Goal: Communication & Community: Share content

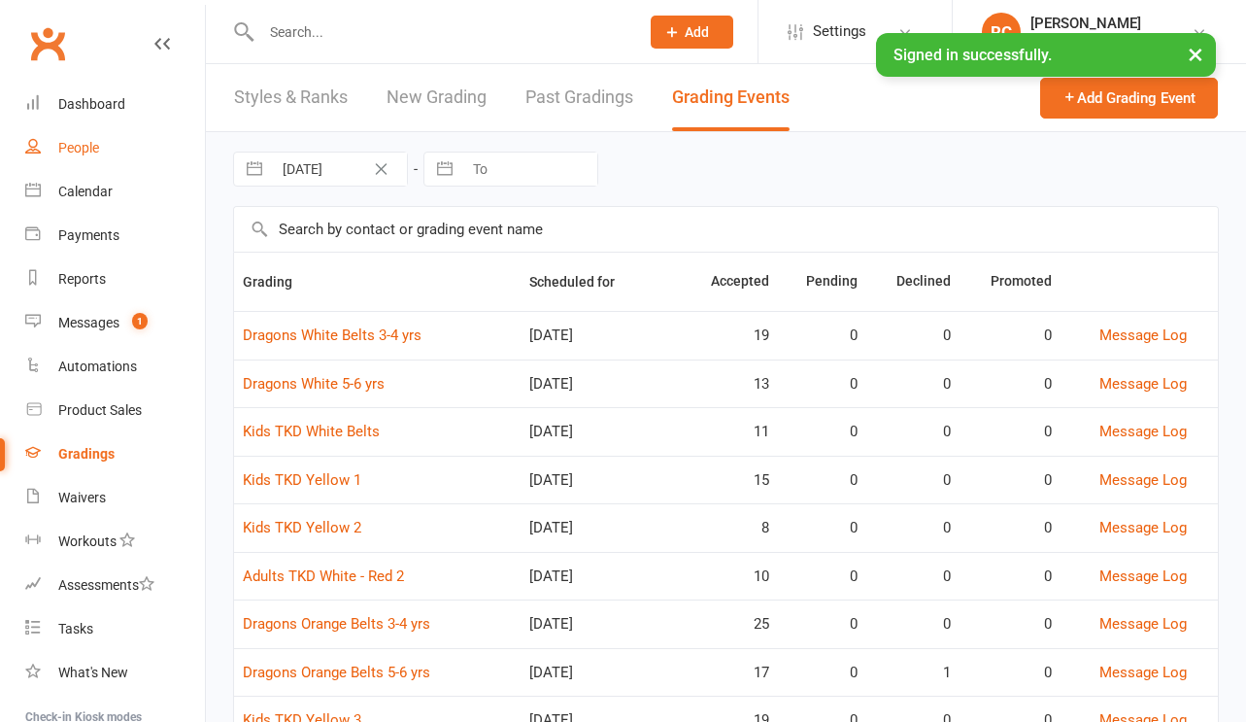
click at [105, 153] on link "People" at bounding box center [115, 148] width 180 height 44
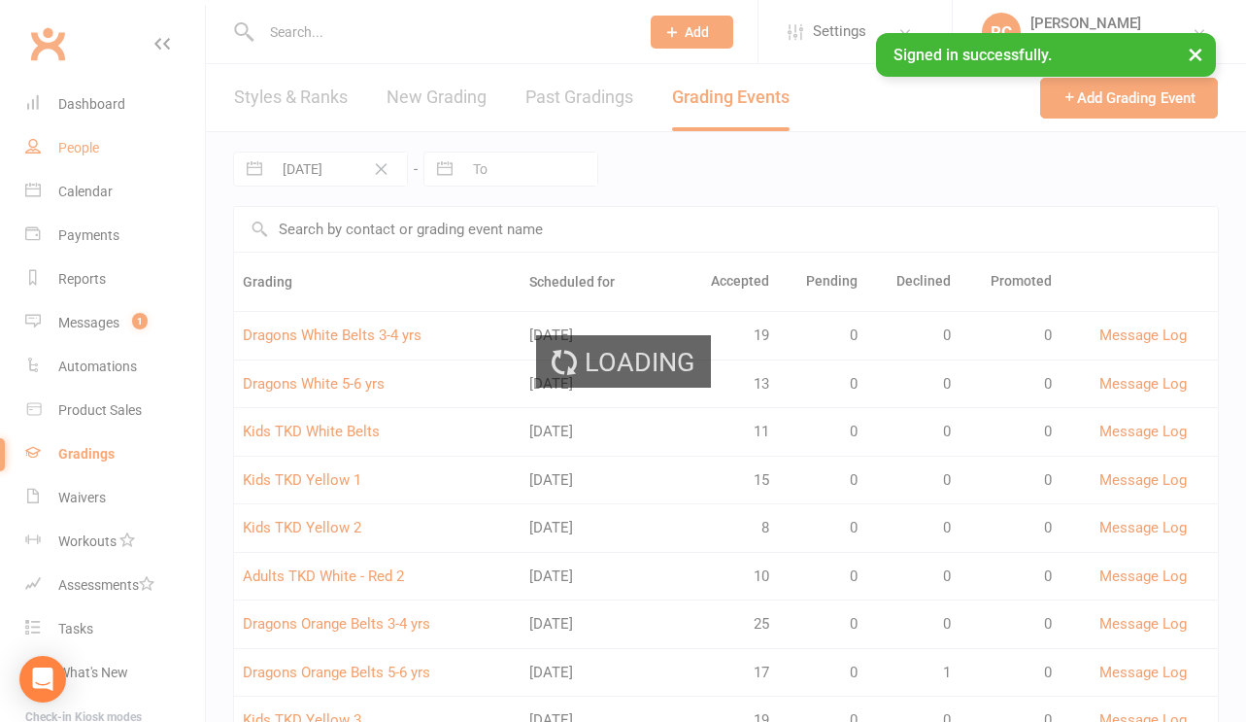
select select "100"
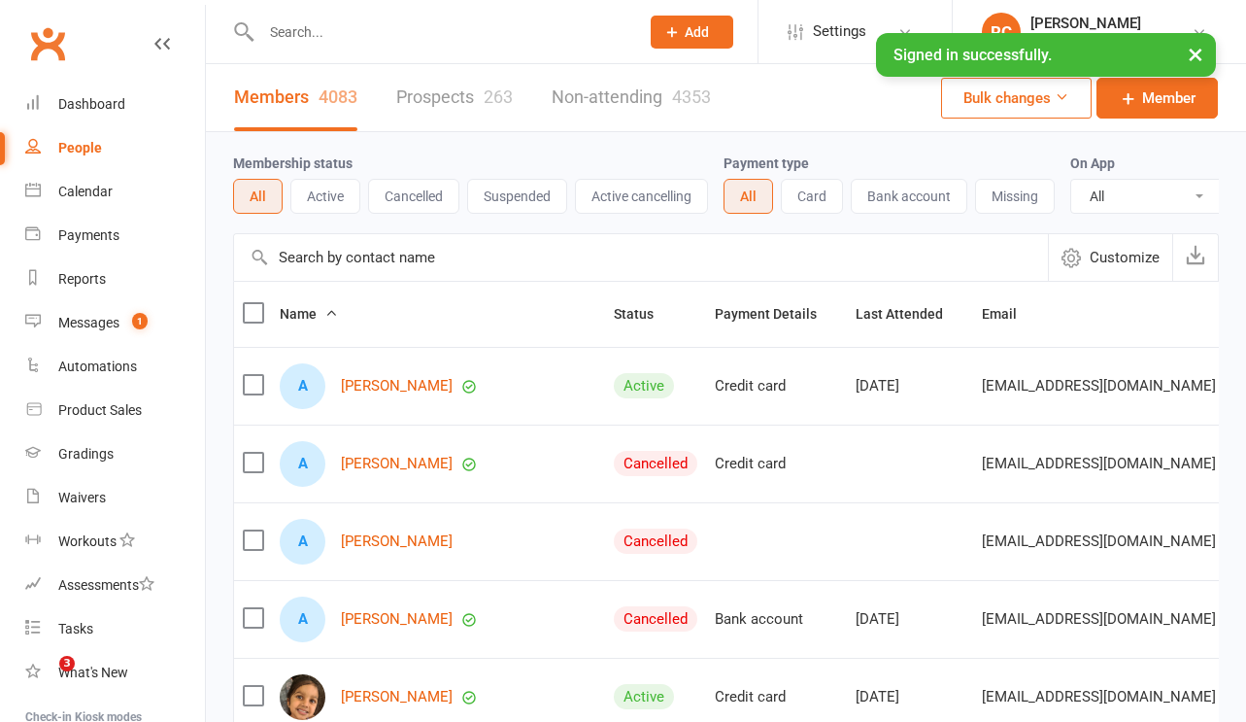
click at [393, 99] on div "Members 4083 Prospects 263 Non-attending 4353" at bounding box center [472, 97] width 533 height 67
click at [430, 101] on link "Prospects 263" at bounding box center [454, 97] width 117 height 67
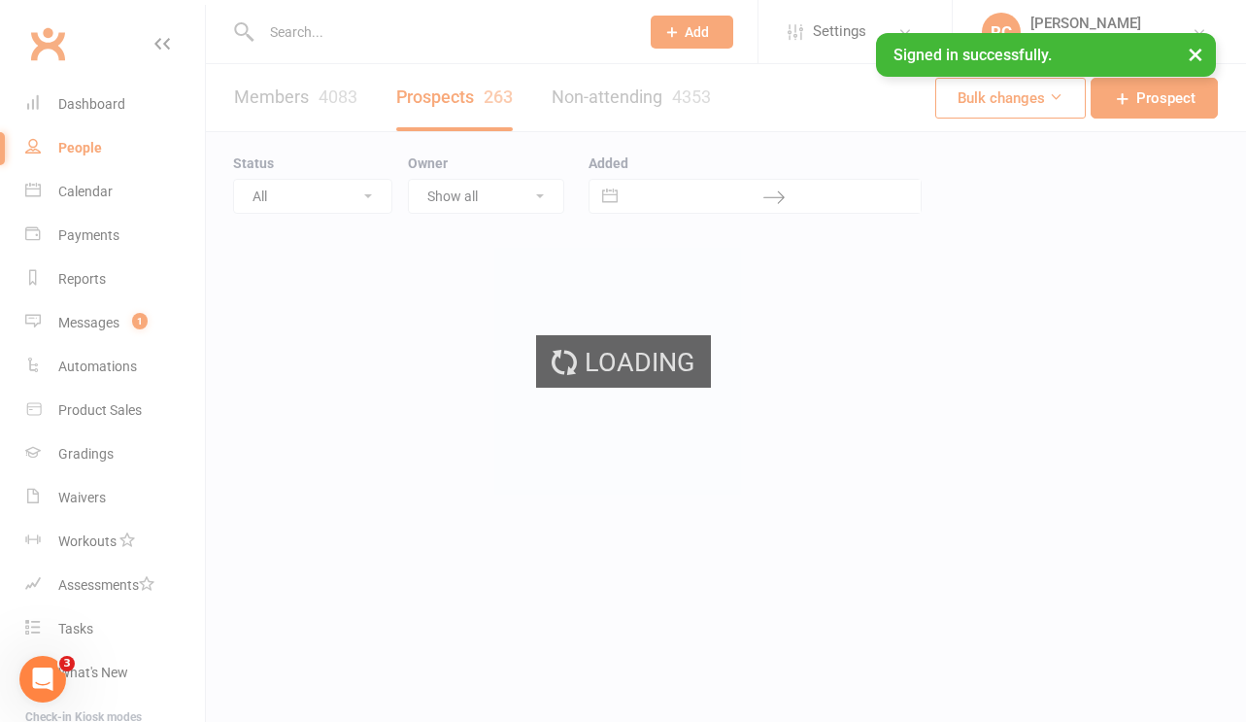
select select "100"
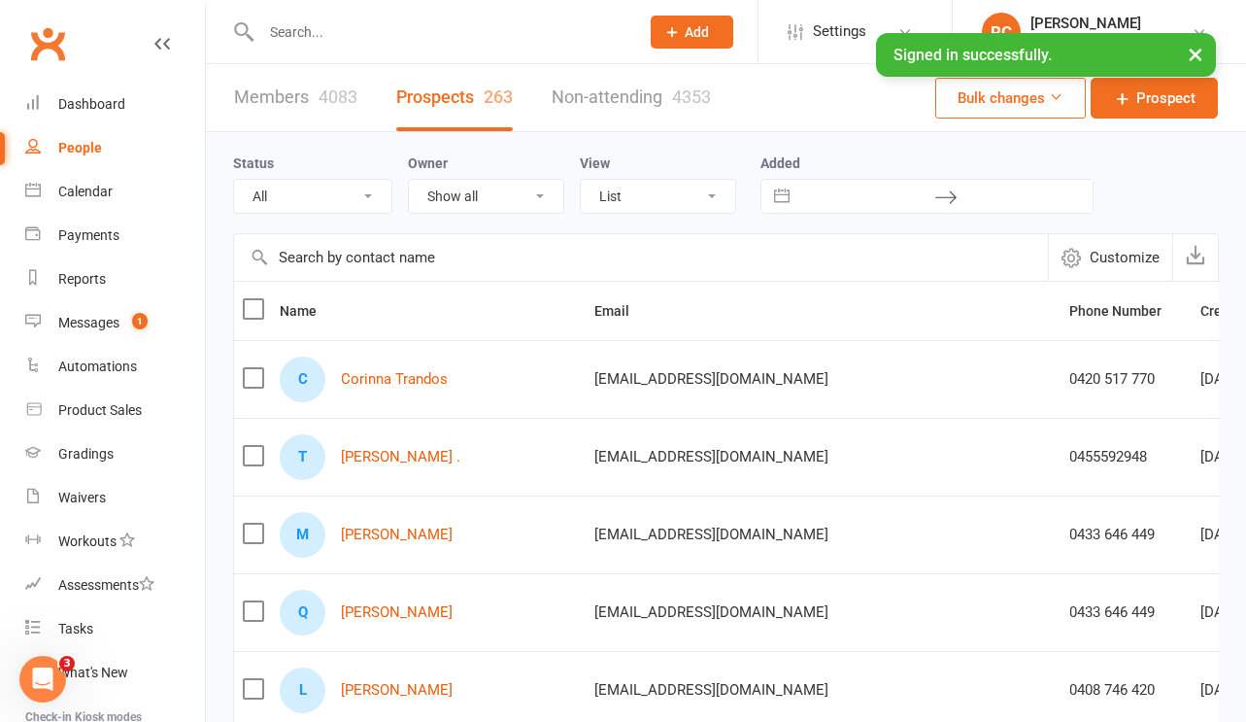
click at [560, 36] on input "text" at bounding box center [440, 31] width 370 height 27
click at [396, 279] on input "text" at bounding box center [641, 257] width 814 height 47
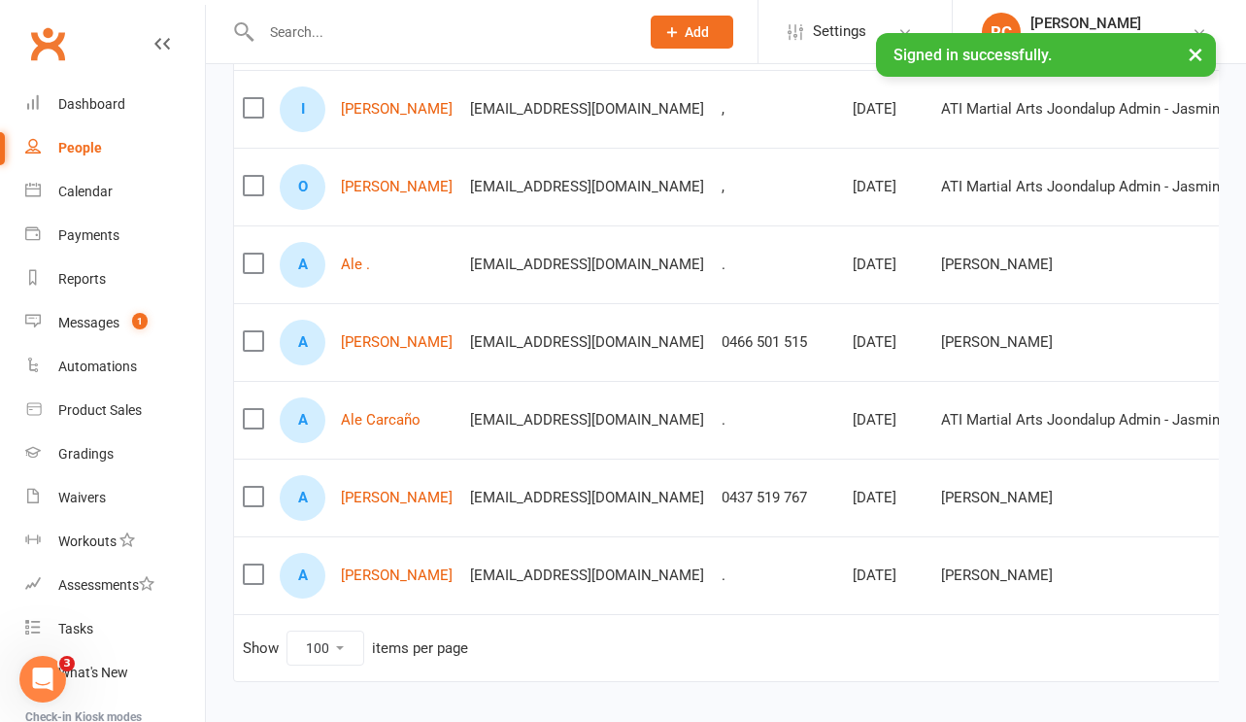
scroll to position [275, 0]
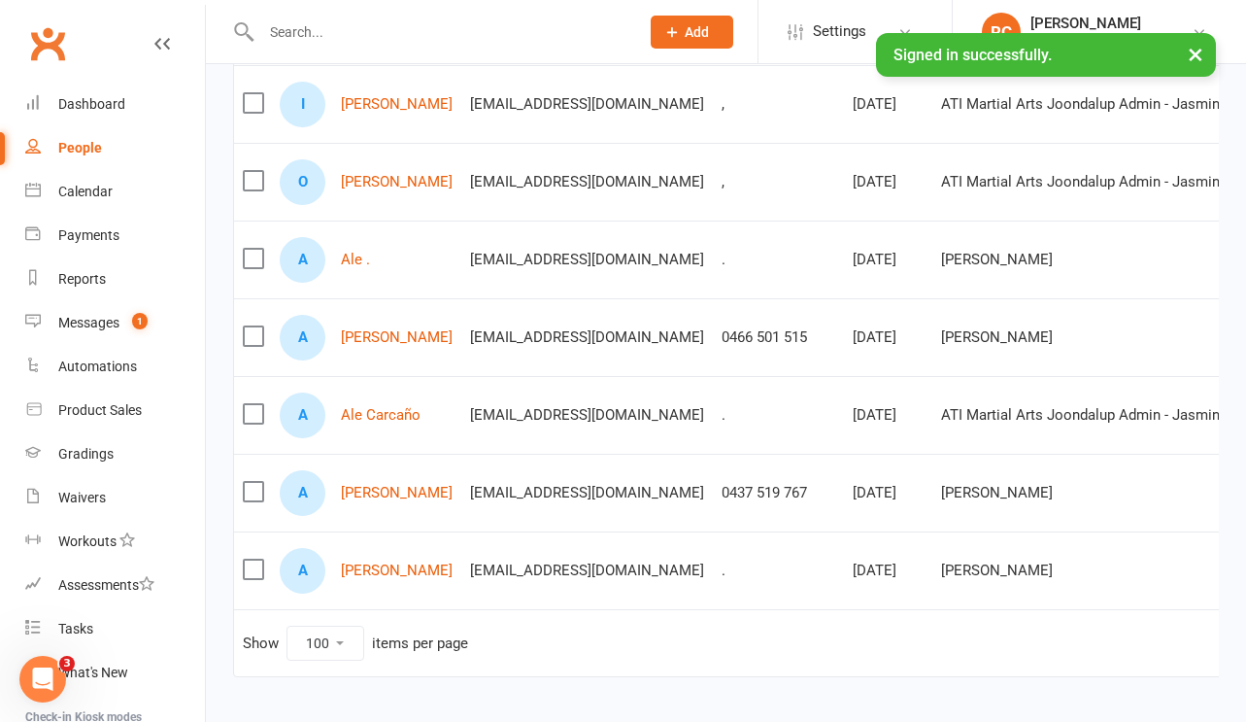
type input "[PERSON_NAME]"
click at [359, 24] on input "text" at bounding box center [440, 31] width 370 height 27
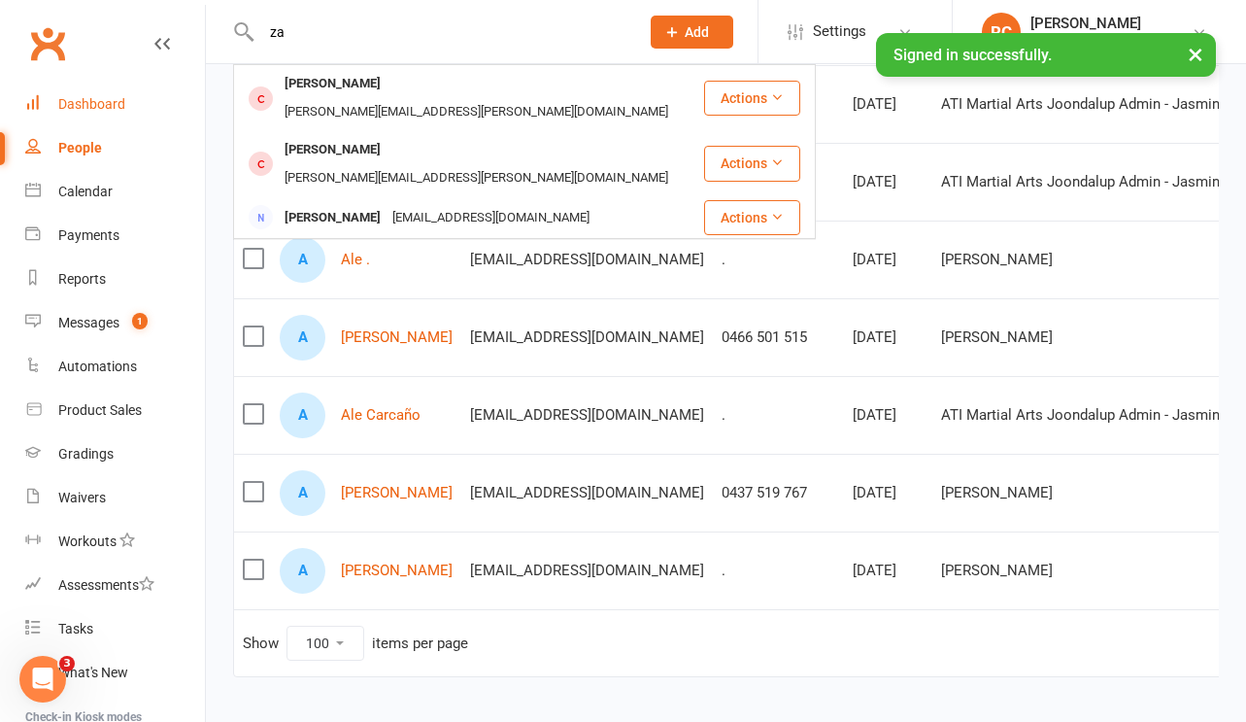
type input "za"
click at [83, 123] on link "Dashboard" at bounding box center [115, 105] width 180 height 44
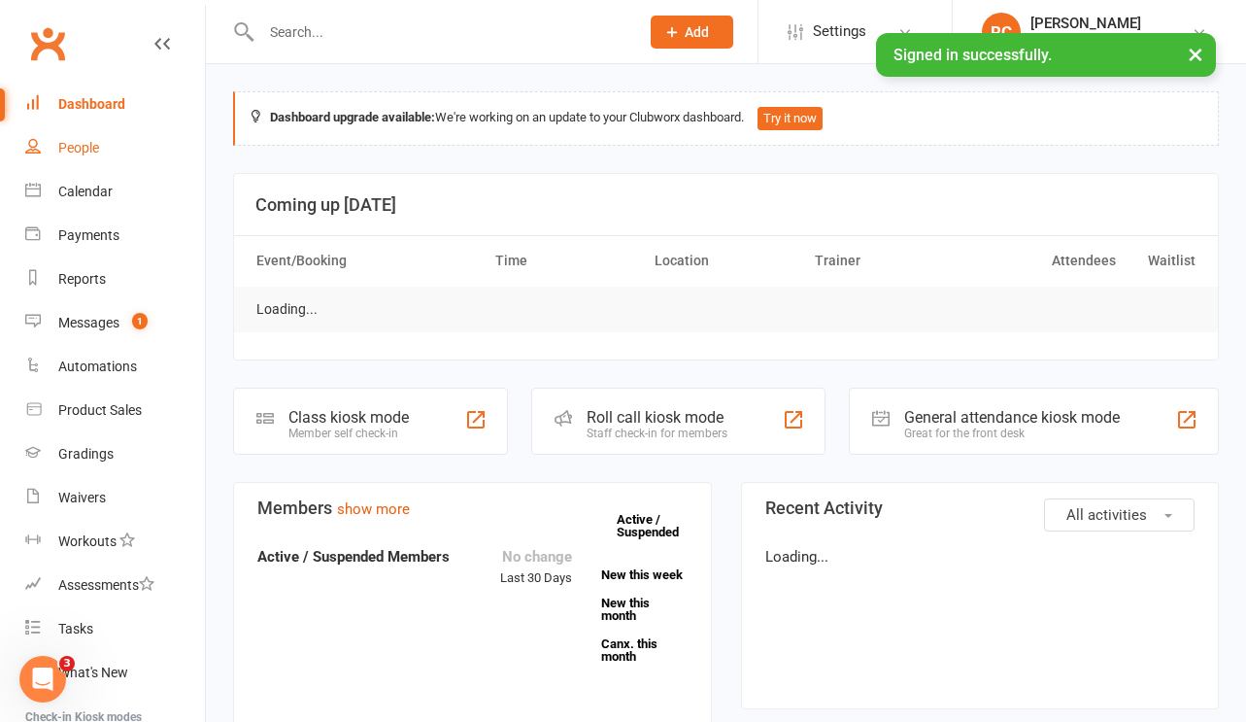
click at [83, 148] on div "People" at bounding box center [78, 148] width 41 height 16
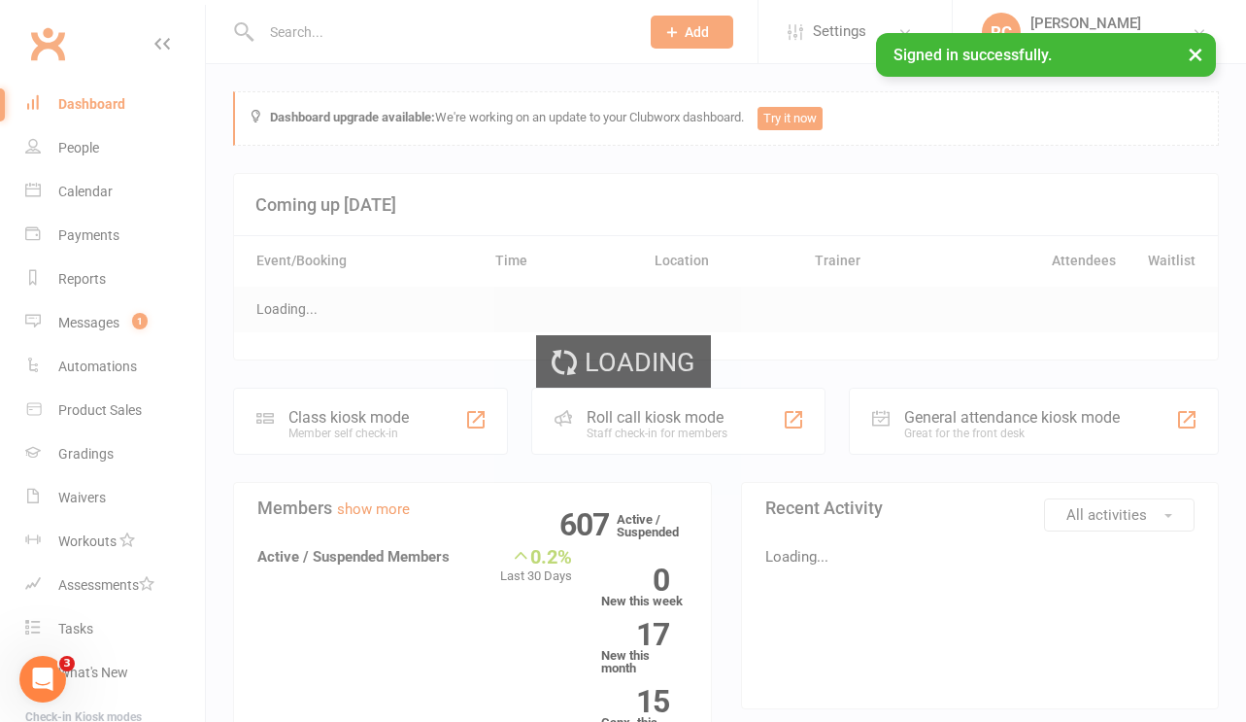
select select "100"
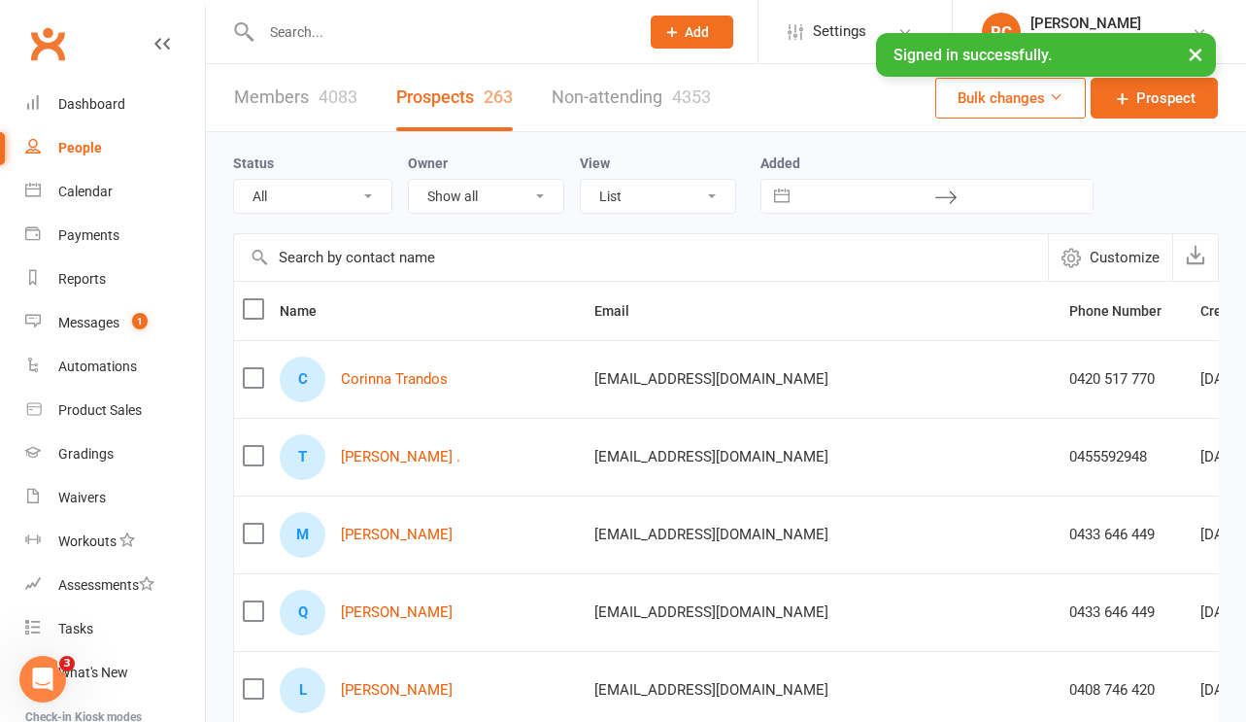
click at [329, 33] on input "text" at bounding box center [440, 31] width 370 height 27
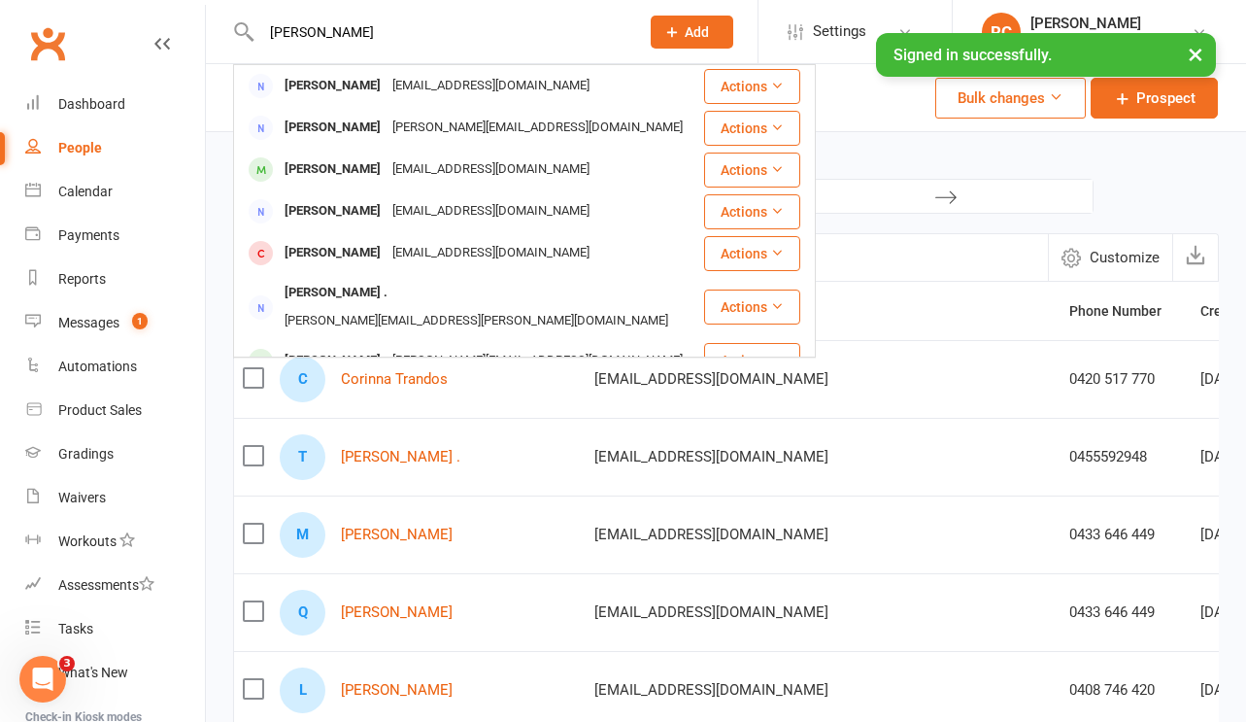
type input "[PERSON_NAME]"
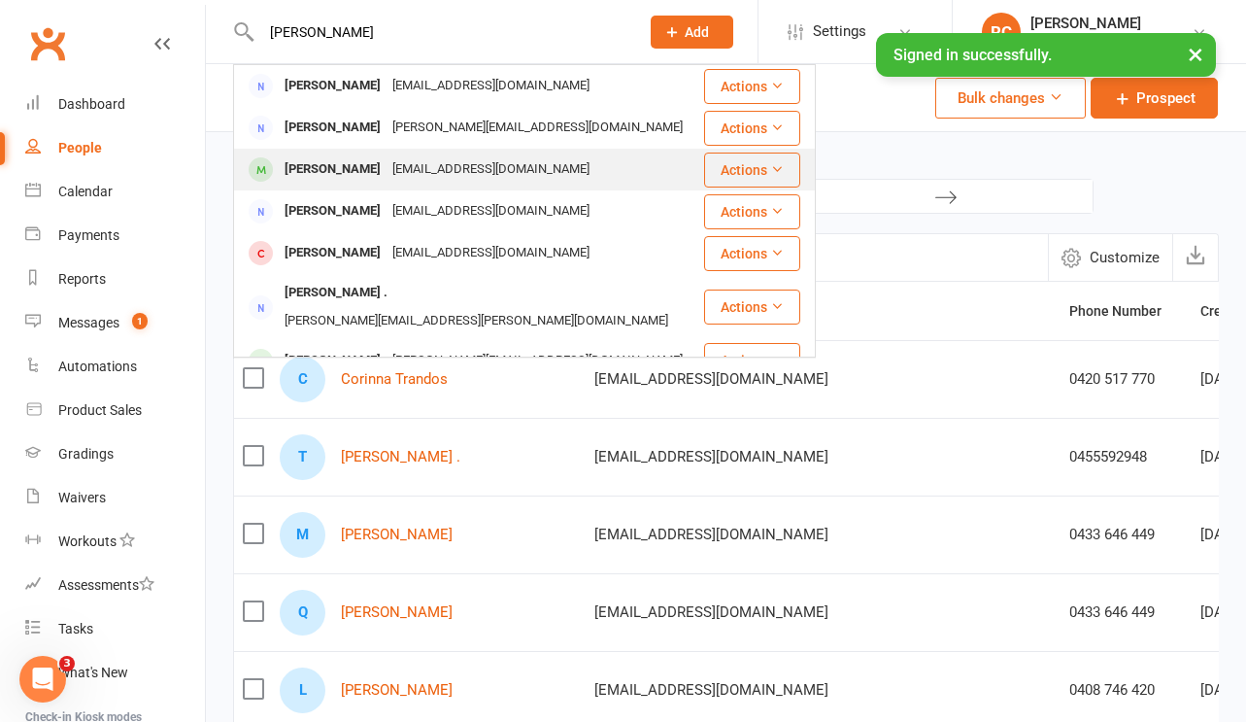
drag, startPoint x: 328, startPoint y: 62, endPoint x: 325, endPoint y: 170, distance: 107.8
click at [325, 170] on div "[PERSON_NAME]" at bounding box center [333, 169] width 108 height 28
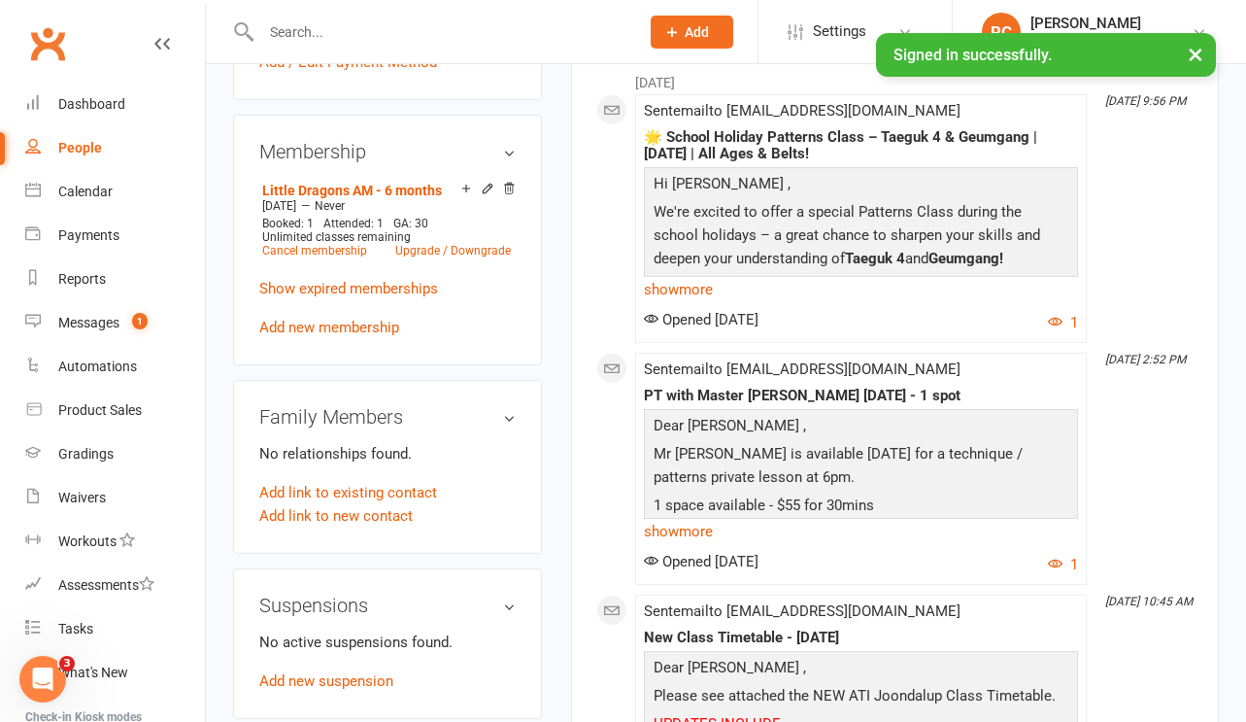
scroll to position [1782, 0]
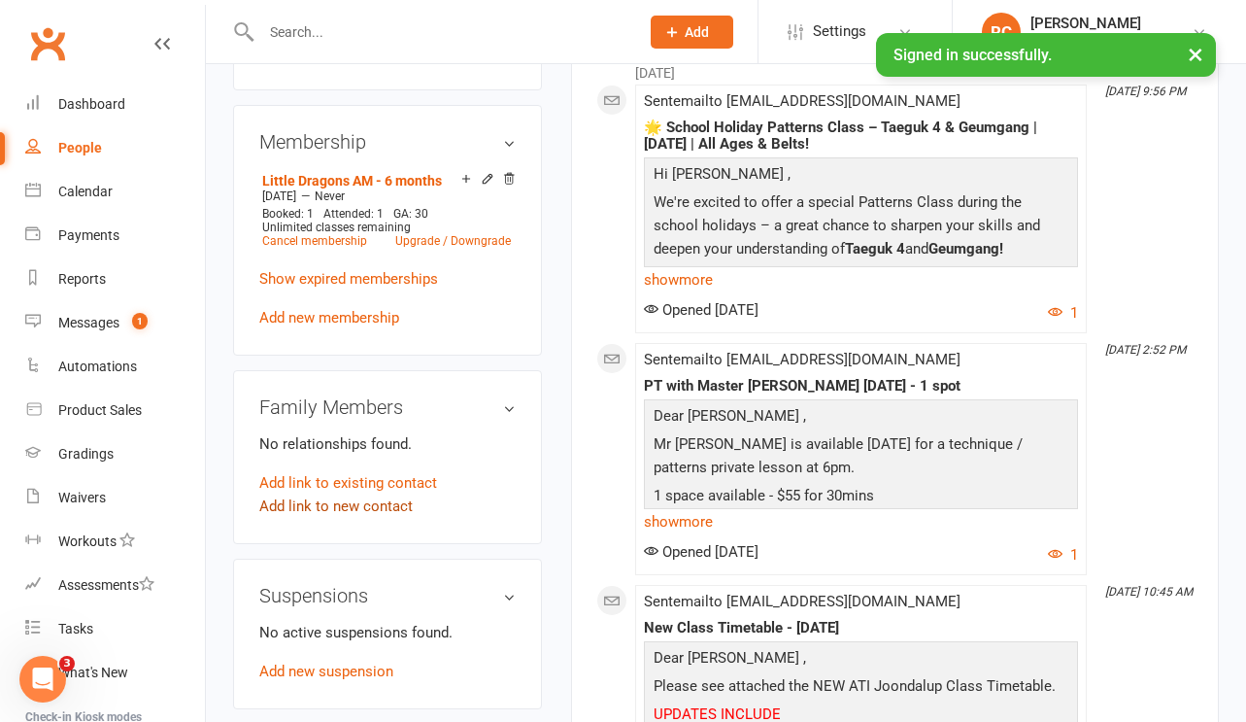
click at [326, 494] on link "Add link to new contact" at bounding box center [335, 505] width 153 height 23
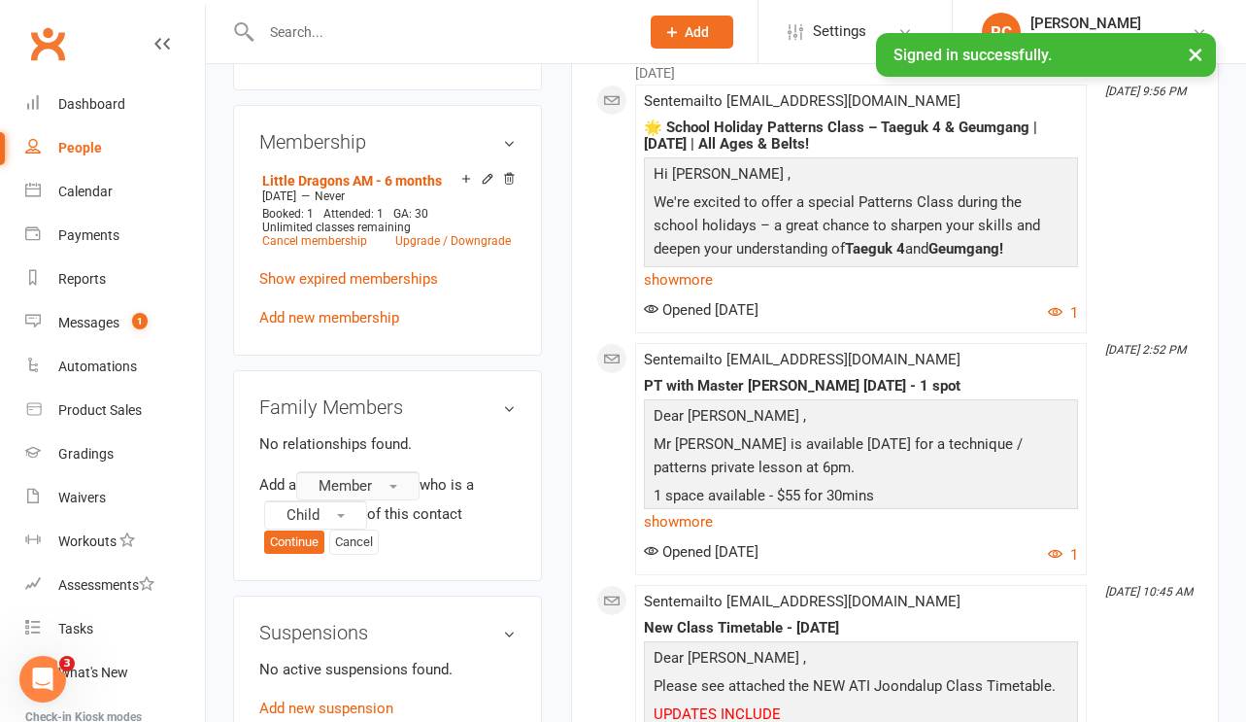
click at [343, 477] on span "Member" at bounding box center [345, 485] width 53 height 17
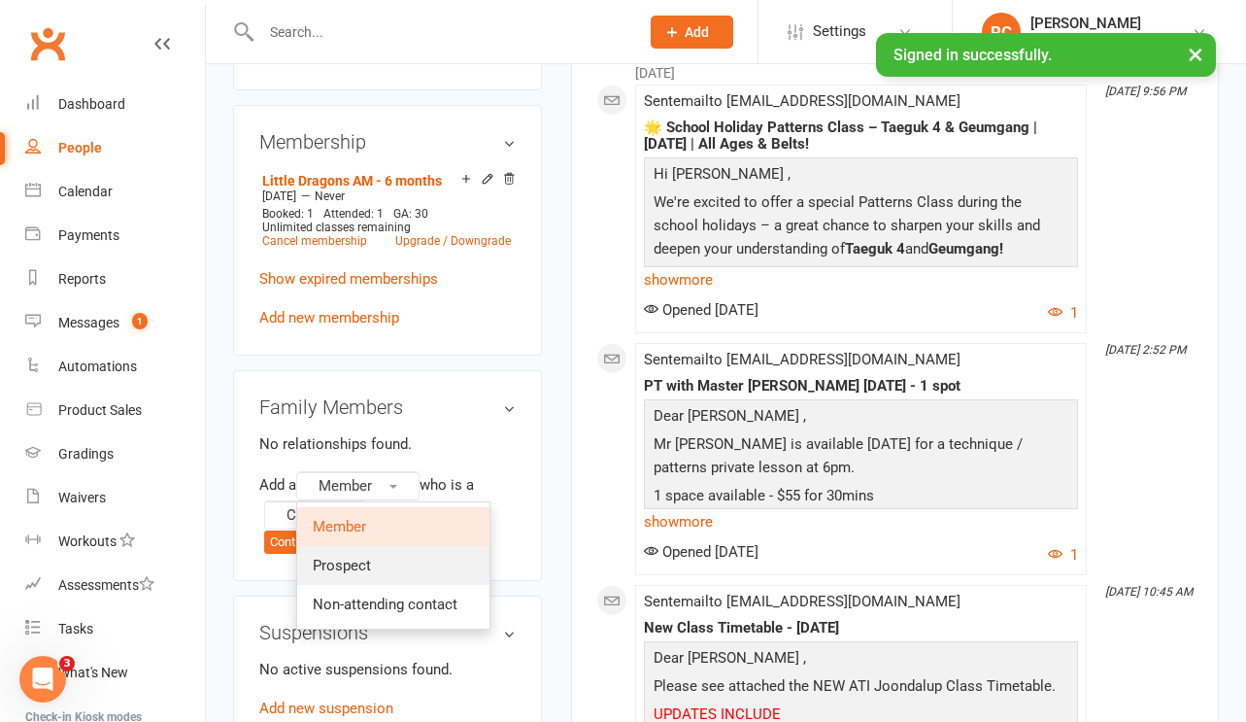
click at [337, 546] on link "Prospect" at bounding box center [393, 565] width 192 height 39
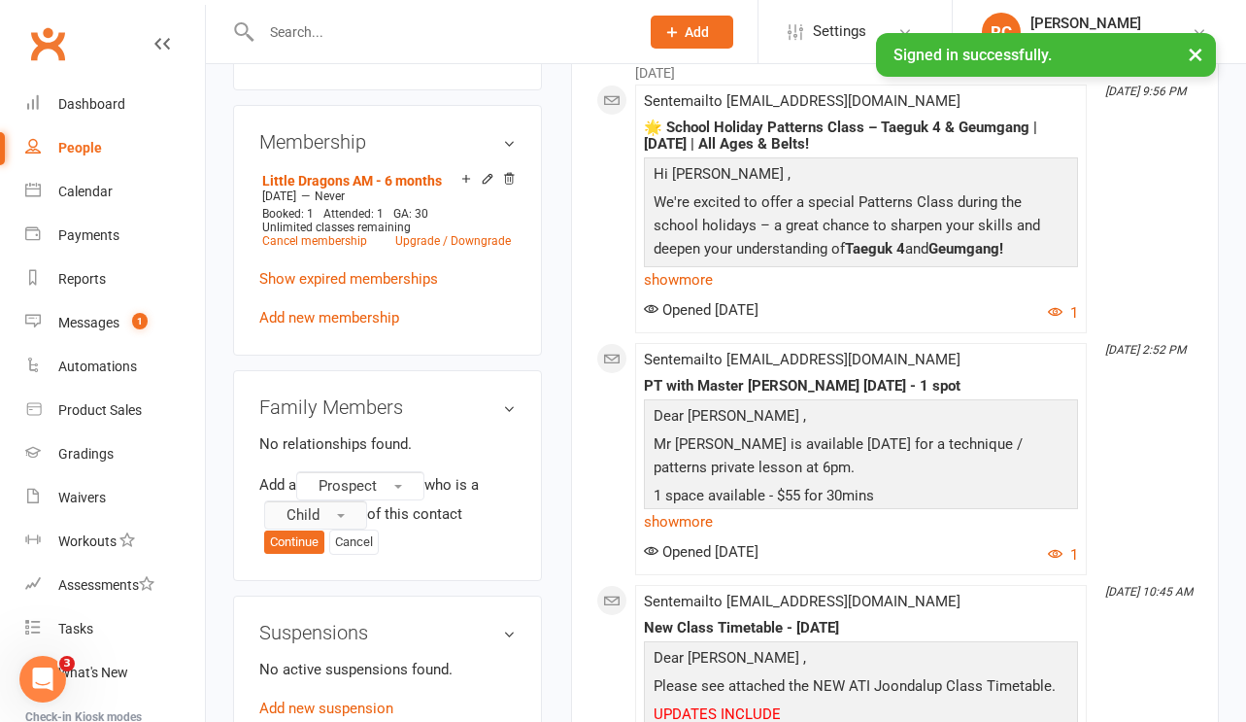
click at [316, 506] on span "Child" at bounding box center [303, 514] width 33 height 17
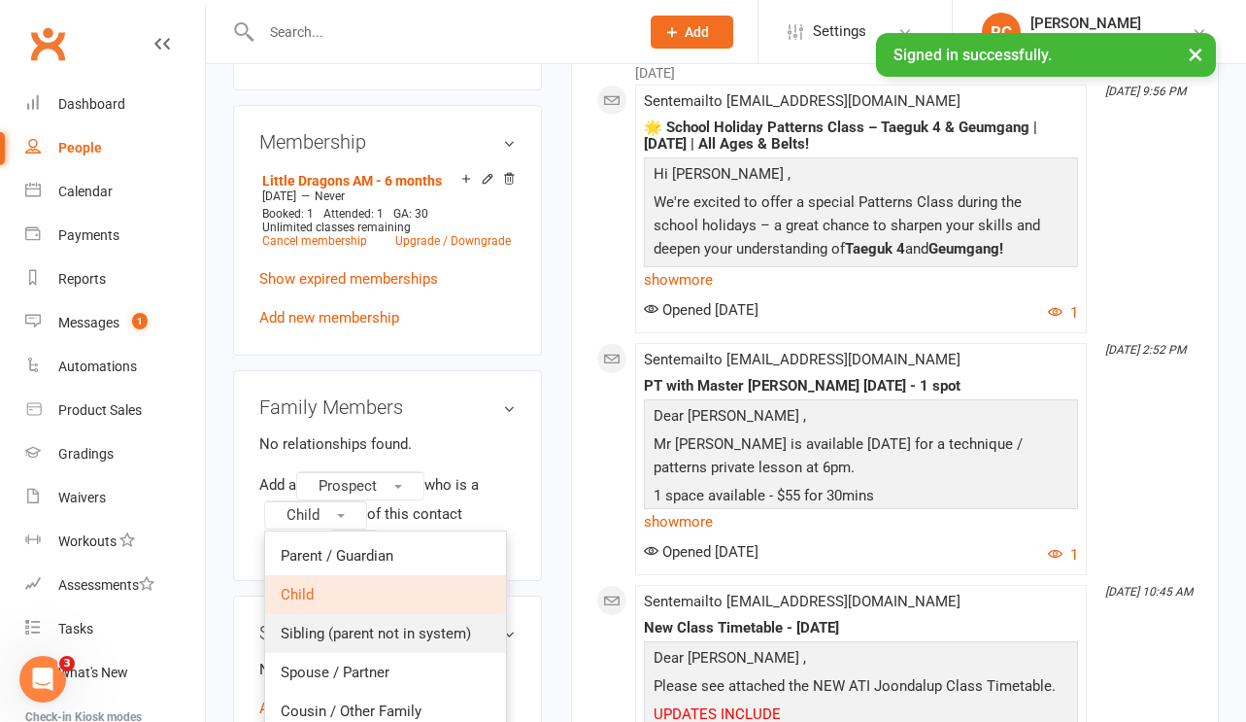
click at [304, 625] on span "Sibling (parent not in system)" at bounding box center [376, 633] width 190 height 17
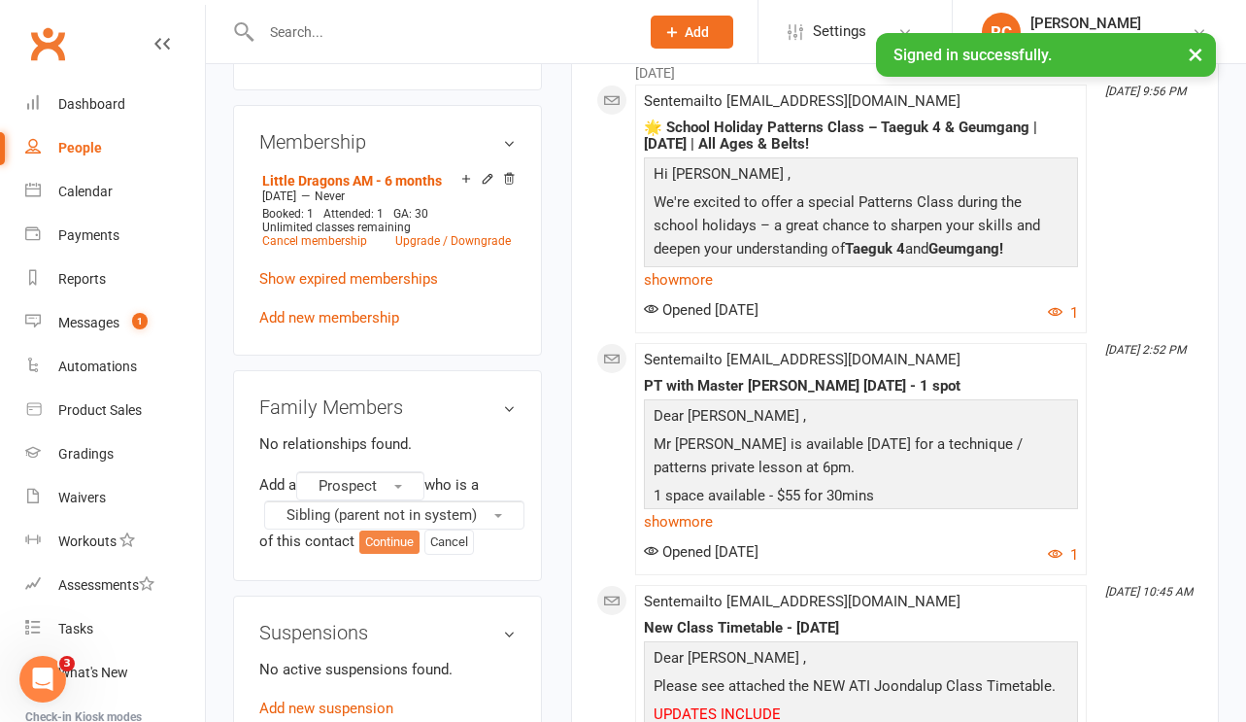
click at [391, 530] on button "Continue" at bounding box center [389, 541] width 60 height 23
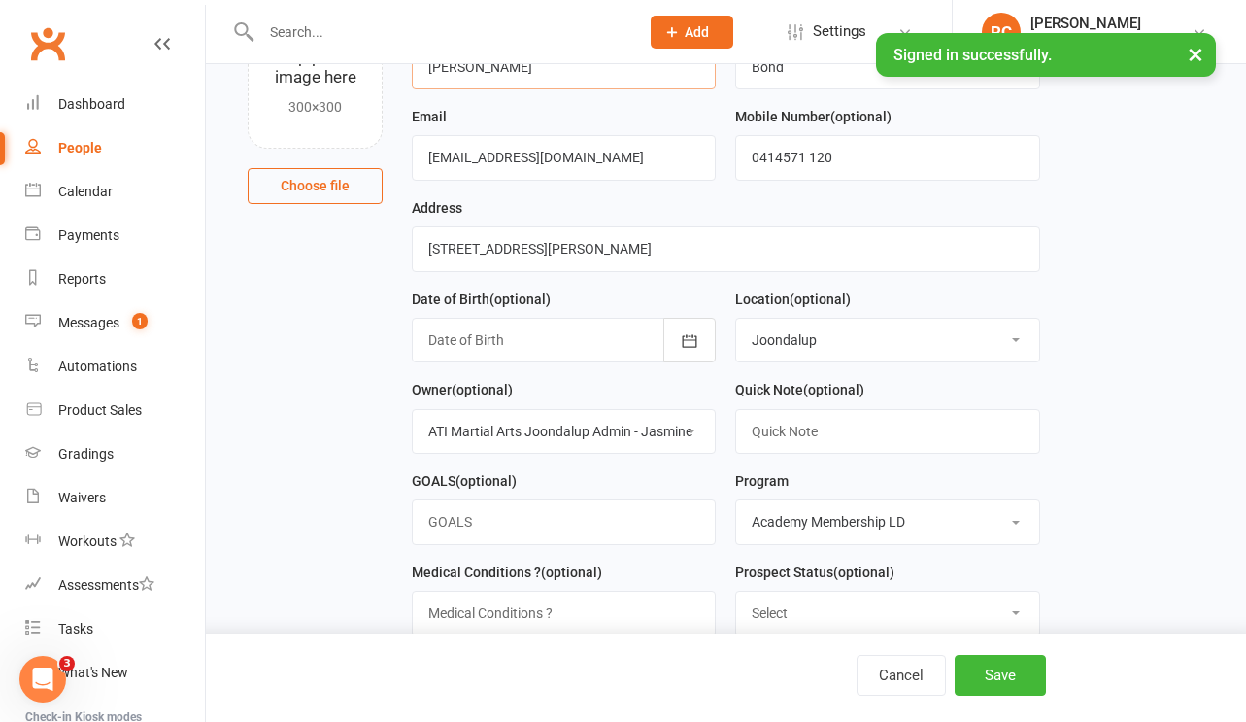
scroll to position [185, 0]
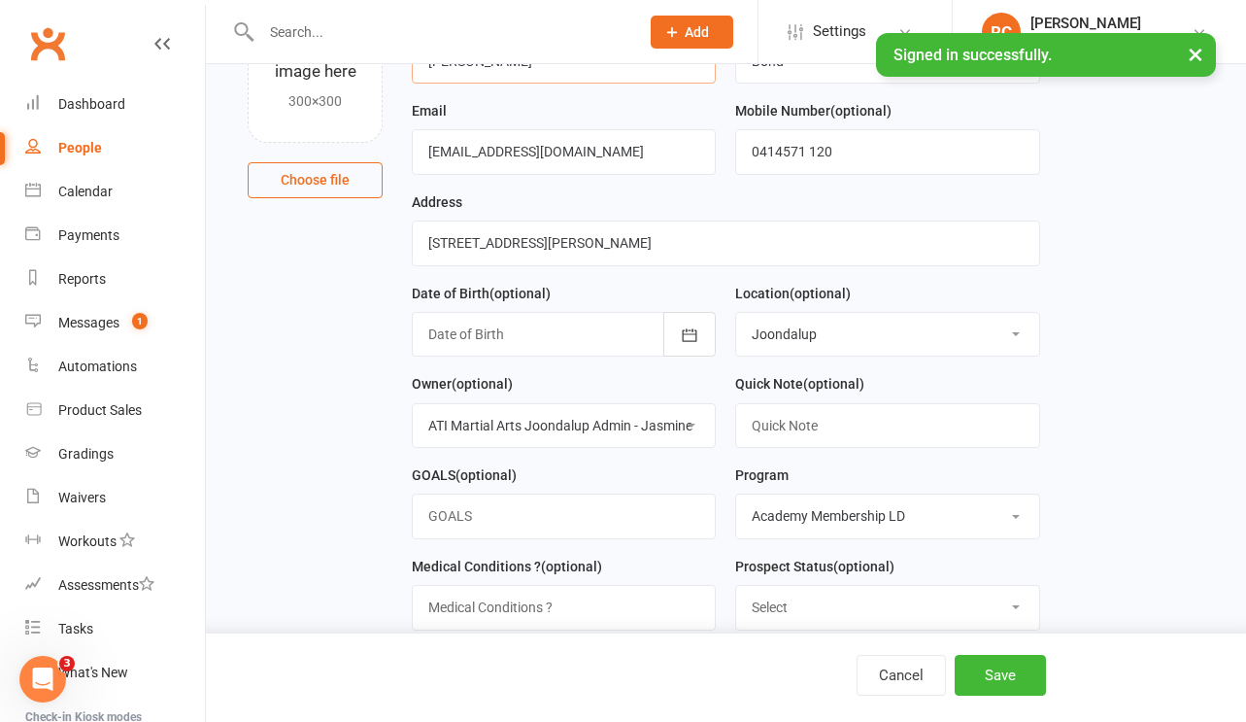
type input "[PERSON_NAME]"
click at [820, 442] on input "text" at bounding box center [887, 425] width 304 height 45
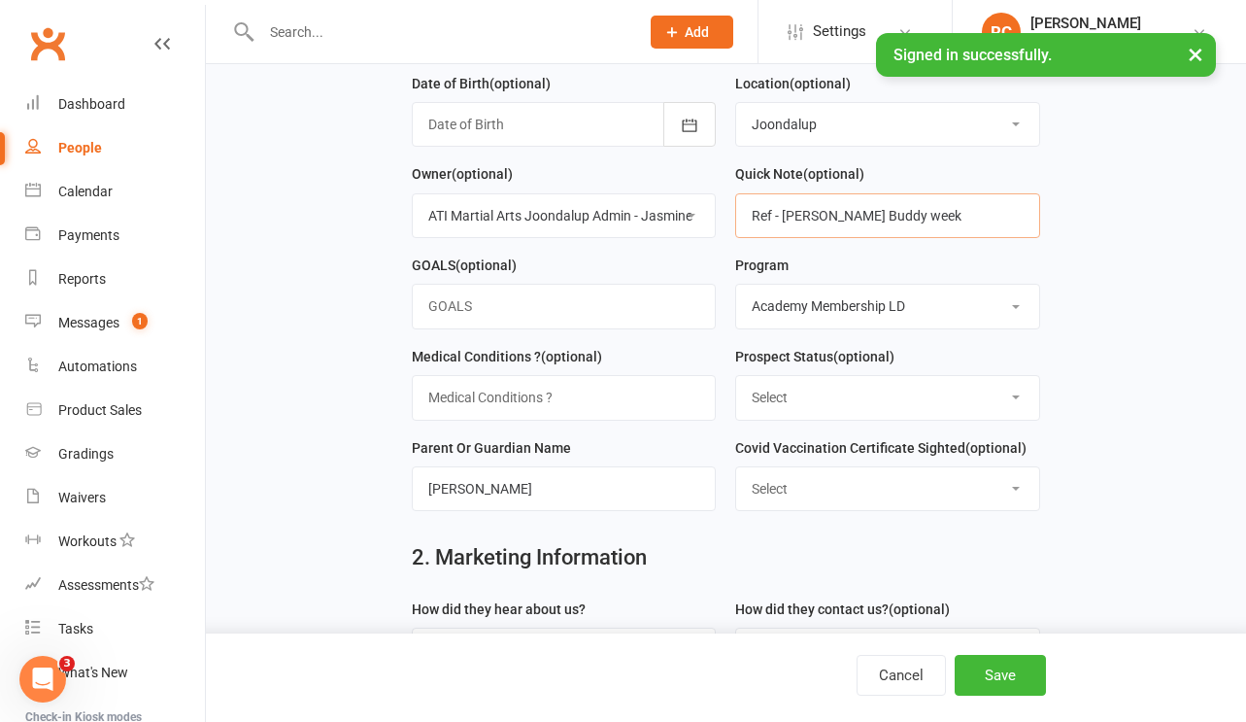
scroll to position [395, 0]
type input "Ref - [PERSON_NAME] Buddy week"
select select "Initial Contact"
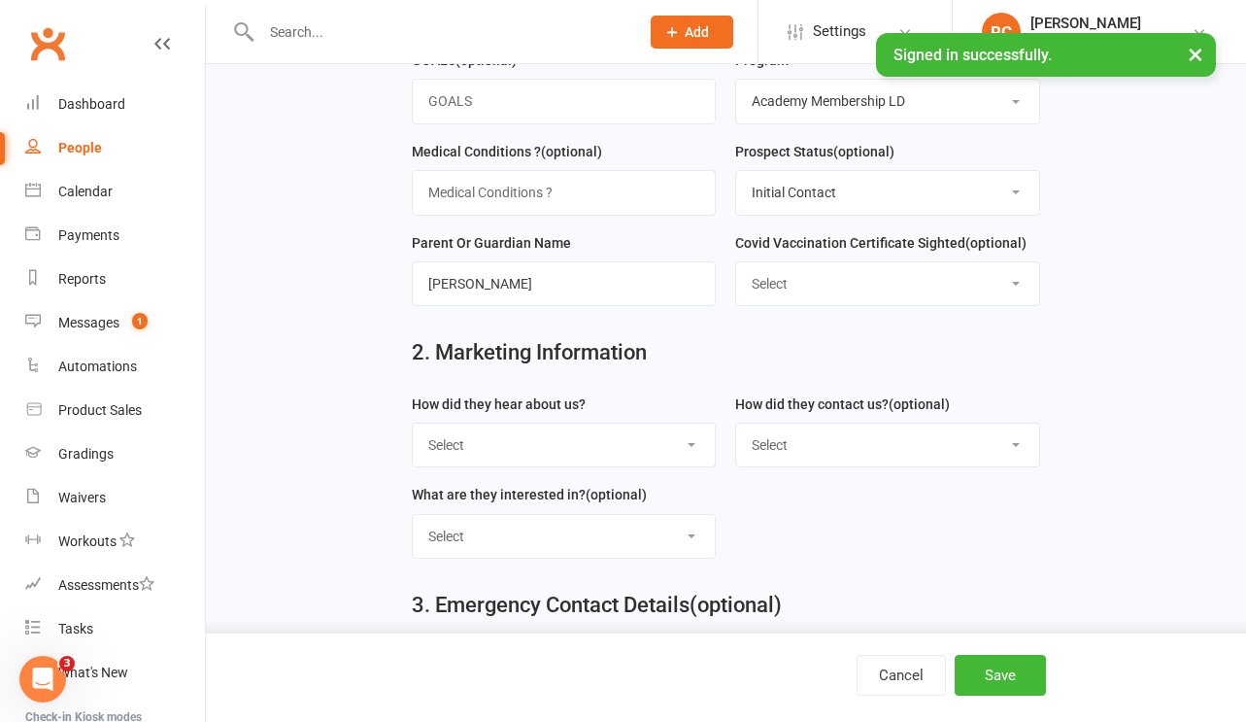
scroll to position [608, 0]
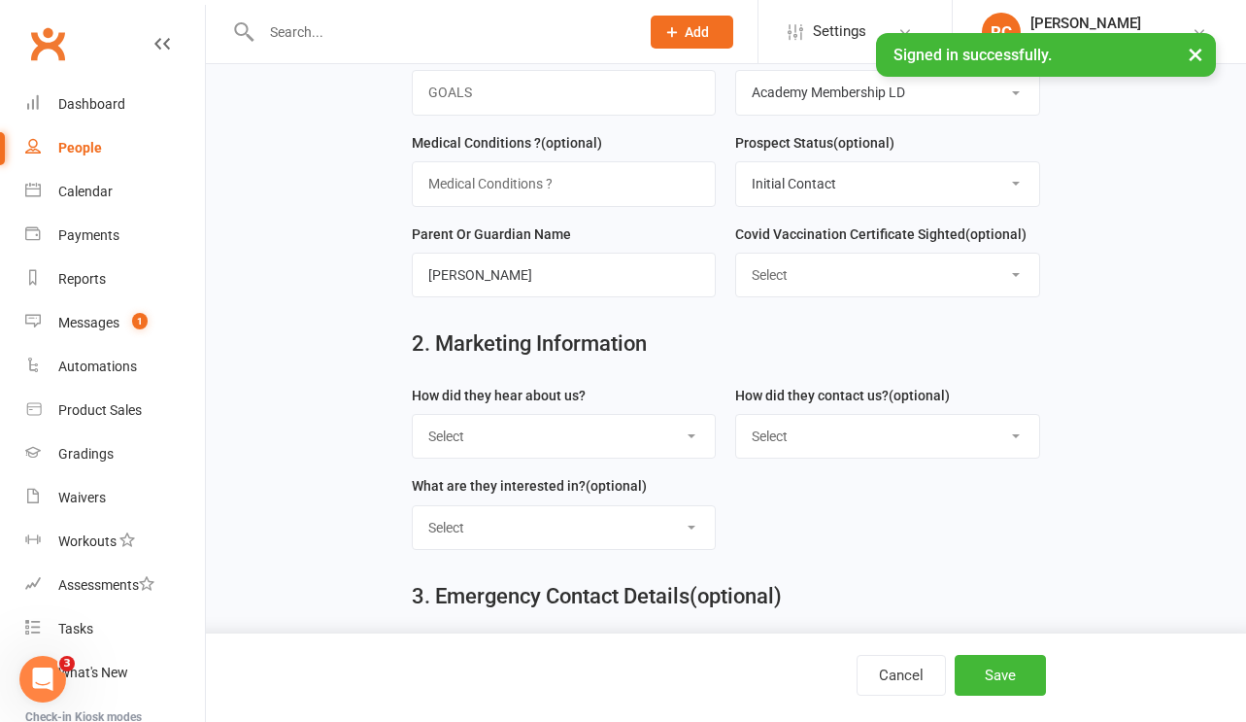
select select "Buddy week"
select select "Email"
select select "Classes"
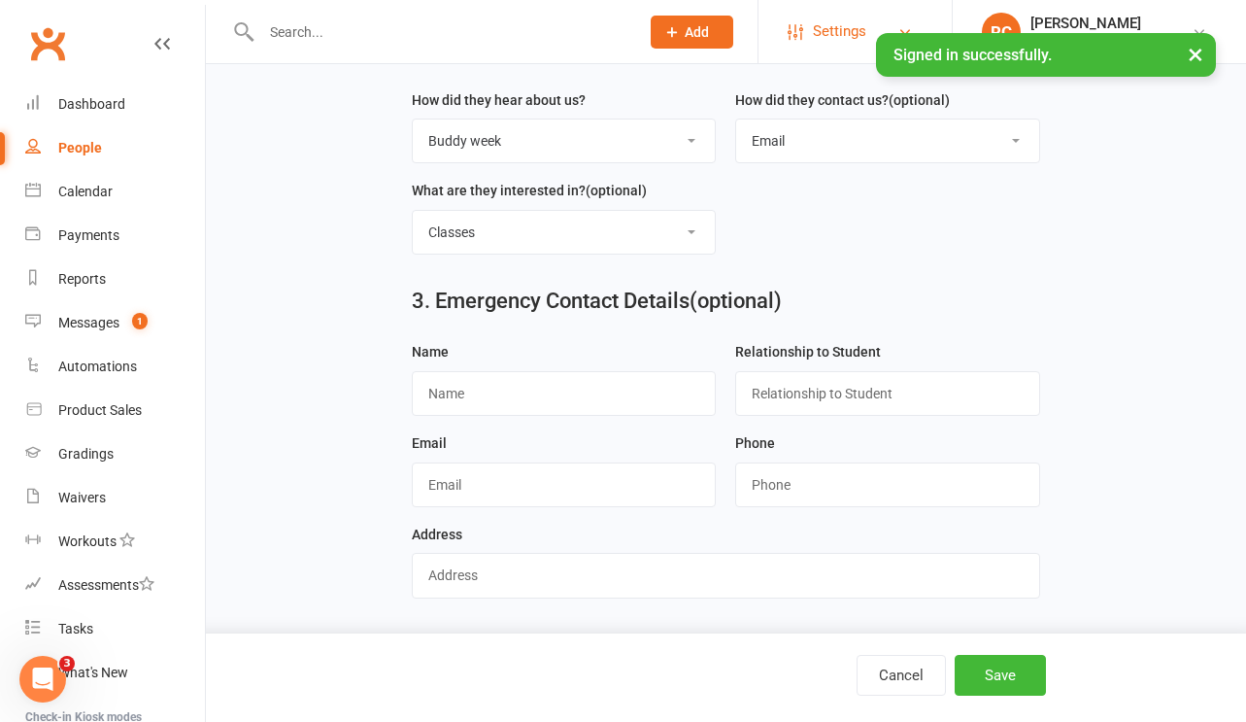
scroll to position [931, 0]
click at [1006, 663] on button "Save" at bounding box center [1000, 675] width 91 height 41
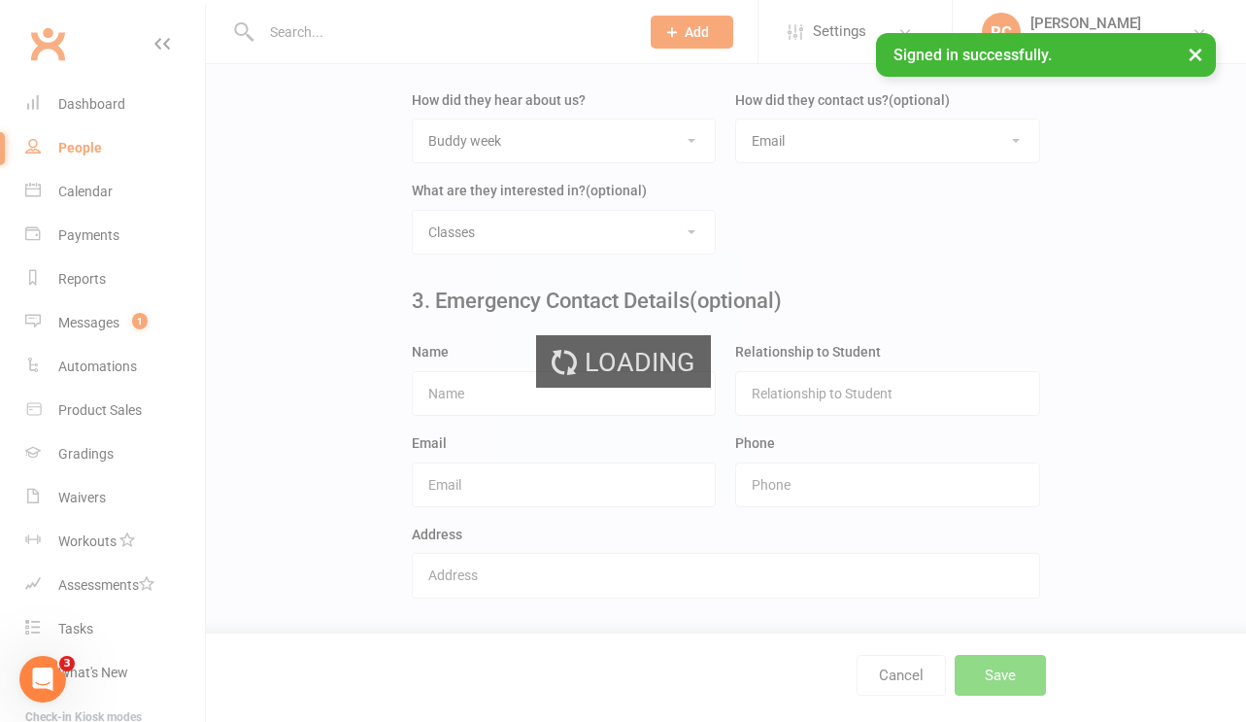
scroll to position [0, 0]
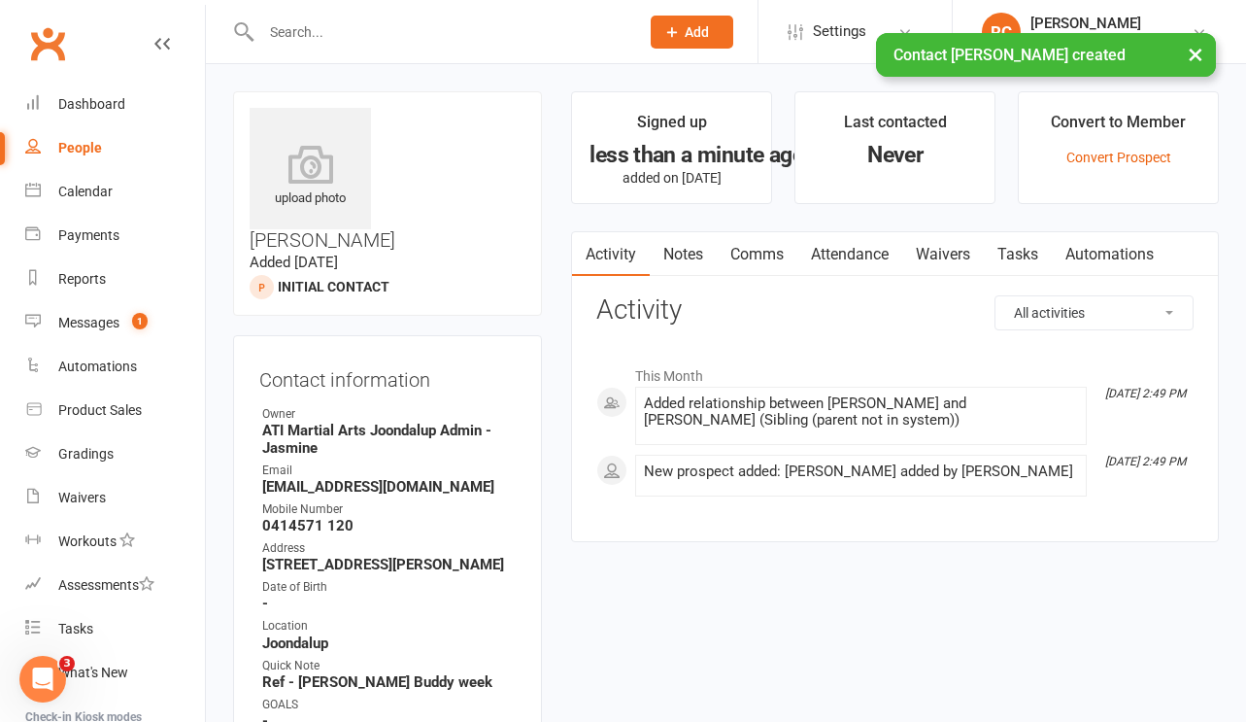
click at [868, 262] on link "Attendance" at bounding box center [849, 254] width 105 height 45
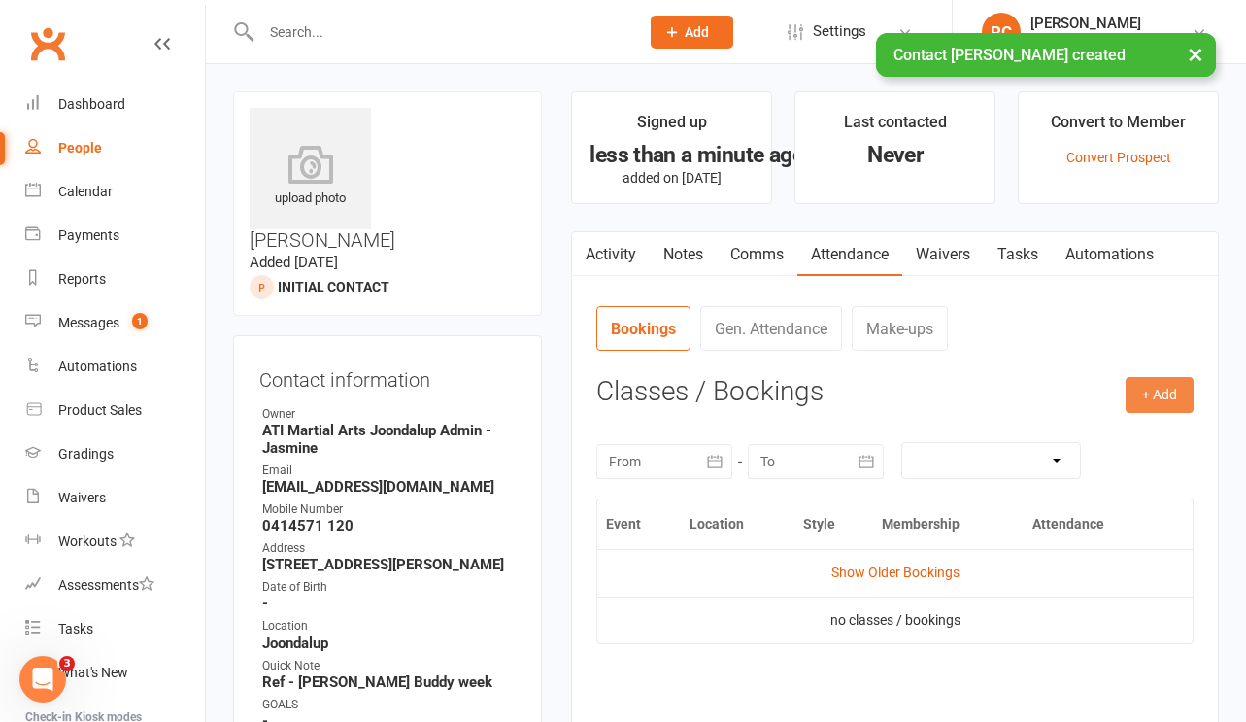
click at [1161, 377] on button "+ Add" at bounding box center [1160, 394] width 68 height 35
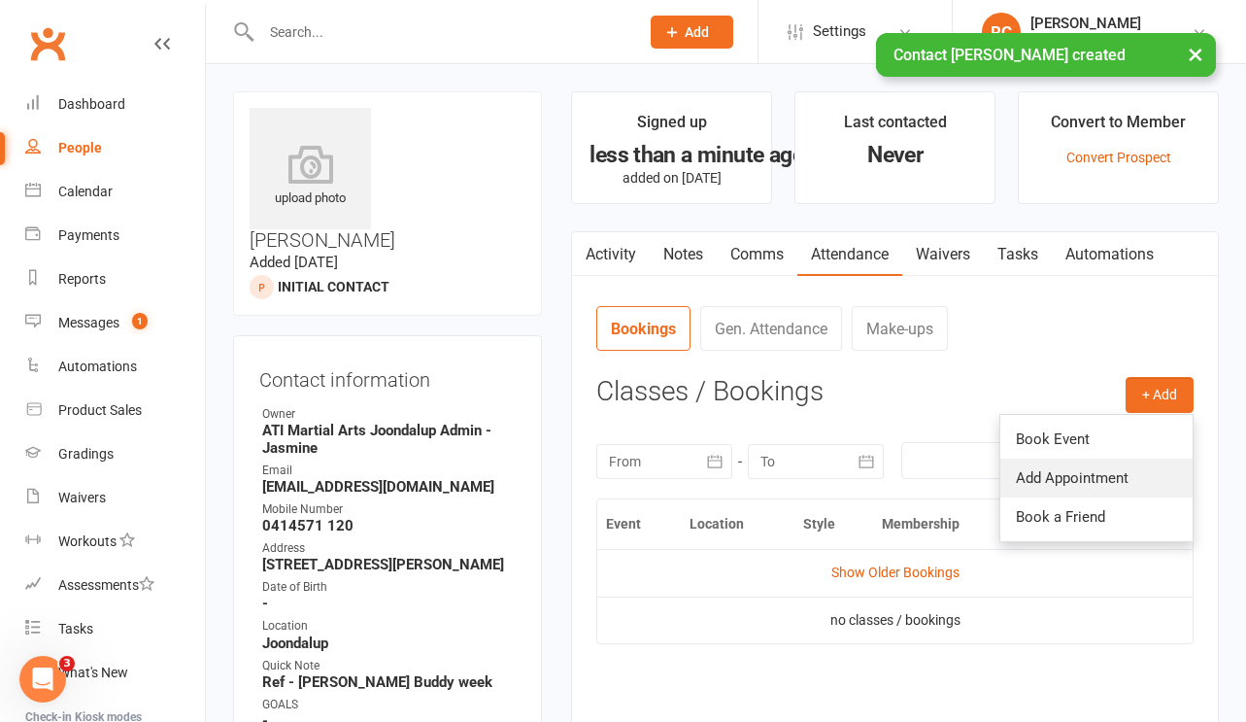
click at [1089, 466] on link "Add Appointment" at bounding box center [1096, 477] width 192 height 39
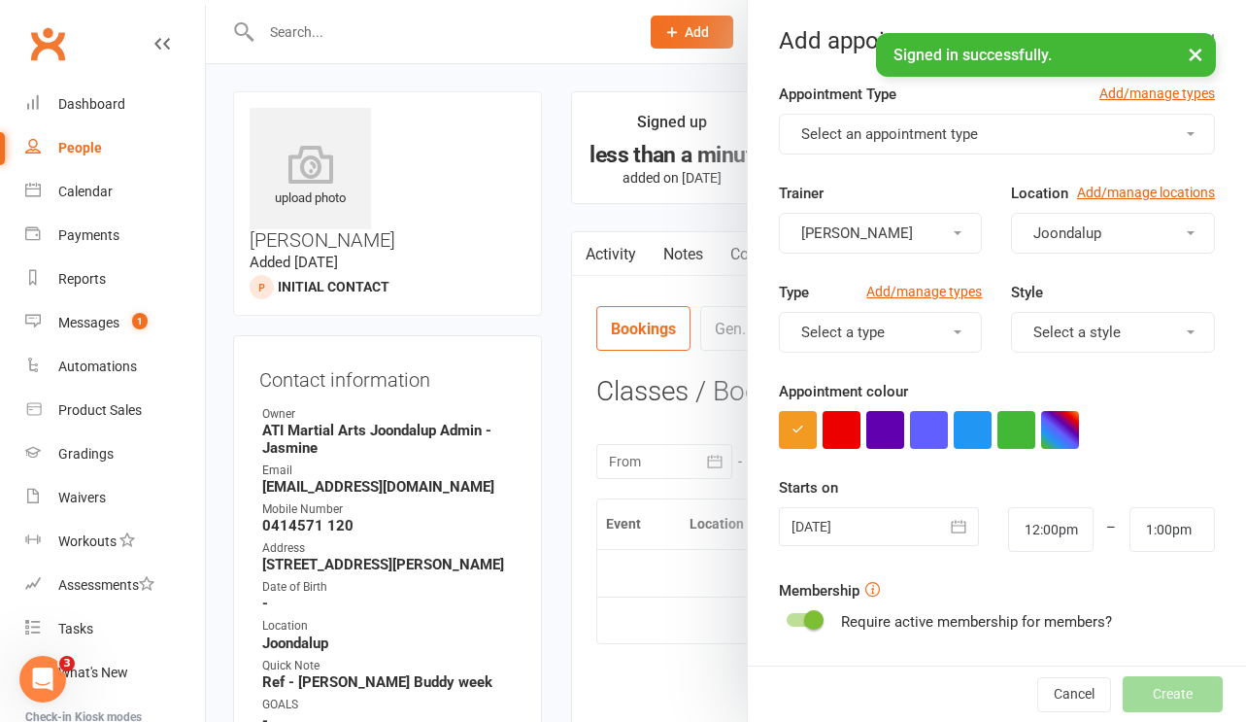
click at [963, 146] on button "Select an appointment type" at bounding box center [997, 134] width 436 height 41
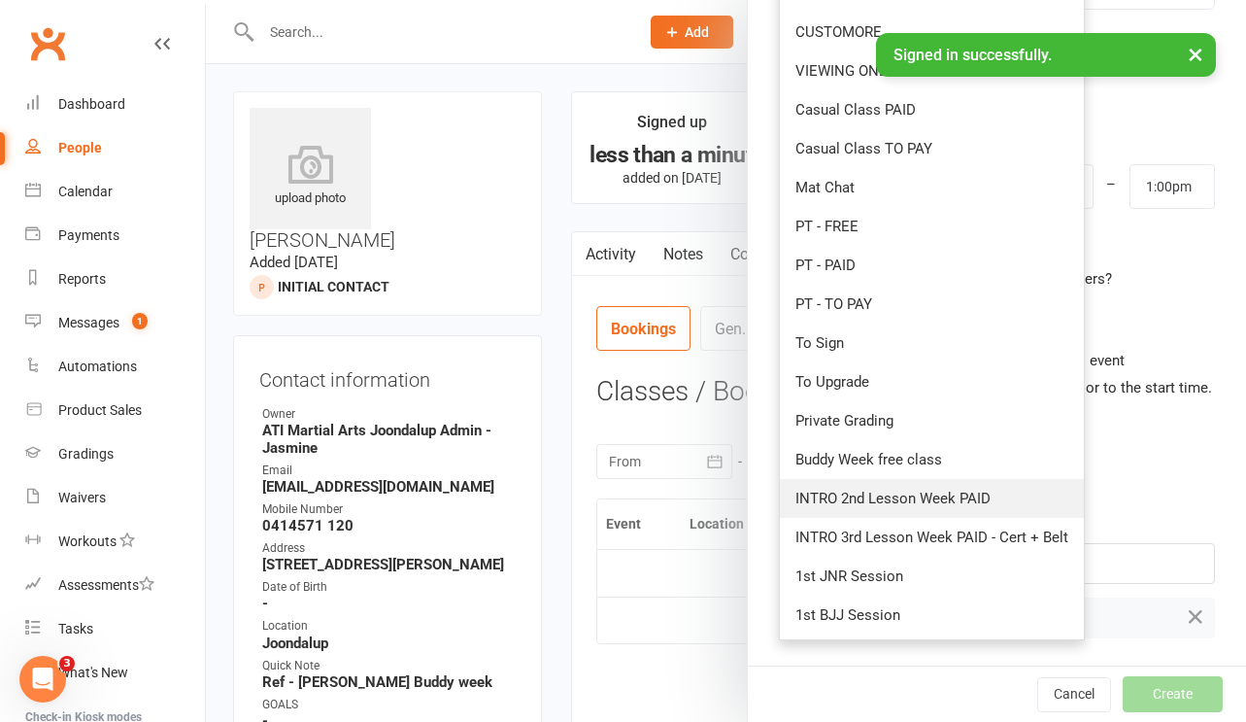
scroll to position [352, 0]
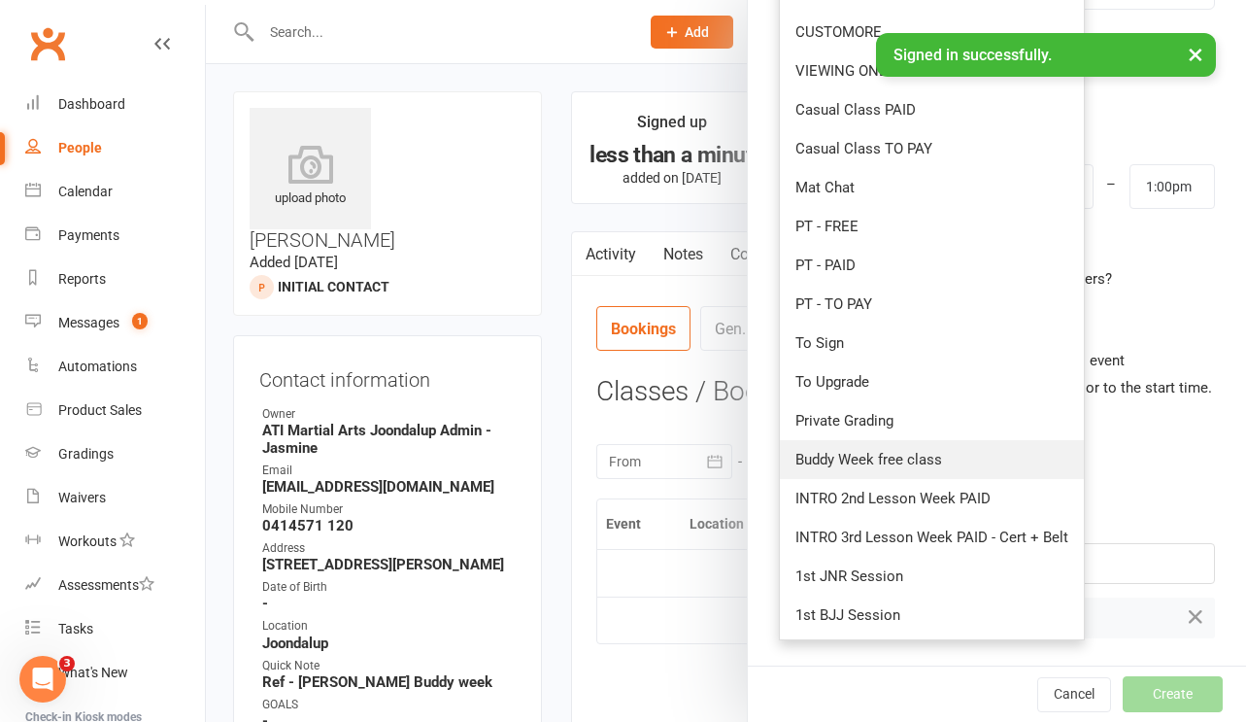
click at [886, 457] on span "Buddy Week free class" at bounding box center [868, 459] width 147 height 17
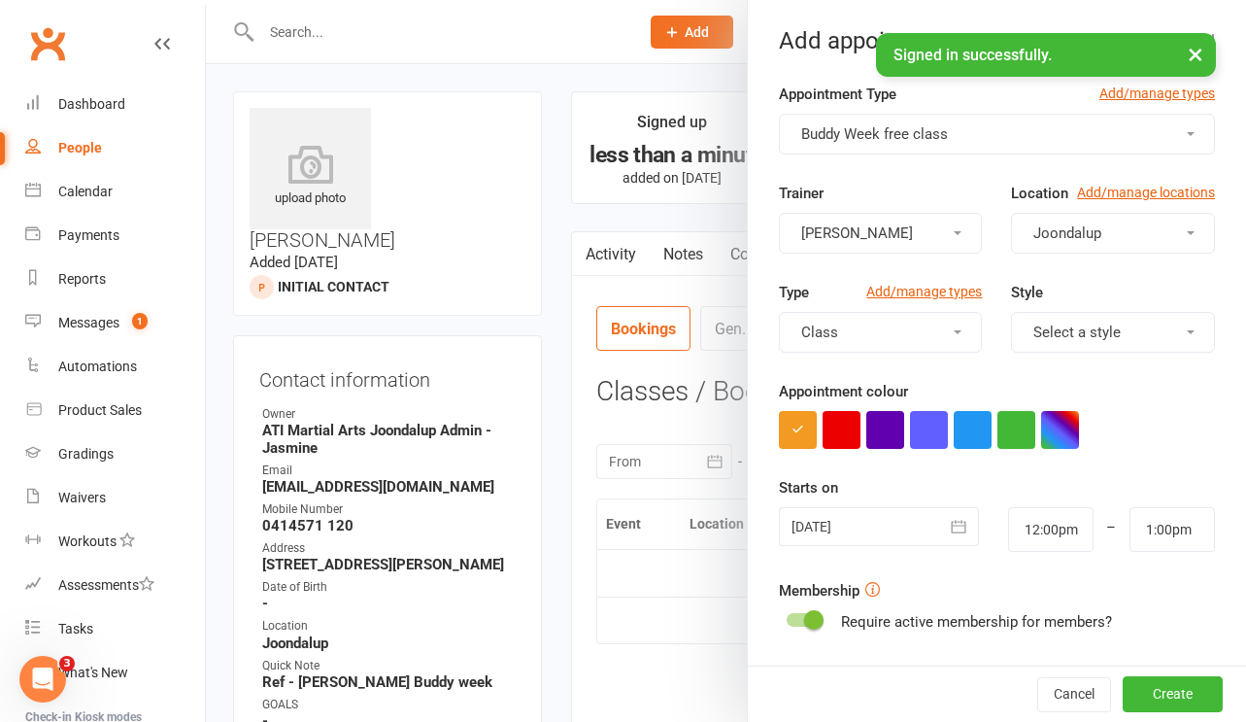
click at [1073, 330] on span "Select a style" at bounding box center [1076, 331] width 87 height 17
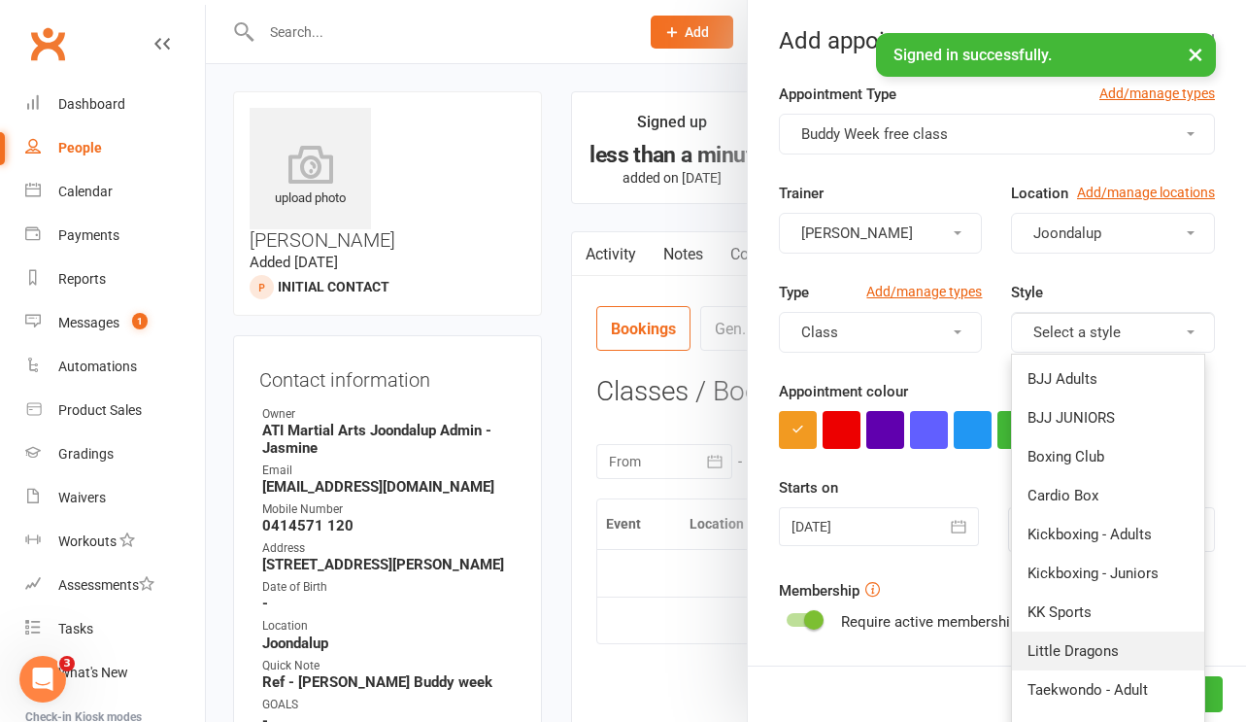
click at [1040, 632] on link "Little Dragons" at bounding box center [1108, 650] width 192 height 39
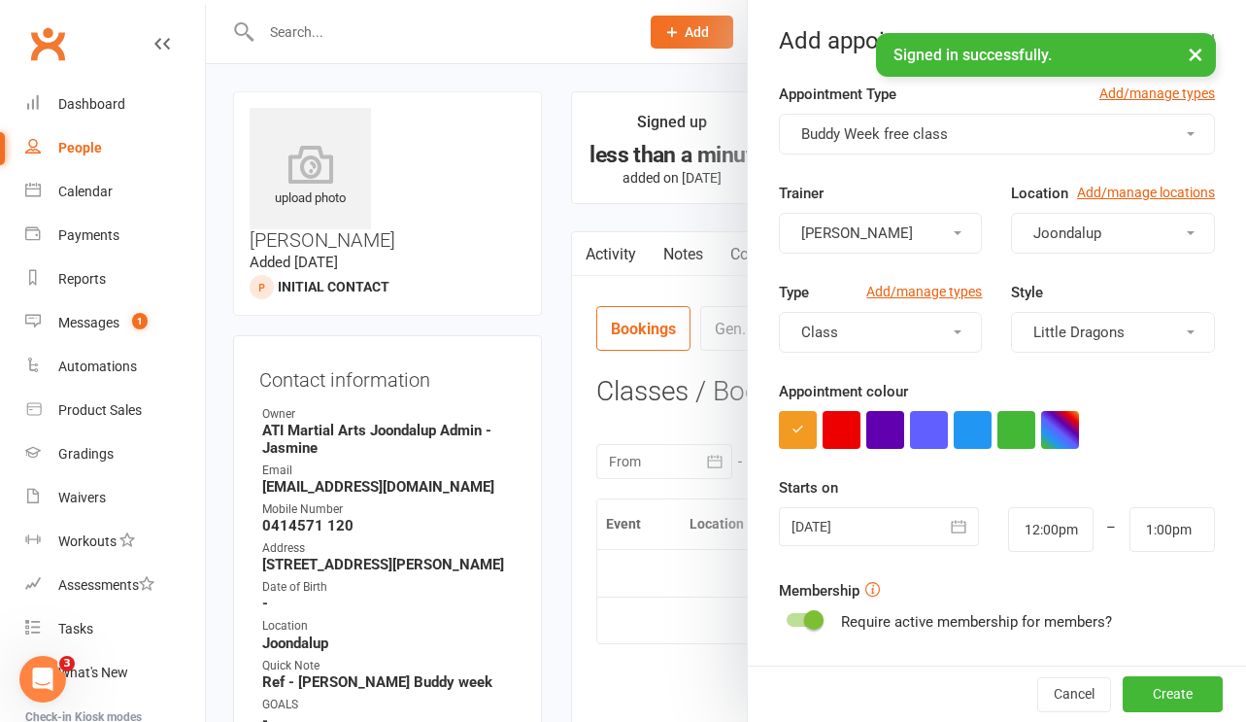
click at [914, 530] on div at bounding box center [879, 526] width 200 height 39
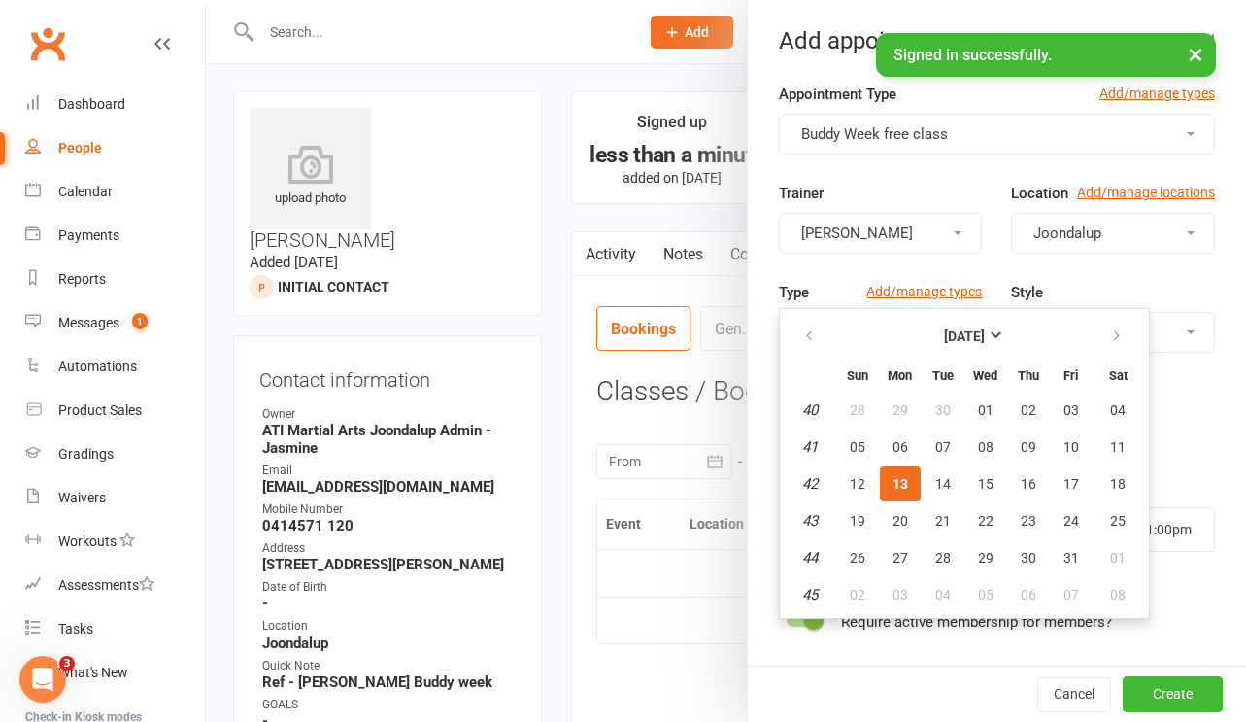
click at [914, 479] on button "13" at bounding box center [900, 483] width 41 height 35
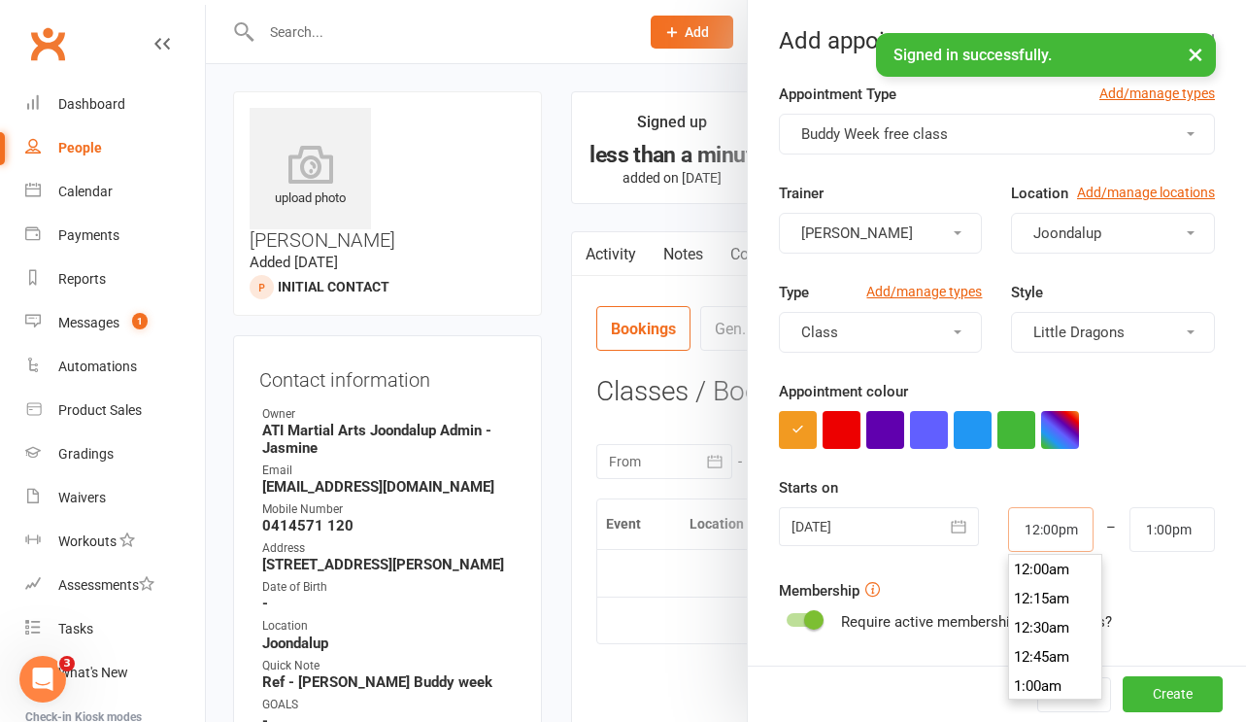
click at [1010, 535] on input "12:00pm" at bounding box center [1050, 529] width 85 height 45
type input "3:30pm"
click at [1040, 614] on li "3:30pm" at bounding box center [1055, 615] width 93 height 29
click at [1182, 525] on input "4:30pm" at bounding box center [1172, 529] width 85 height 45
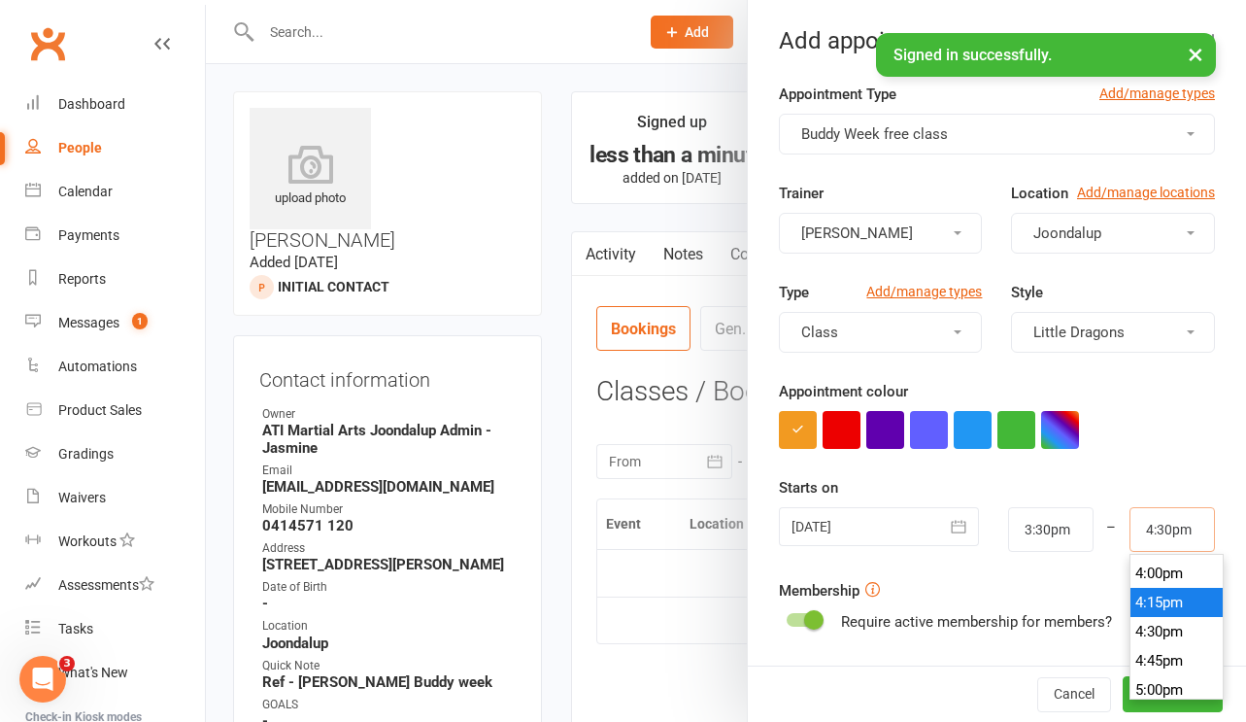
scroll to position [1858, 0]
type input "4:00pm"
click at [1172, 576] on li "4:00pm" at bounding box center [1177, 575] width 93 height 29
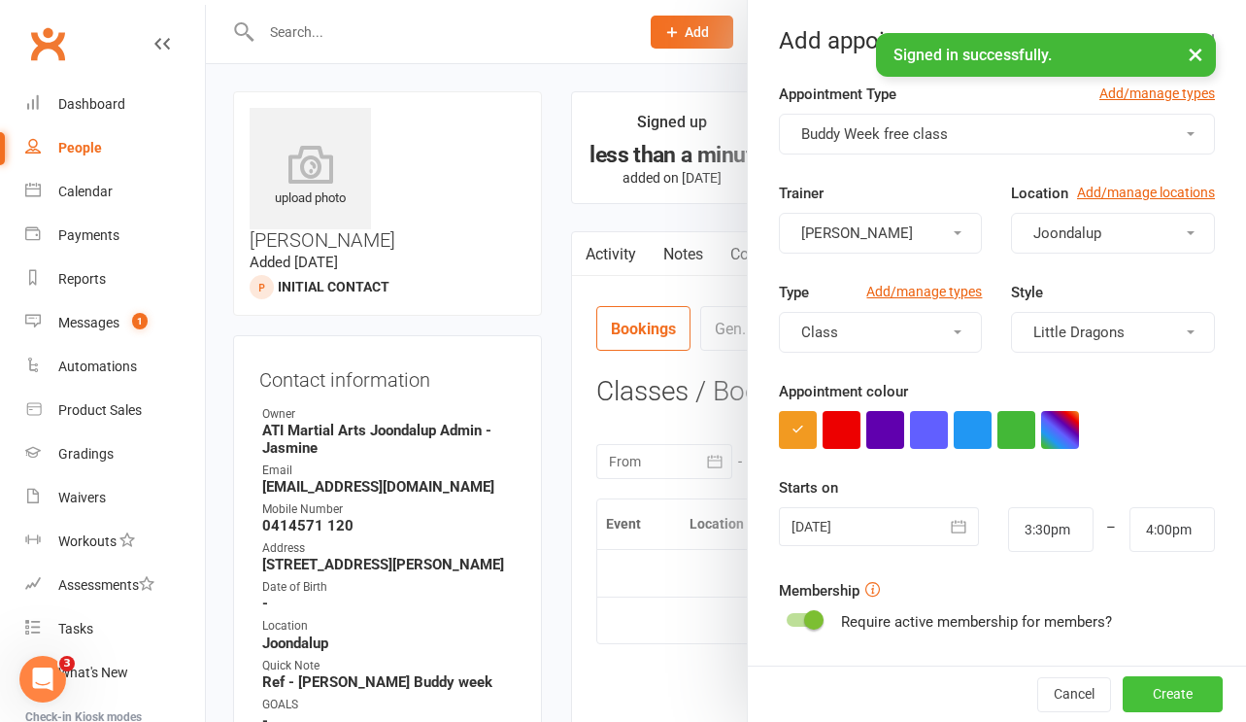
click at [1173, 690] on button "Create" at bounding box center [1173, 694] width 100 height 35
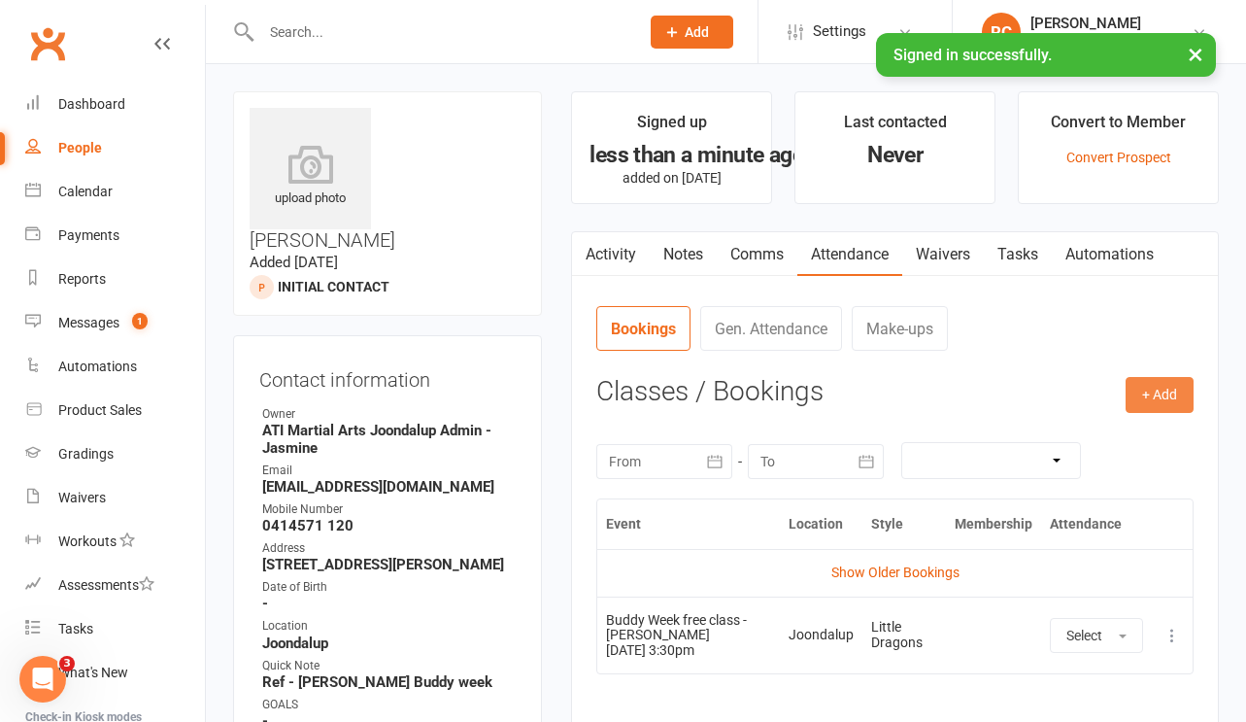
click at [1148, 390] on button "+ Add" at bounding box center [1160, 394] width 68 height 35
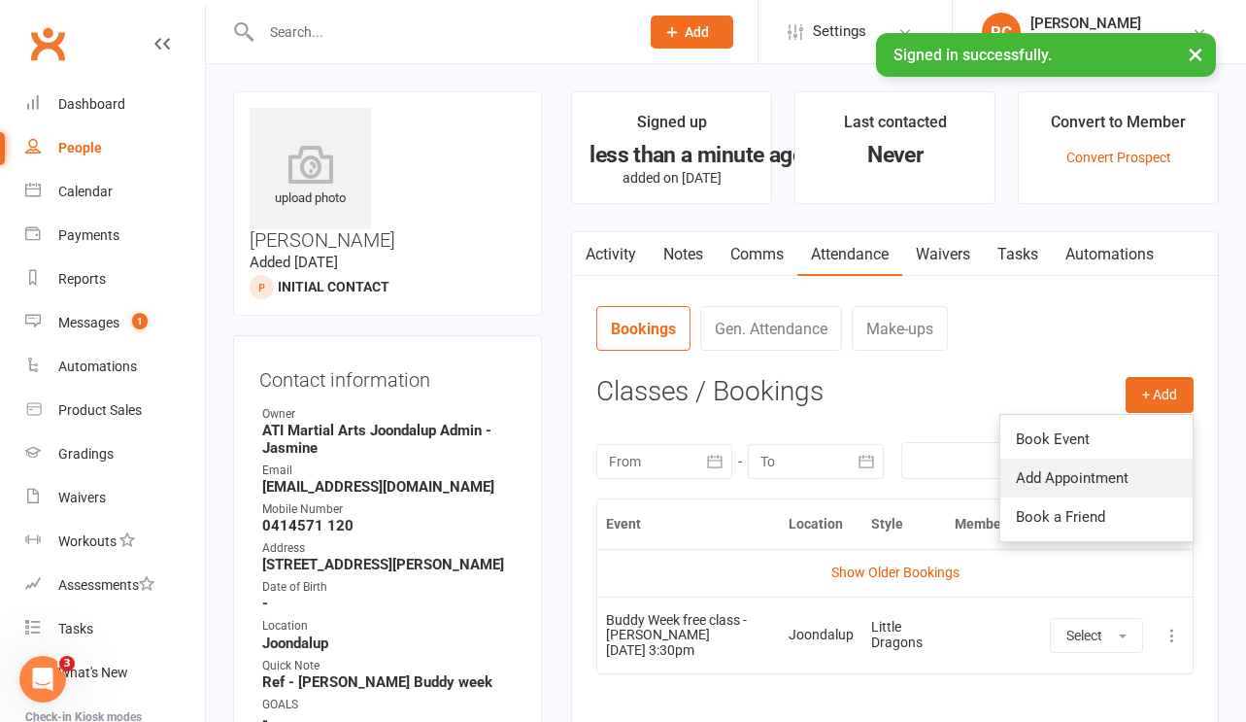
click at [1124, 467] on link "Add Appointment" at bounding box center [1096, 477] width 192 height 39
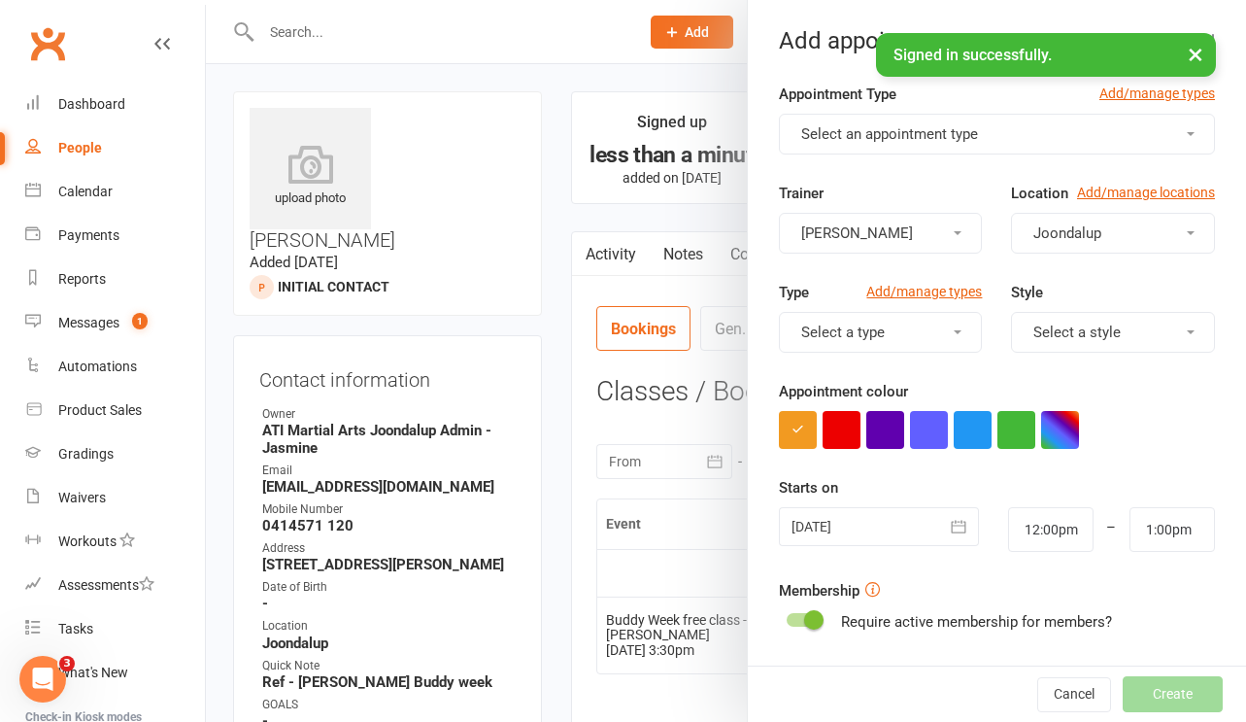
click at [1010, 138] on button "Select an appointment type" at bounding box center [997, 134] width 436 height 41
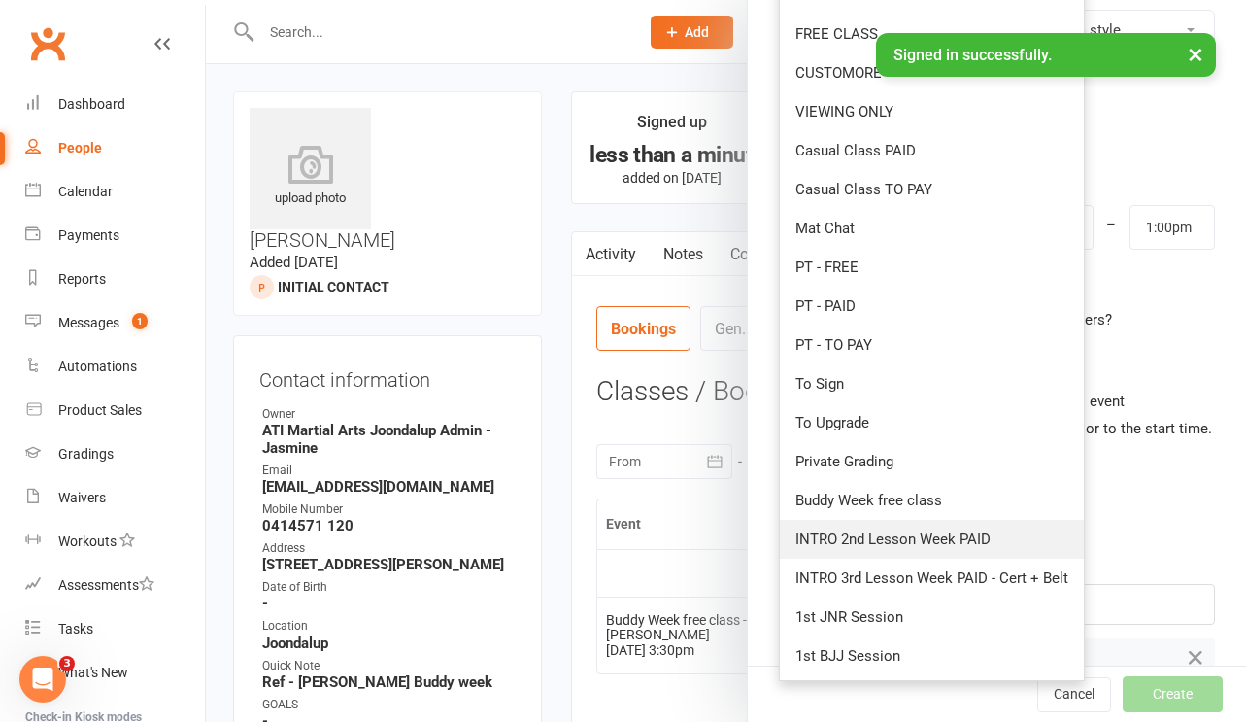
scroll to position [305, 0]
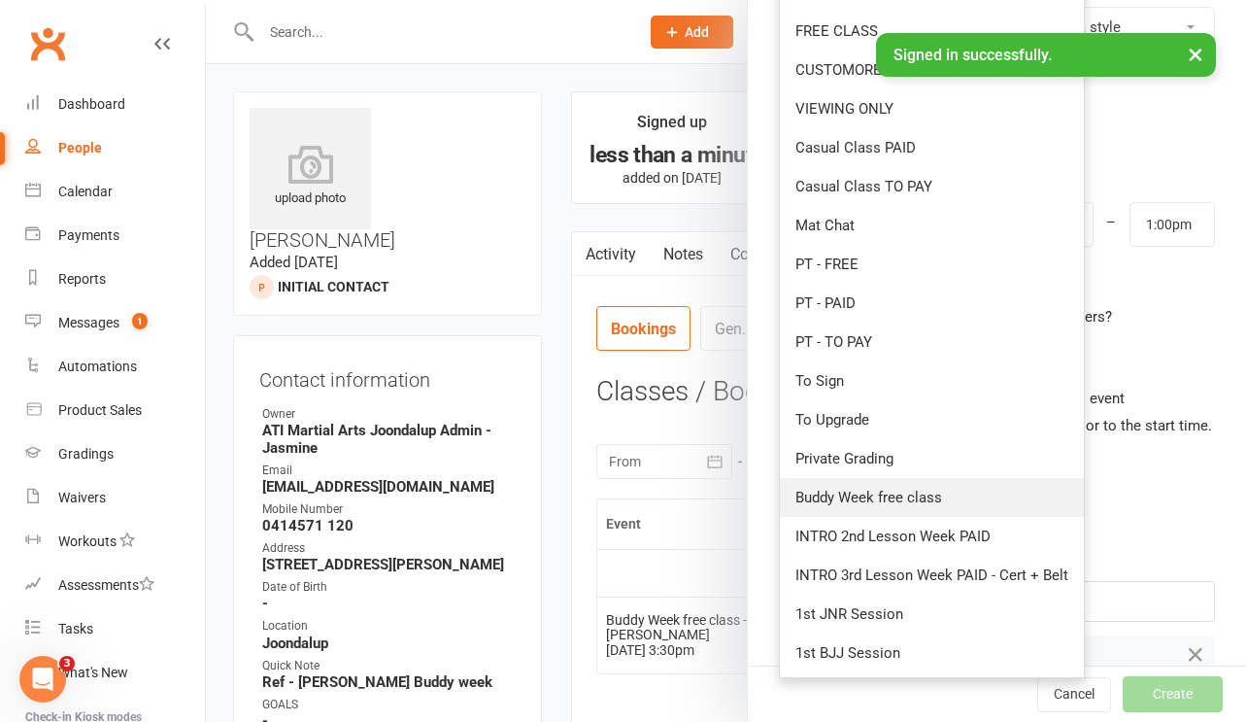
click at [912, 506] on link "Buddy Week free class" at bounding box center [932, 497] width 304 height 39
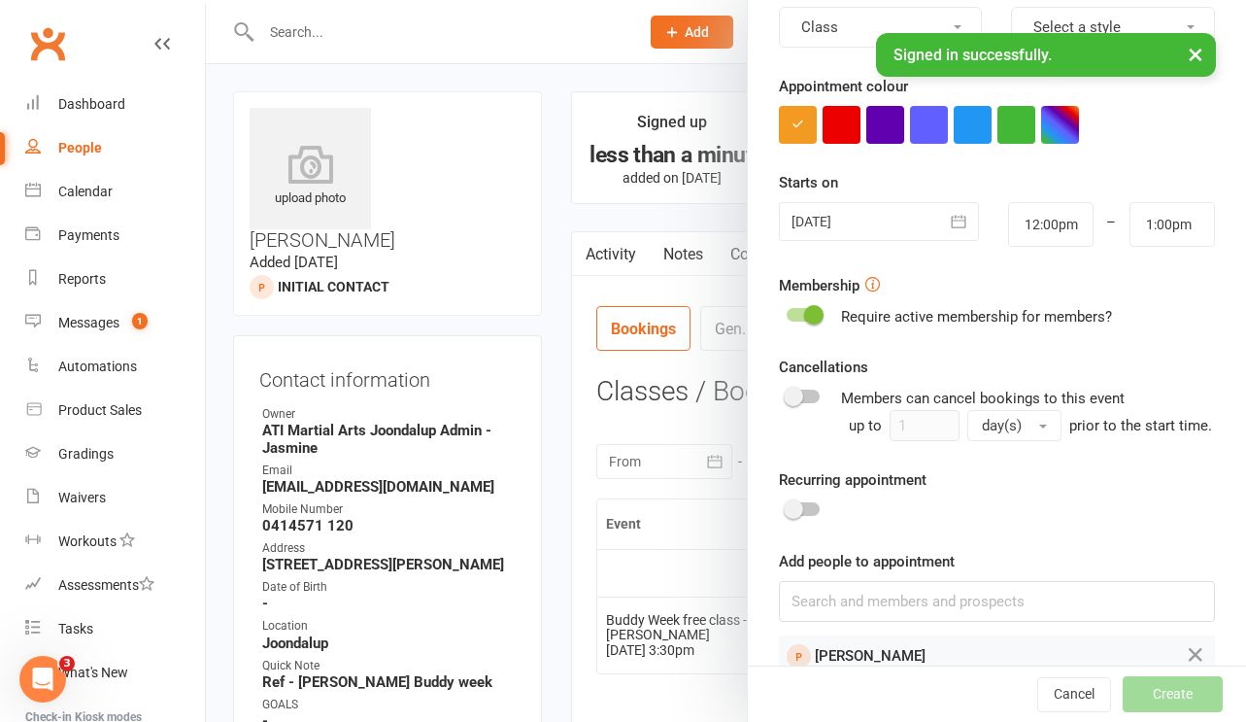
scroll to position [0, 0]
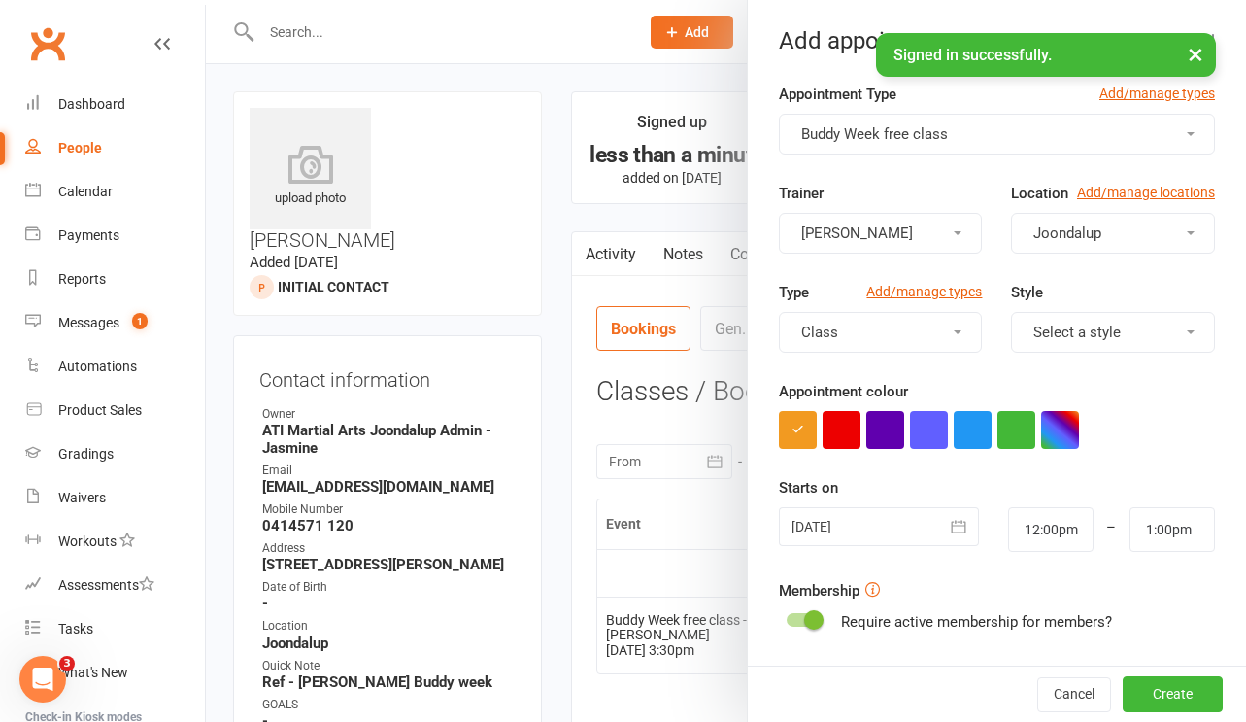
click at [870, 520] on div at bounding box center [879, 526] width 200 height 39
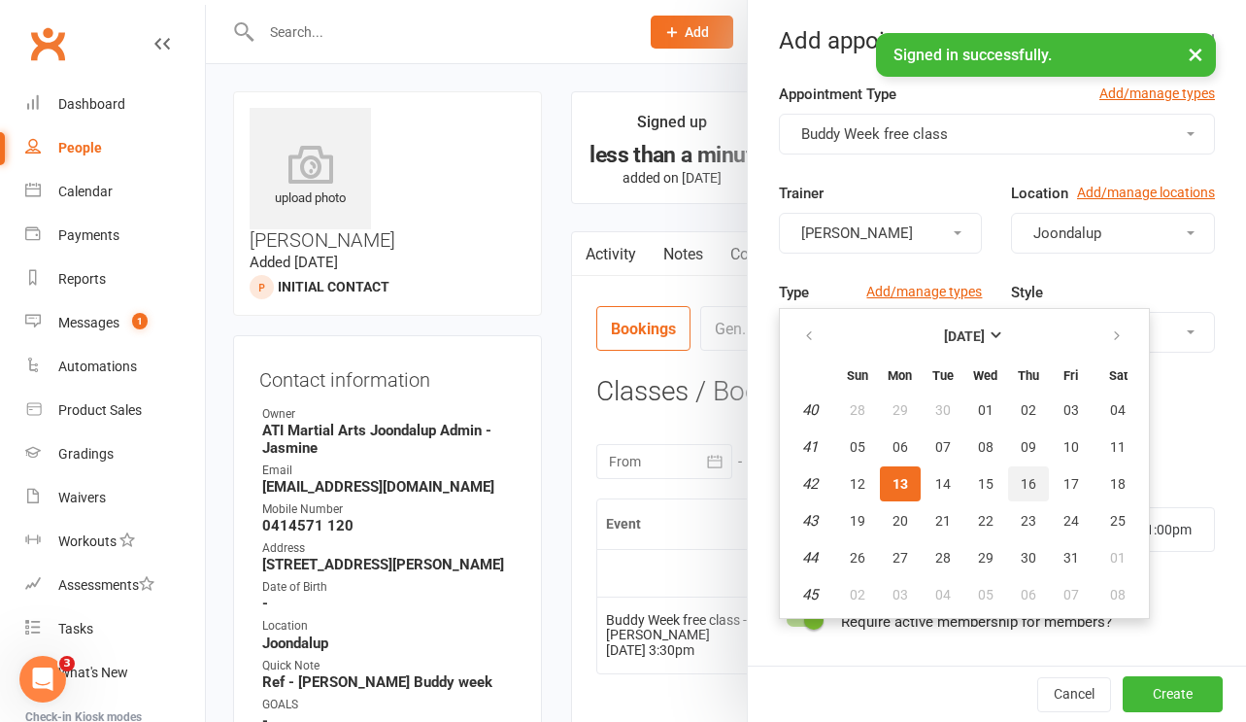
click at [1033, 485] on span "16" at bounding box center [1029, 484] width 16 height 16
type input "[DATE]"
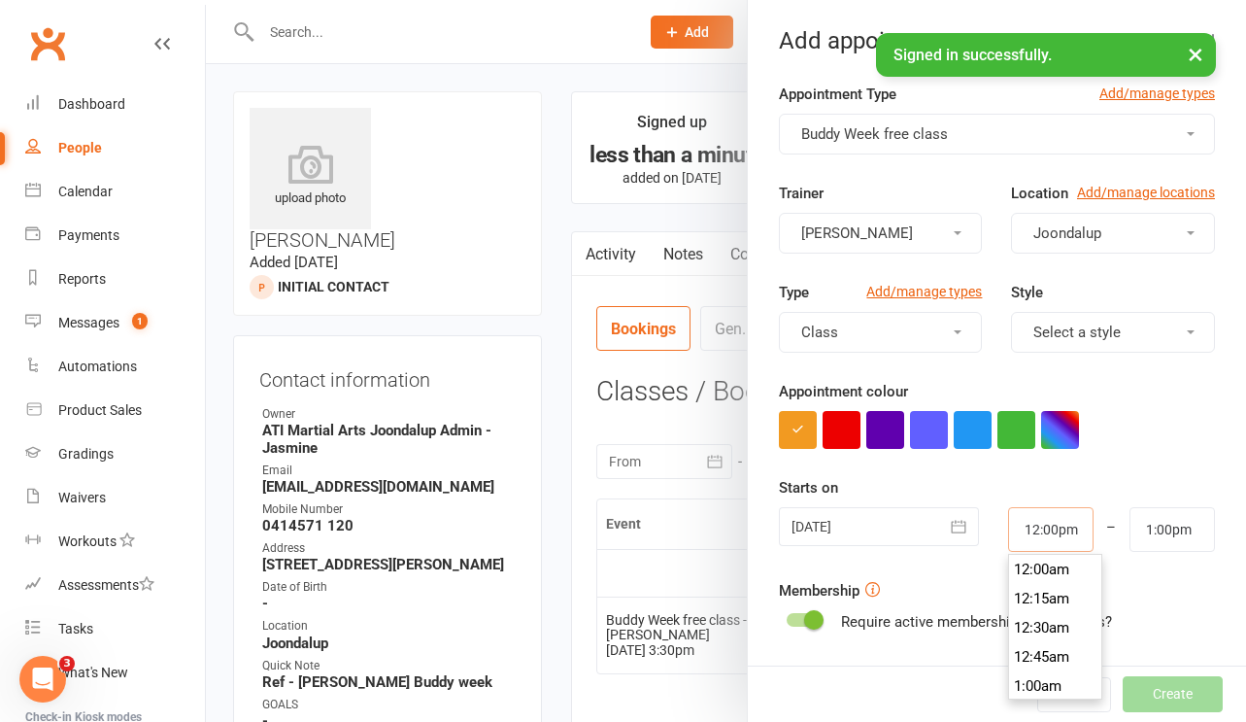
click at [1056, 529] on input "12:00pm" at bounding box center [1050, 529] width 85 height 45
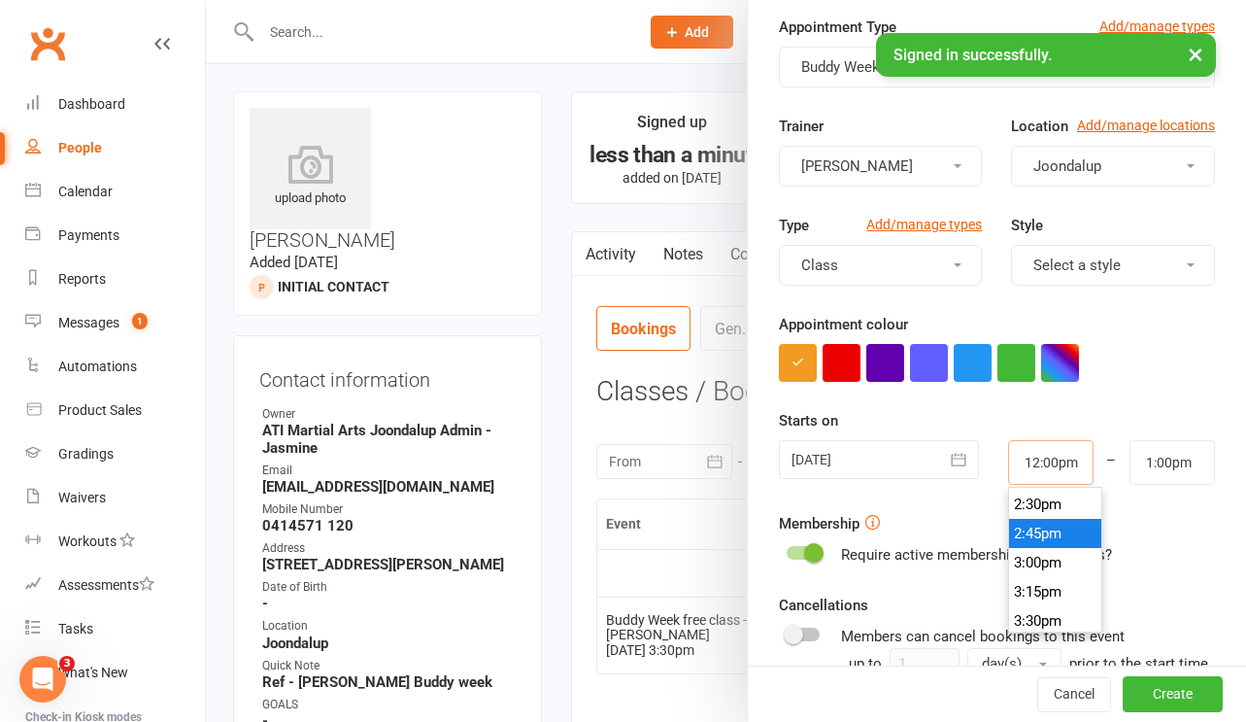
scroll to position [1694, 0]
type input "3:30pm"
click at [1054, 606] on li "3:30pm" at bounding box center [1055, 614] width 93 height 29
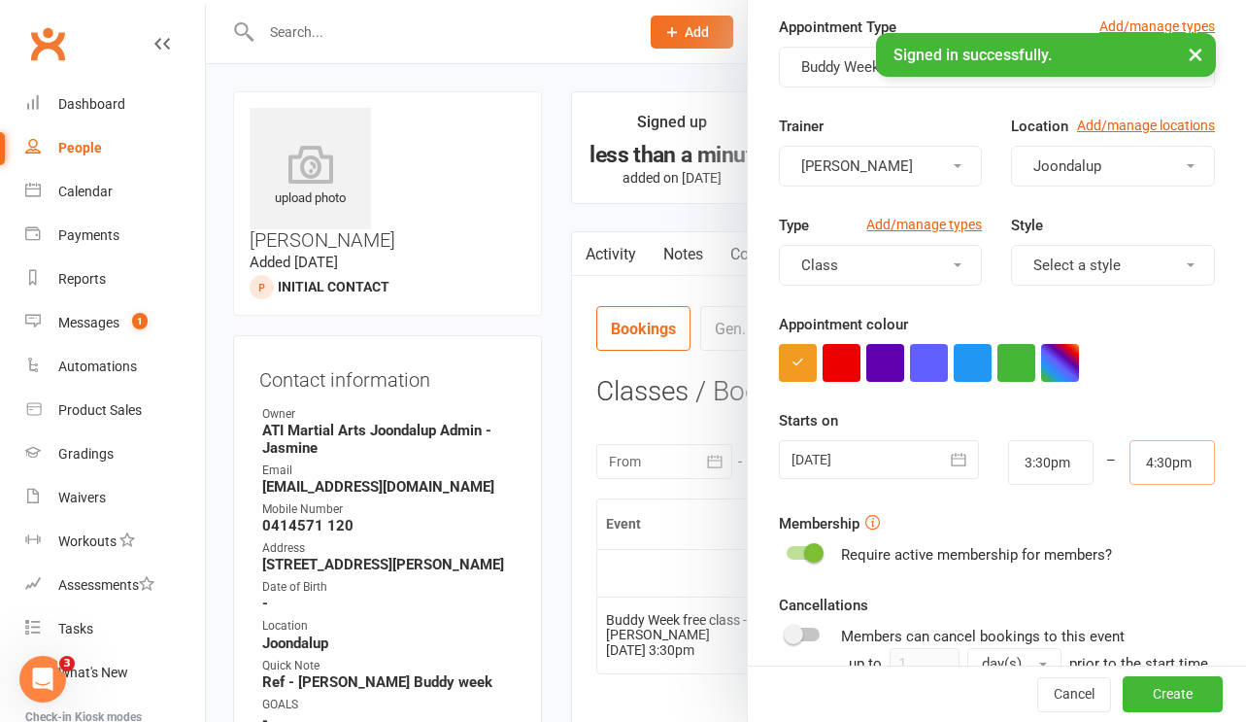
click at [1175, 472] on input "4:30pm" at bounding box center [1172, 462] width 85 height 45
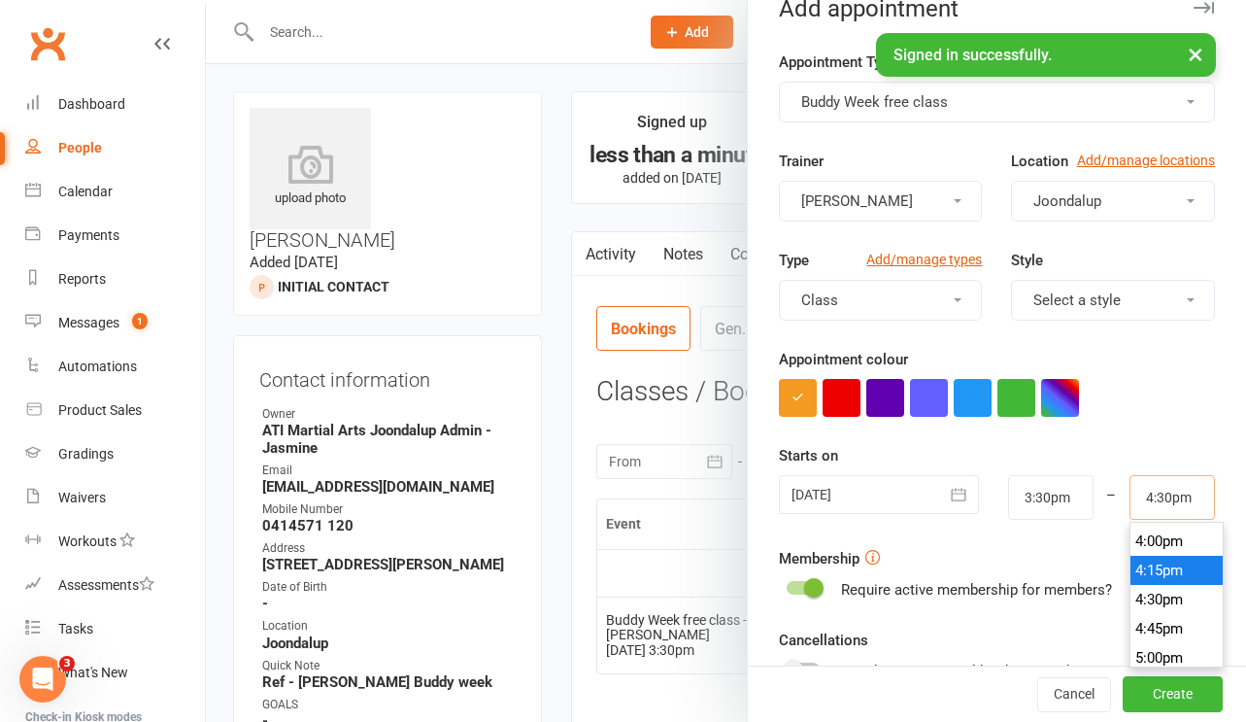
scroll to position [1859, 0]
type input "4:00pm"
click at [1172, 550] on li "4:00pm" at bounding box center [1177, 542] width 93 height 29
click at [1166, 691] on button "Create" at bounding box center [1173, 694] width 100 height 35
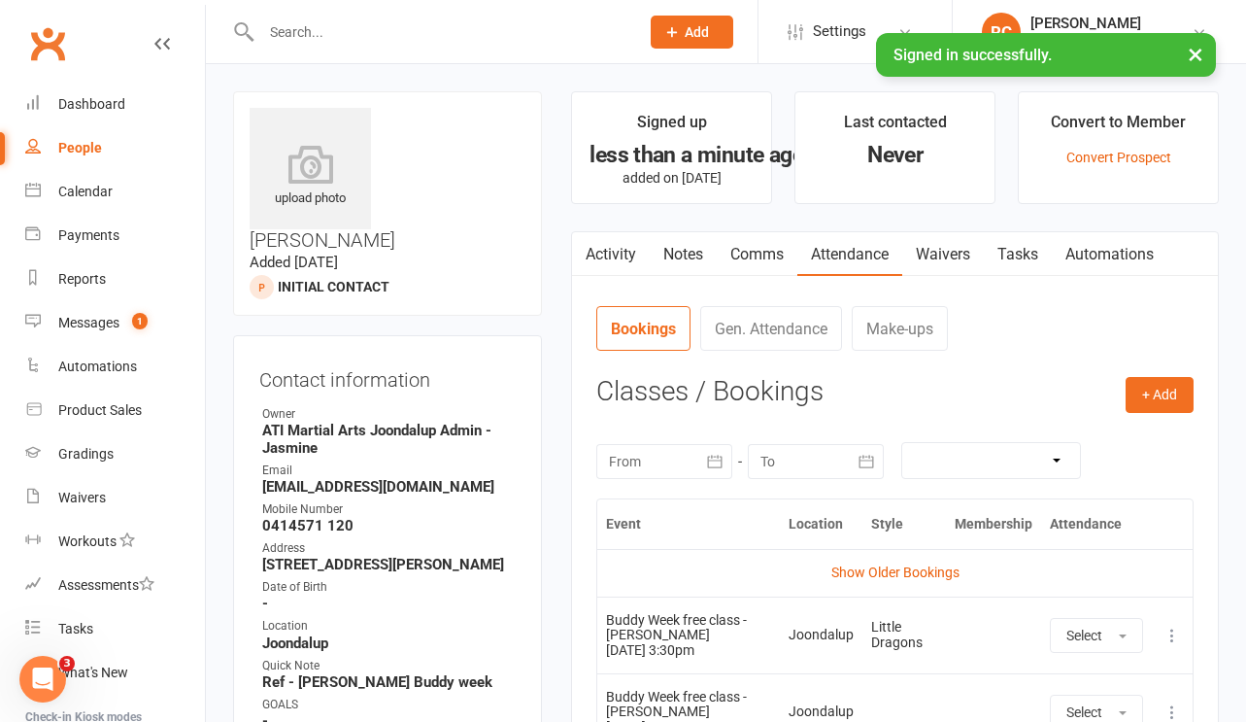
click at [667, 255] on link "Notes" at bounding box center [683, 254] width 67 height 45
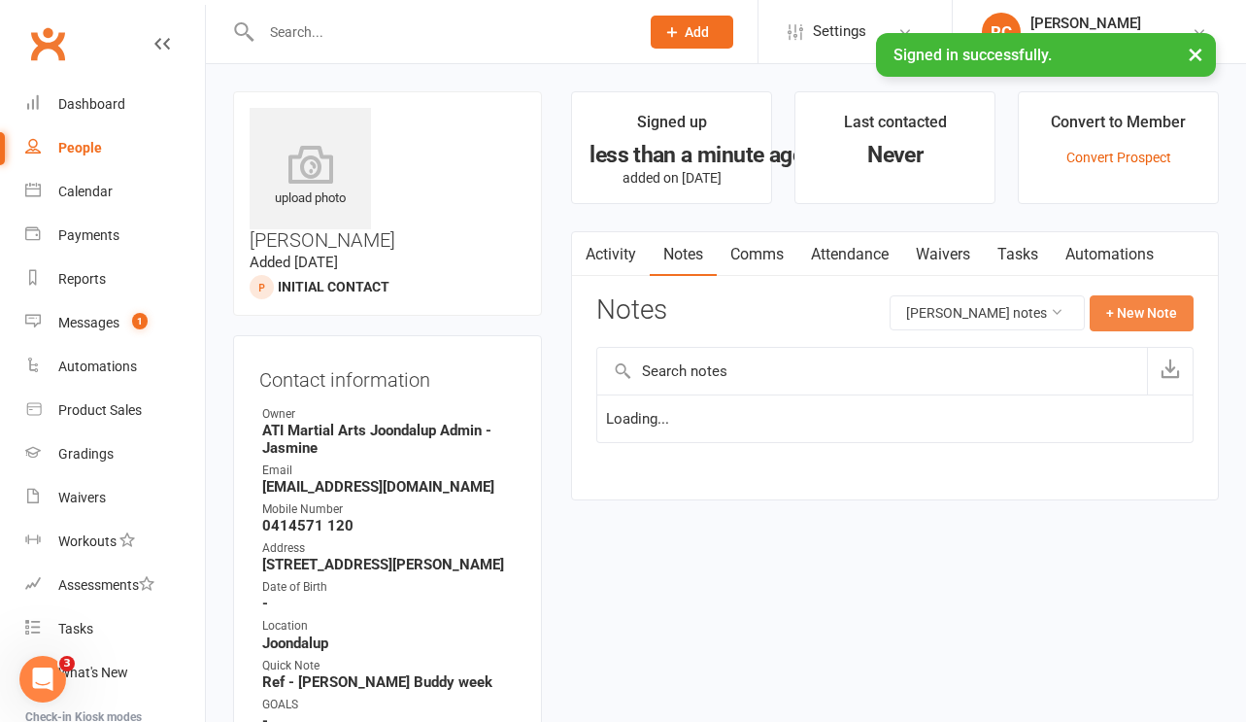
click at [1133, 311] on button "+ New Note" at bounding box center [1142, 312] width 104 height 35
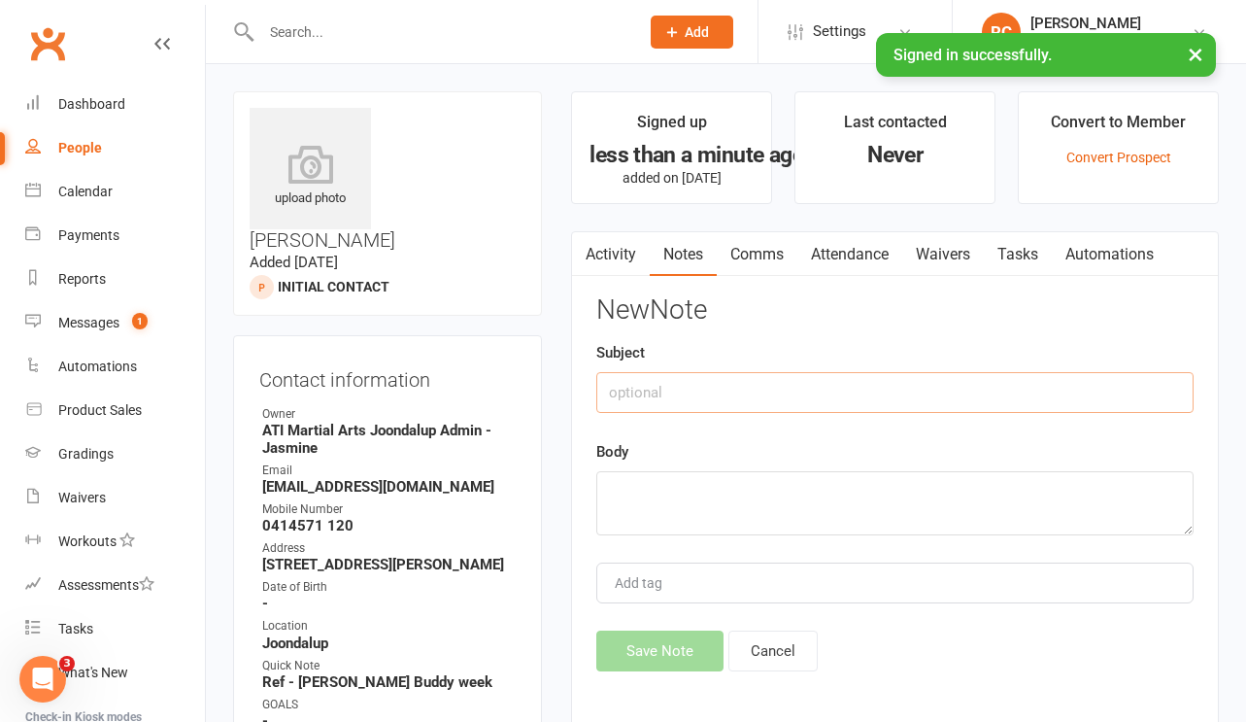
click at [882, 402] on input "text" at bounding box center [894, 392] width 597 height 41
type input "email to enquiry"
paste textarea "HI [PERSON_NAME], No problem at all. We would love to have [PERSON_NAME] try ag…"
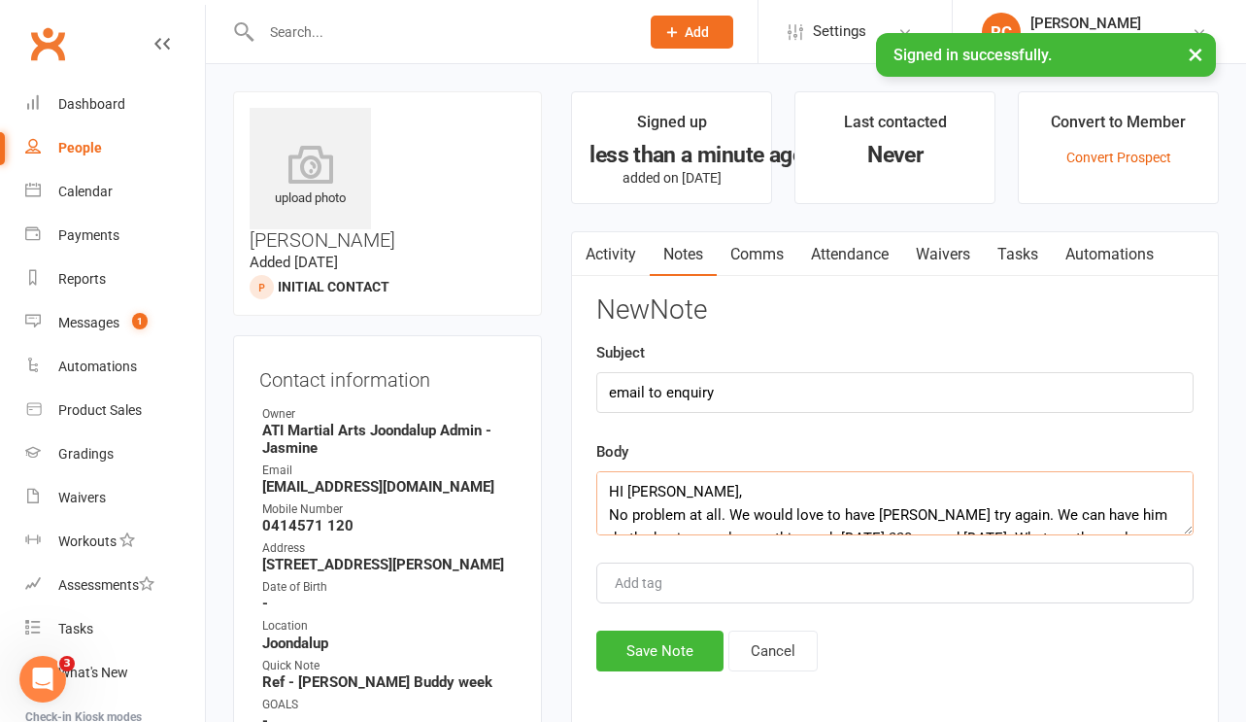
scroll to position [490, 0]
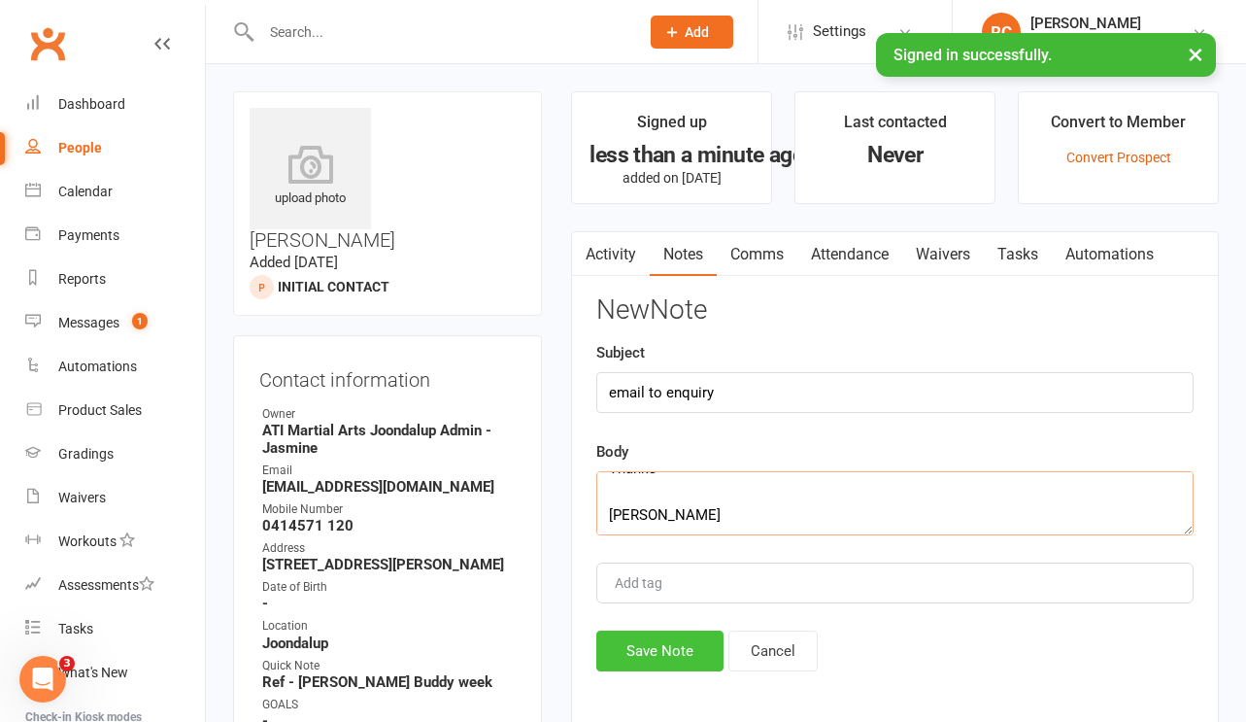
type textarea "HI [PERSON_NAME], No problem at all. We would love to have [PERSON_NAME] try ag…"
click at [662, 655] on button "Save Note" at bounding box center [659, 650] width 127 height 41
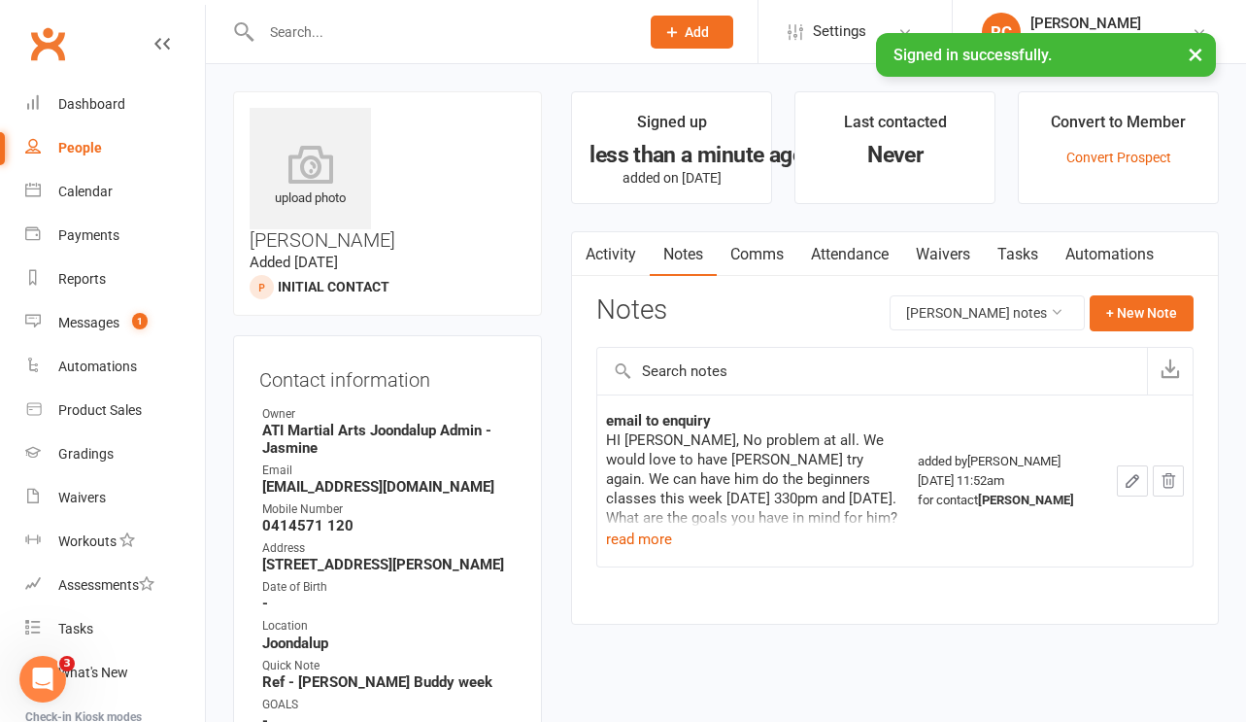
click at [410, 48] on div at bounding box center [429, 31] width 392 height 63
click at [389, 23] on input "text" at bounding box center [440, 31] width 370 height 27
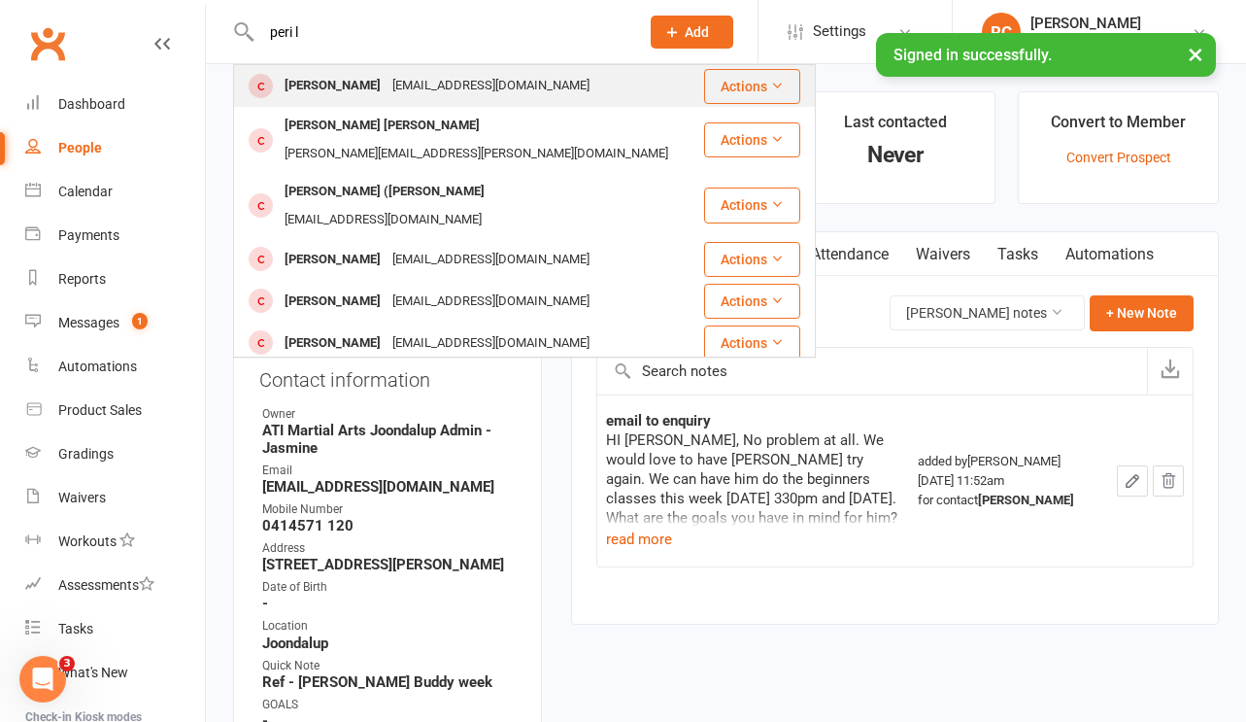
type input "peri l"
click at [404, 96] on div "[EMAIL_ADDRESS][DOMAIN_NAME]" at bounding box center [491, 86] width 209 height 28
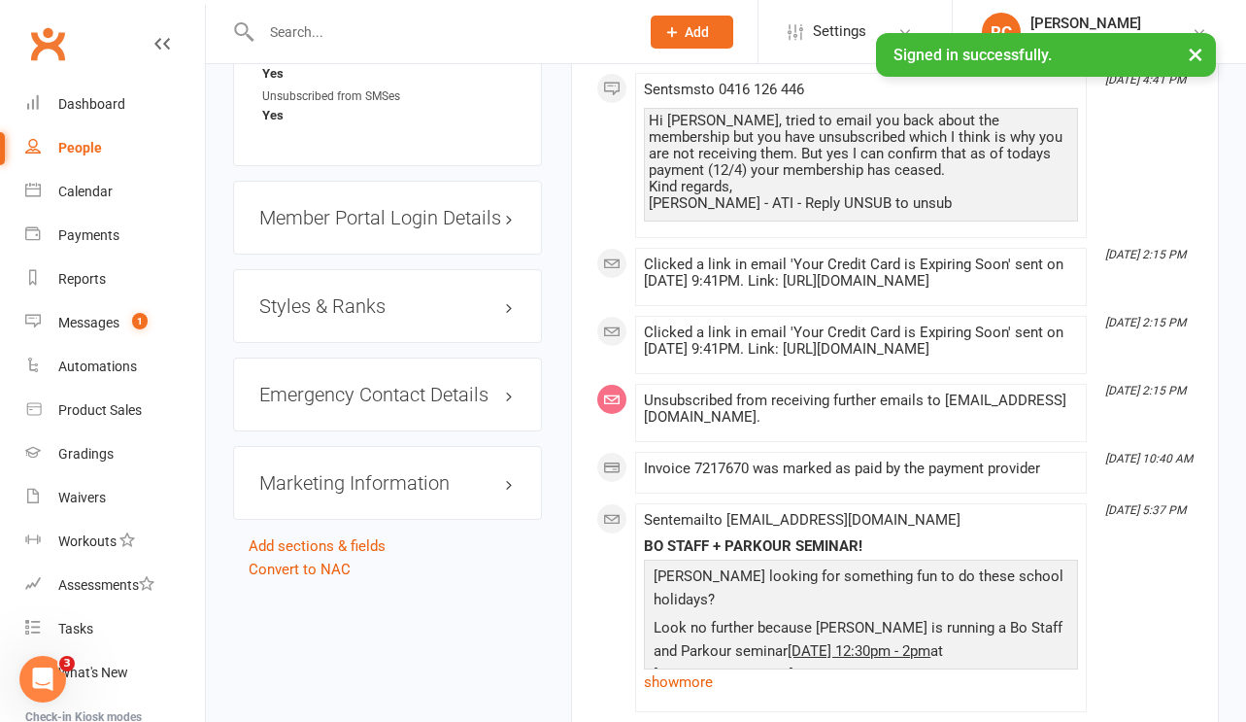
scroll to position [2451, 0]
click at [267, 561] on link "Convert to NAC" at bounding box center [300, 569] width 102 height 17
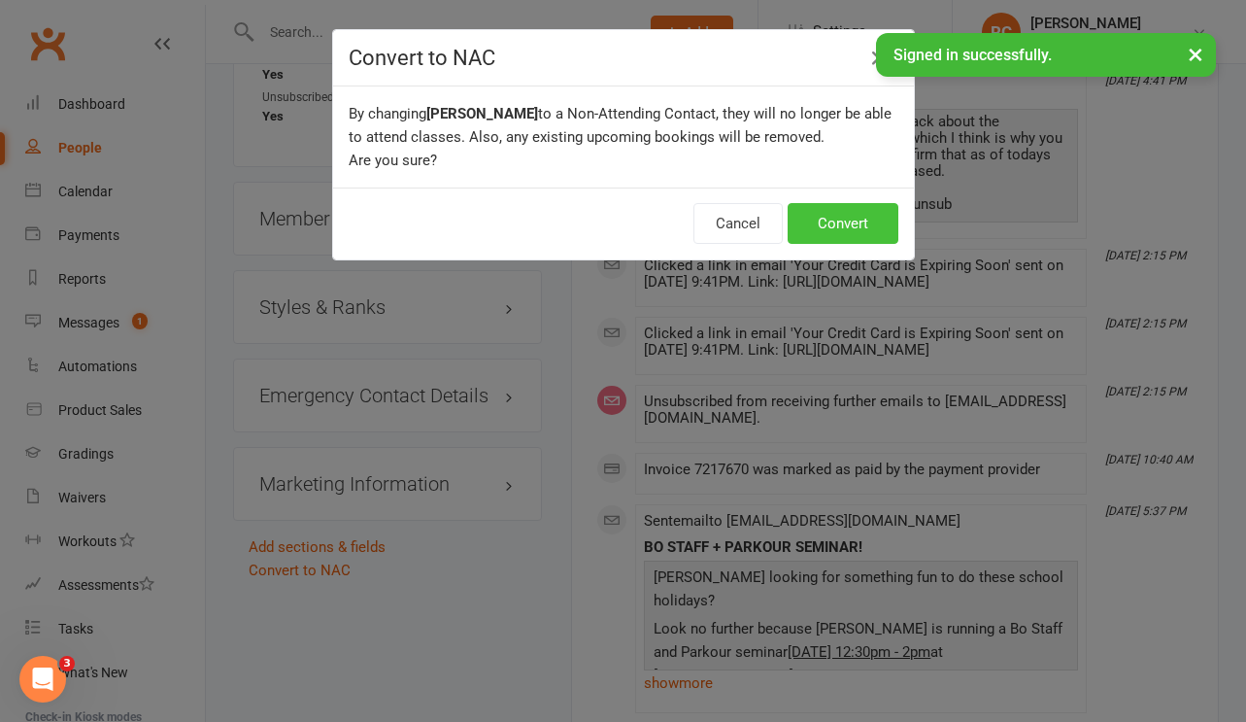
click at [850, 215] on button "Convert" at bounding box center [843, 223] width 111 height 41
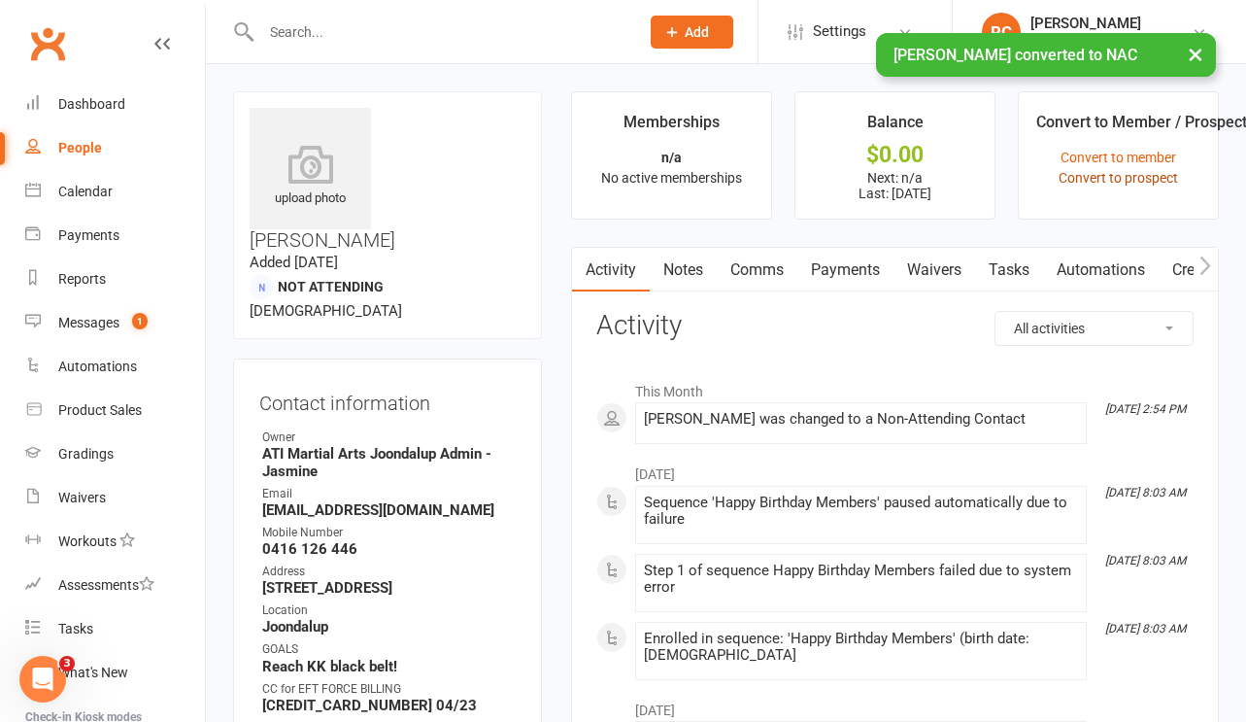
click at [1097, 179] on link "Convert to prospect" at bounding box center [1118, 178] width 119 height 16
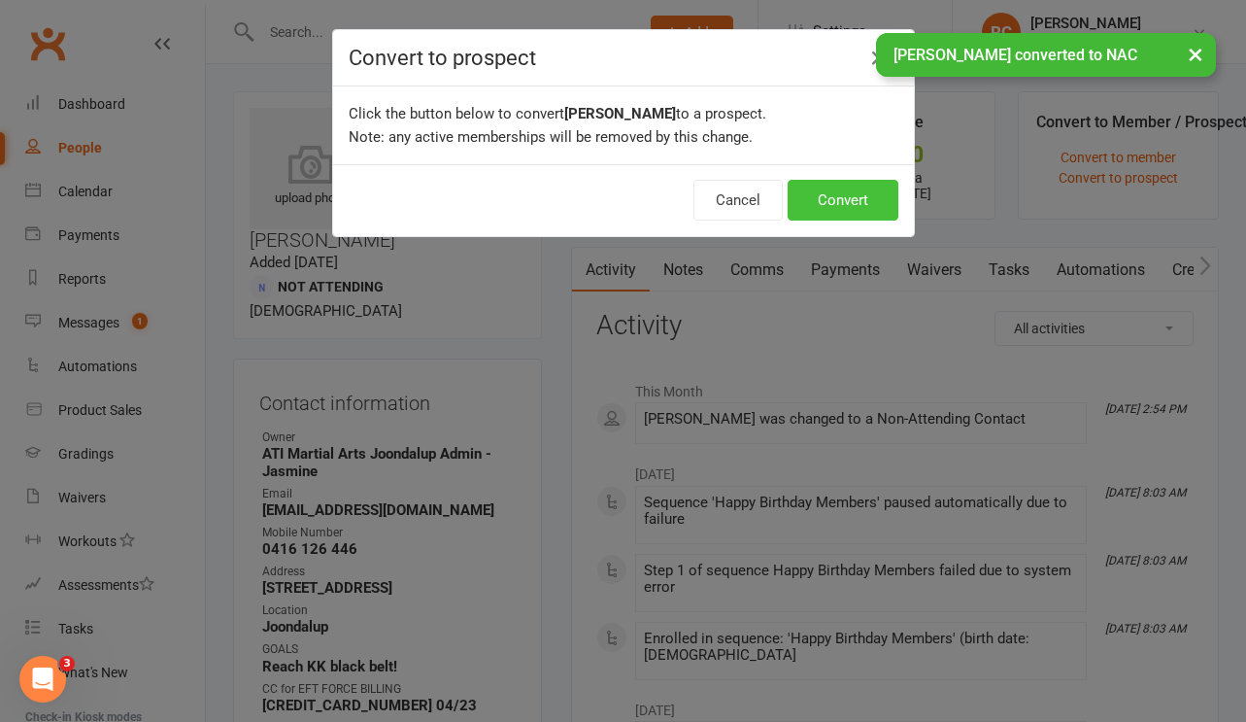
click at [857, 198] on button "Convert" at bounding box center [843, 200] width 111 height 41
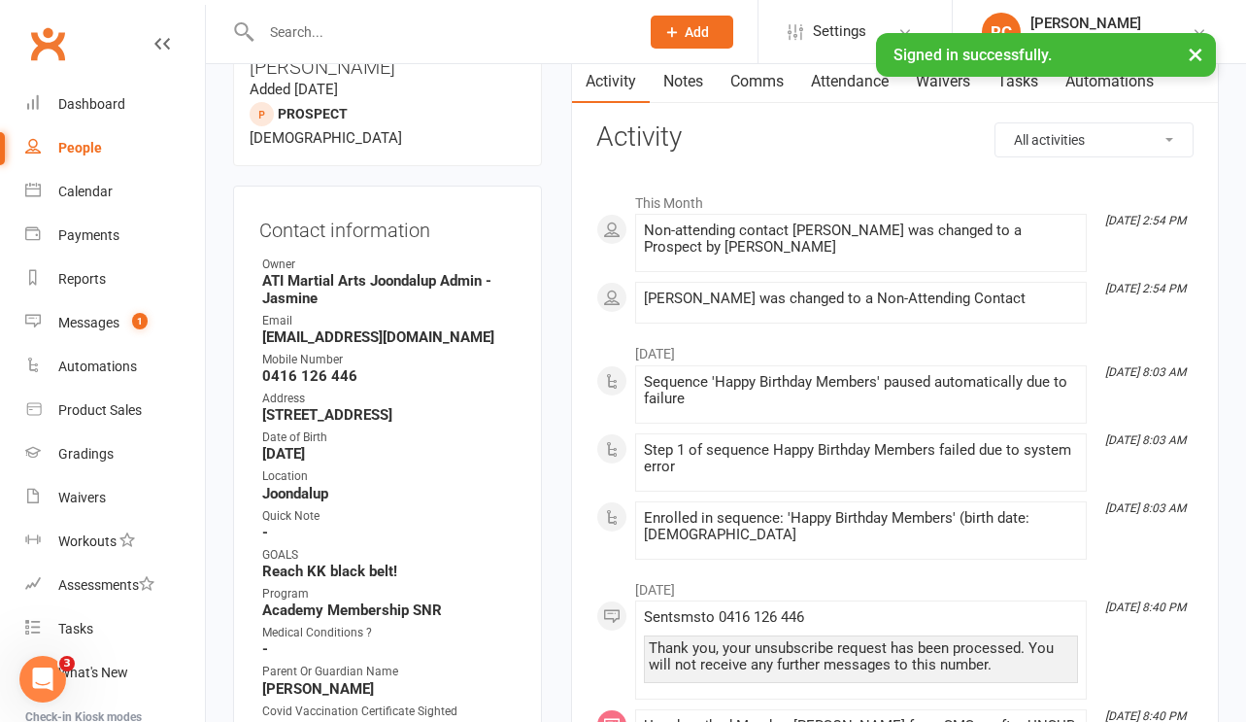
scroll to position [174, 0]
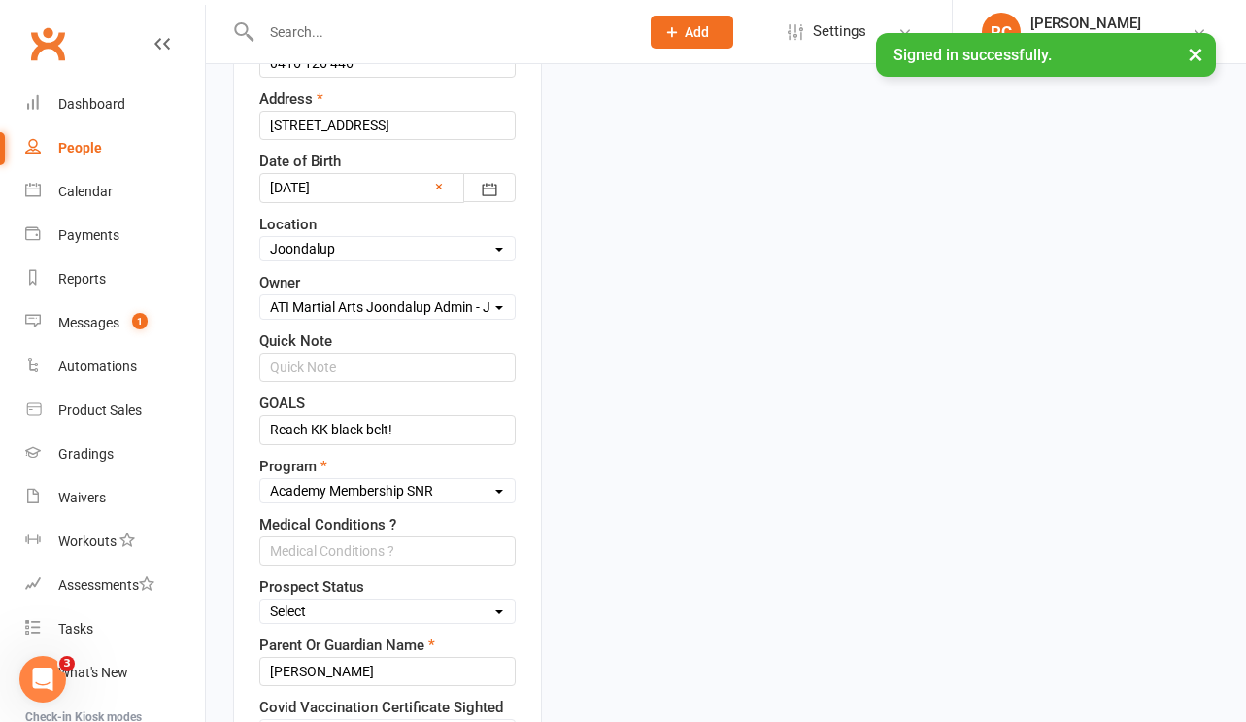
scroll to position [577, 0]
click at [369, 597] on div "Select Initial Contact Not interested Customore Callum's Old Members [PERSON_NA…" at bounding box center [387, 609] width 256 height 25
select select "Initial Contact"
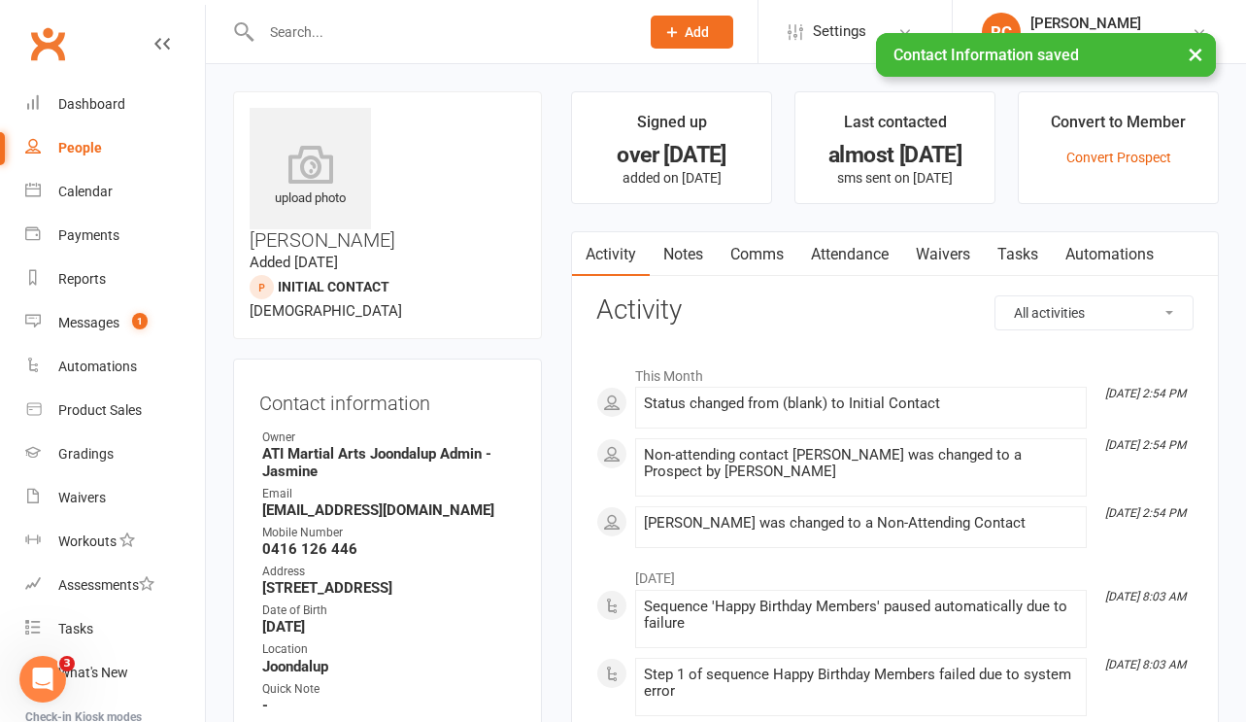
scroll to position [-1, 0]
click at [874, 256] on link "Attendance" at bounding box center [849, 254] width 105 height 45
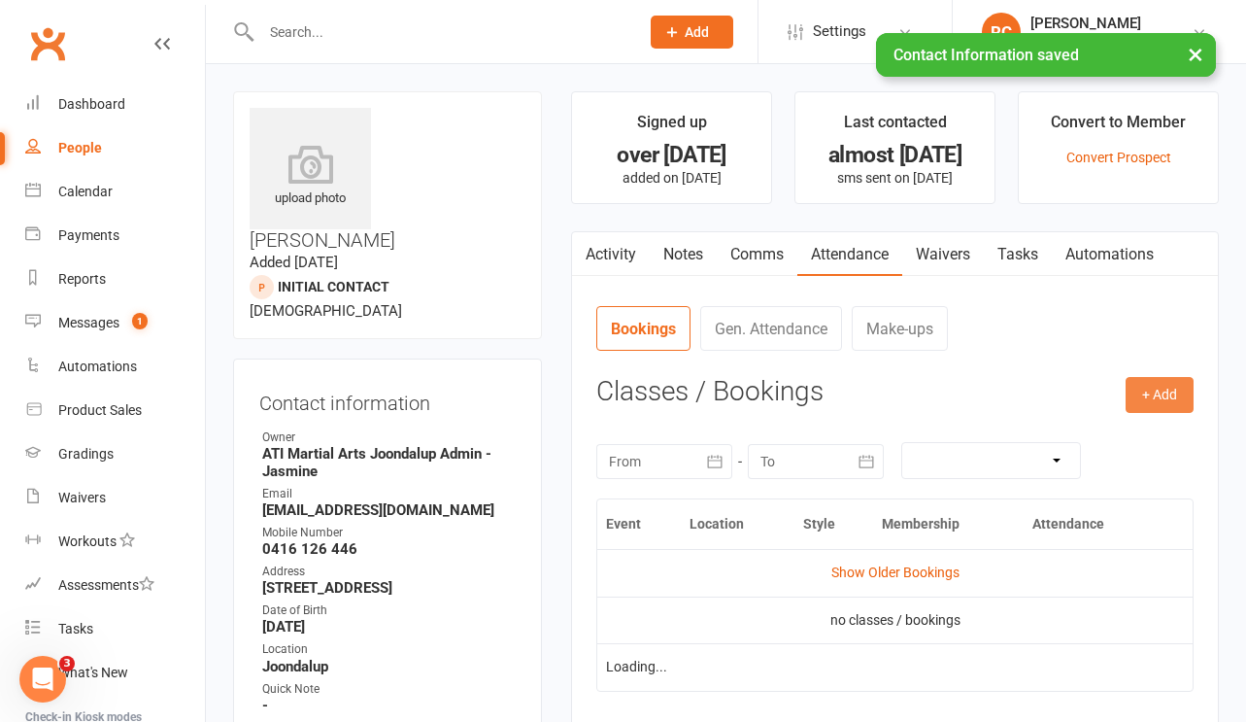
click at [1143, 387] on button "+ Add" at bounding box center [1160, 394] width 68 height 35
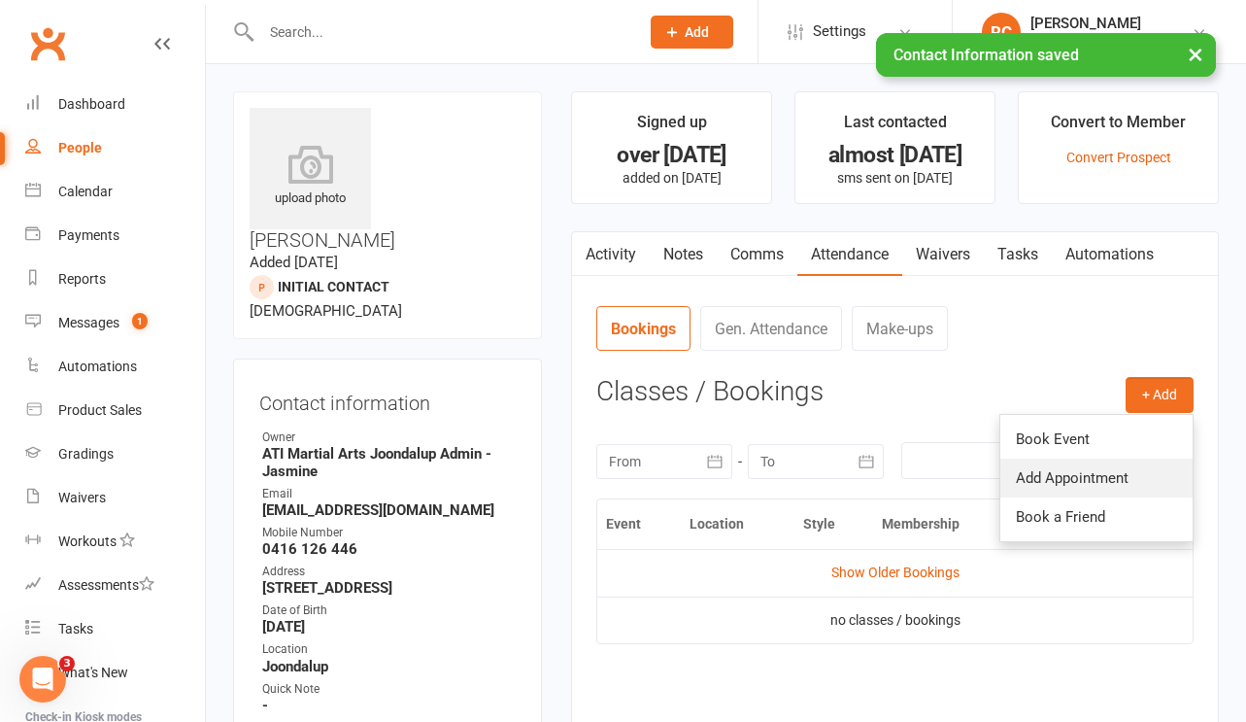
click at [1131, 490] on link "Add Appointment" at bounding box center [1096, 477] width 192 height 39
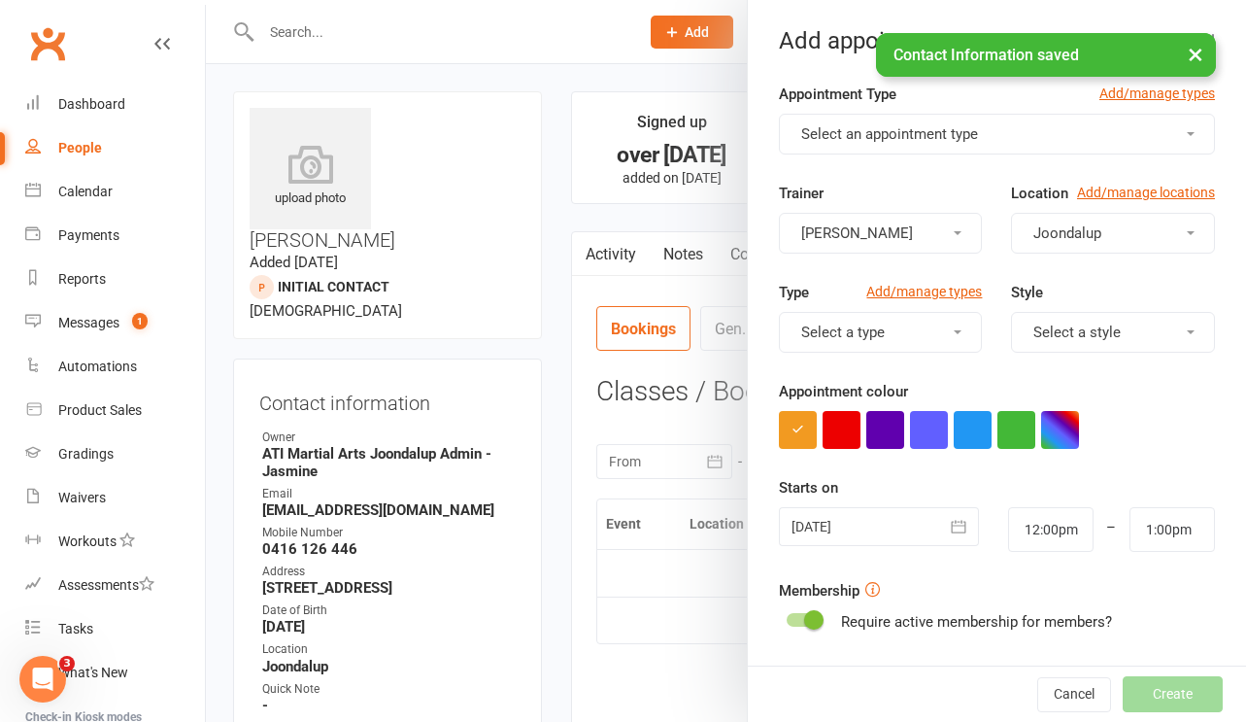
click at [946, 113] on div "Appointment Type Add/manage types" at bounding box center [997, 98] width 436 height 31
click at [947, 132] on span "Select an appointment type" at bounding box center [889, 133] width 177 height 17
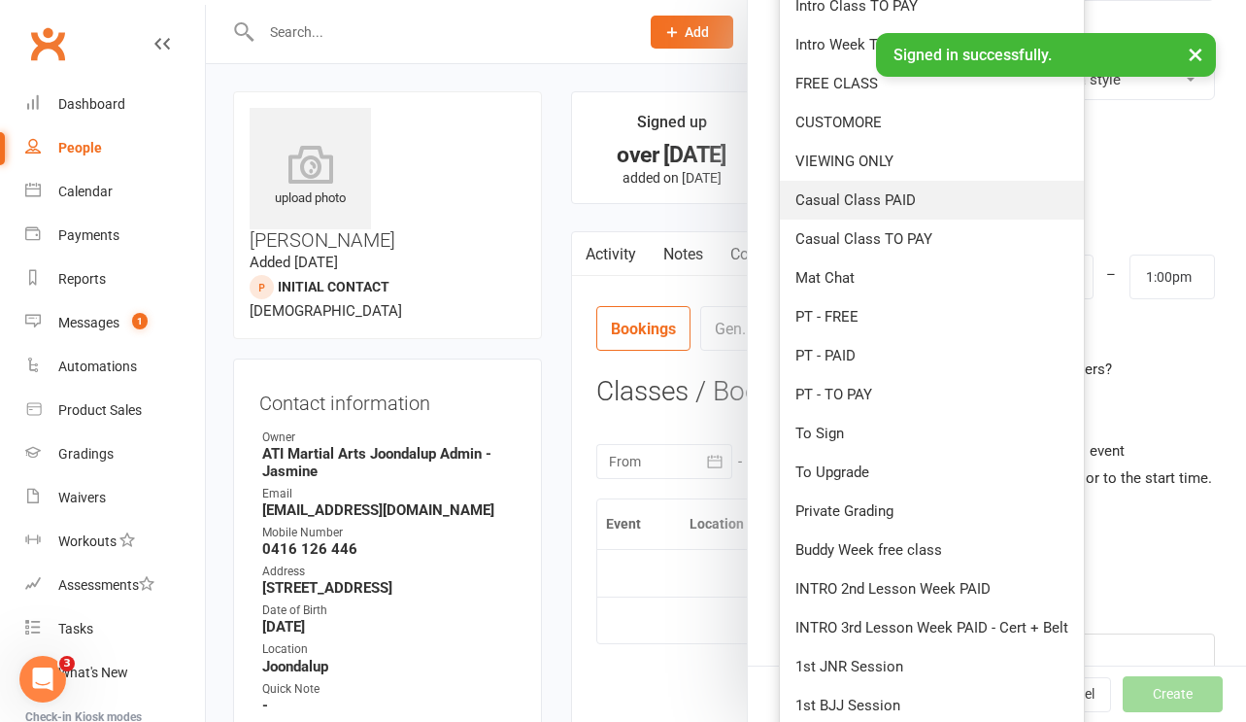
scroll to position [272, 0]
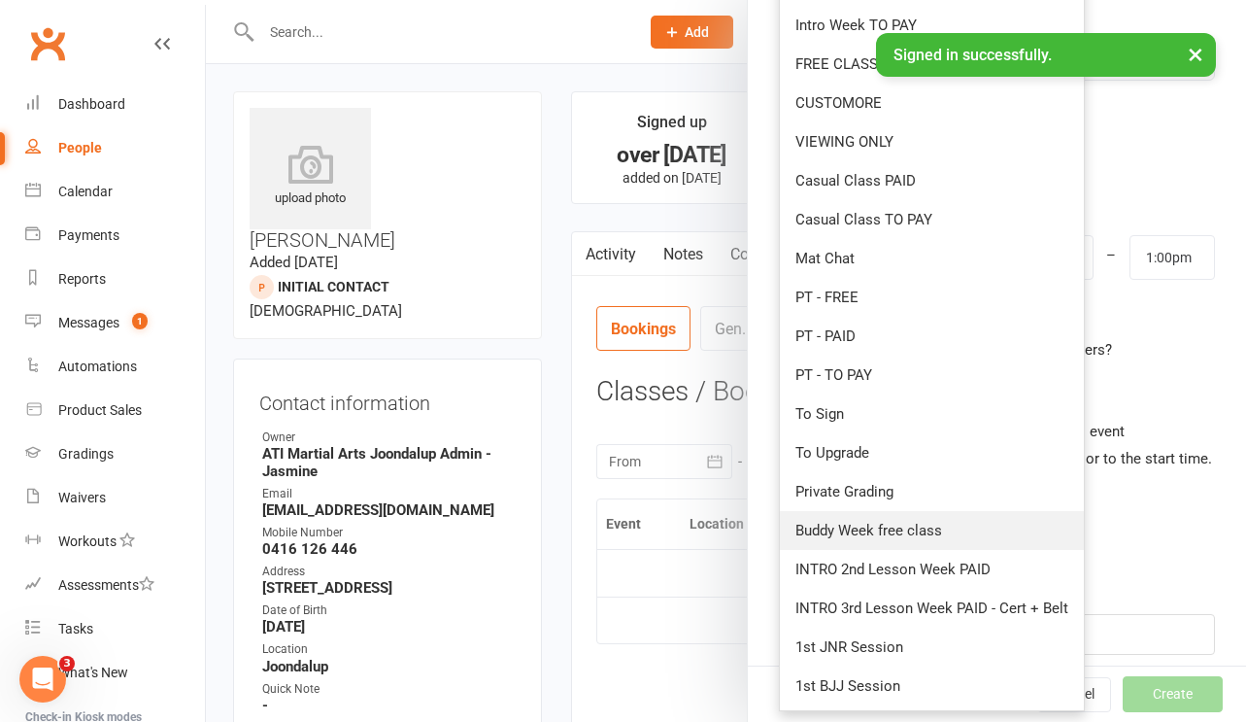
click at [902, 533] on span "Buddy Week free class" at bounding box center [868, 530] width 147 height 17
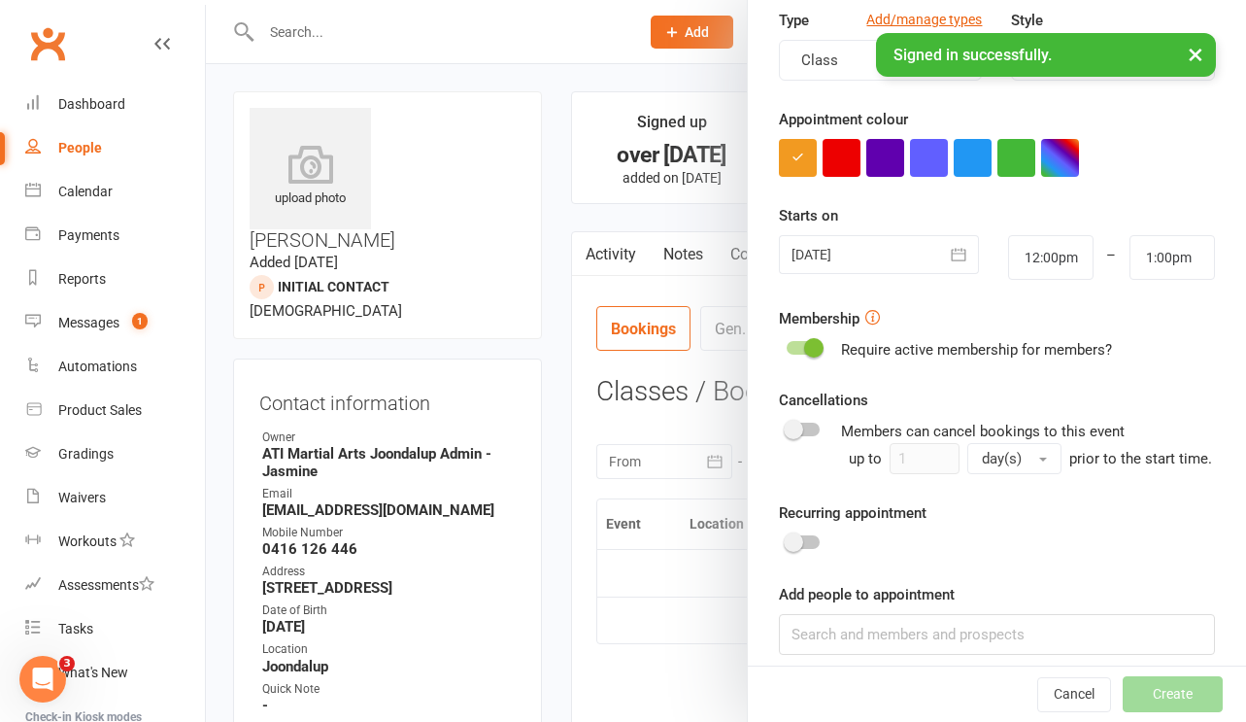
scroll to position [0, 0]
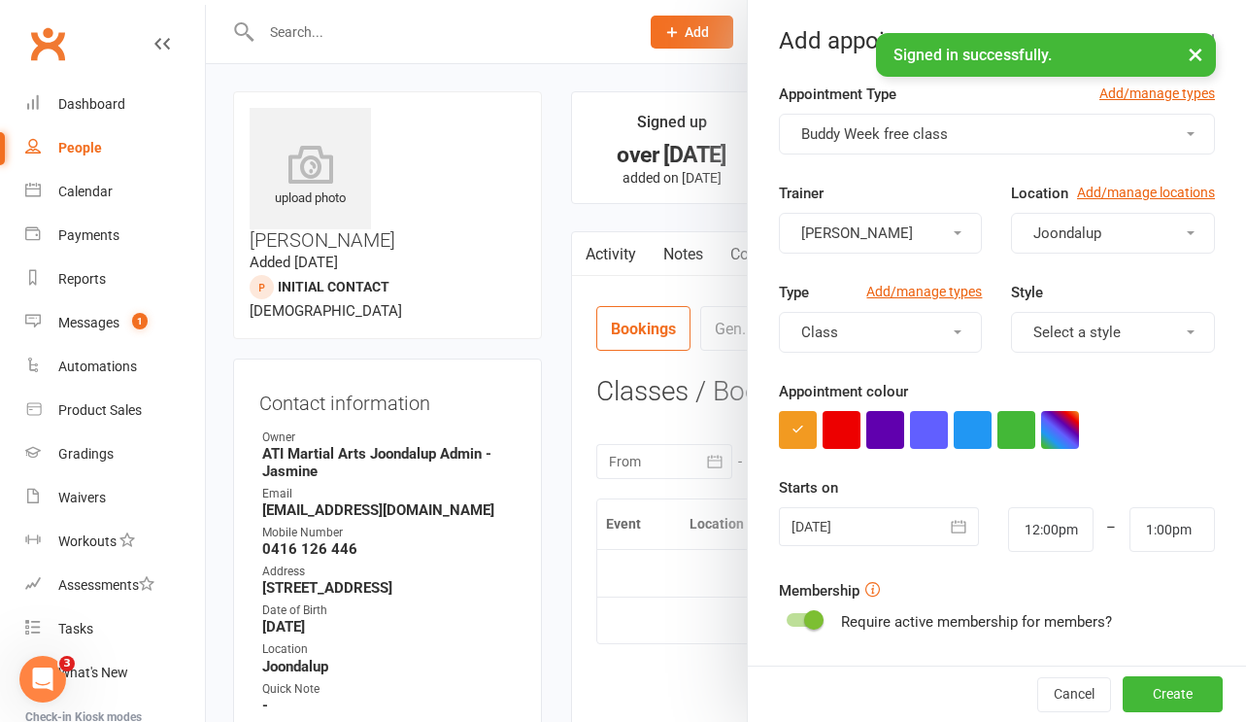
click at [876, 518] on div at bounding box center [879, 526] width 200 height 39
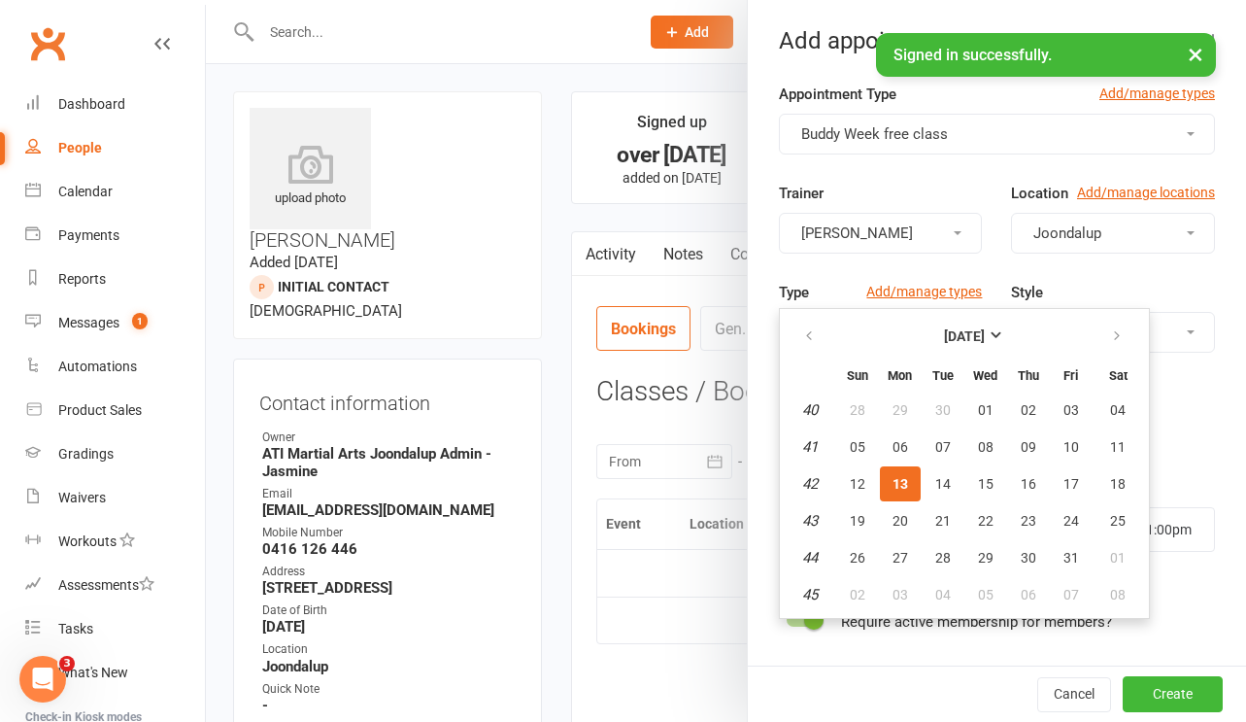
click at [900, 488] on span "13" at bounding box center [901, 484] width 16 height 16
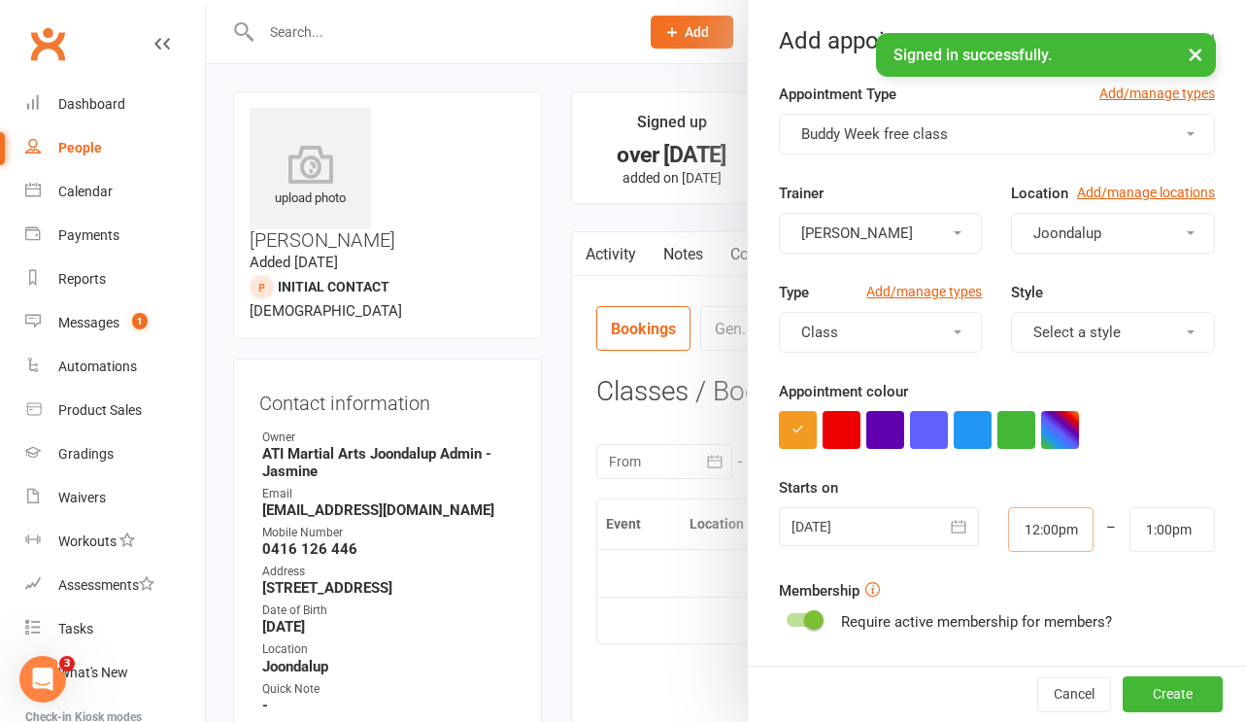
click at [1043, 527] on input "12:00pm" at bounding box center [1050, 529] width 85 height 45
type input "6:45pm"
type input "7:45pm"
click at [1052, 658] on li "6:45pm" at bounding box center [1055, 656] width 93 height 29
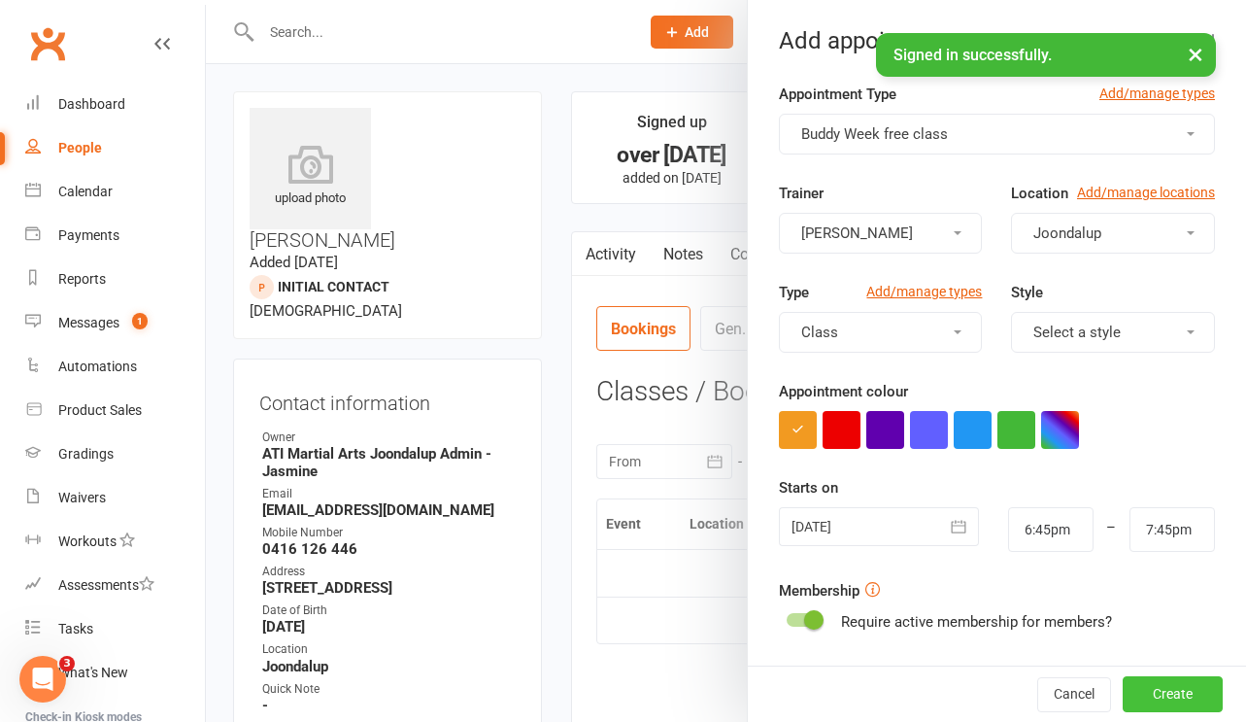
click at [1166, 701] on button "Create" at bounding box center [1173, 694] width 100 height 35
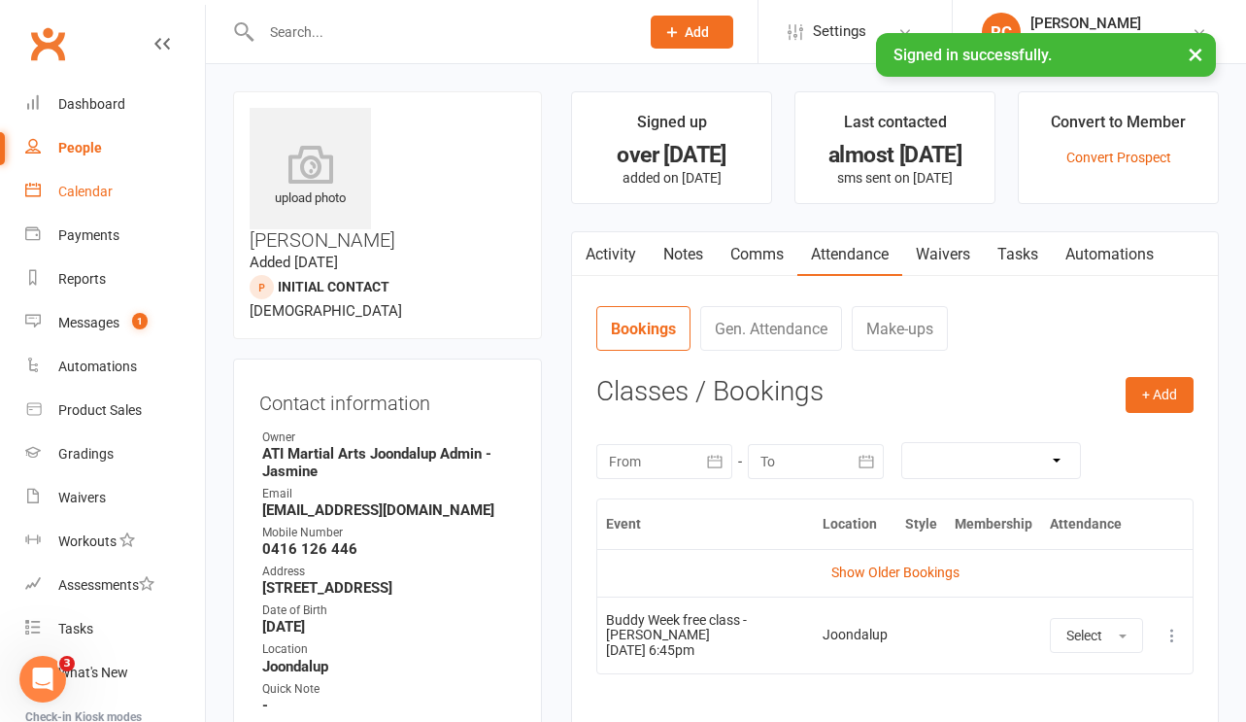
click at [106, 205] on link "Calendar" at bounding box center [115, 192] width 180 height 44
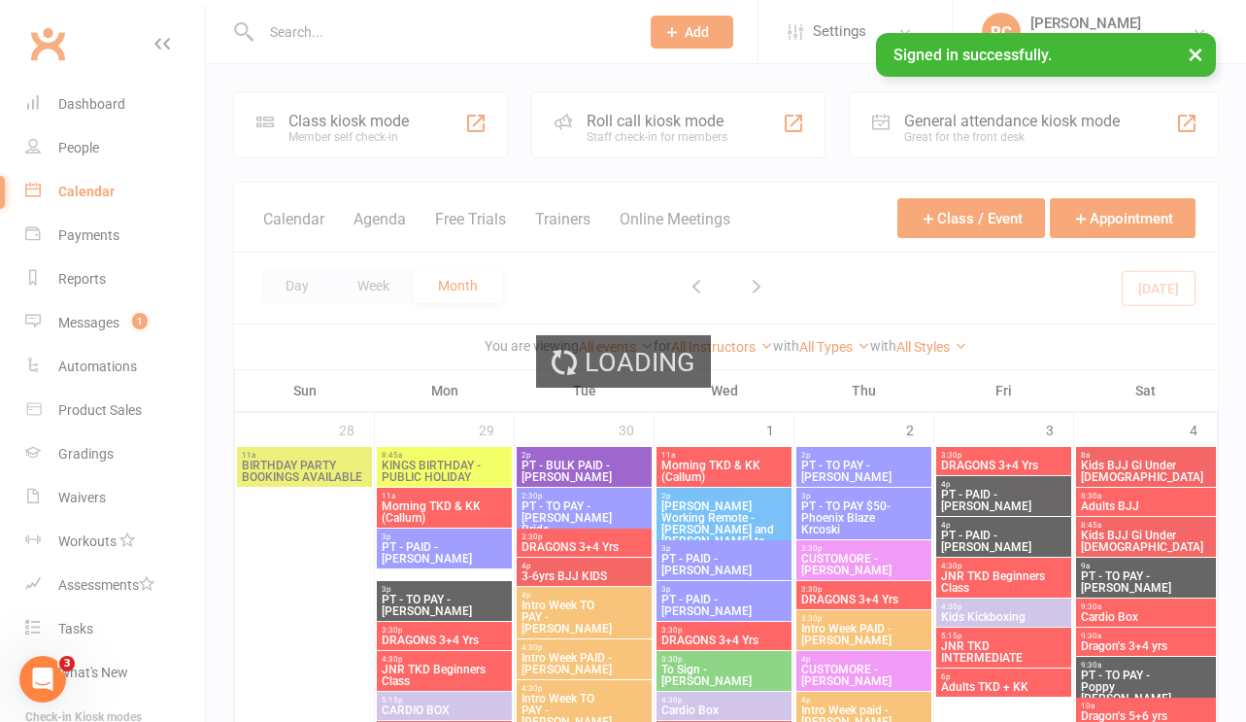
click at [296, 285] on div "Loading" at bounding box center [623, 361] width 1246 height 722
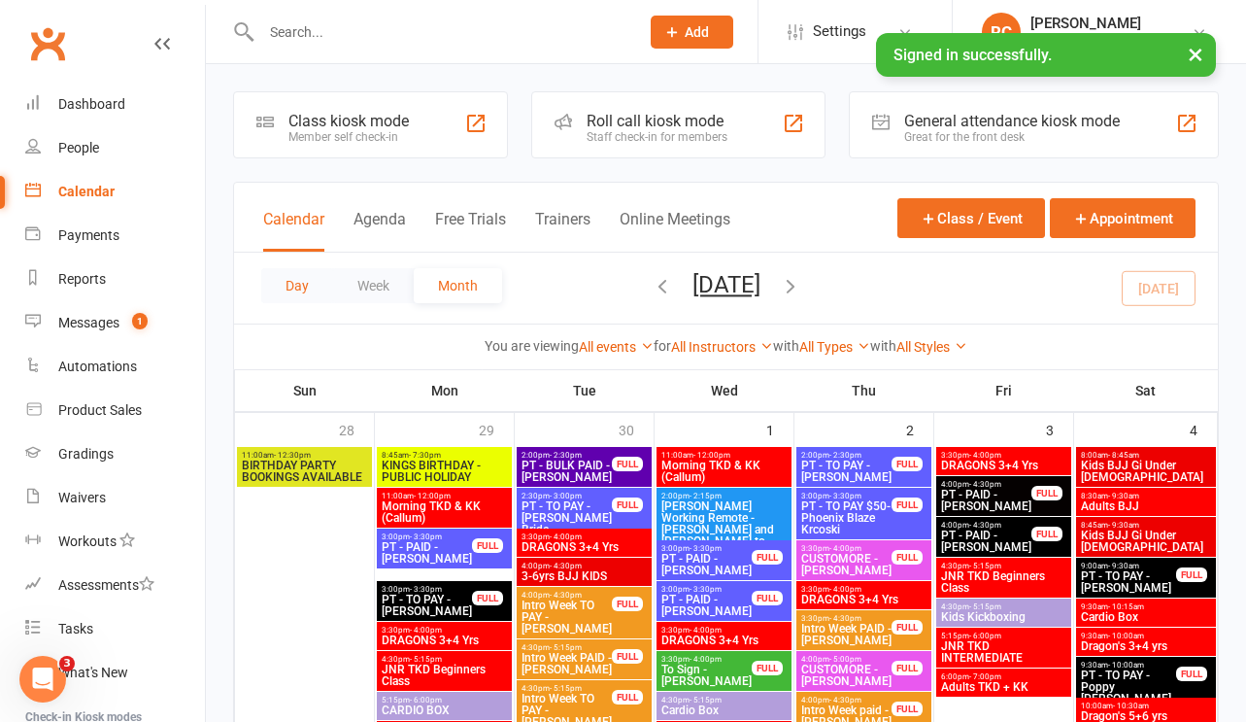
click at [296, 285] on button "Day" at bounding box center [297, 285] width 72 height 35
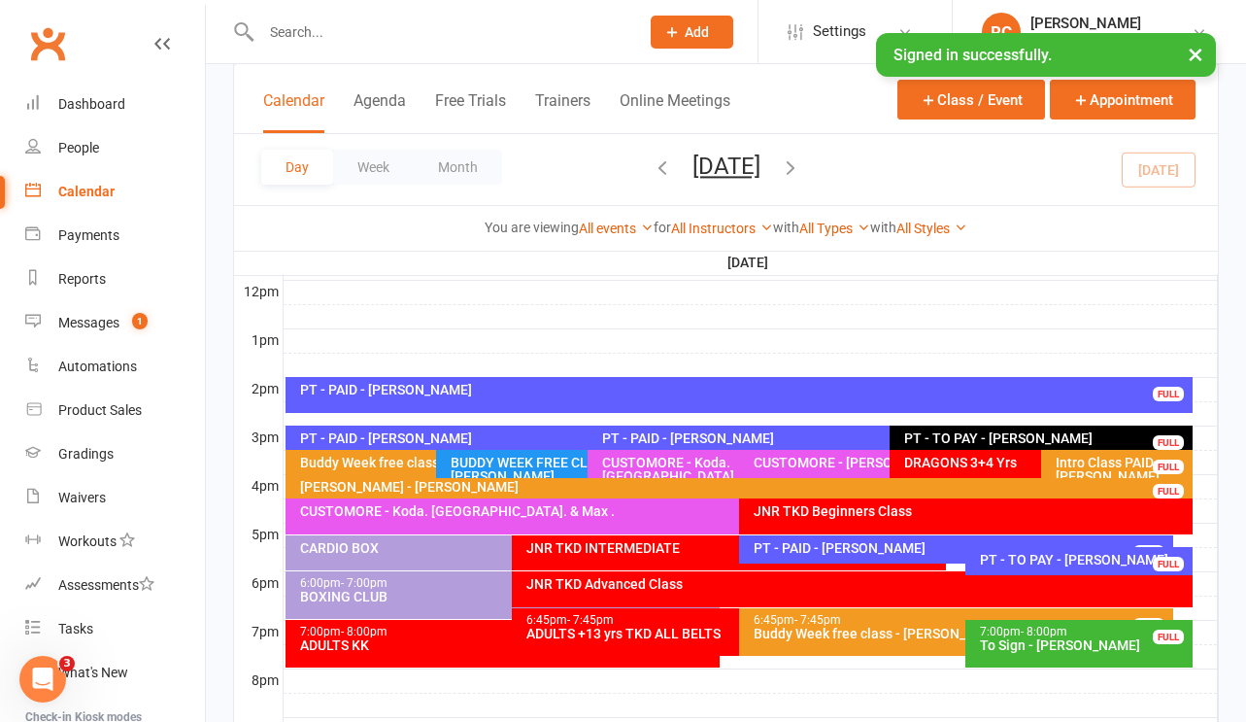
scroll to position [706, 0]
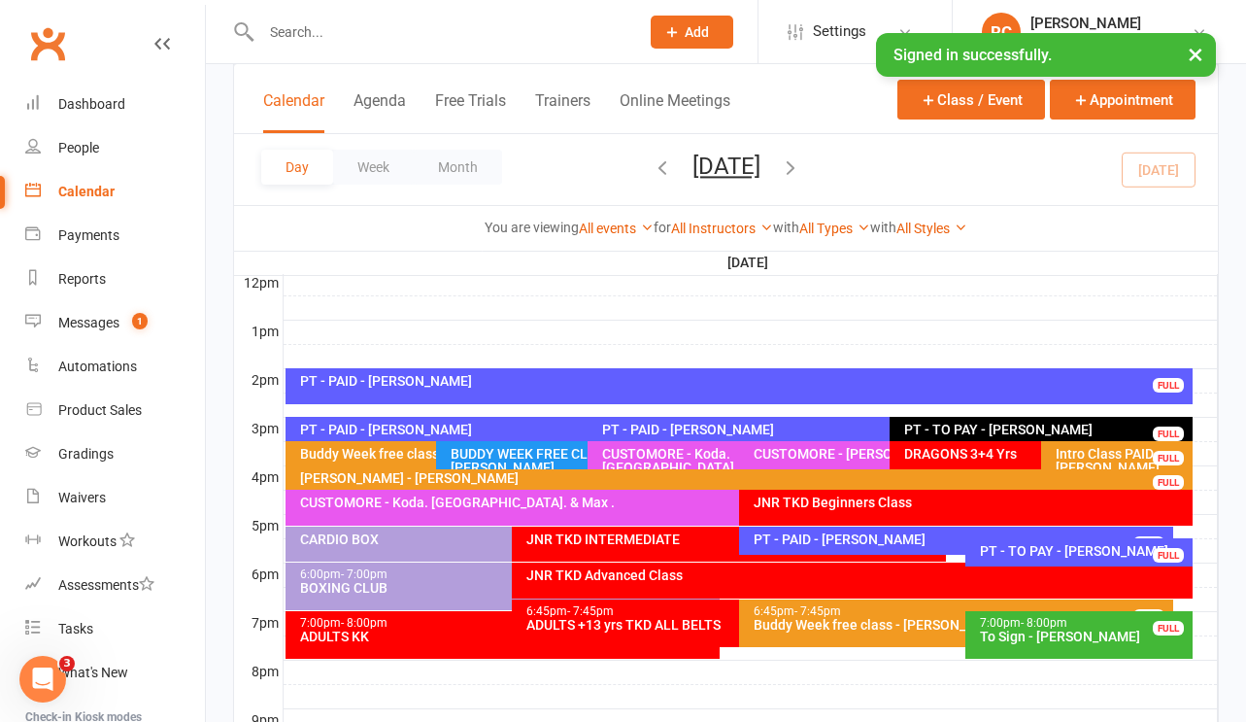
click at [457, 430] on div "PT - PAID - [PERSON_NAME]" at bounding box center [583, 429] width 568 height 14
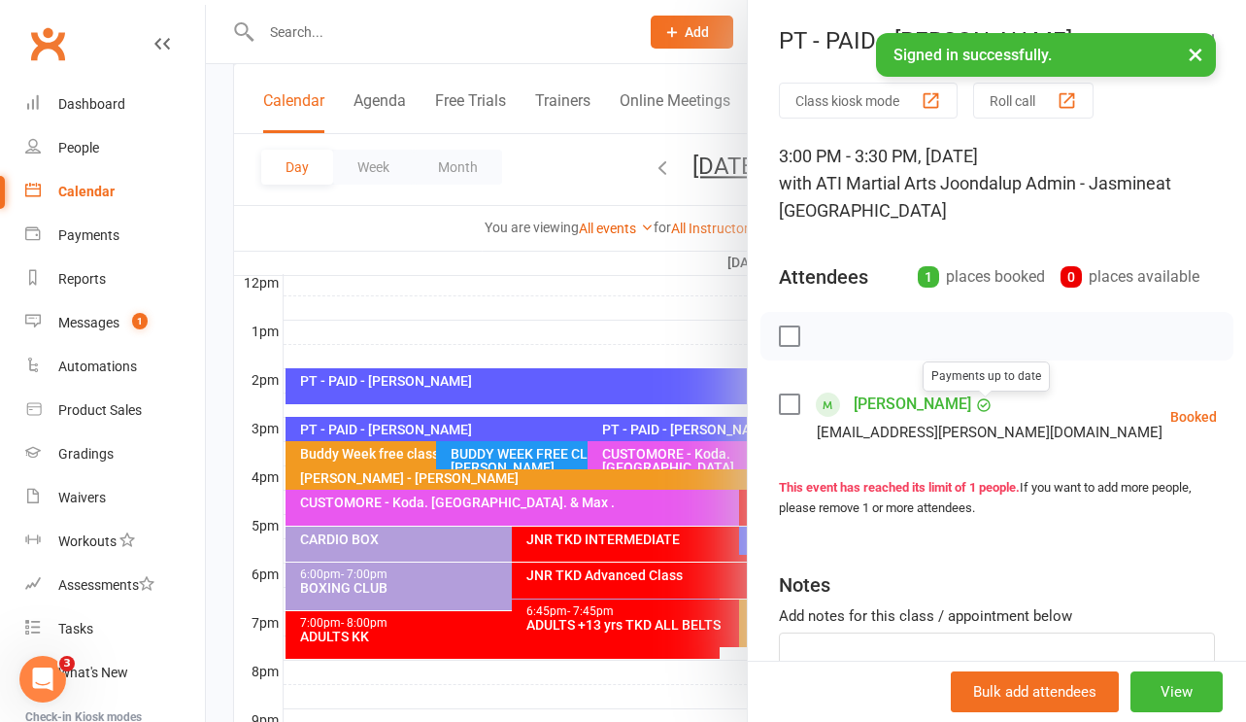
click at [958, 412] on link "[PERSON_NAME]" at bounding box center [913, 404] width 118 height 31
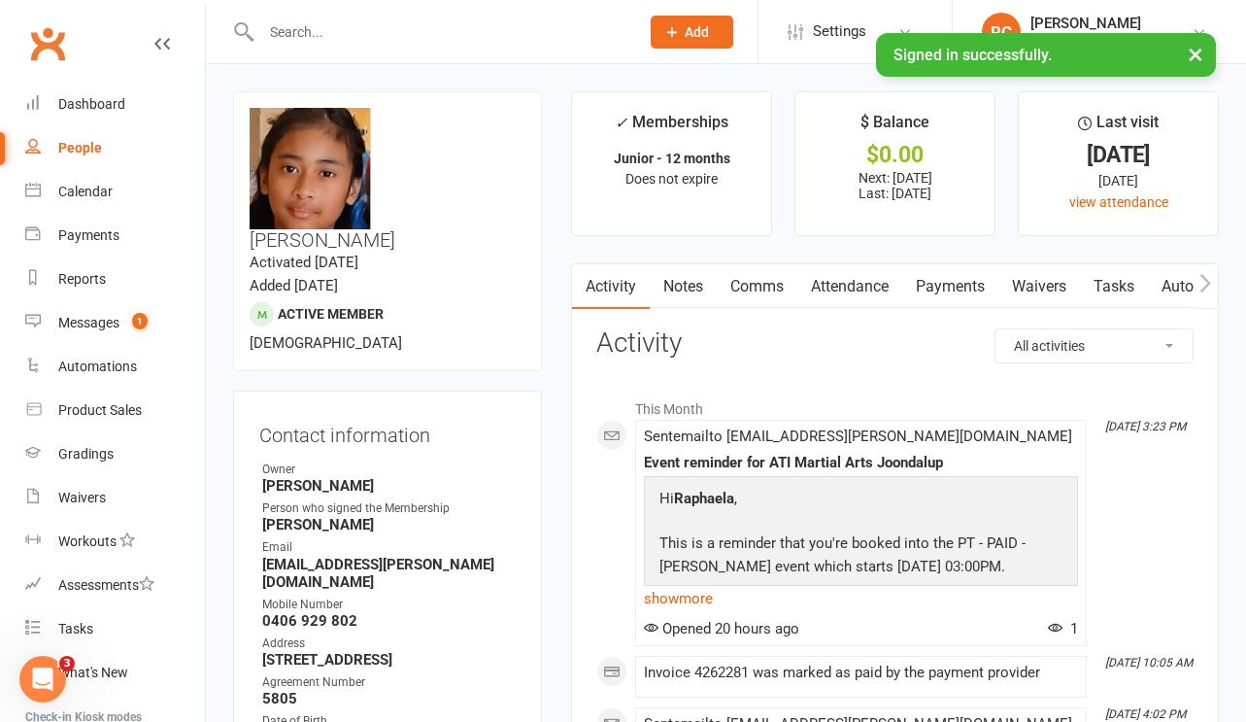
click at [858, 280] on link "Attendance" at bounding box center [849, 286] width 105 height 45
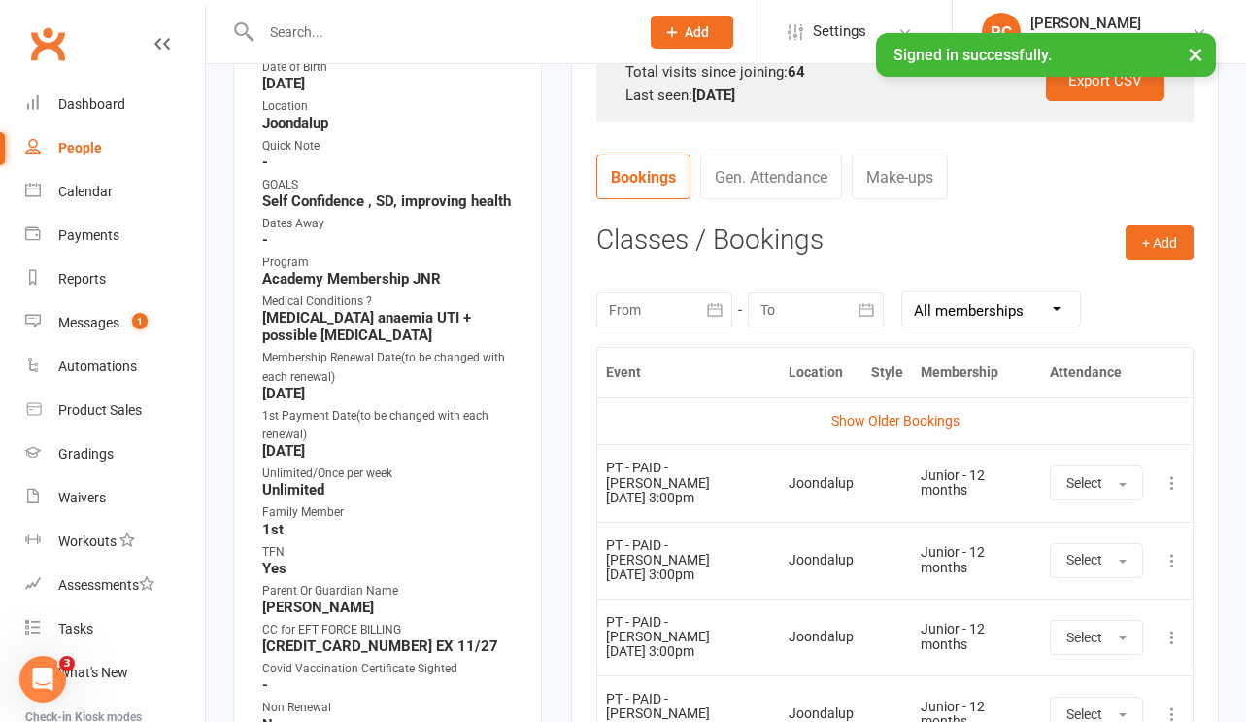
scroll to position [669, 0]
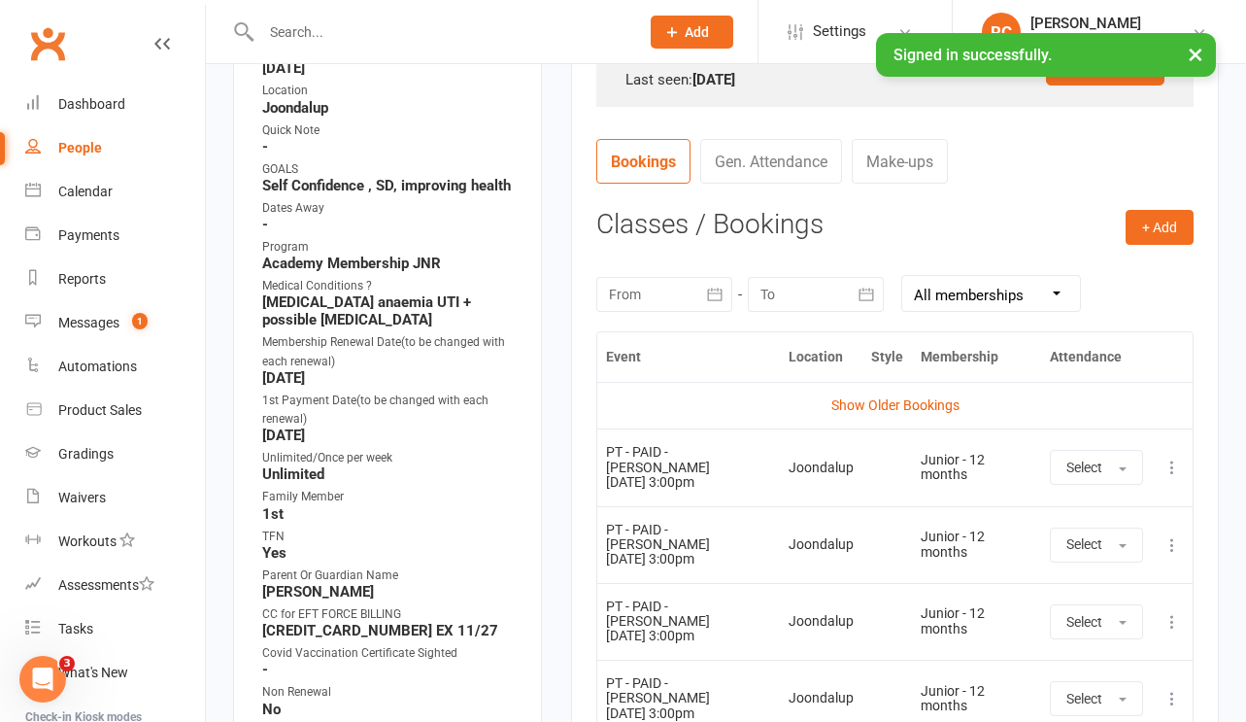
click at [1172, 461] on icon at bounding box center [1172, 466] width 19 height 19
click at [1097, 569] on link "Remove booking" at bounding box center [1087, 582] width 192 height 39
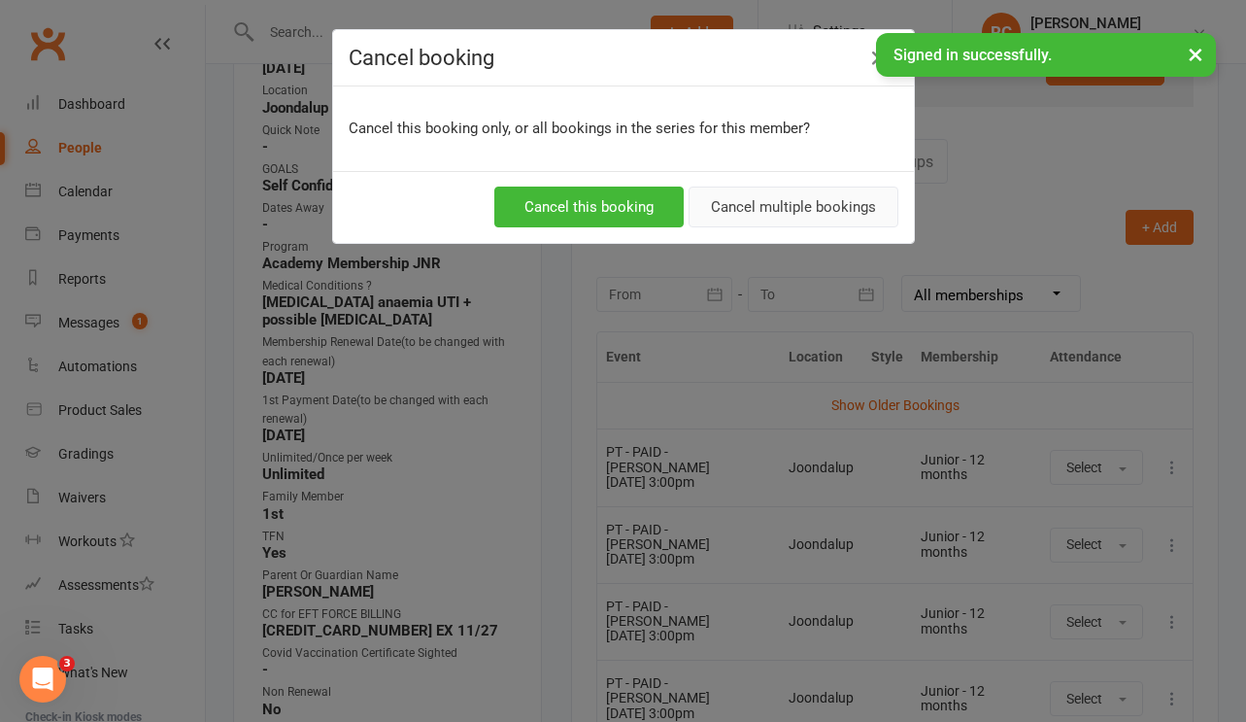
click at [778, 210] on button "Cancel multiple bookings" at bounding box center [794, 206] width 210 height 41
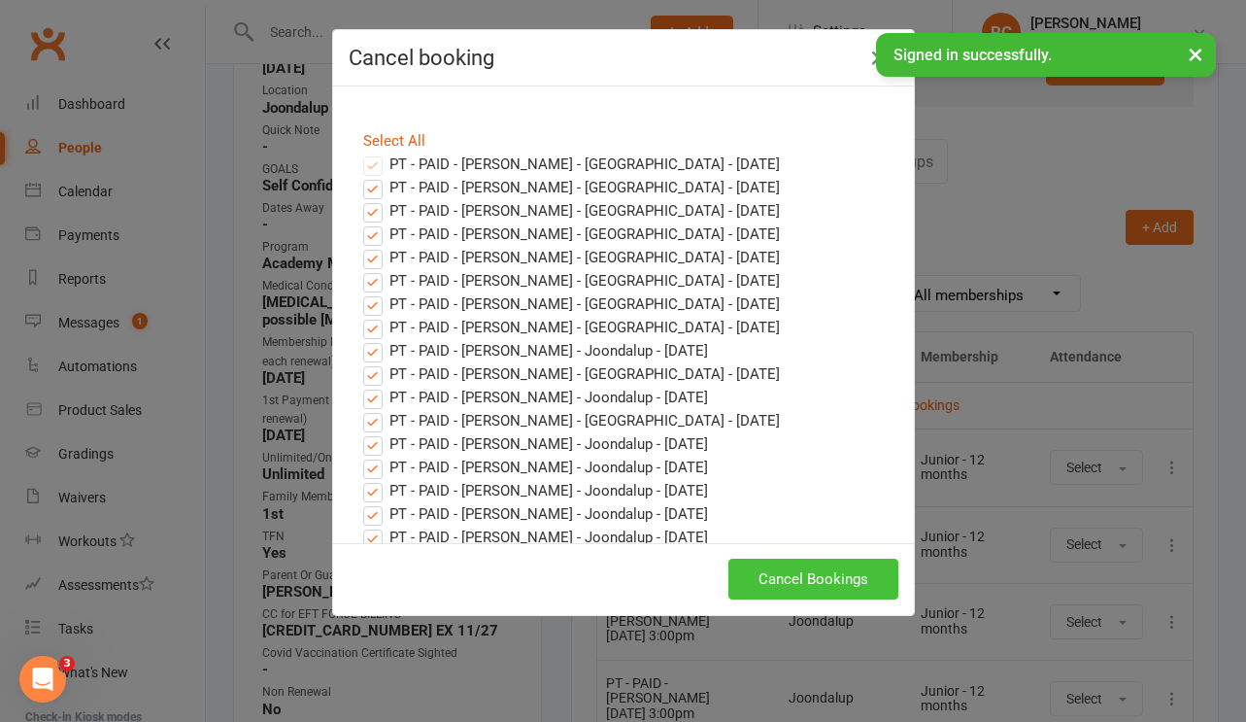
click at [794, 583] on button "Cancel Bookings" at bounding box center [813, 578] width 170 height 41
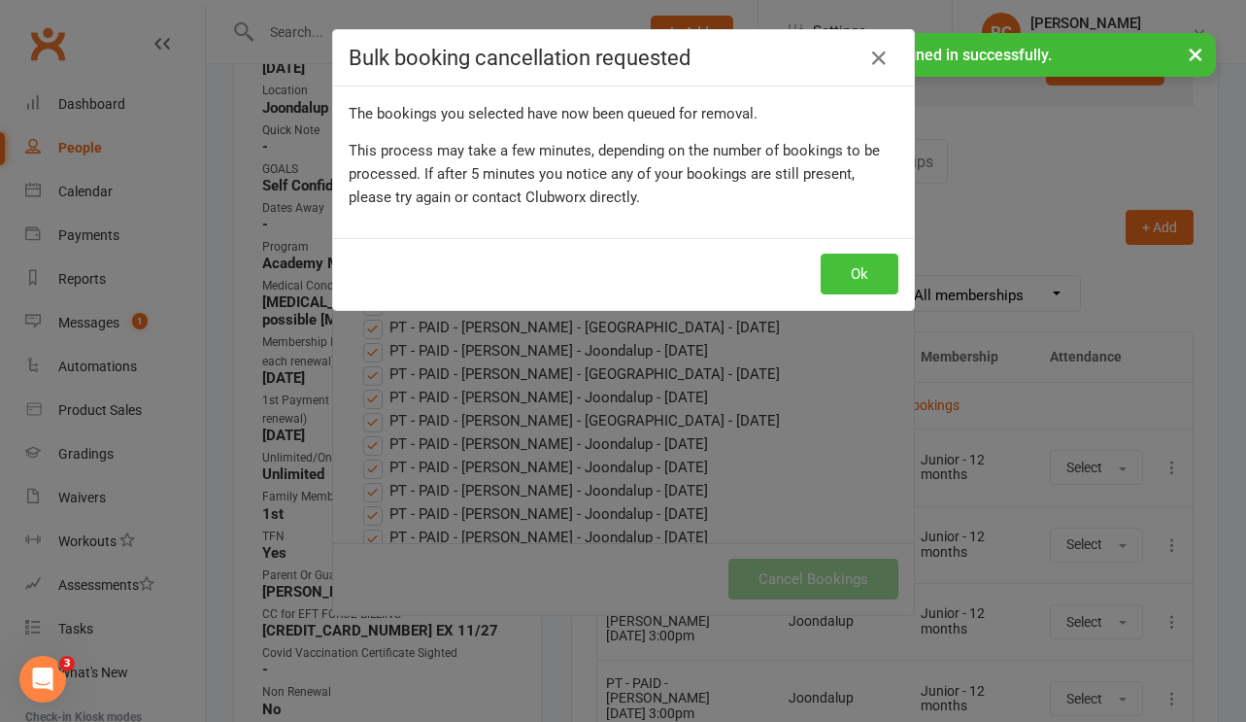
click at [847, 281] on button "Ok" at bounding box center [860, 273] width 78 height 41
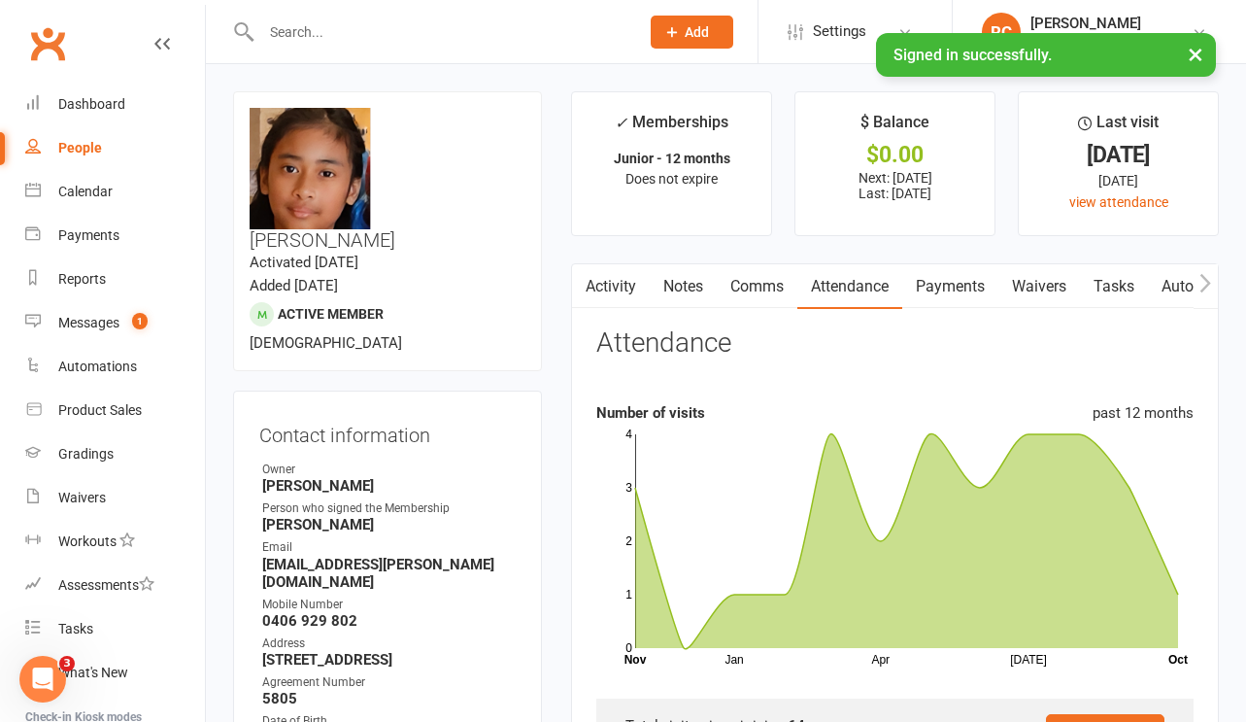
scroll to position [-1, 0]
click at [963, 291] on link "Payments" at bounding box center [950, 286] width 96 height 45
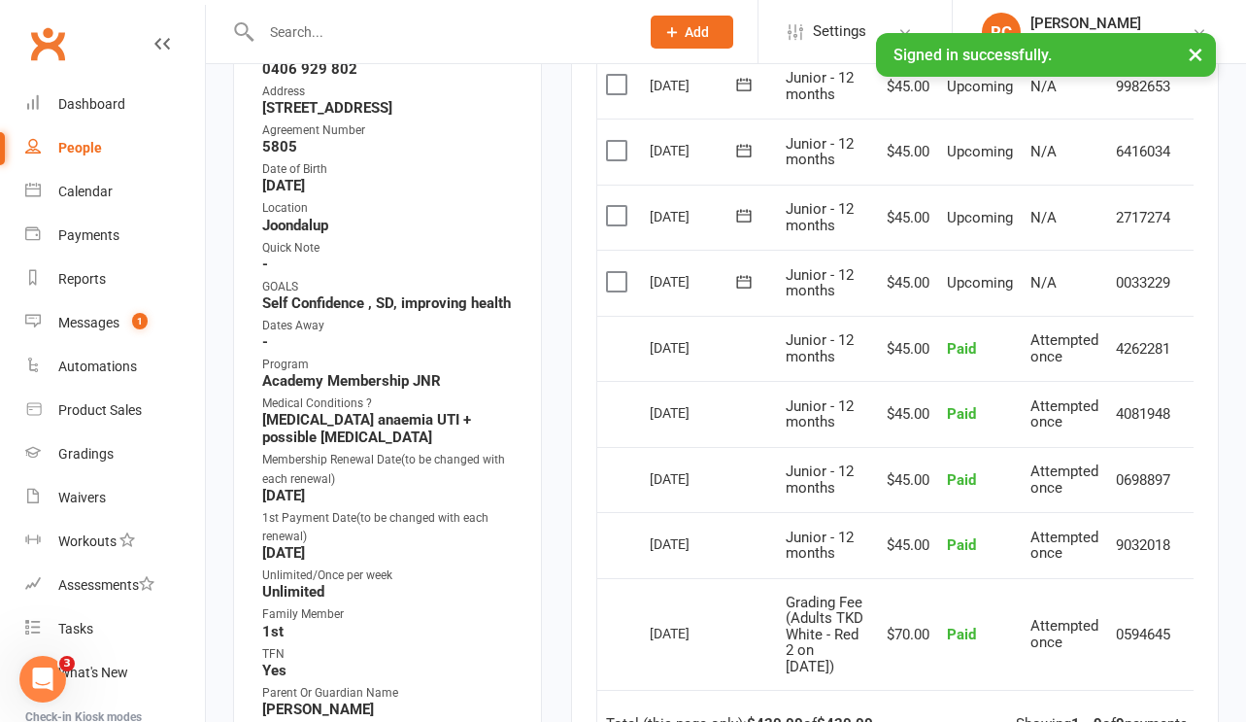
scroll to position [554, 0]
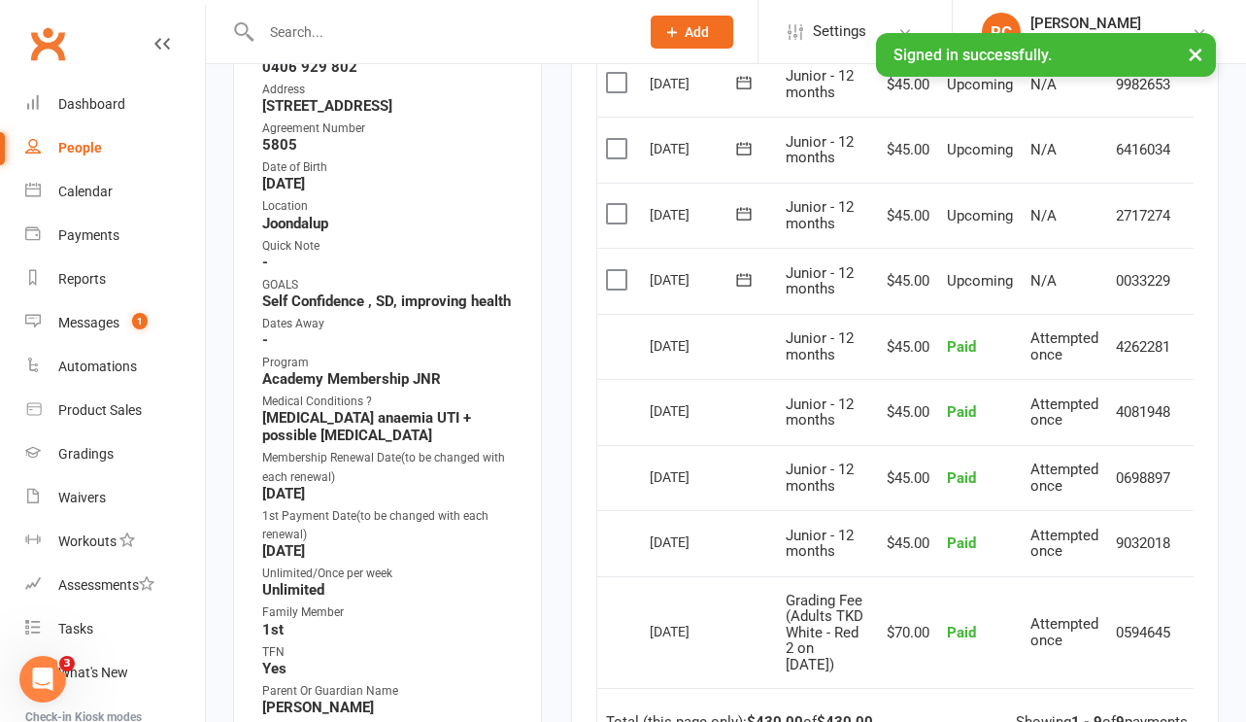
click at [321, 18] on input "text" at bounding box center [440, 31] width 370 height 27
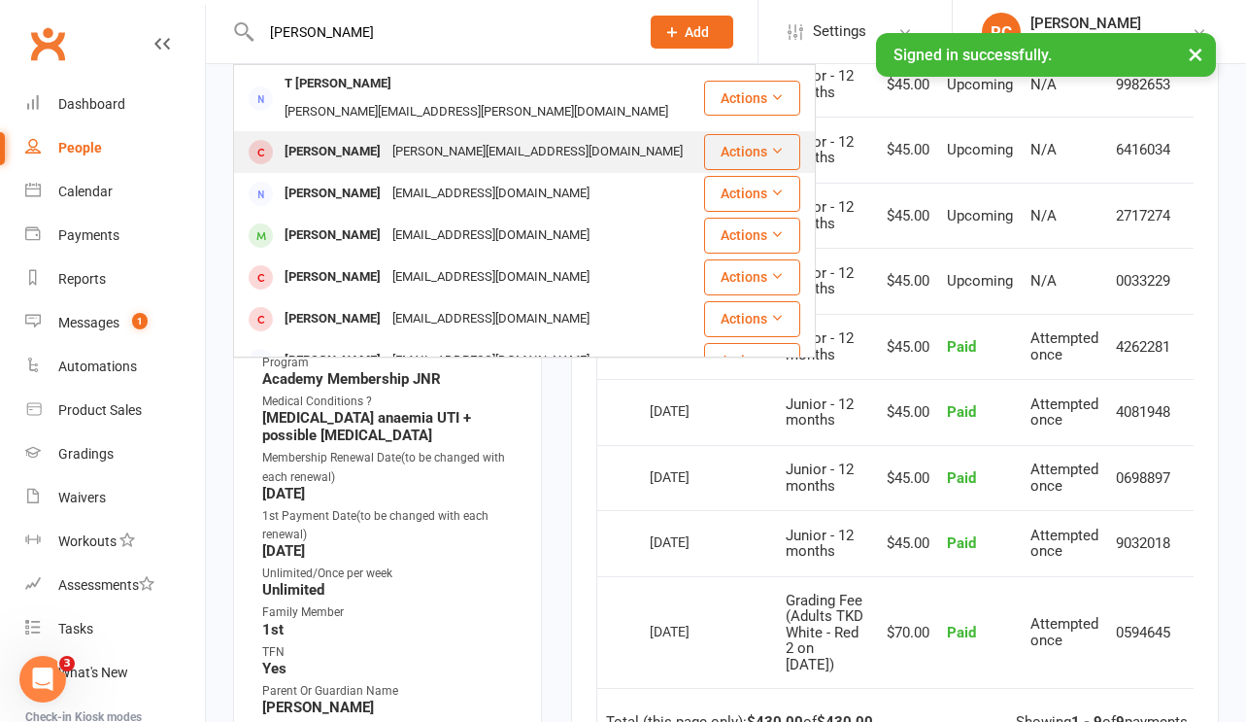
type input "[PERSON_NAME]"
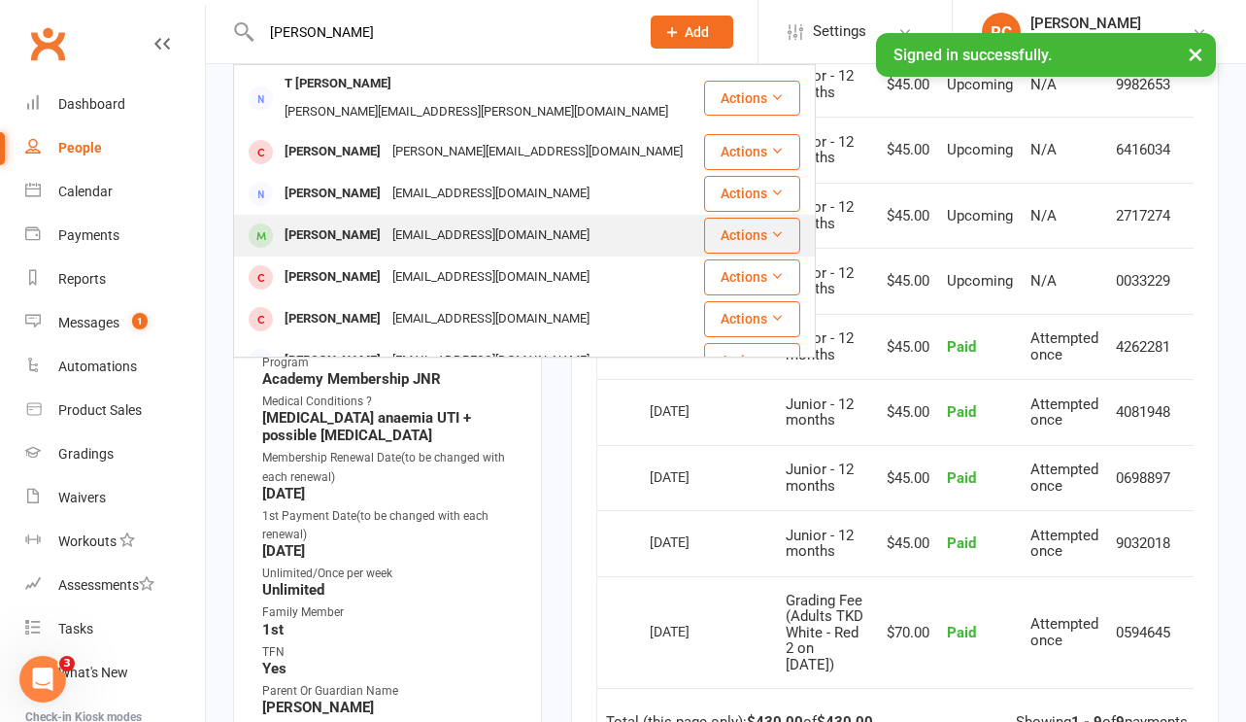
drag, startPoint x: 355, startPoint y: 177, endPoint x: 374, endPoint y: 199, distance: 29.0
click at [374, 221] on div "[PERSON_NAME]" at bounding box center [333, 235] width 108 height 28
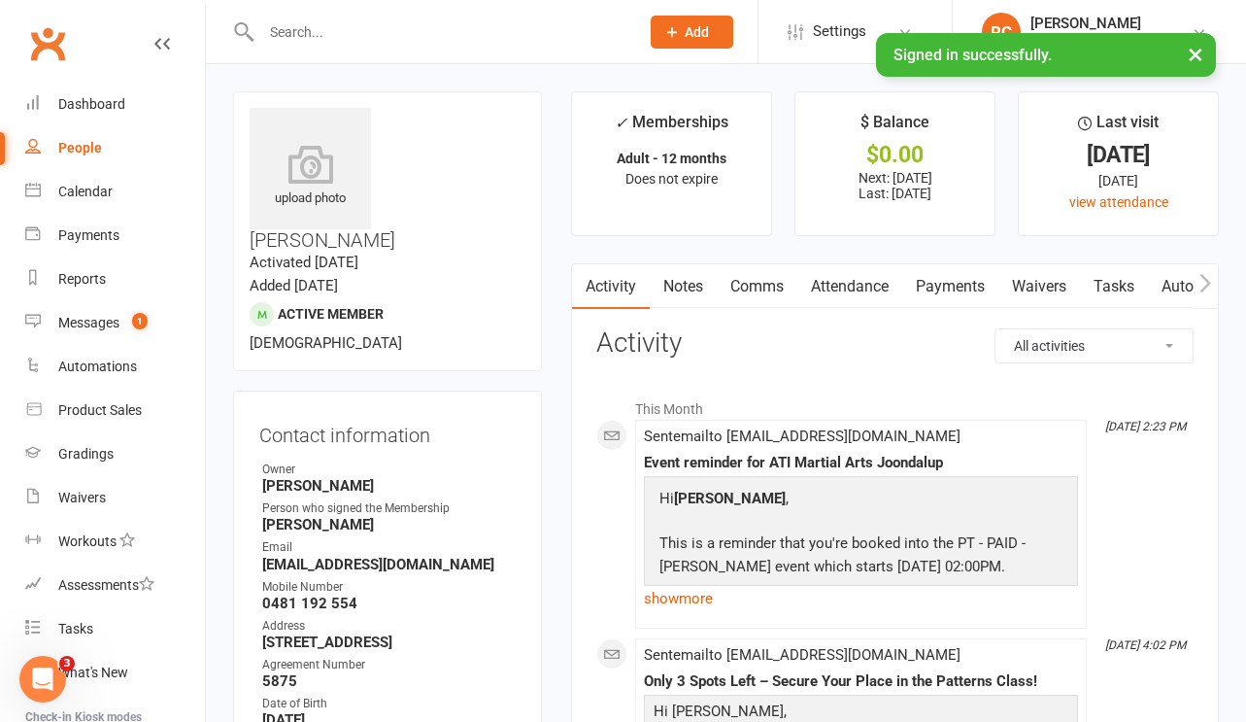
click at [943, 289] on link "Payments" at bounding box center [950, 286] width 96 height 45
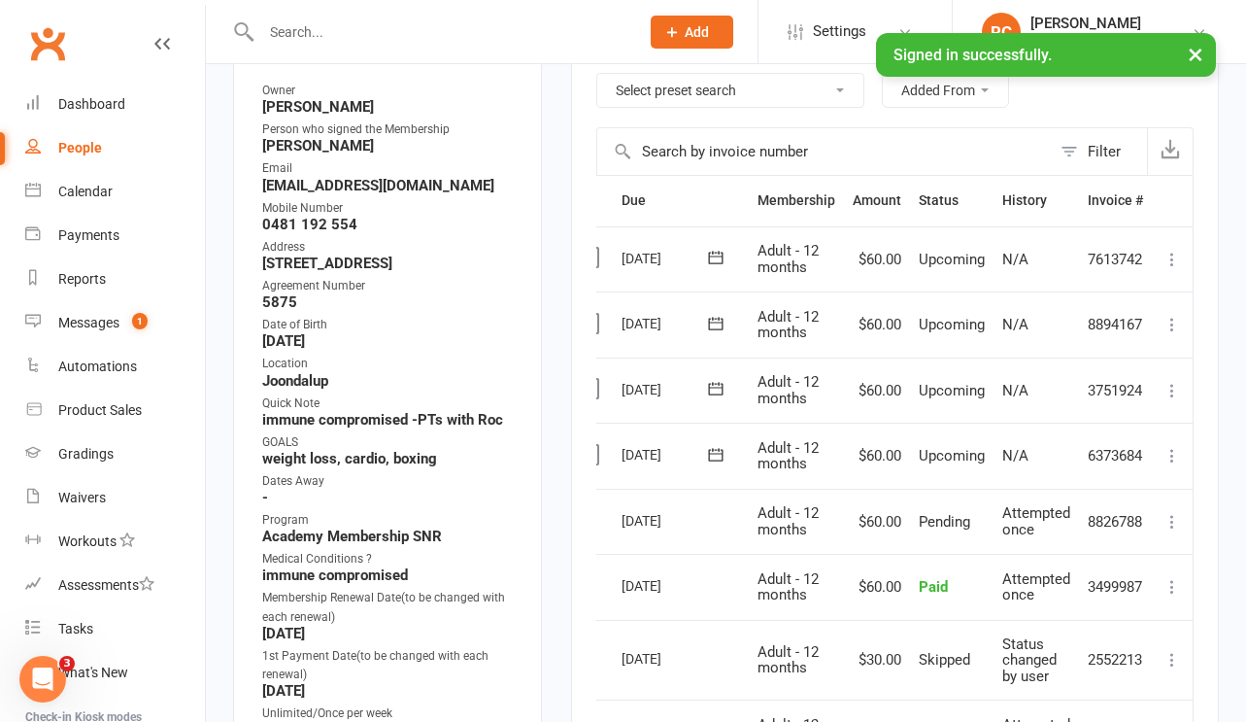
scroll to position [0, 29]
click at [1173, 448] on icon at bounding box center [1172, 455] width 19 height 19
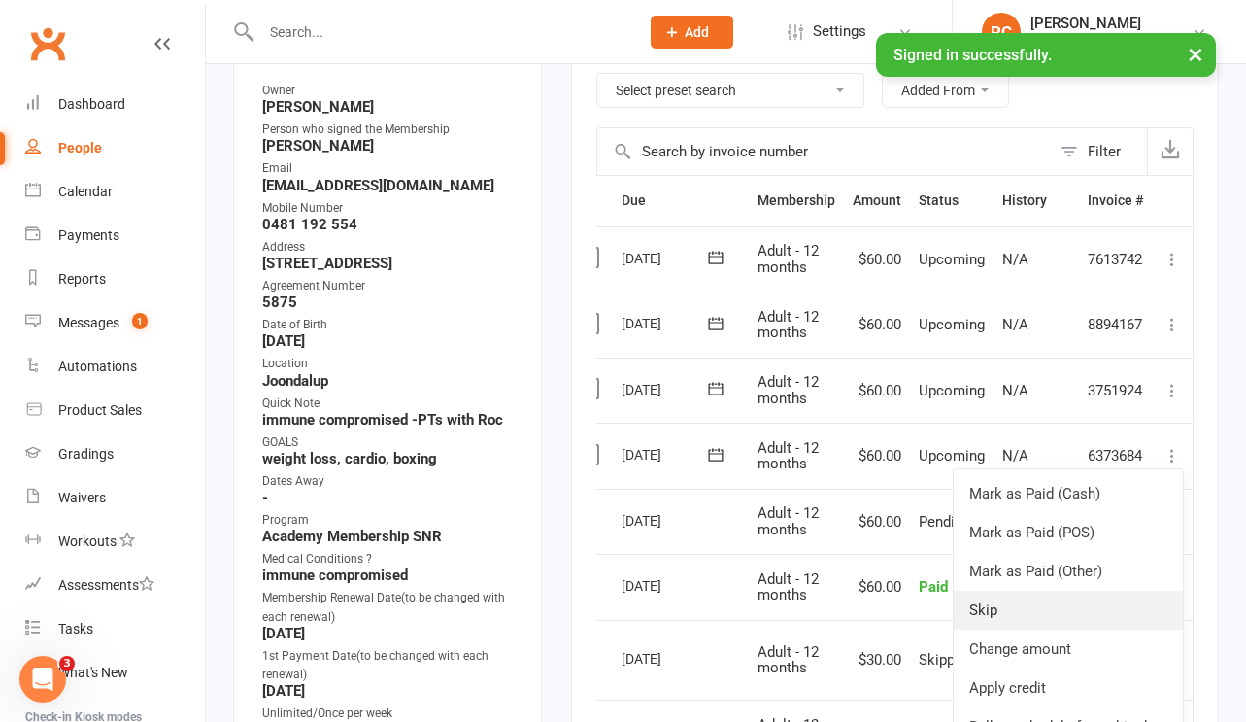
click at [1081, 591] on link "Skip" at bounding box center [1068, 610] width 229 height 39
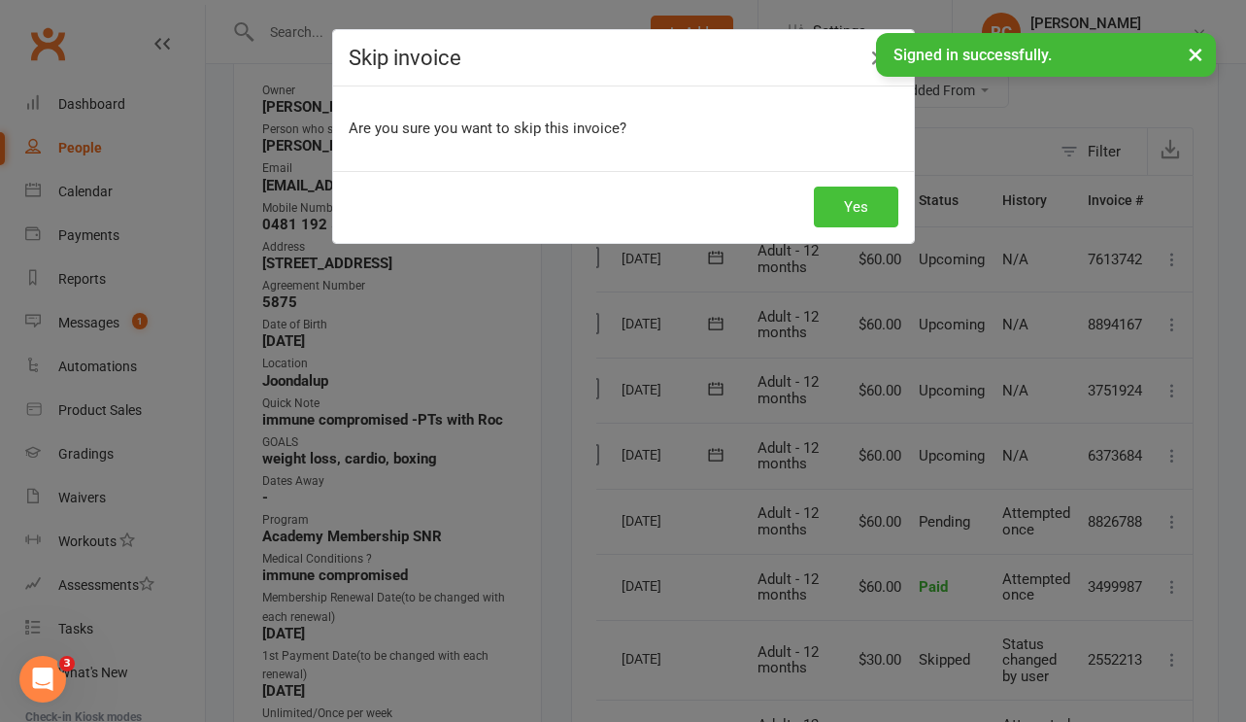
click at [844, 203] on button "Yes" at bounding box center [856, 206] width 84 height 41
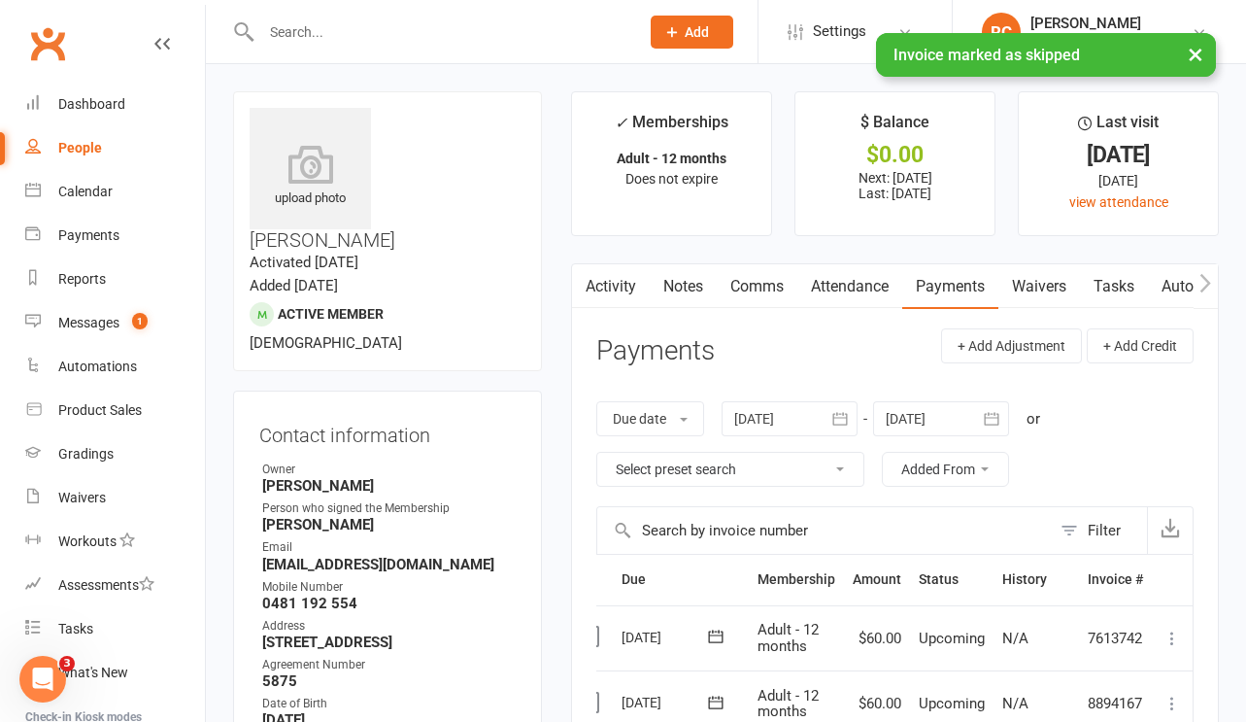
scroll to position [-1, 0]
click at [680, 292] on link "Notes" at bounding box center [683, 286] width 67 height 45
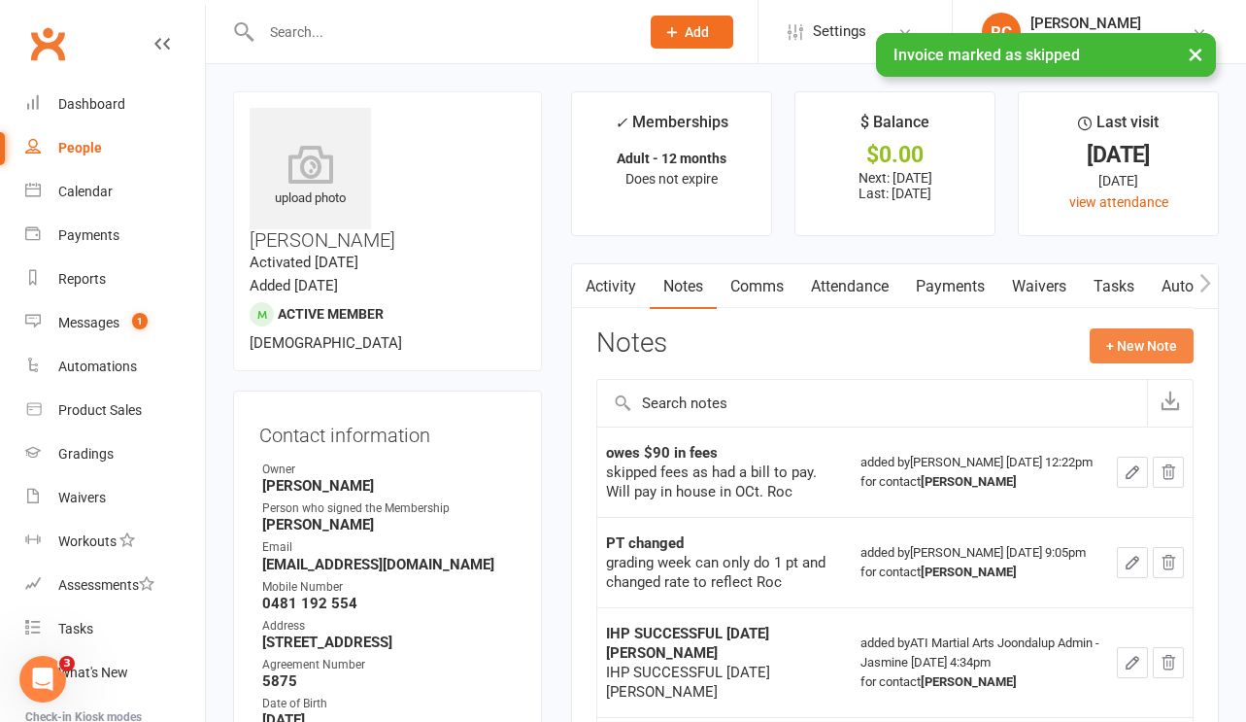
click at [1139, 340] on button "+ New Note" at bounding box center [1142, 345] width 104 height 35
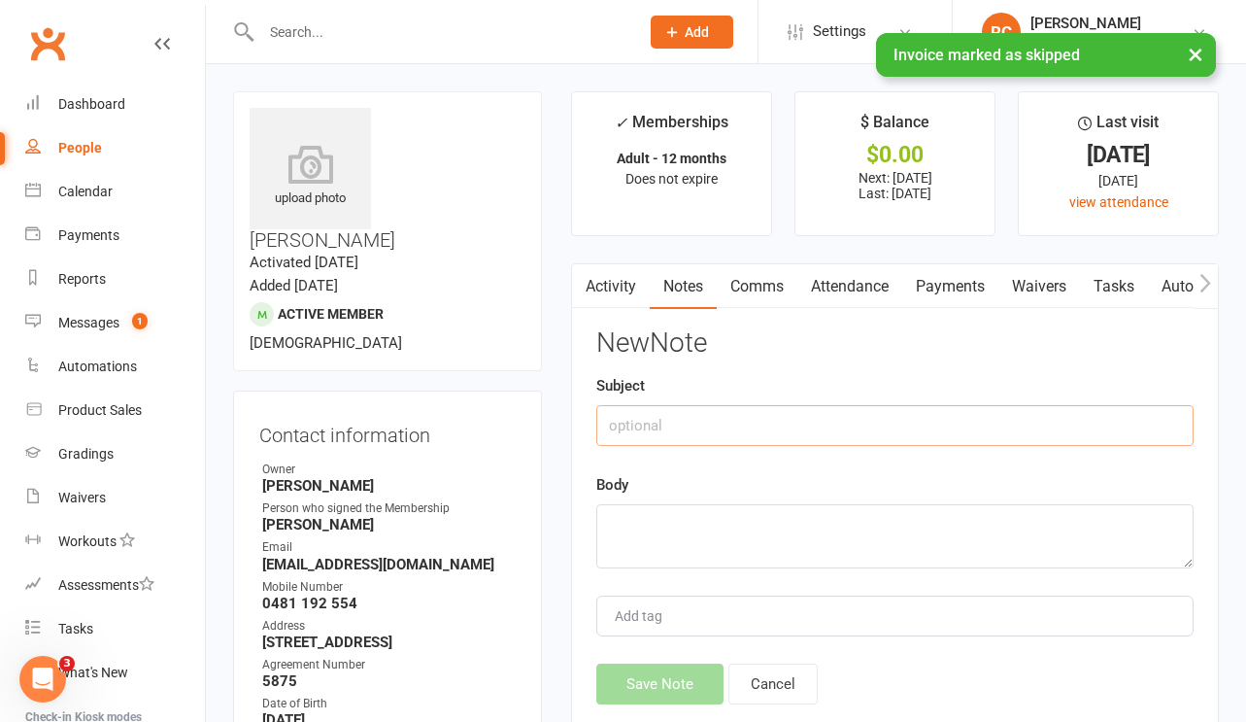
click at [997, 416] on input "text" at bounding box center [894, 425] width 597 height 41
type input "u"
type input "sick last week"
type textarea "didn't attend"
click at [671, 704] on button "Save Note" at bounding box center [659, 683] width 127 height 41
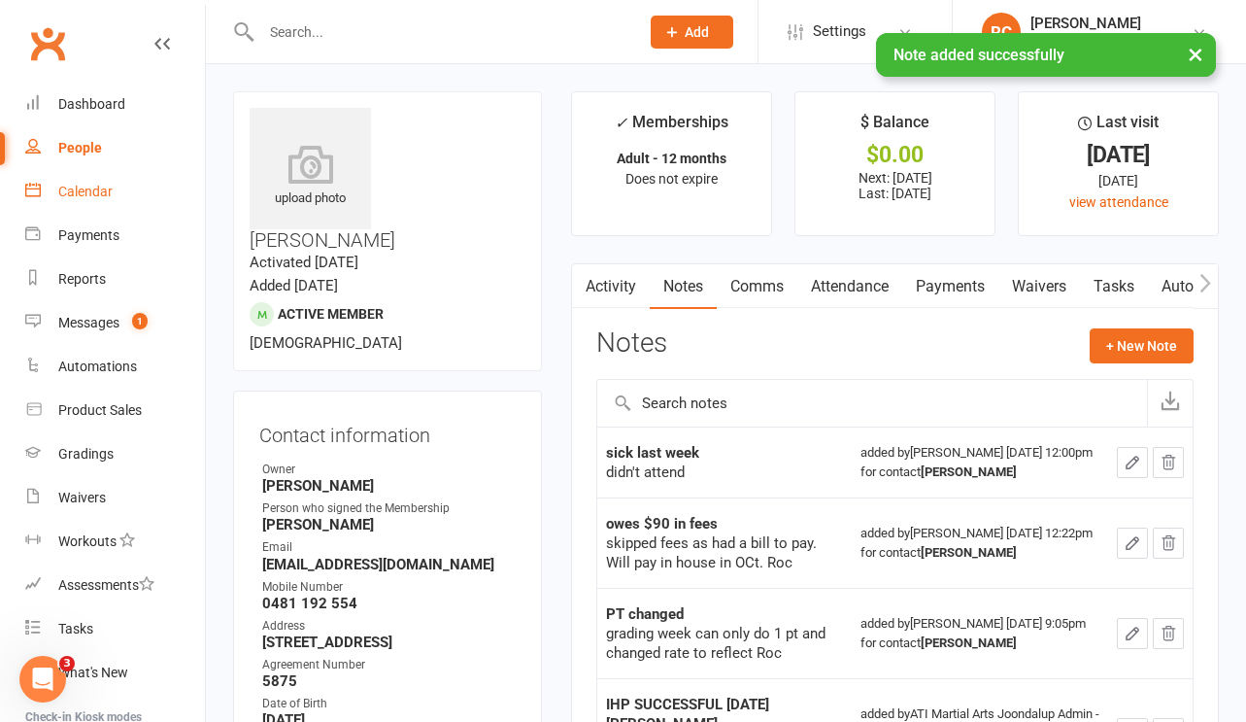
click at [115, 202] on link "Calendar" at bounding box center [115, 192] width 180 height 44
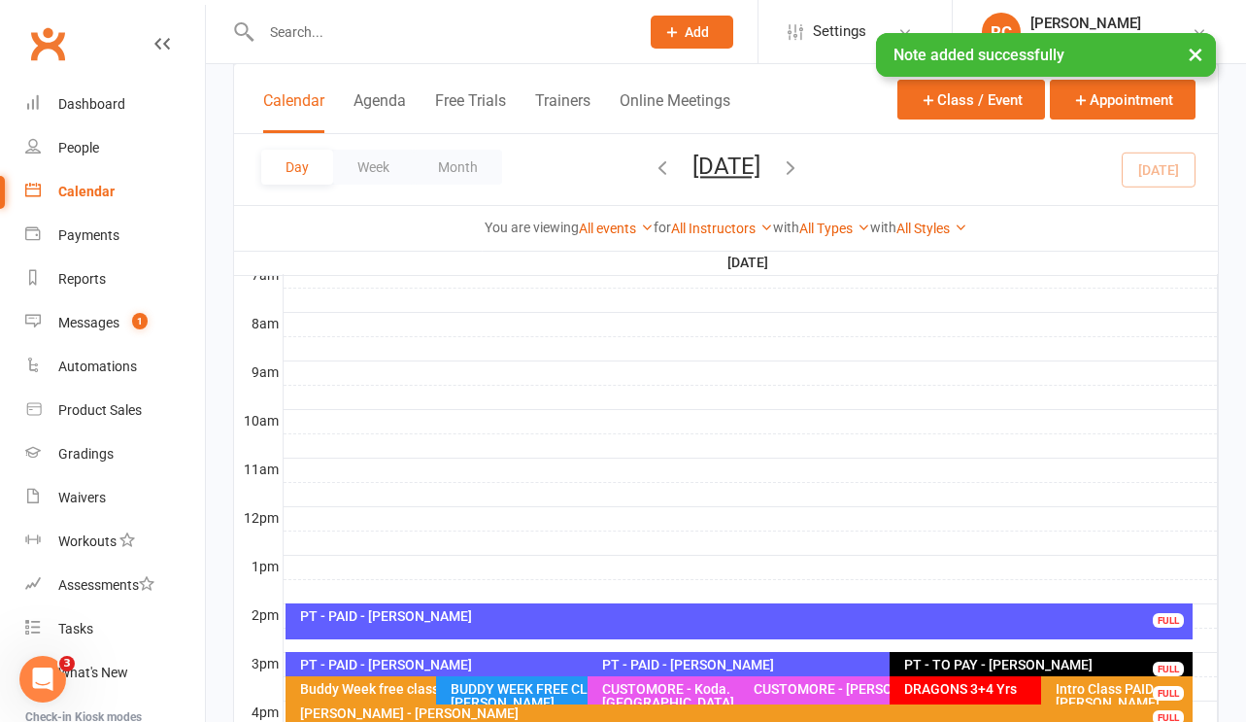
scroll to position [522, 0]
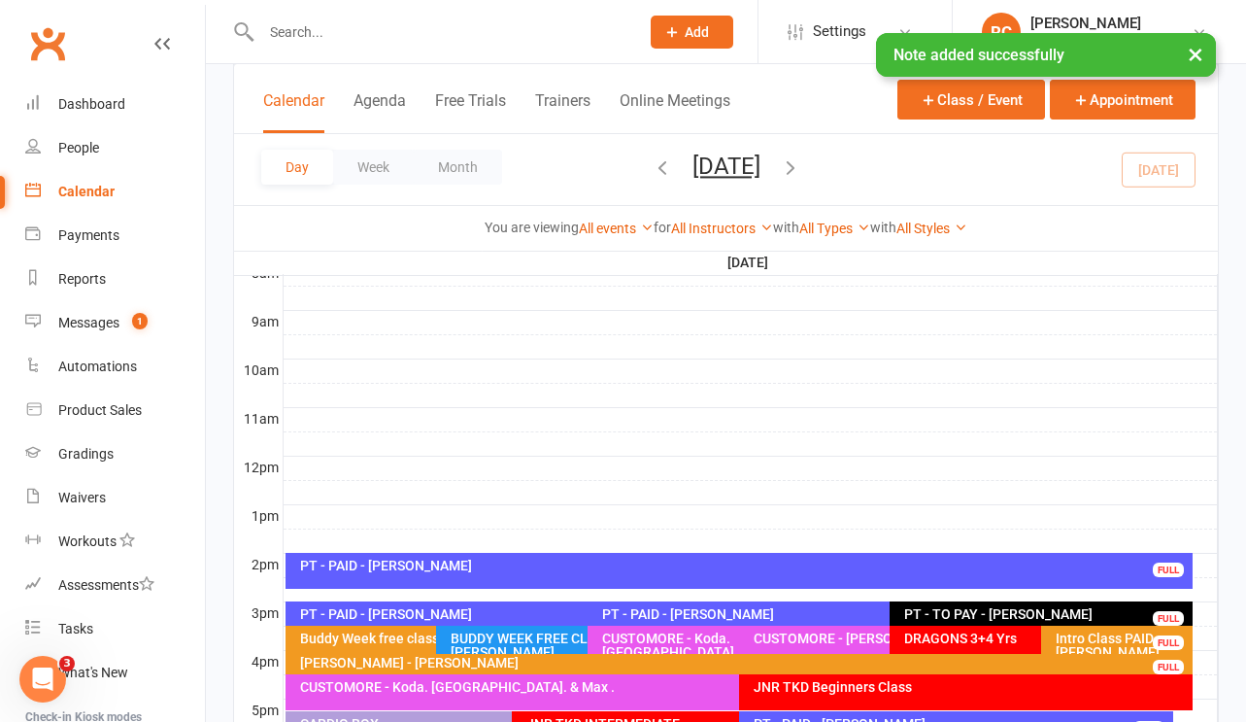
click at [397, 563] on div "PT - PAID - [PERSON_NAME]" at bounding box center [744, 565] width 890 height 14
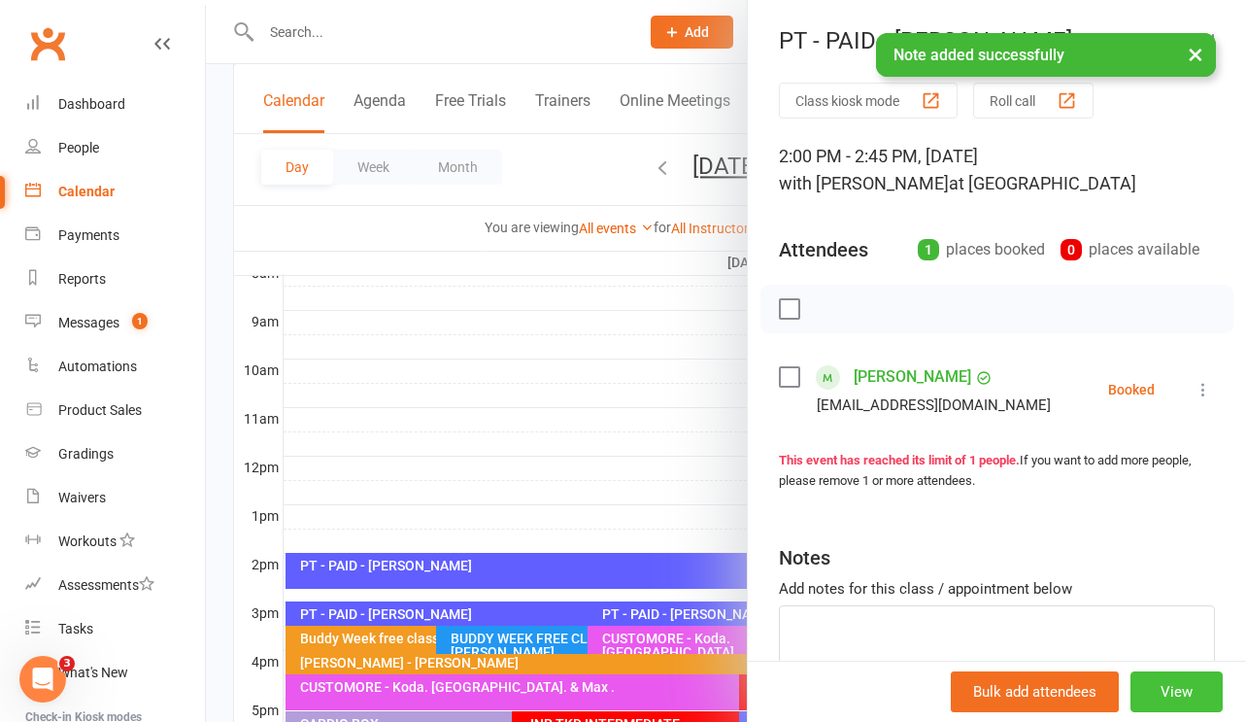
click at [1184, 693] on button "View" at bounding box center [1177, 691] width 92 height 41
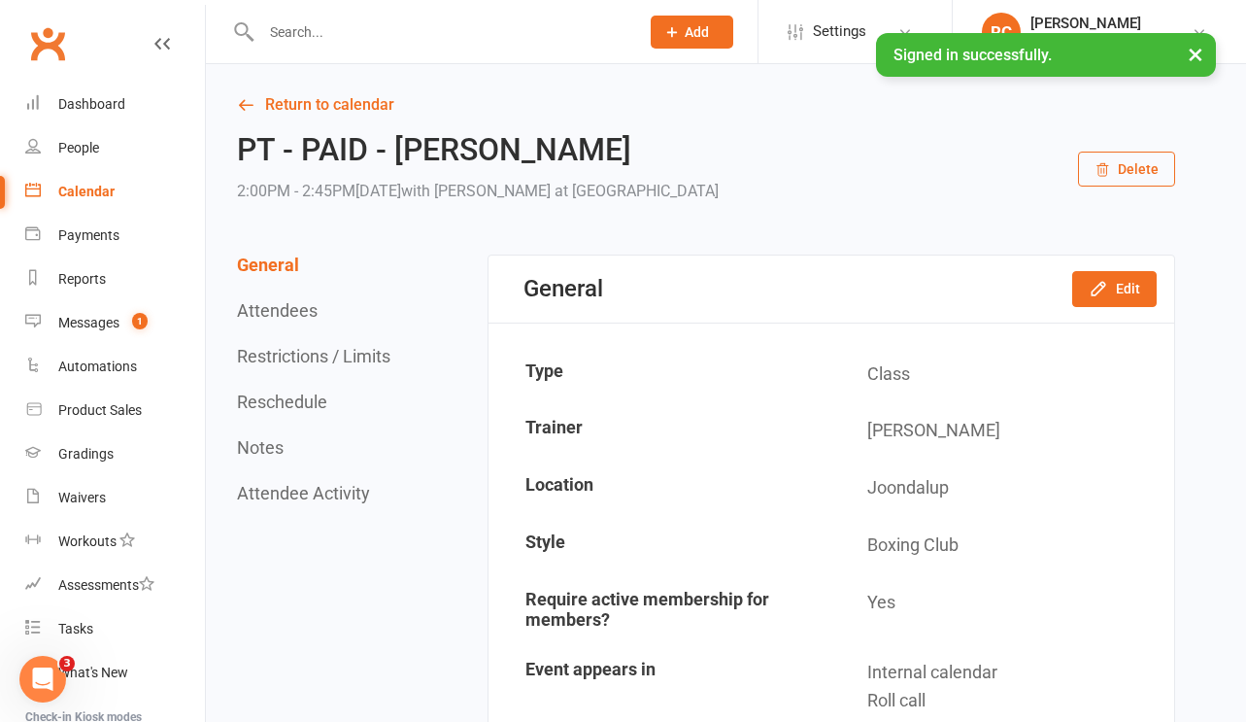
click at [1133, 173] on button "Delete" at bounding box center [1126, 169] width 97 height 35
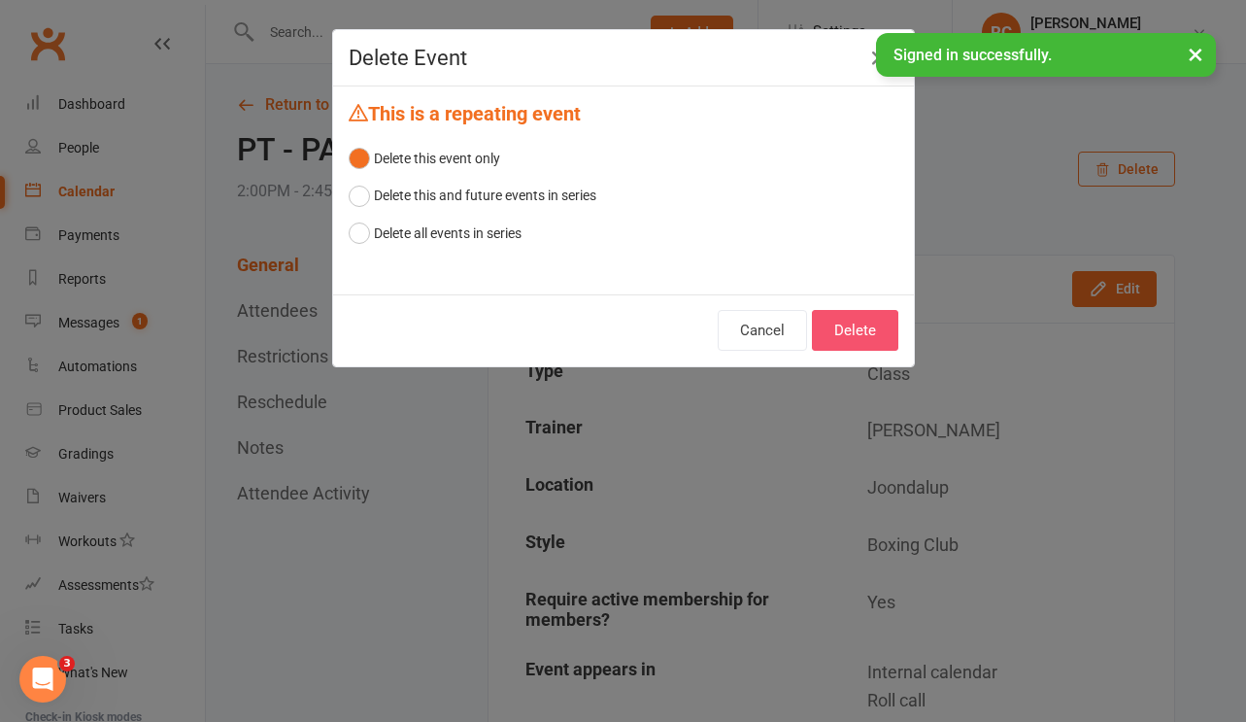
click at [849, 317] on button "Delete" at bounding box center [855, 330] width 86 height 41
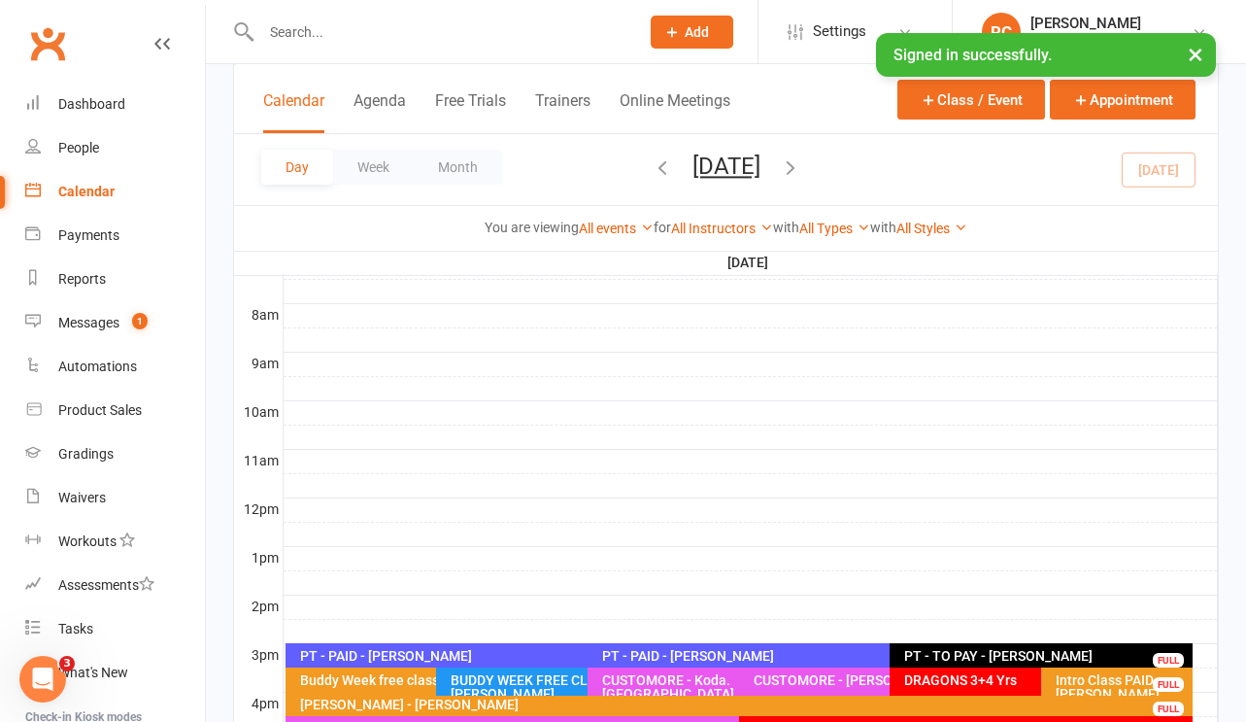
scroll to position [531, 0]
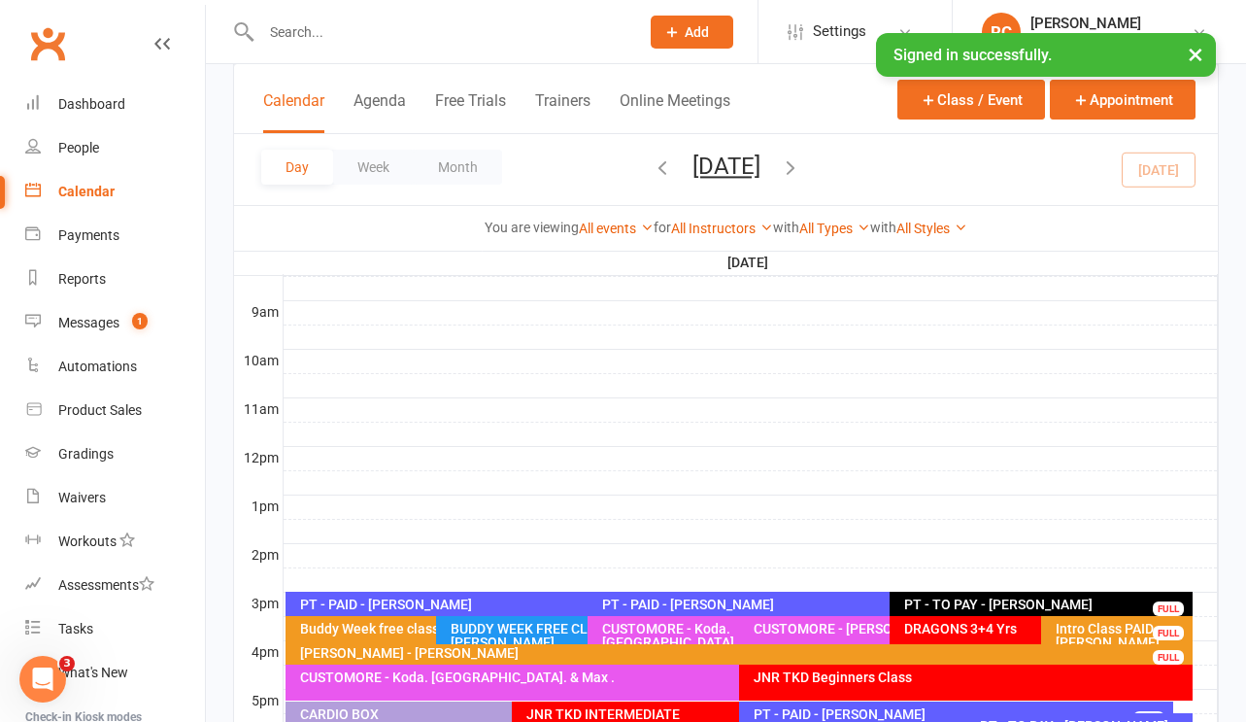
click at [691, 594] on div "PT - PAID - [PERSON_NAME] FULL" at bounding box center [881, 605] width 586 height 28
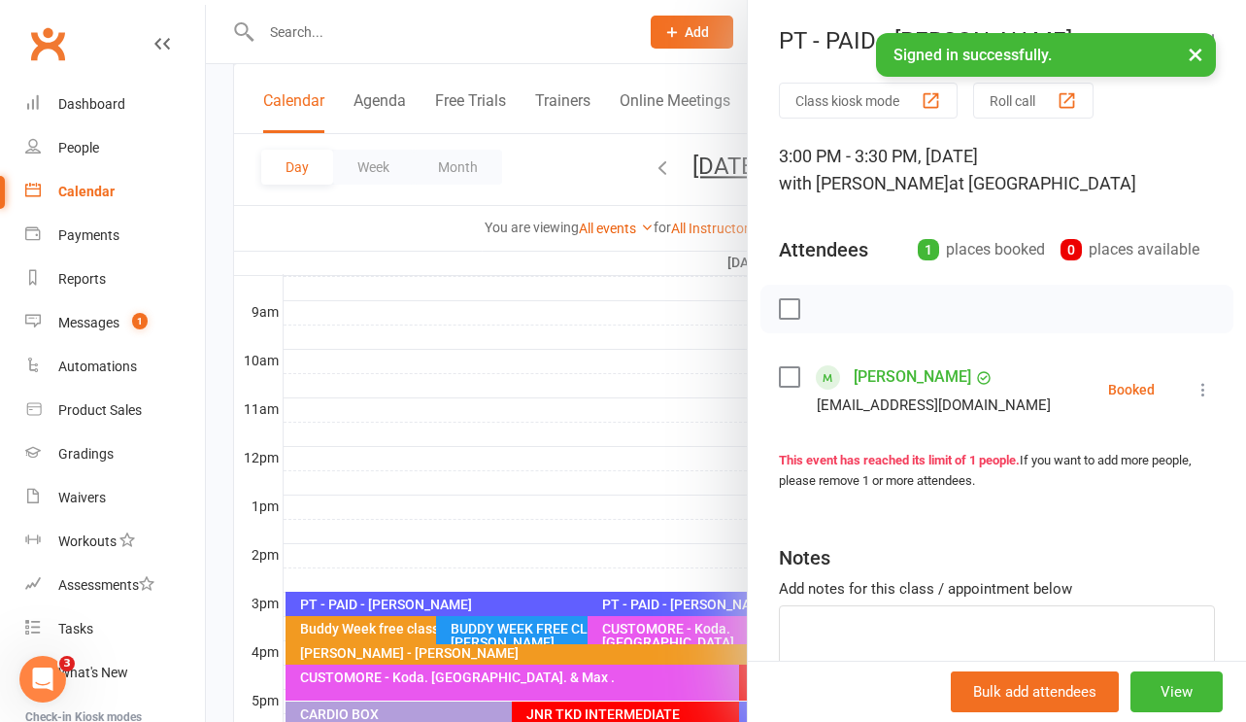
click at [628, 523] on div at bounding box center [726, 361] width 1040 height 722
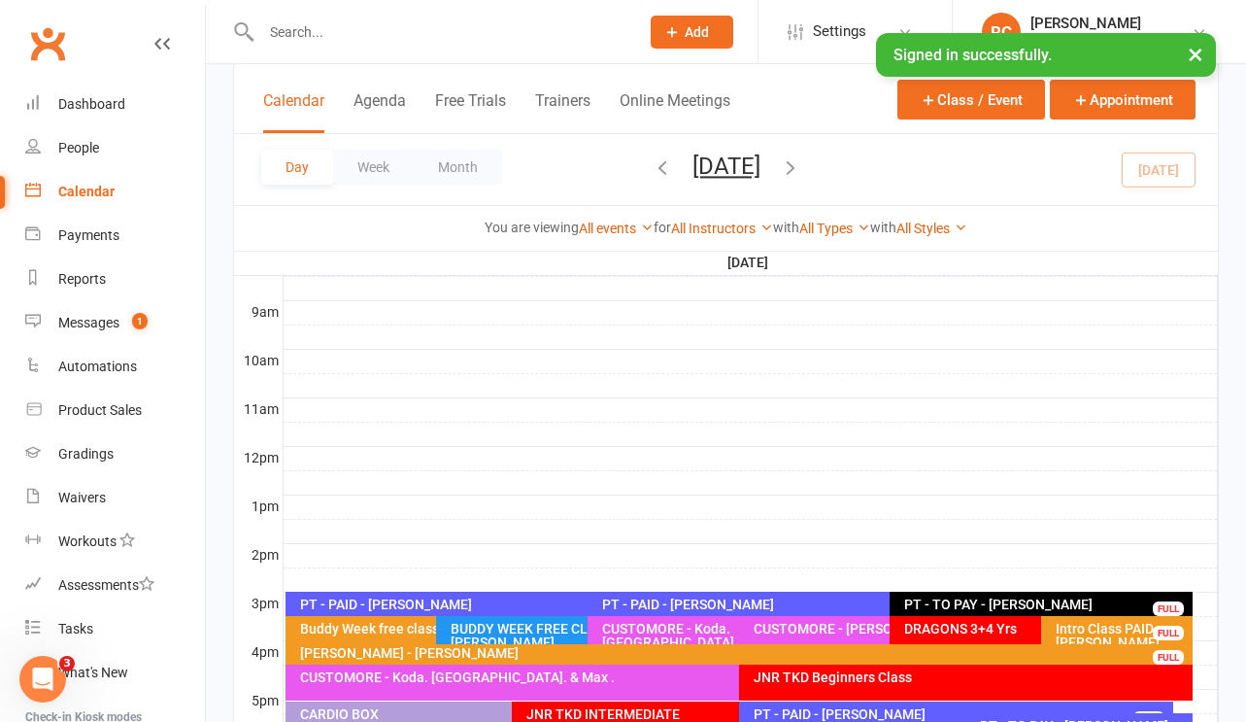
click at [441, 605] on div "PT - PAID - [PERSON_NAME]" at bounding box center [583, 604] width 568 height 14
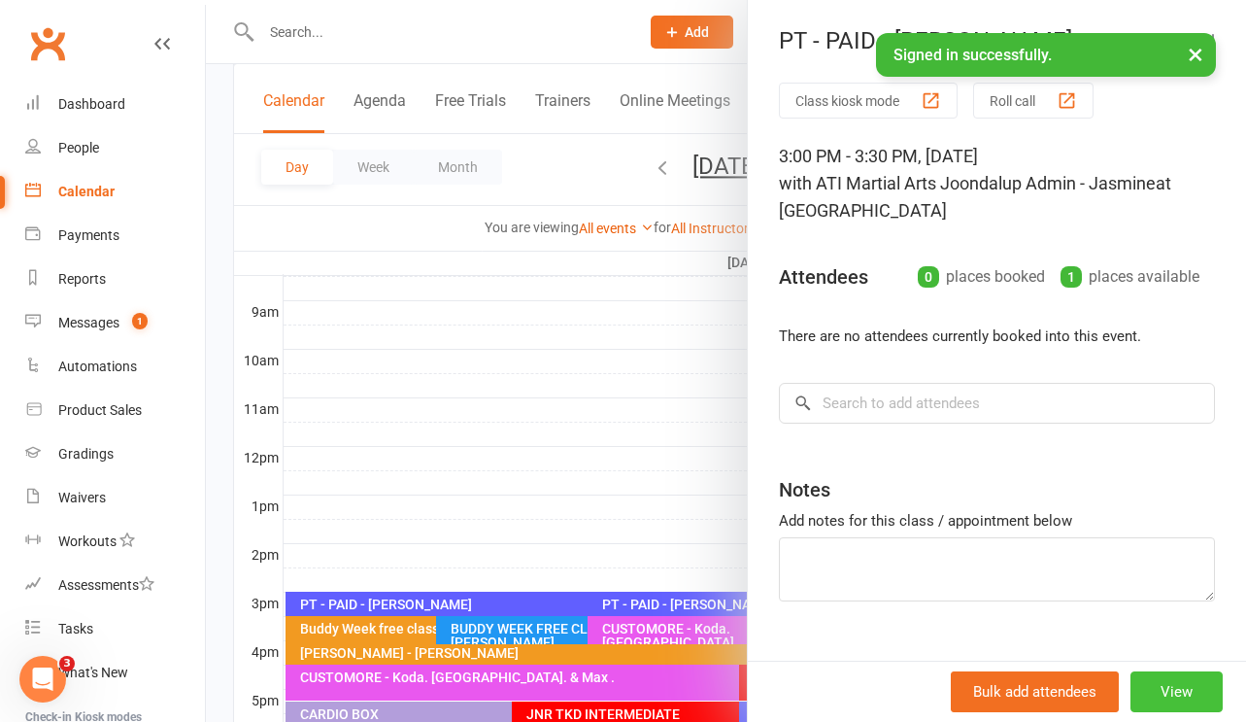
click at [1189, 692] on button "View" at bounding box center [1177, 691] width 92 height 41
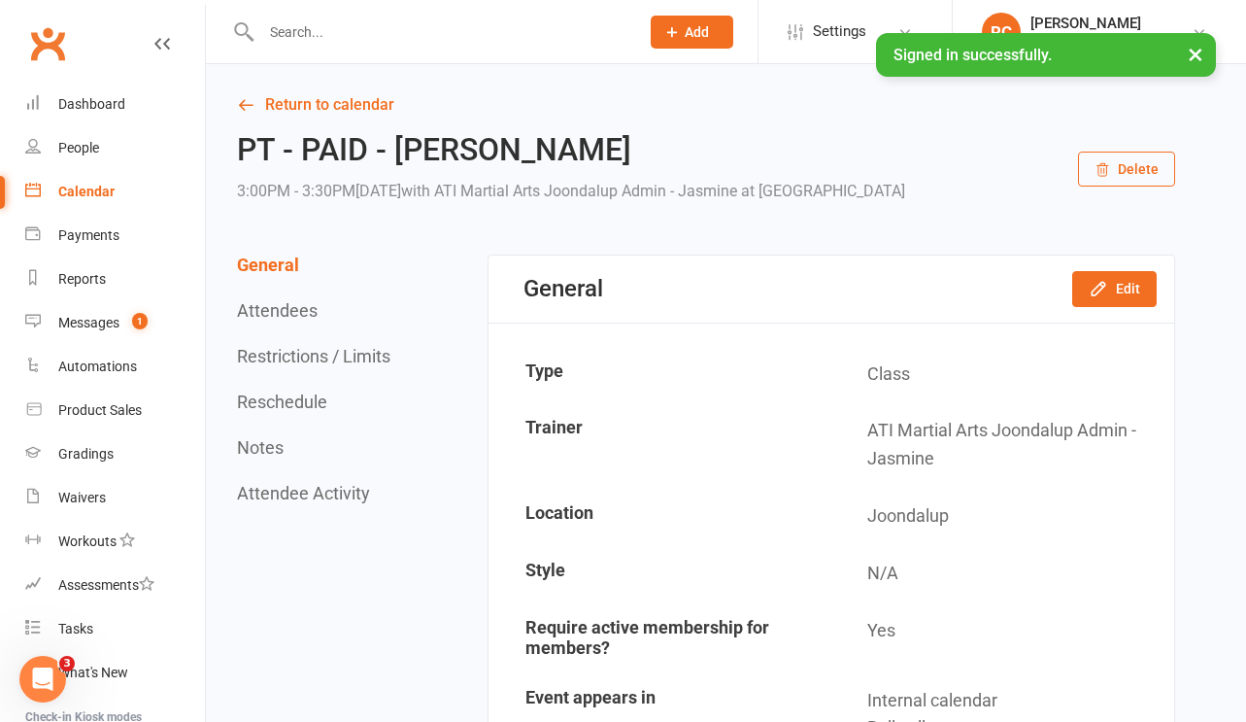
click at [1137, 174] on button "Delete" at bounding box center [1126, 169] width 97 height 35
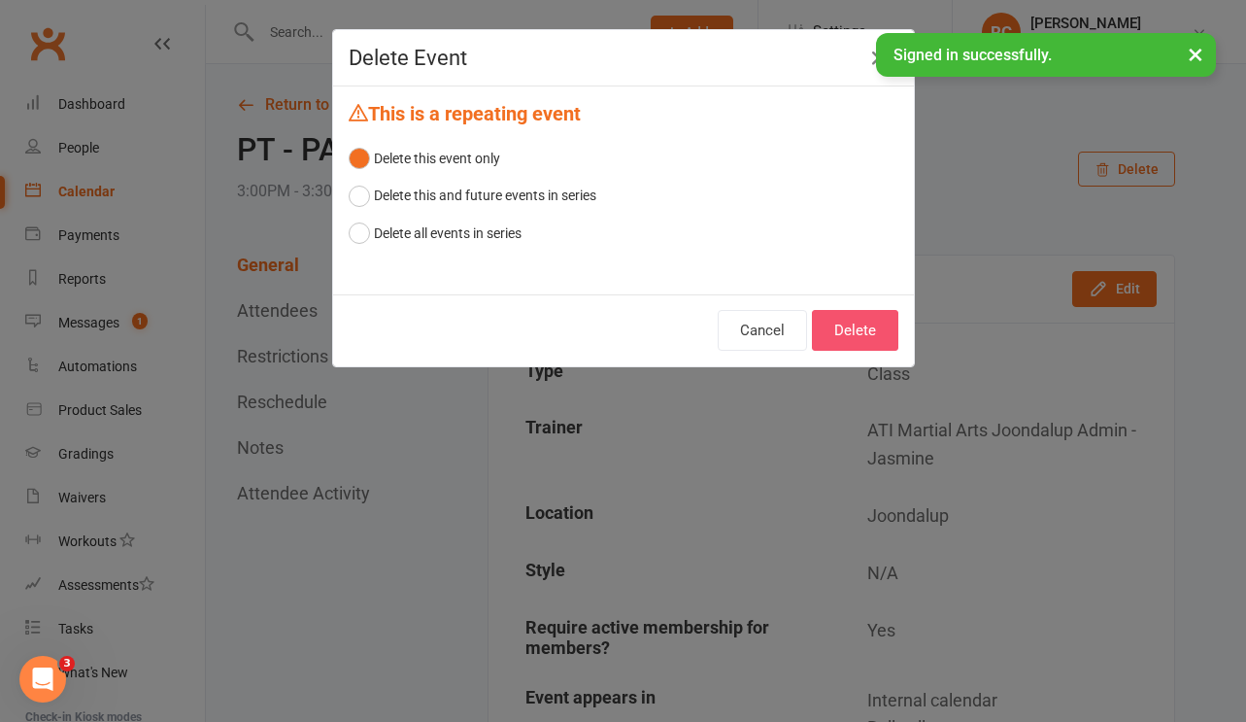
click at [867, 319] on button "Delete" at bounding box center [855, 330] width 86 height 41
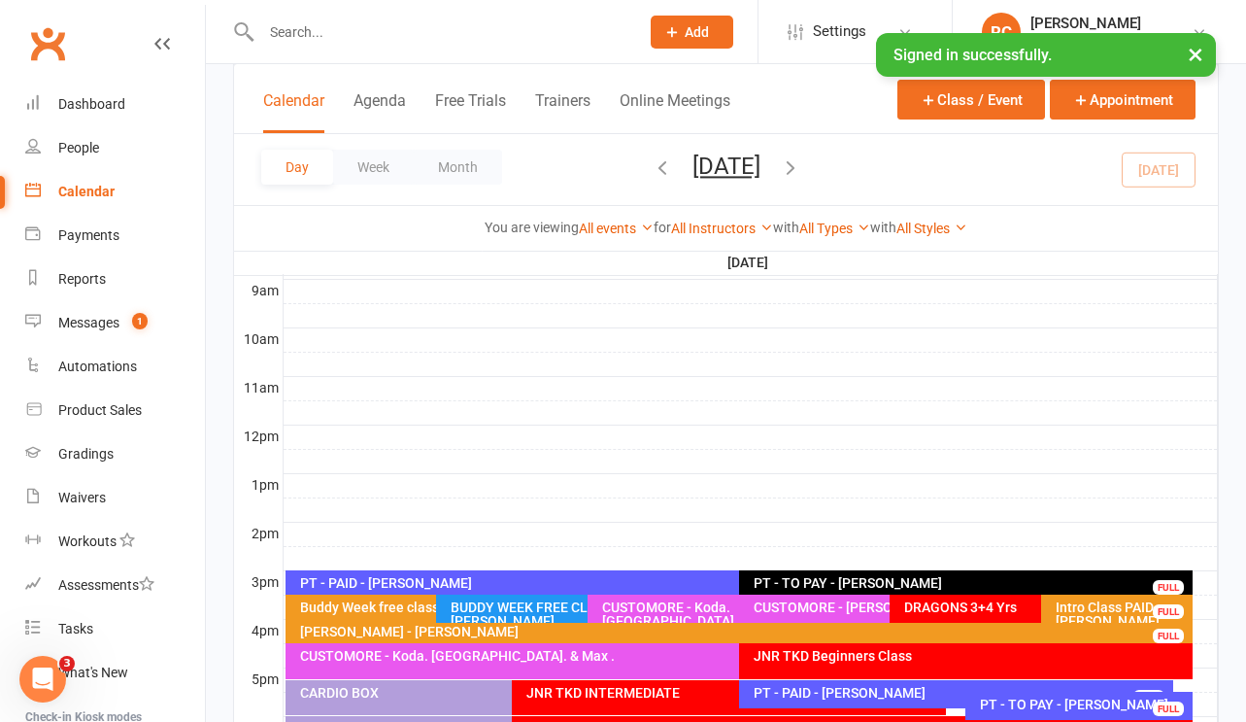
scroll to position [554, 0]
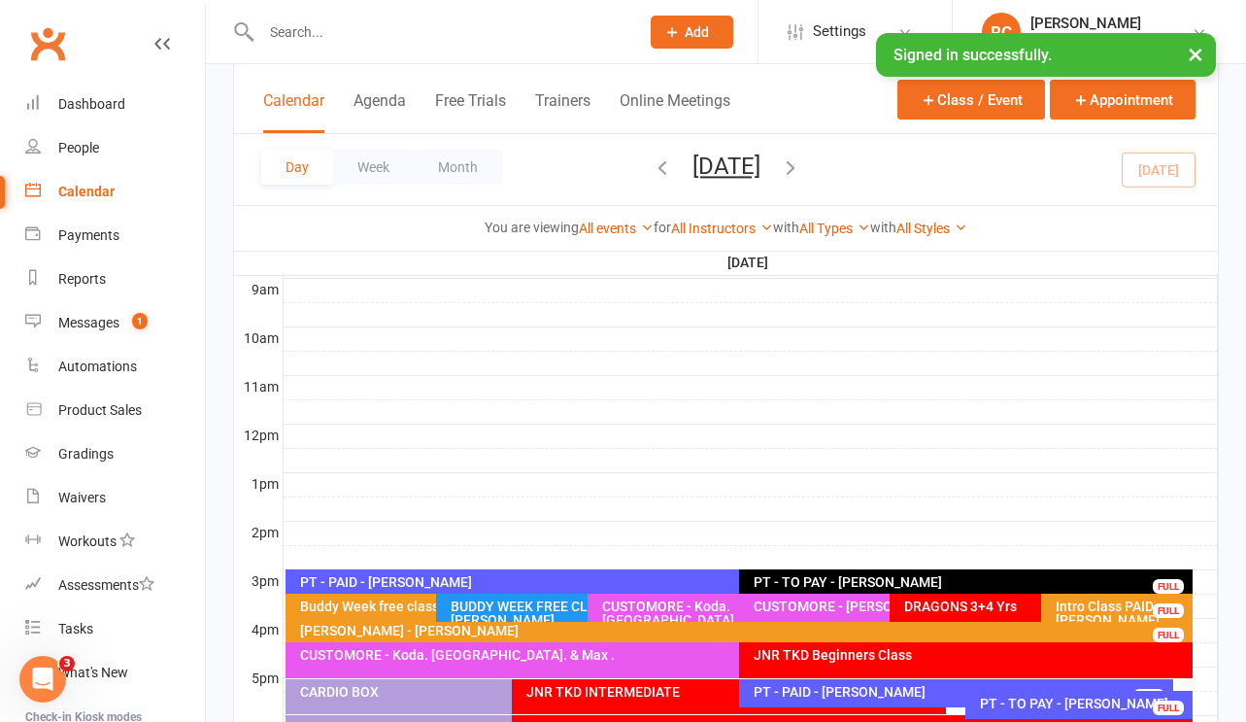
click at [385, 576] on div "PT - PAID - [PERSON_NAME]" at bounding box center [734, 582] width 870 height 14
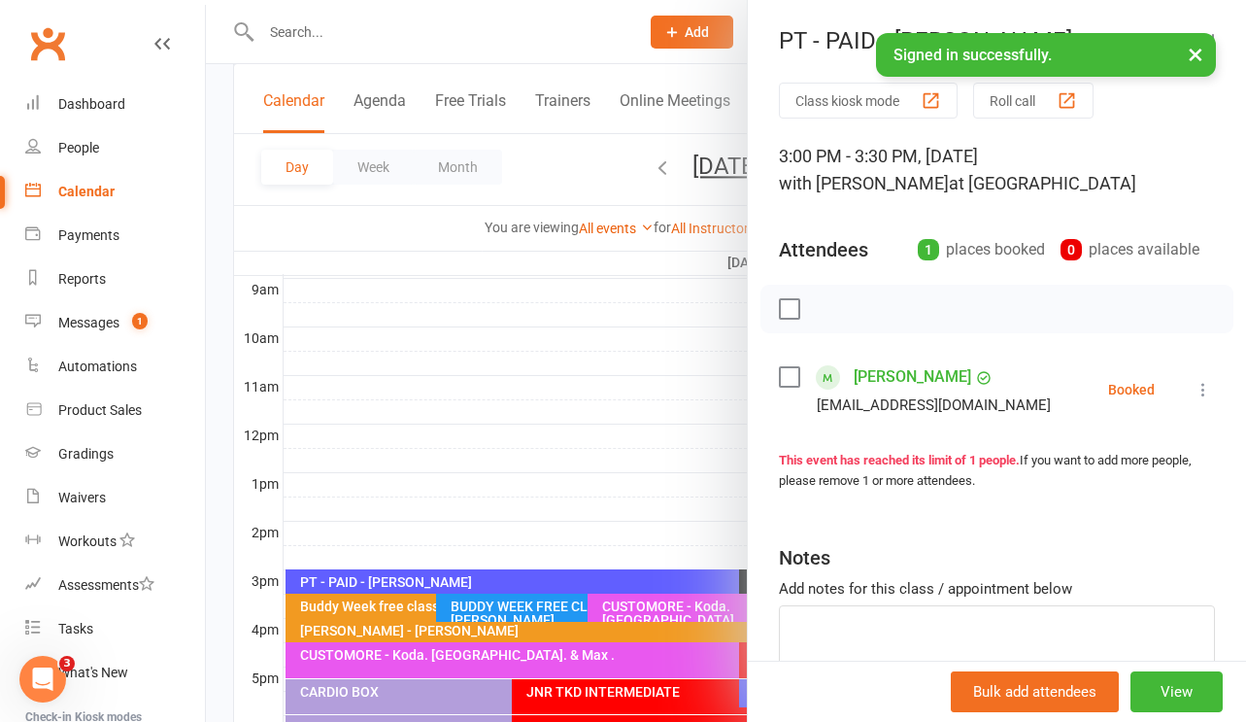
click at [901, 381] on link "[PERSON_NAME]" at bounding box center [913, 376] width 118 height 31
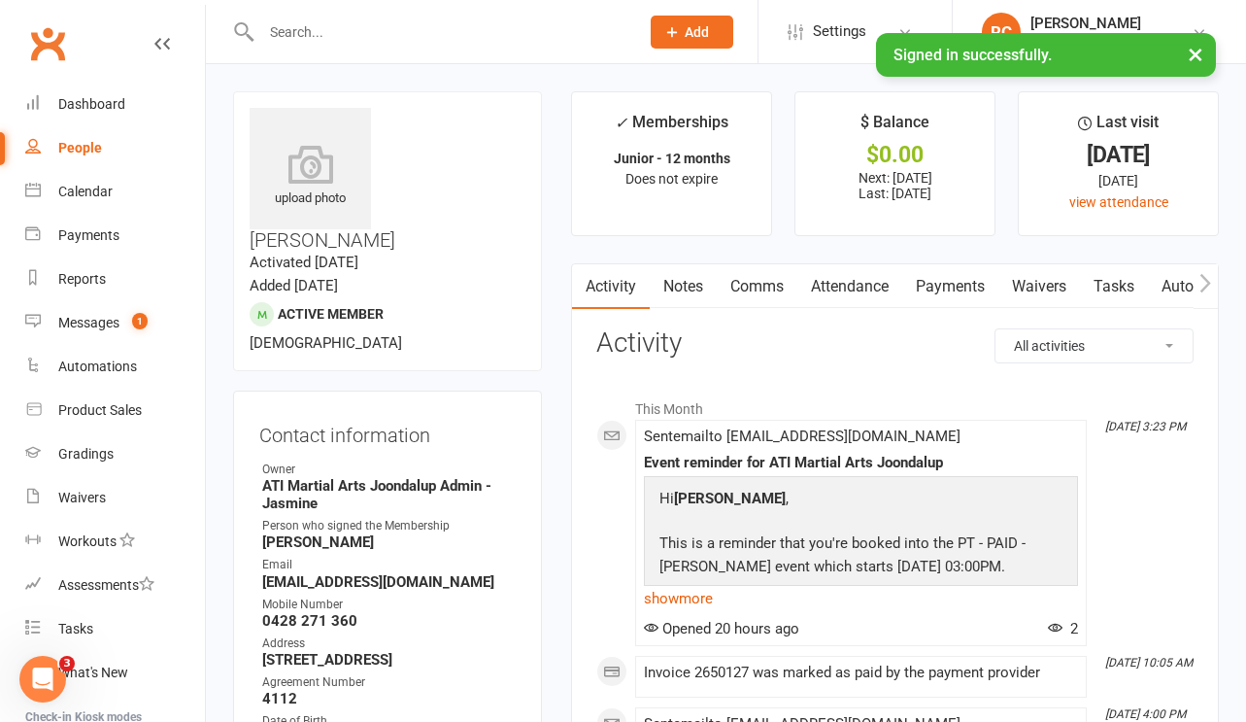
click at [865, 287] on link "Attendance" at bounding box center [849, 286] width 105 height 45
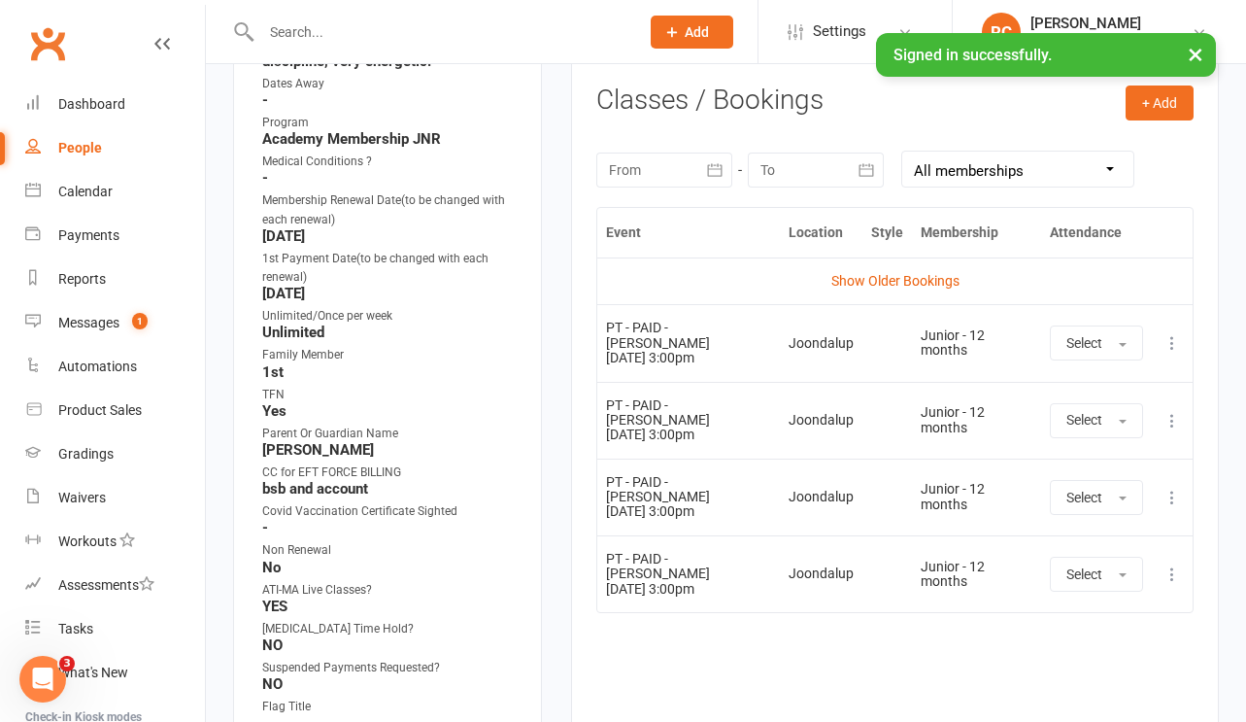
scroll to position [796, 0]
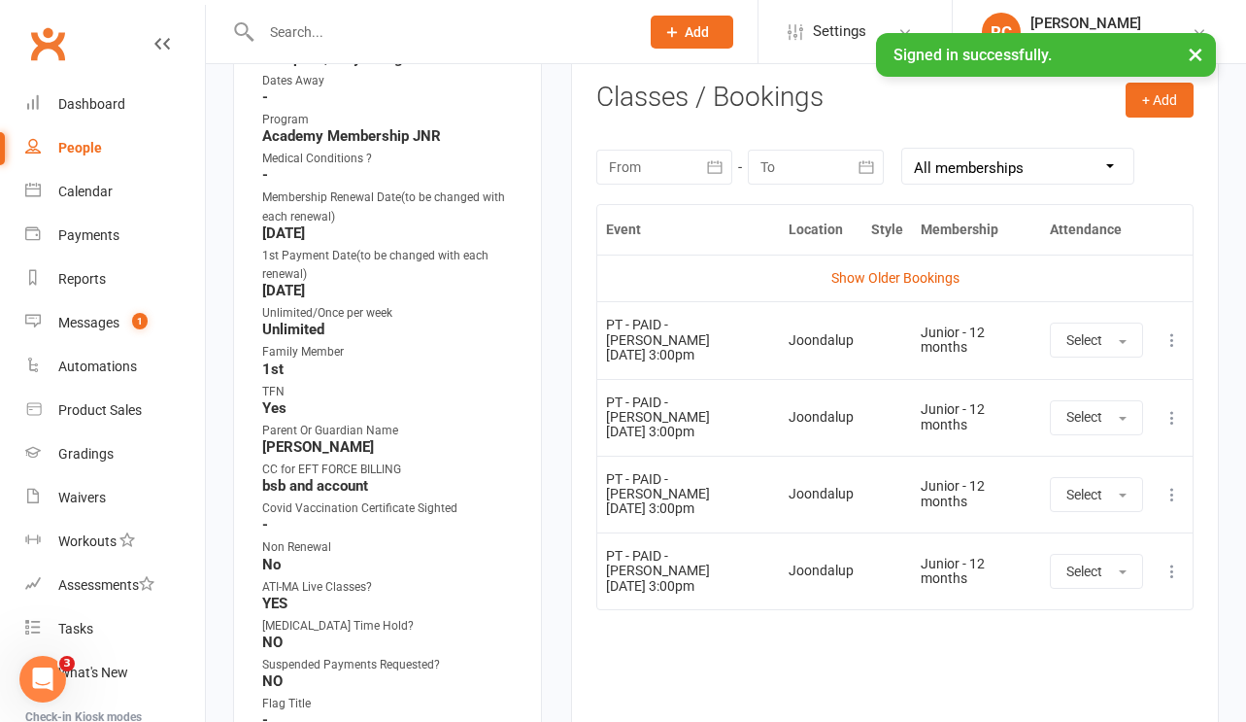
click at [1170, 337] on icon at bounding box center [1172, 339] width 19 height 19
click at [1044, 410] on link "View event" at bounding box center [1087, 416] width 192 height 39
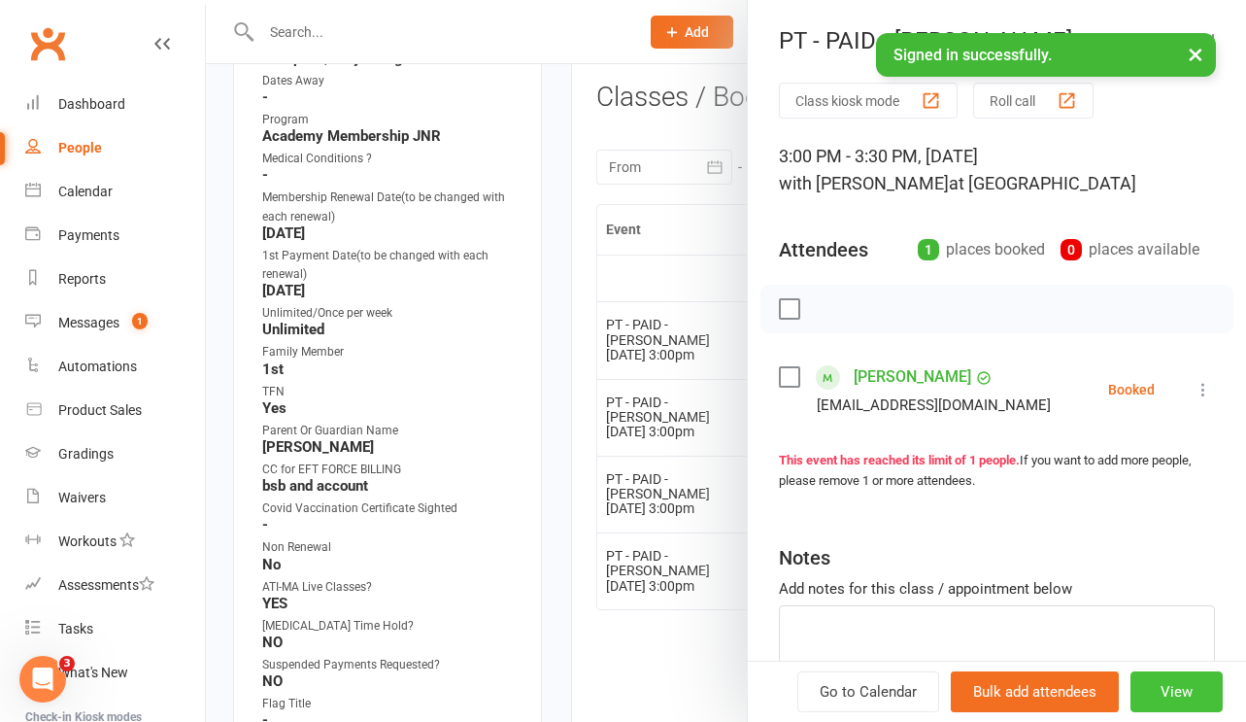
click at [1175, 691] on button "View" at bounding box center [1177, 691] width 92 height 41
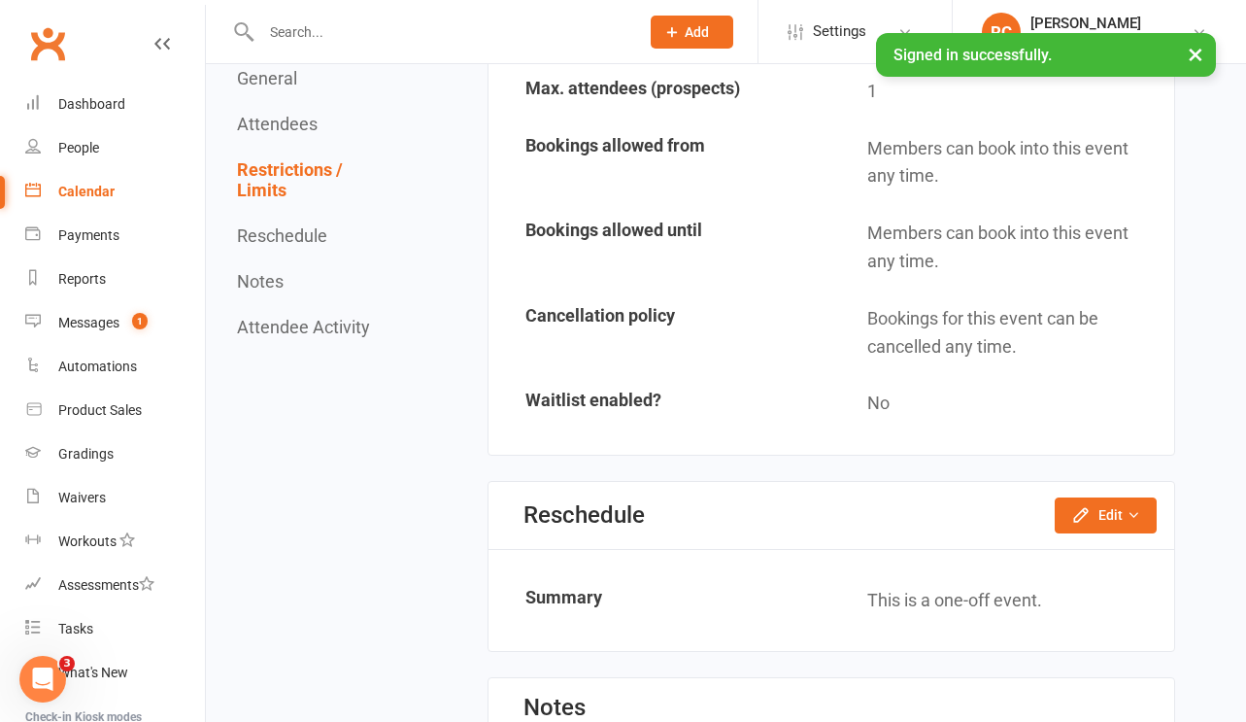
scroll to position [1267, 0]
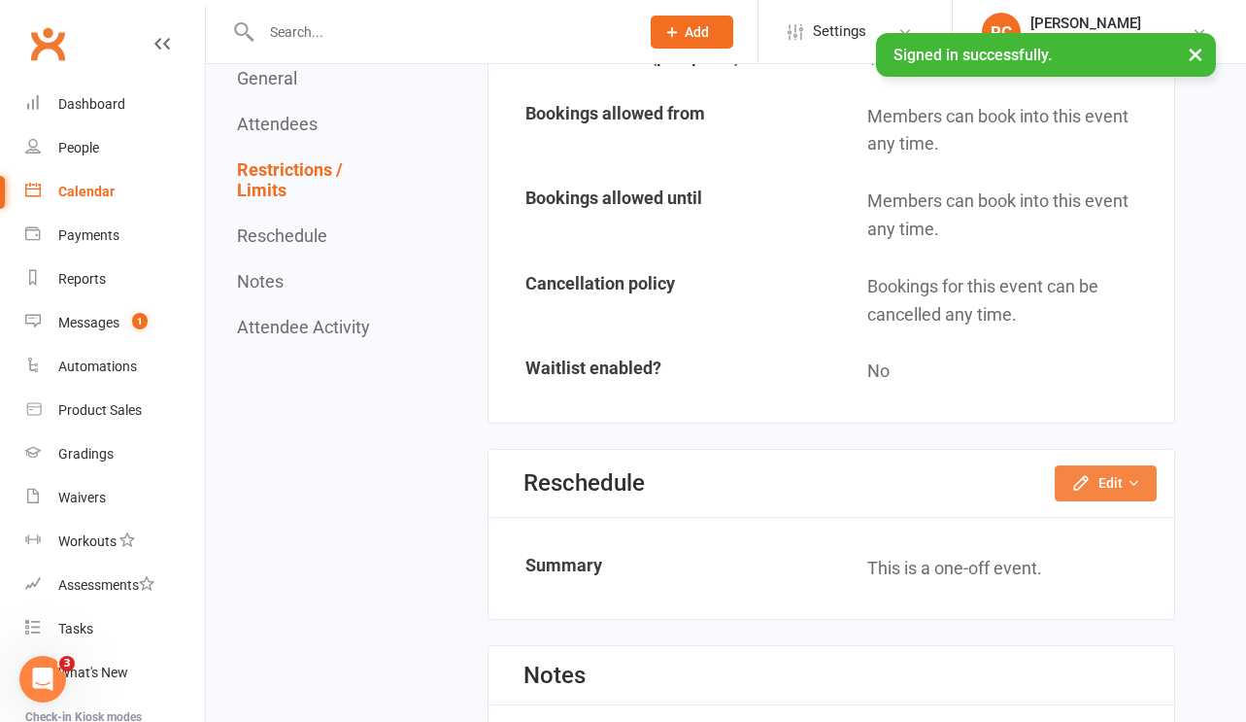
click at [1099, 476] on button "Edit" at bounding box center [1106, 482] width 102 height 35
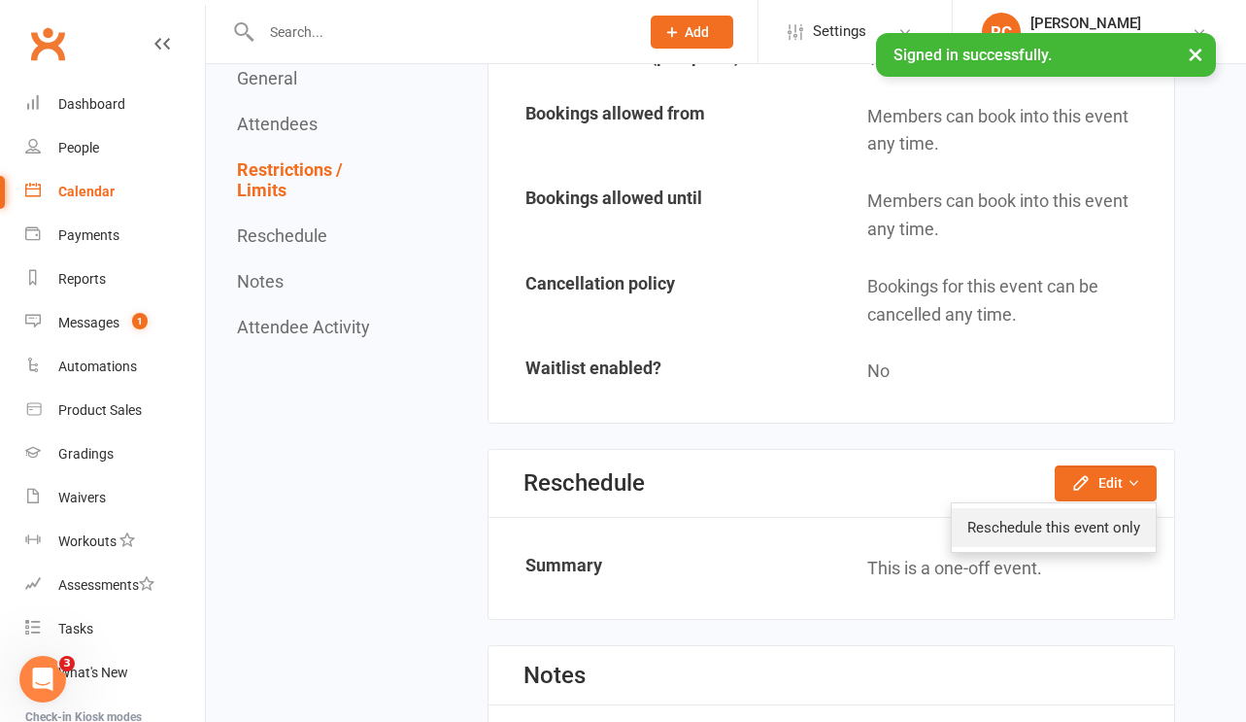
click at [1087, 508] on link "Reschedule this event only" at bounding box center [1054, 527] width 204 height 39
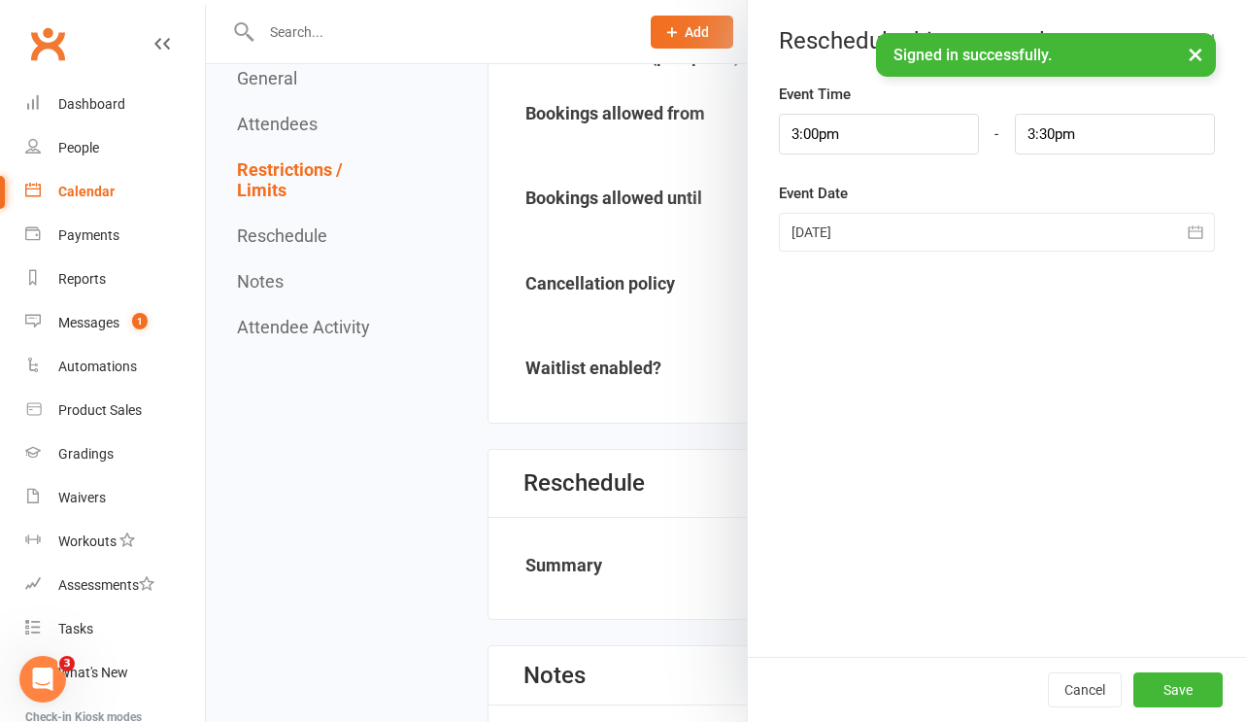
click at [888, 233] on div at bounding box center [997, 232] width 436 height 39
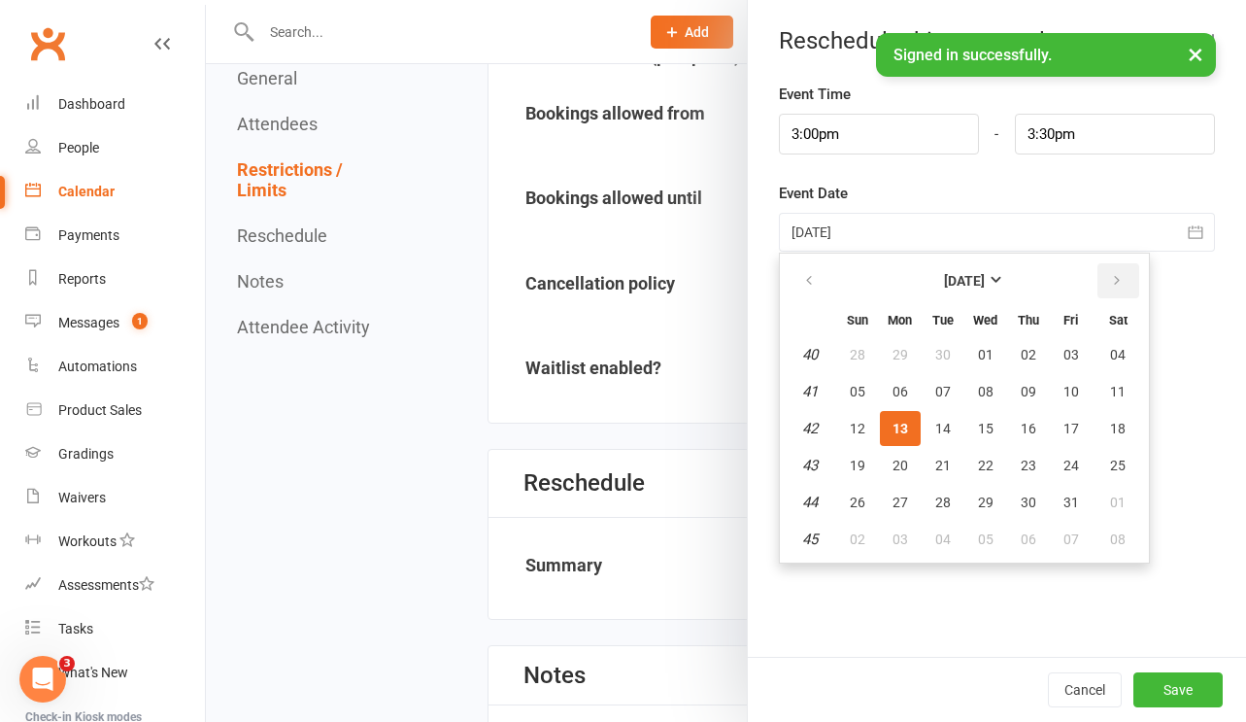
click at [1119, 288] on icon "button" at bounding box center [1117, 281] width 14 height 16
click at [902, 421] on button "10" at bounding box center [900, 428] width 41 height 35
type input "[DATE]"
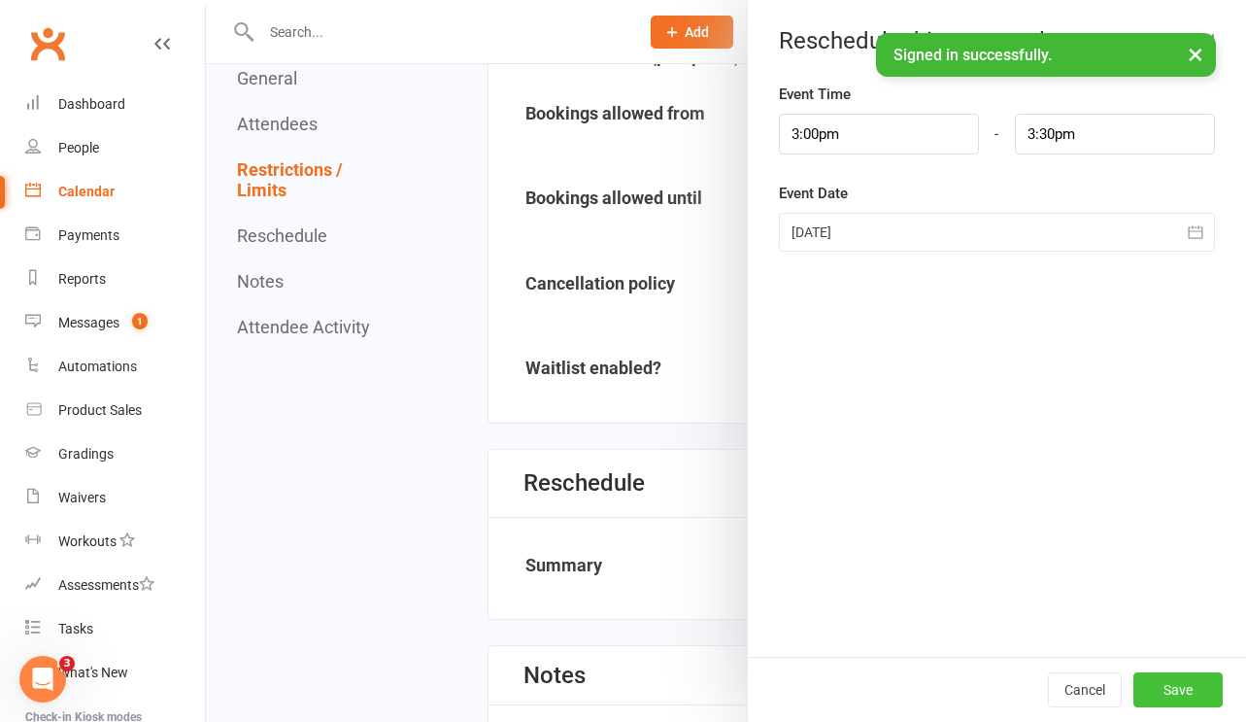
click at [1185, 681] on button "Save" at bounding box center [1177, 689] width 89 height 35
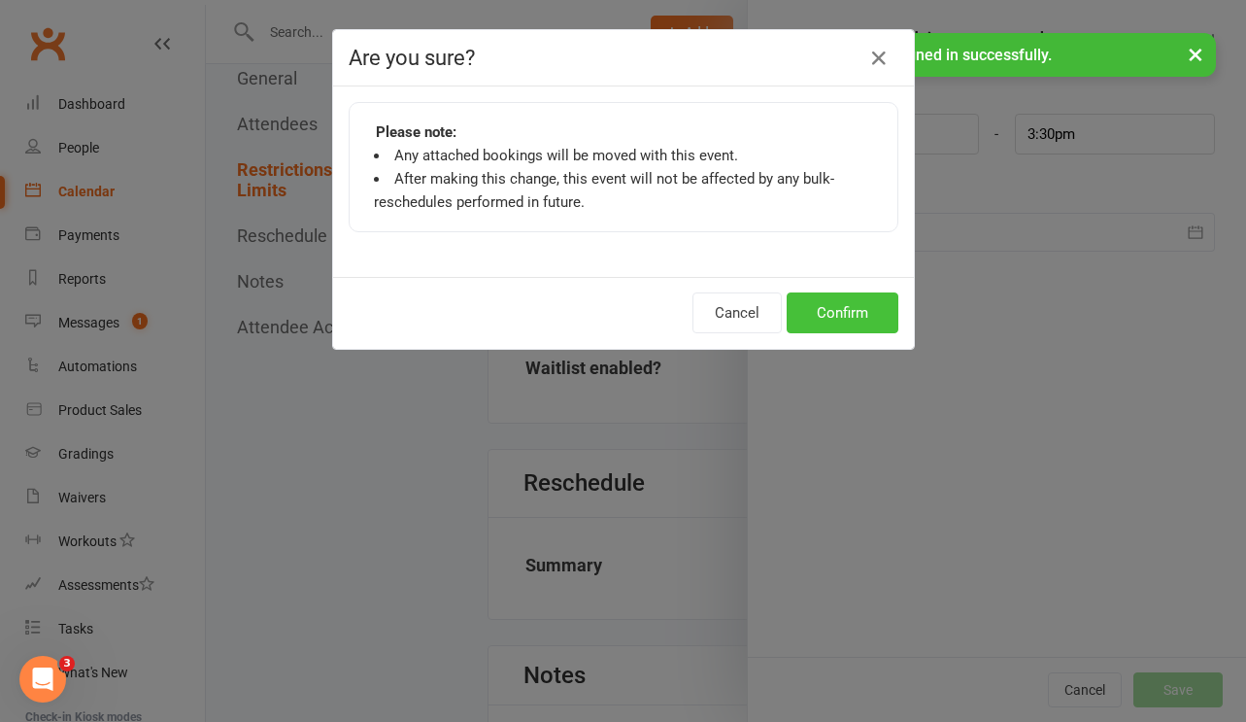
click at [839, 314] on button "Confirm" at bounding box center [843, 312] width 112 height 41
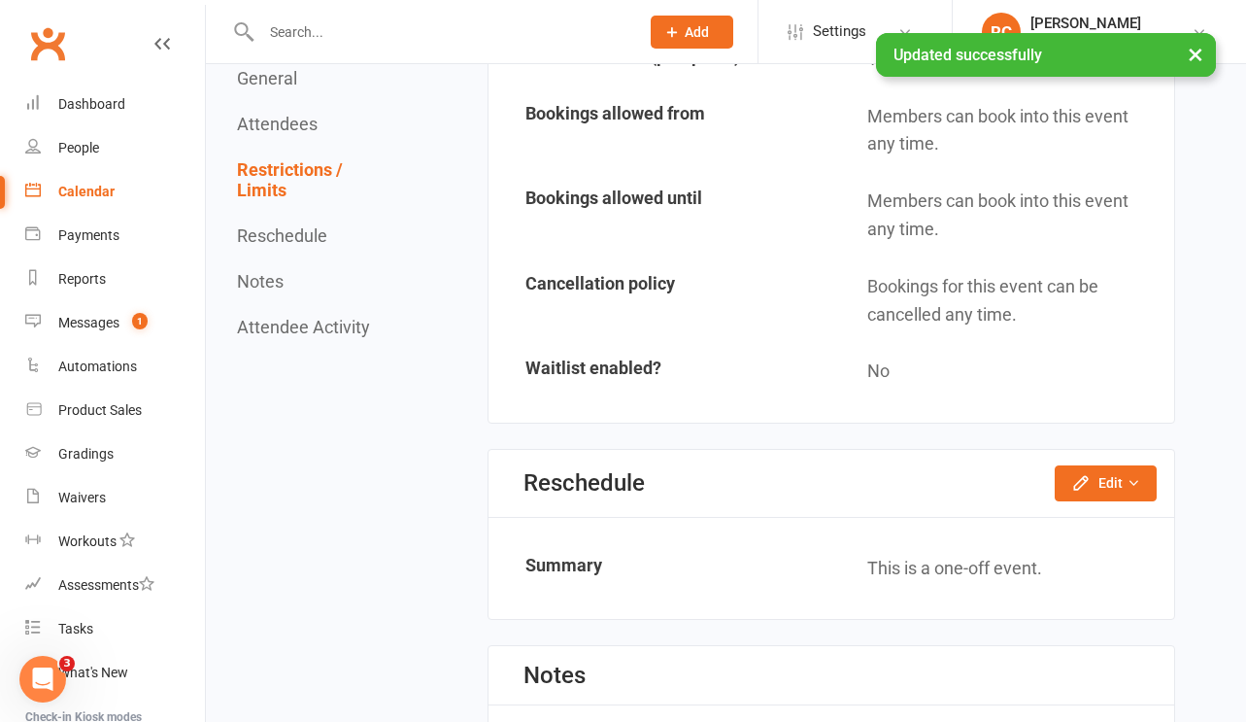
click at [106, 189] on div "Calendar" at bounding box center [86, 192] width 56 height 16
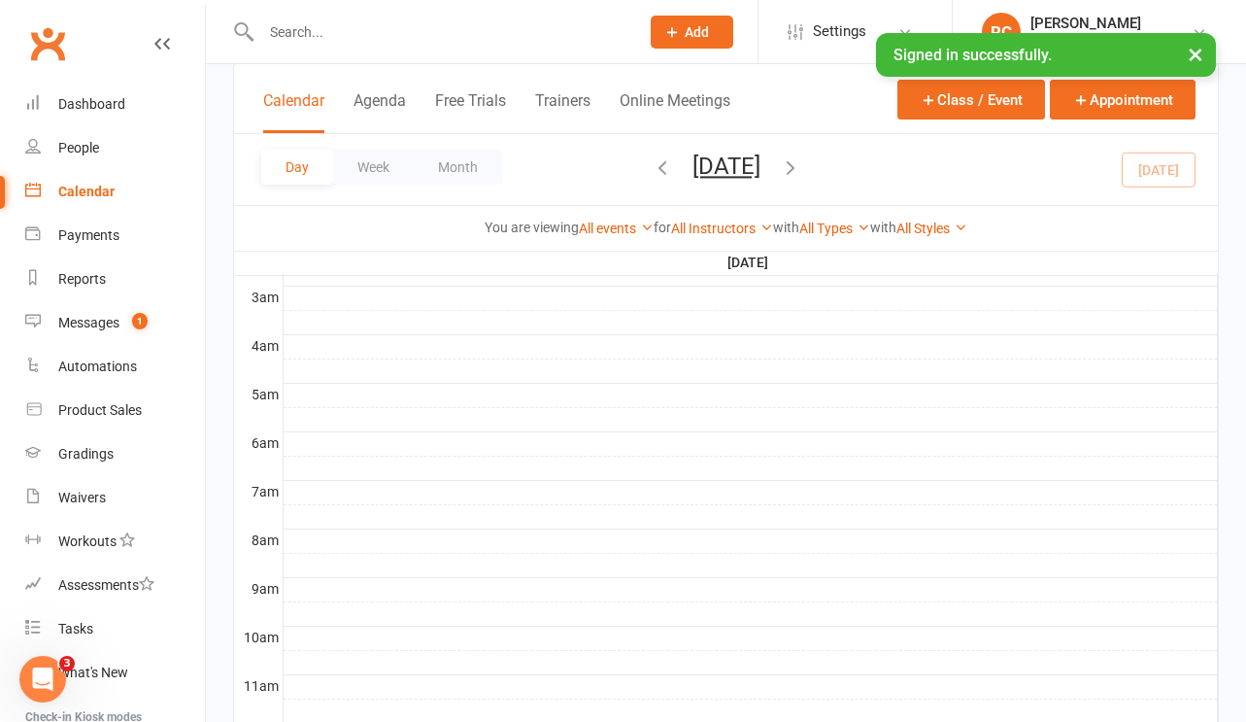
scroll to position [51, 0]
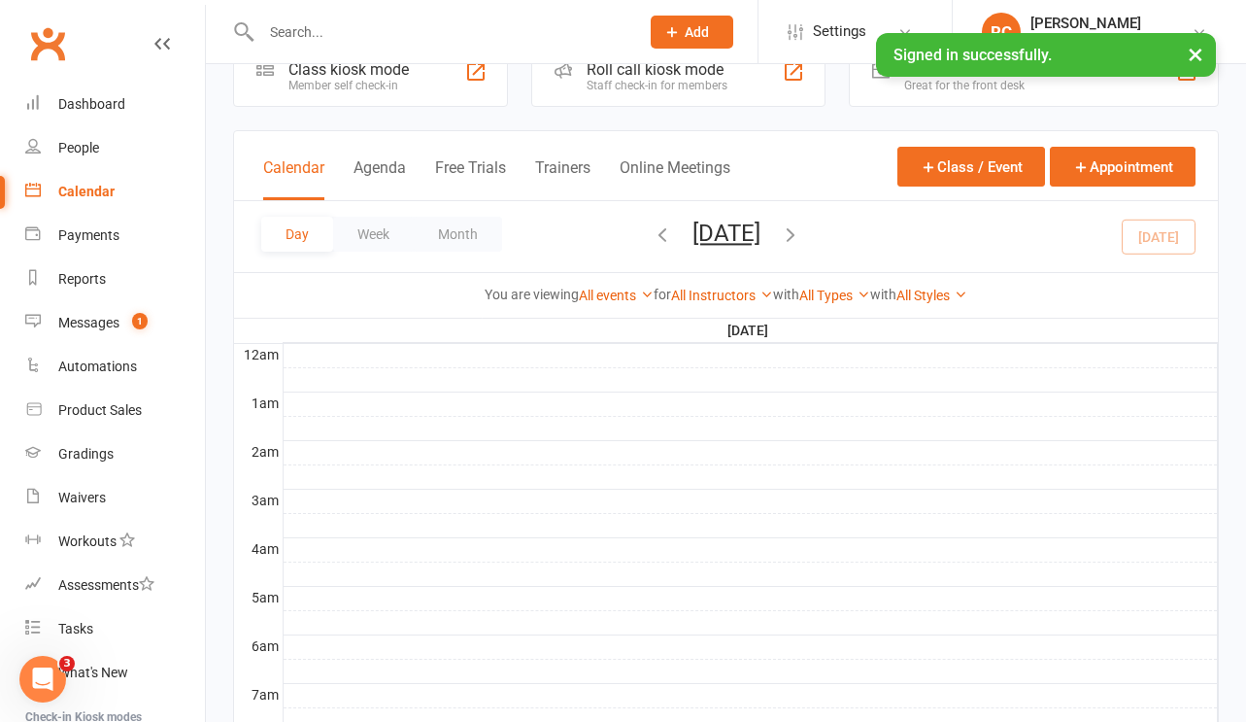
click at [801, 234] on icon "button" at bounding box center [790, 233] width 21 height 21
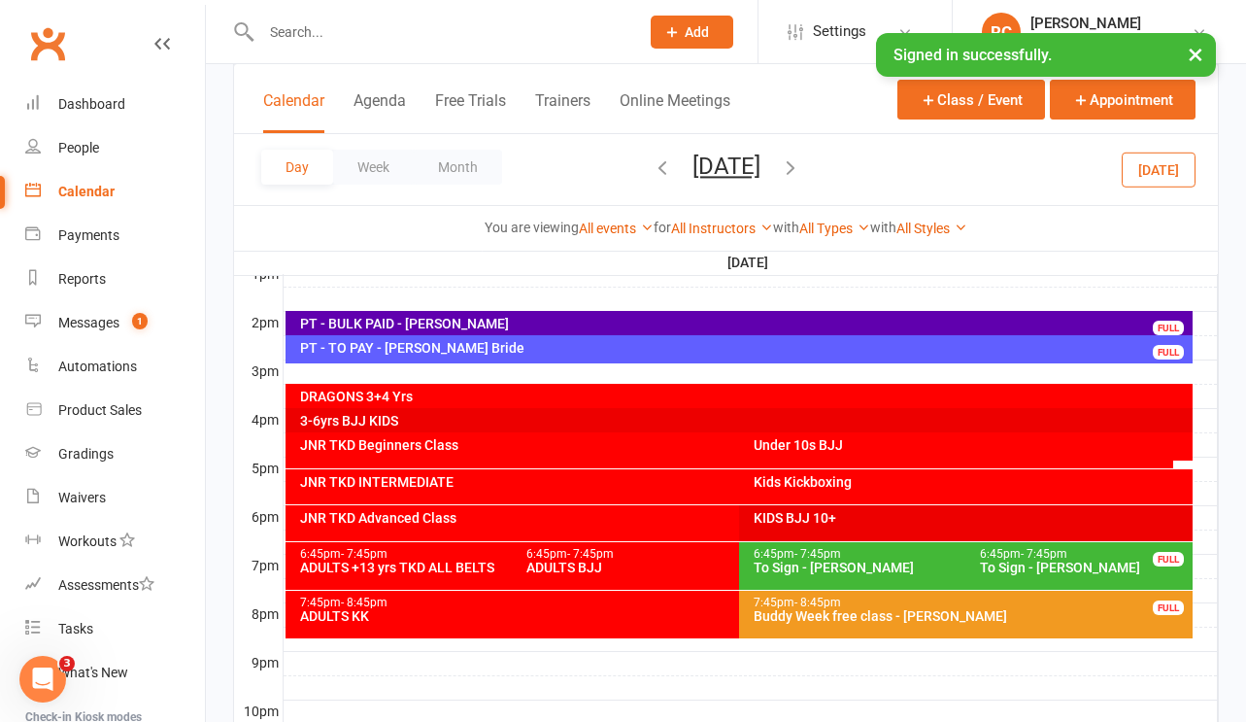
scroll to position [763, 0]
click at [801, 162] on icon "button" at bounding box center [790, 166] width 21 height 21
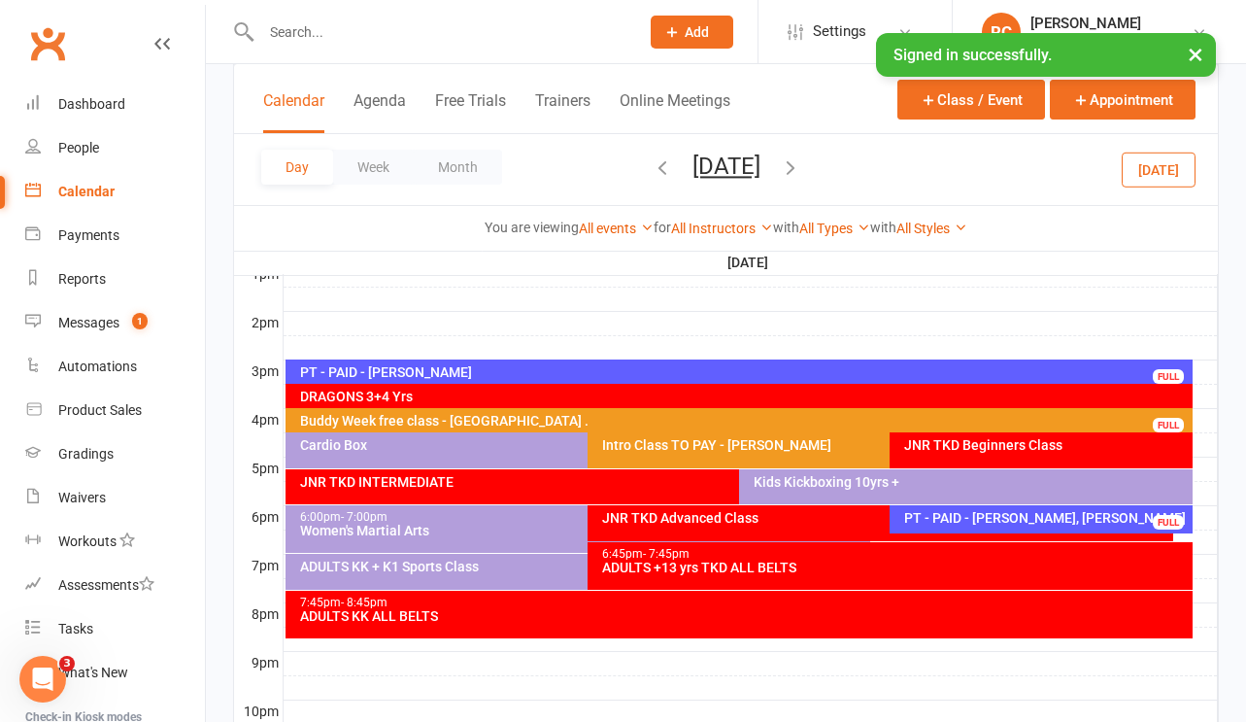
click at [801, 166] on icon "button" at bounding box center [790, 166] width 21 height 21
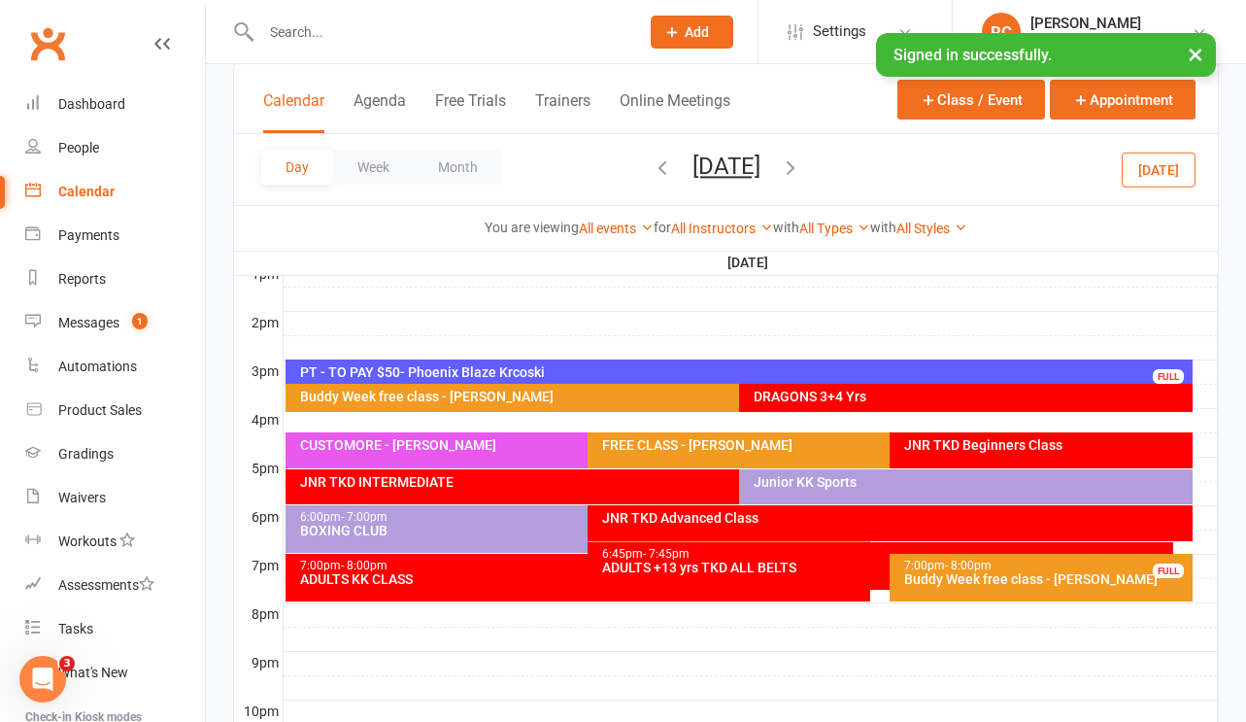
click at [488, 321] on div at bounding box center [751, 323] width 934 height 23
click at [521, 285] on button "Add Appointment" at bounding box center [498, 276] width 113 height 23
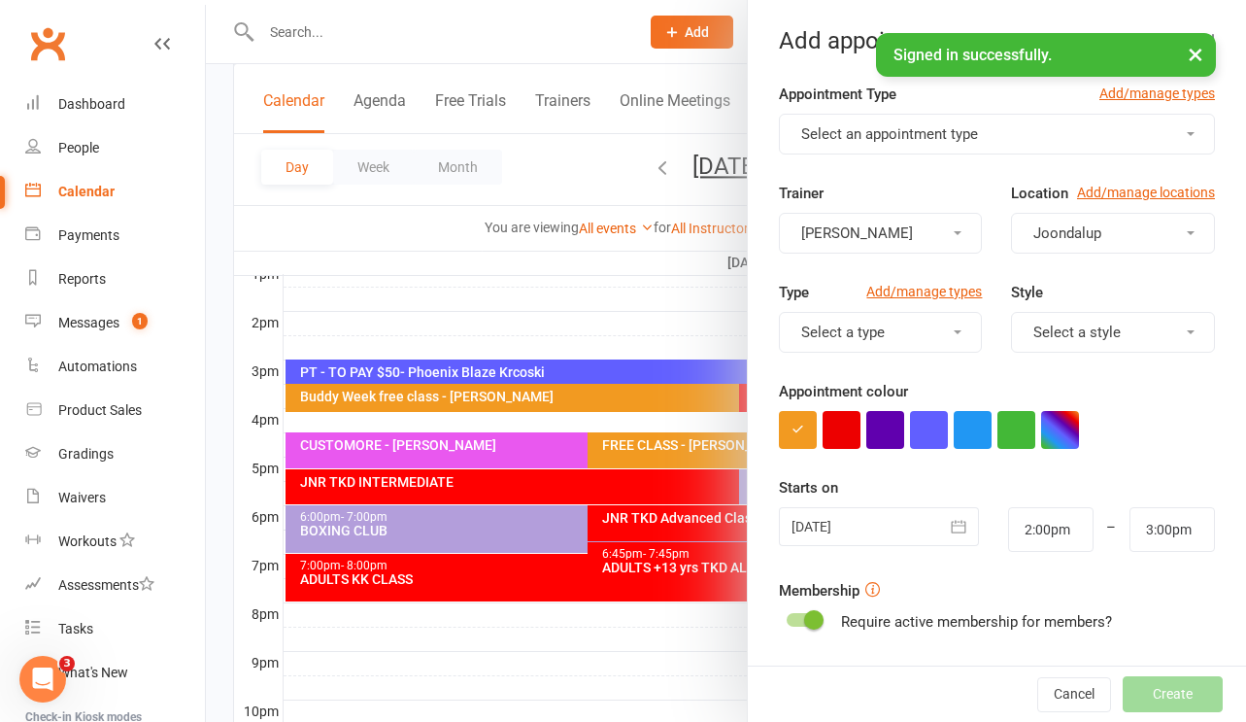
click at [929, 137] on span "Select an appointment type" at bounding box center [889, 133] width 177 height 17
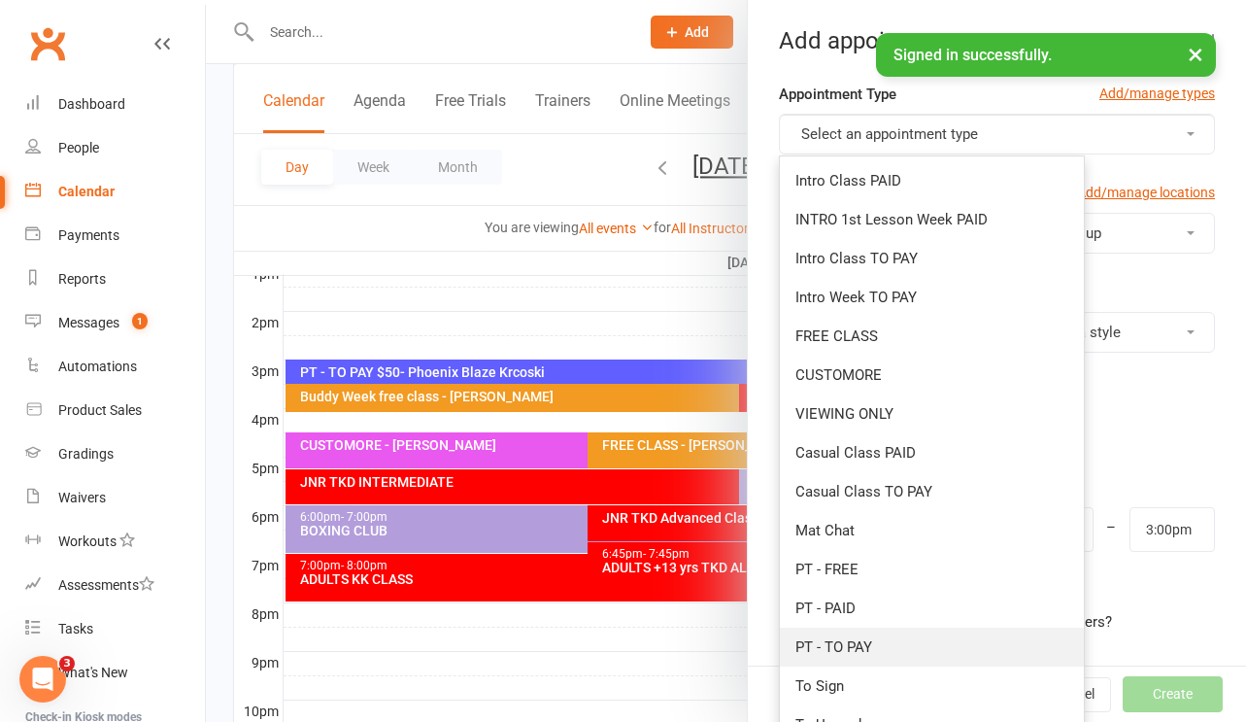
click at [873, 639] on link "PT - TO PAY" at bounding box center [932, 646] width 304 height 39
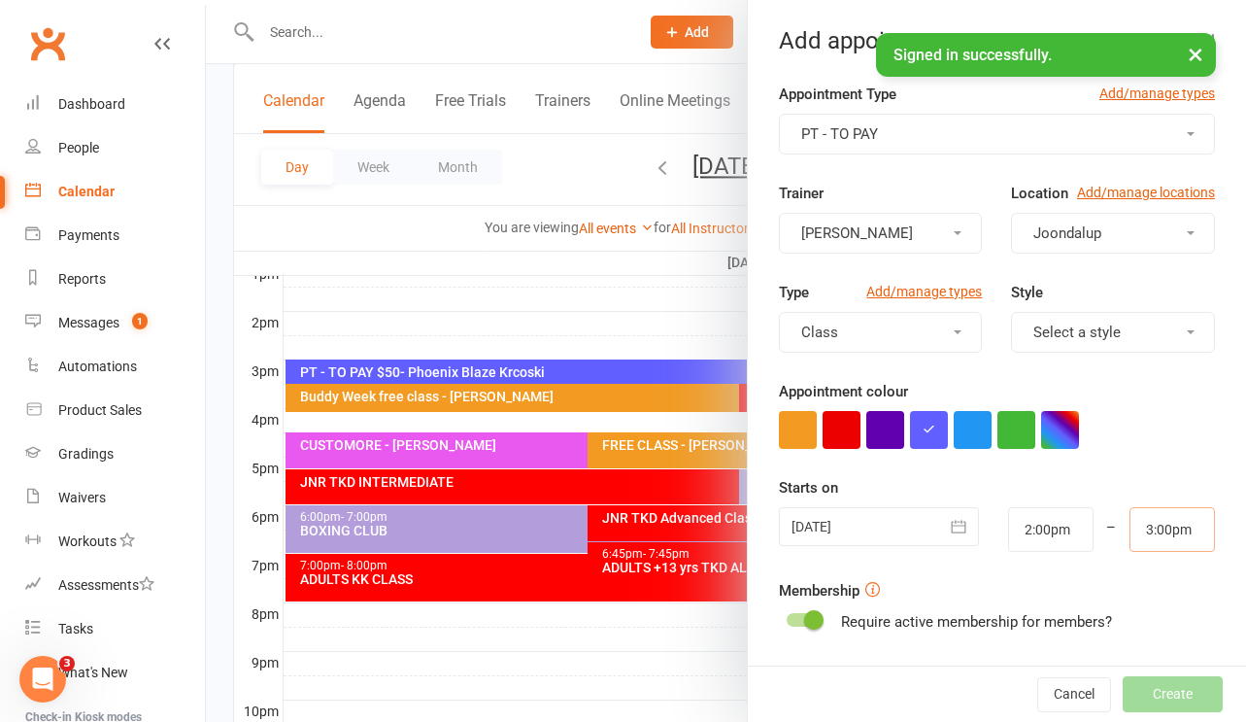
click at [1170, 524] on input "3:00pm" at bounding box center [1172, 529] width 85 height 45
type input "2:30pm"
click at [1170, 585] on li "2:30pm" at bounding box center [1177, 585] width 93 height 29
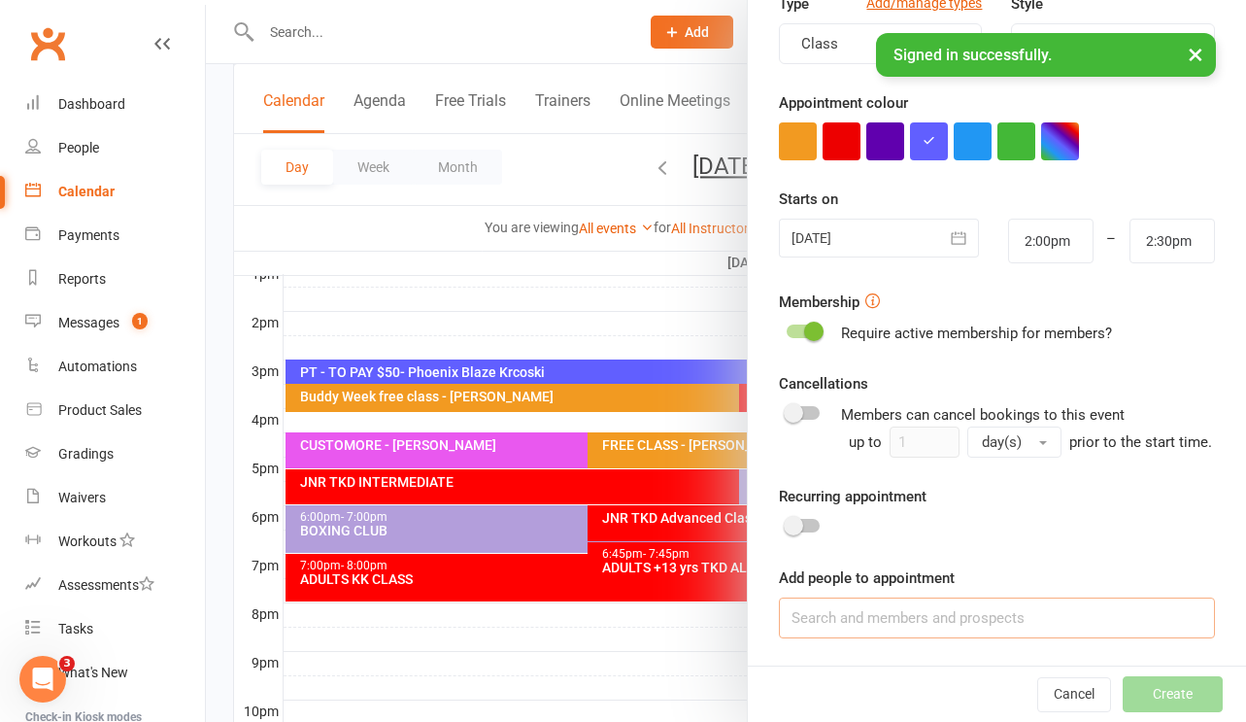
scroll to position [293, 0]
click at [852, 603] on input at bounding box center [997, 617] width 436 height 41
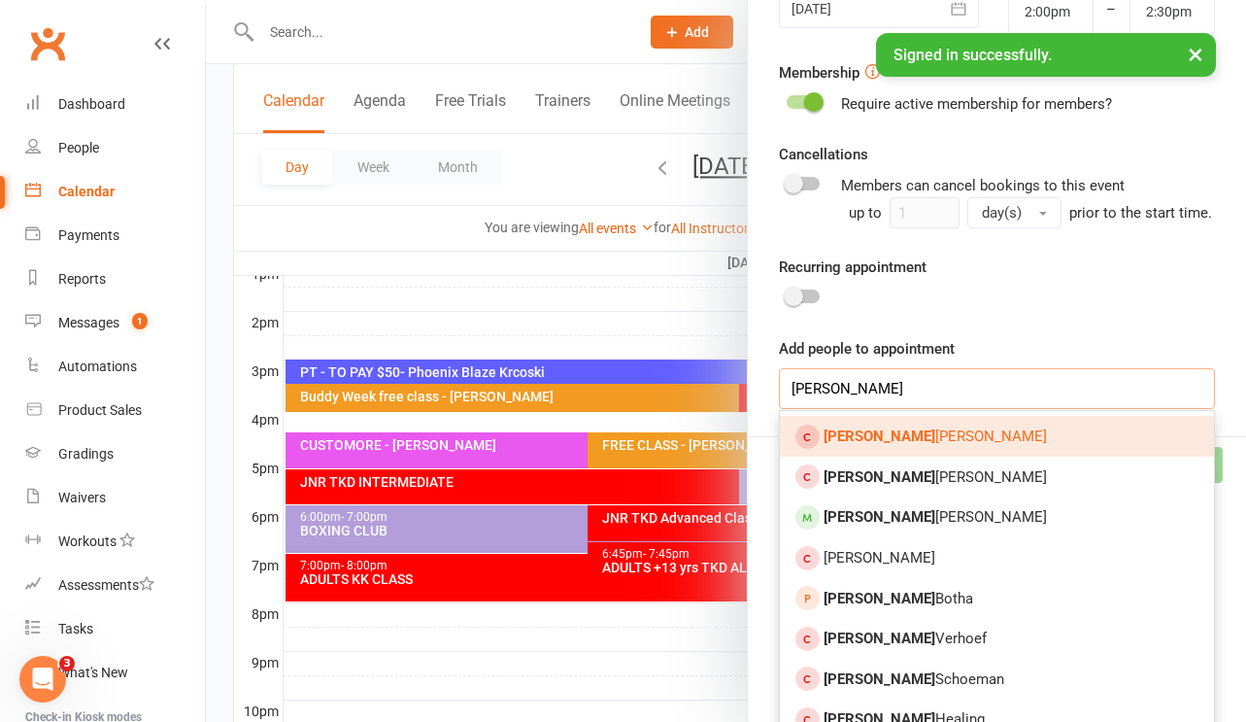
scroll to position [555, 0]
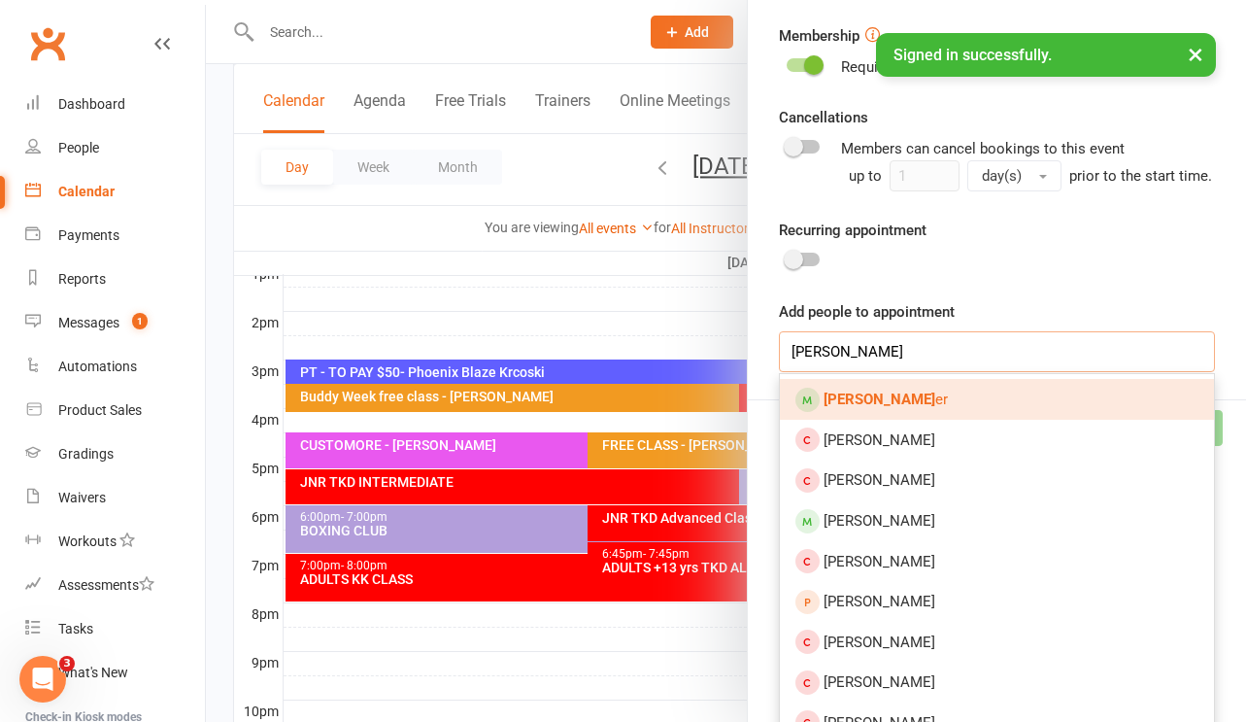
type input "[PERSON_NAME]"
click at [935, 412] on link "[PERSON_NAME] er" at bounding box center [997, 399] width 434 height 41
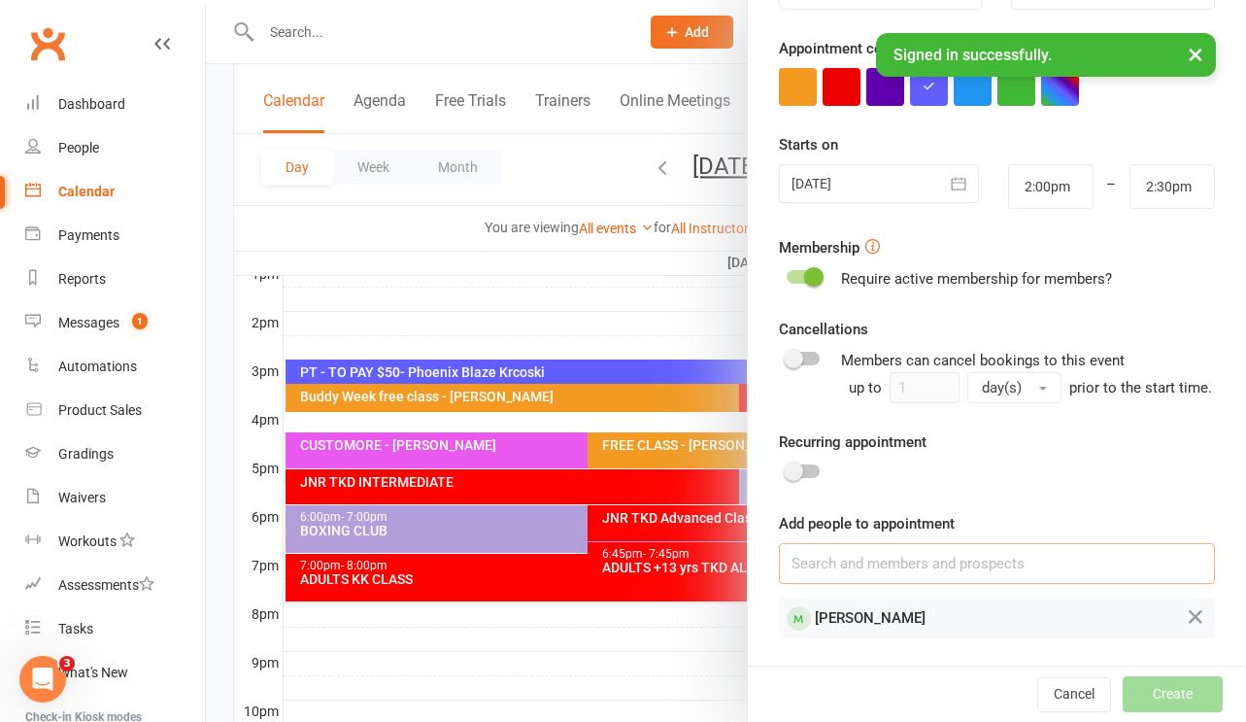
scroll to position [352, 0]
click at [1178, 693] on button "Create" at bounding box center [1173, 693] width 100 height 35
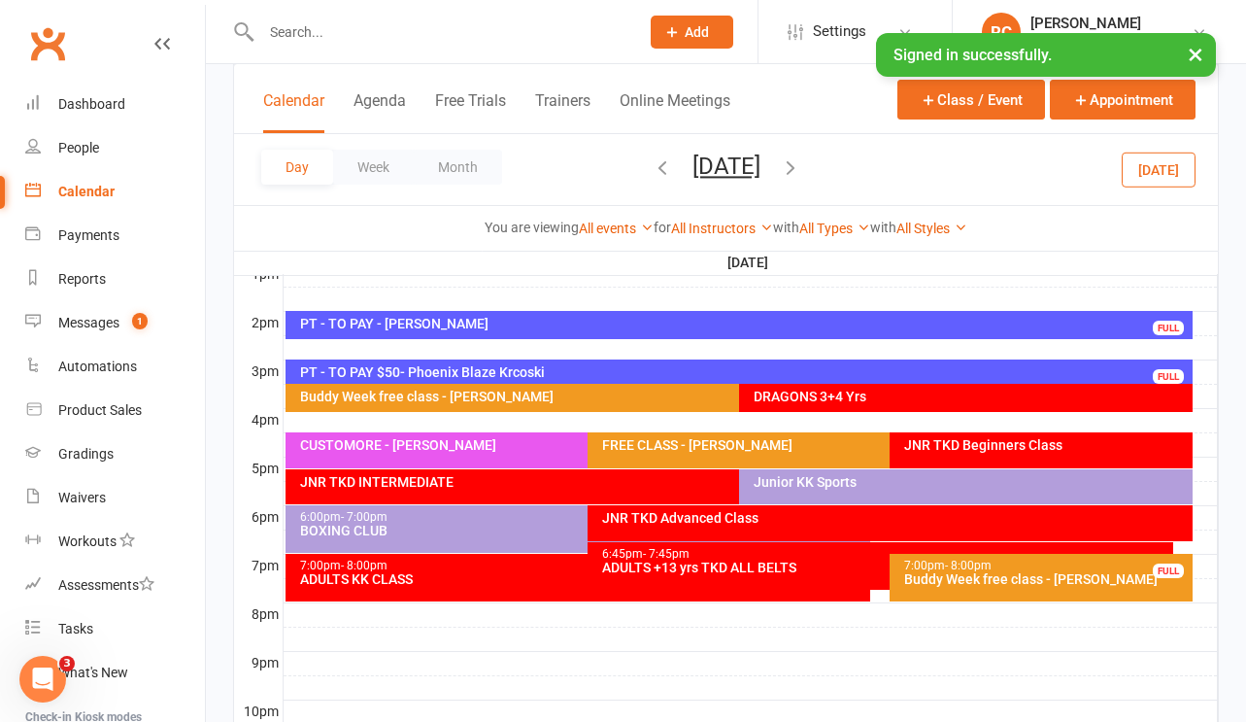
click at [801, 175] on icon "button" at bounding box center [790, 166] width 21 height 21
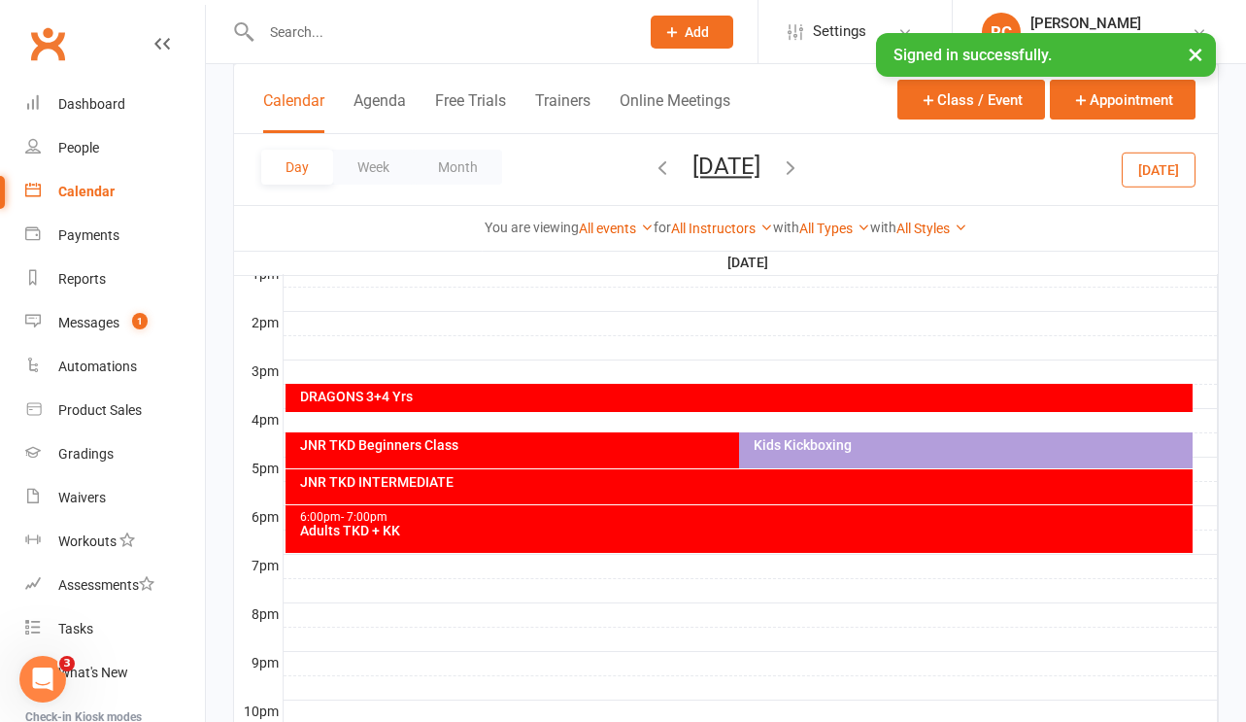
click at [652, 181] on button "button" at bounding box center [662, 169] width 21 height 34
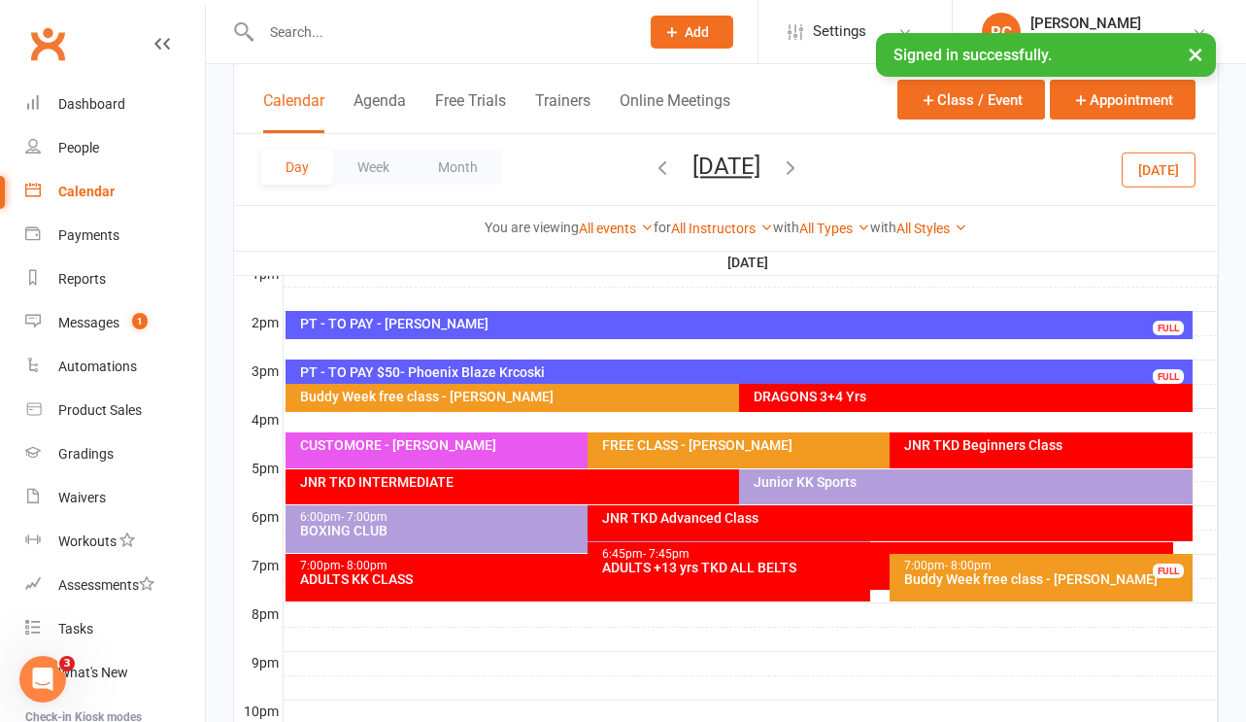
click at [652, 174] on icon "button" at bounding box center [662, 166] width 21 height 21
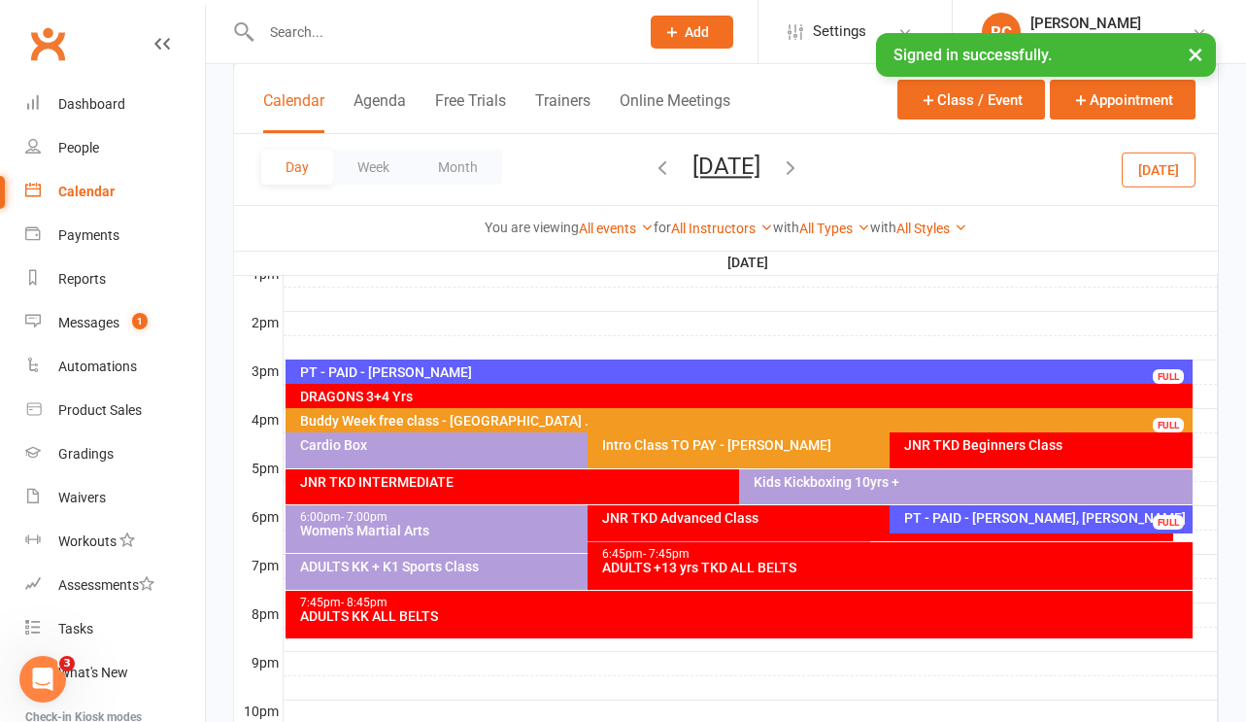
click at [652, 172] on icon "button" at bounding box center [662, 166] width 21 height 21
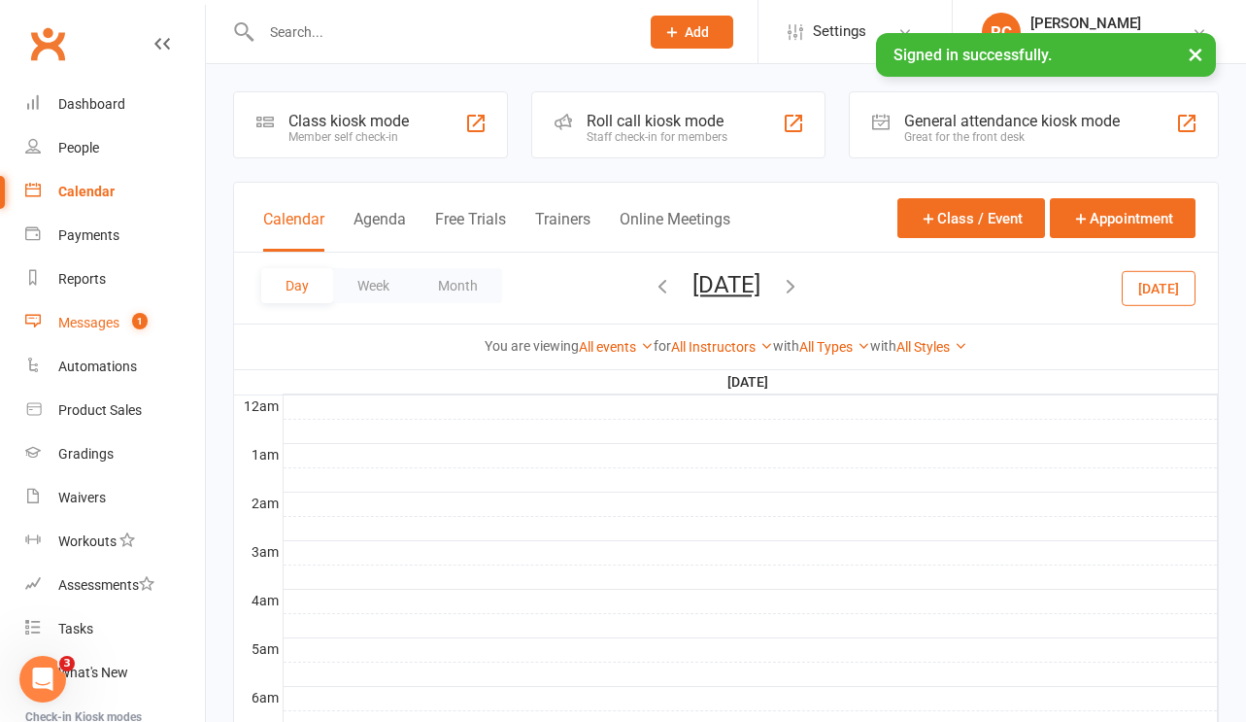
scroll to position [0, 0]
click at [94, 319] on div "Messages" at bounding box center [88, 323] width 61 height 16
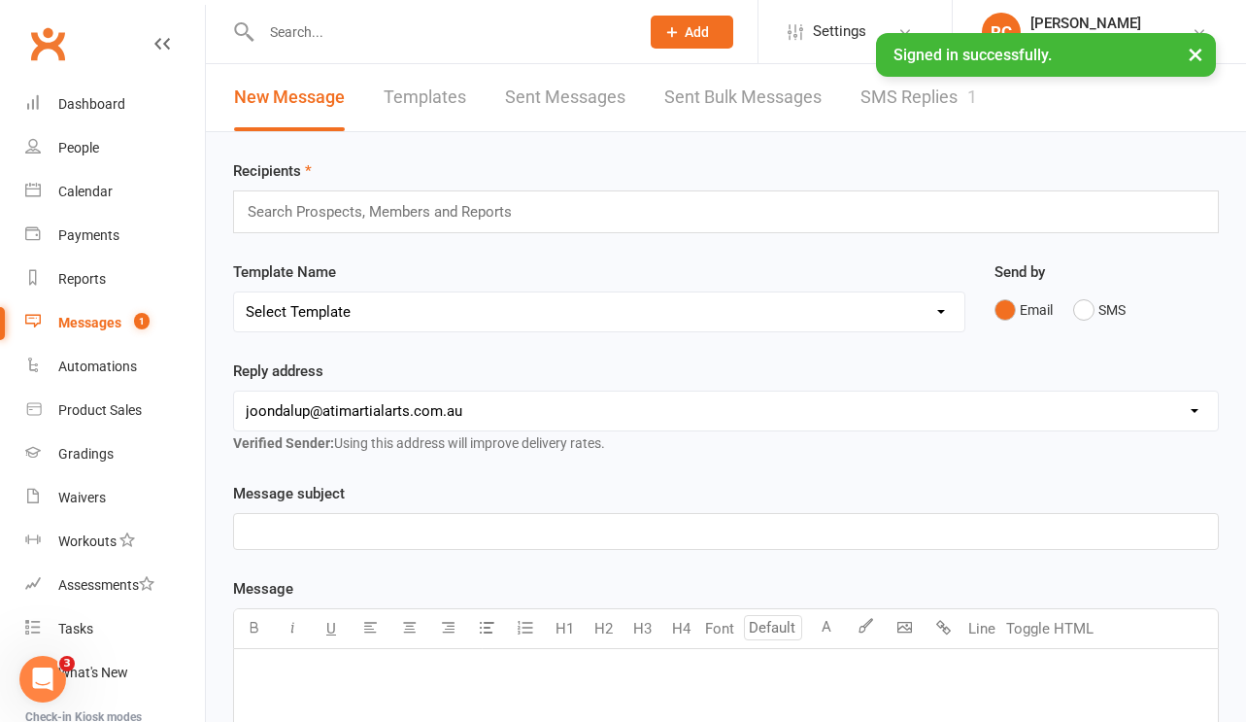
click at [589, 203] on div "Search Prospects, Members and Reports" at bounding box center [726, 211] width 986 height 43
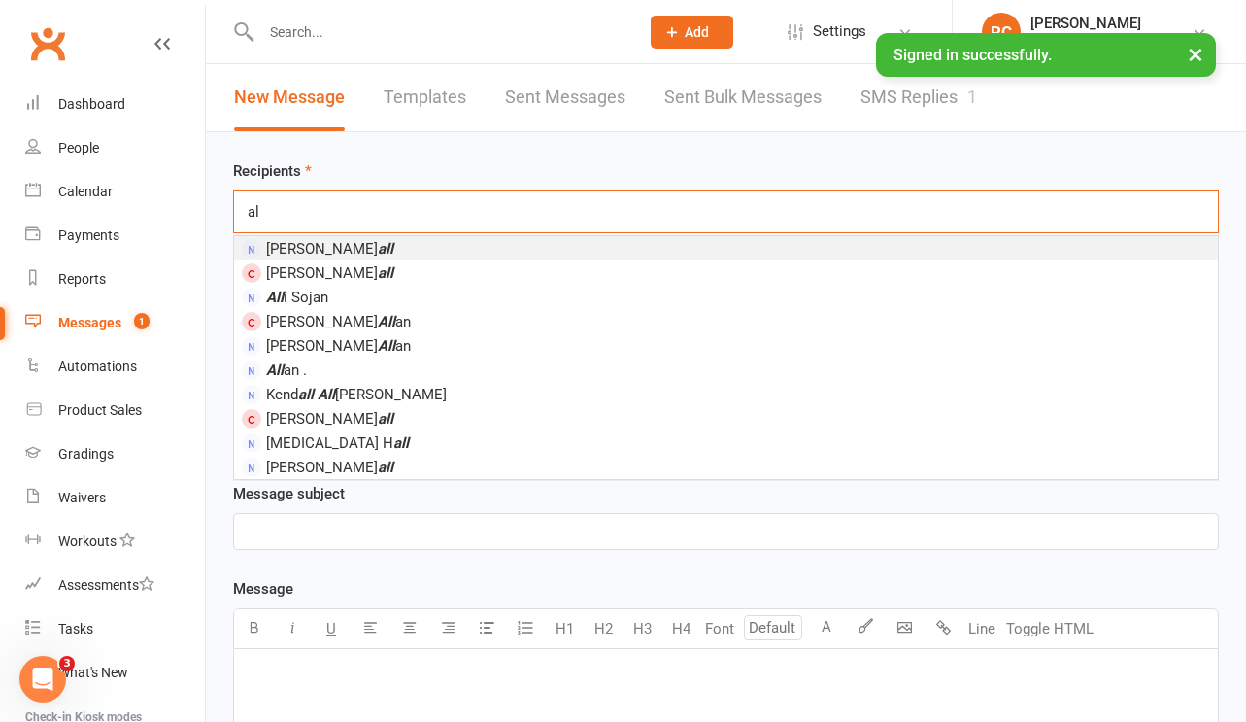
type input "a"
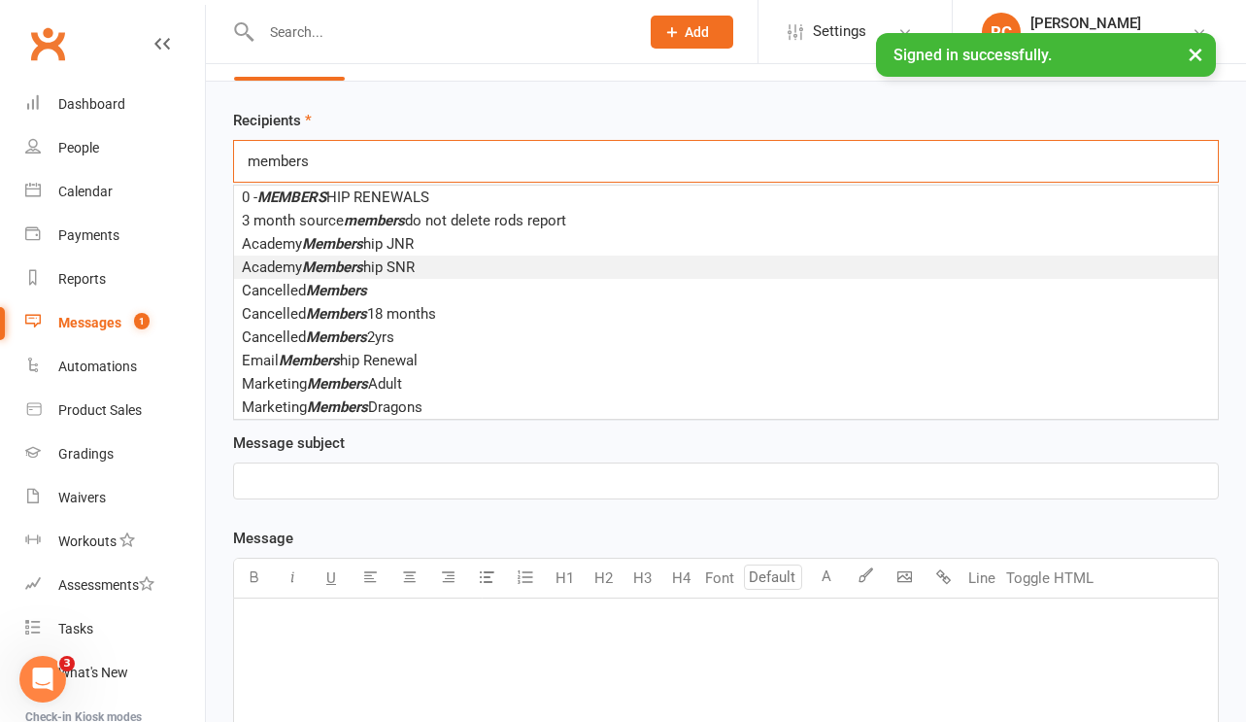
scroll to position [48, 0]
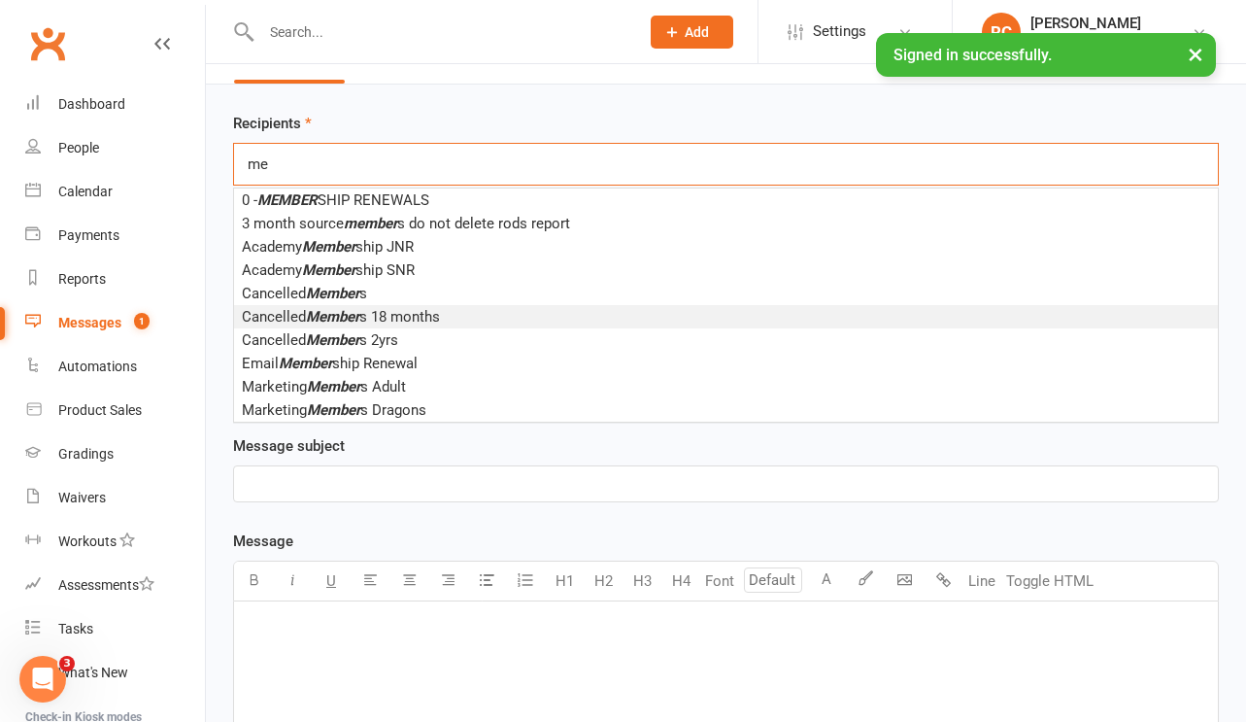
type input "m"
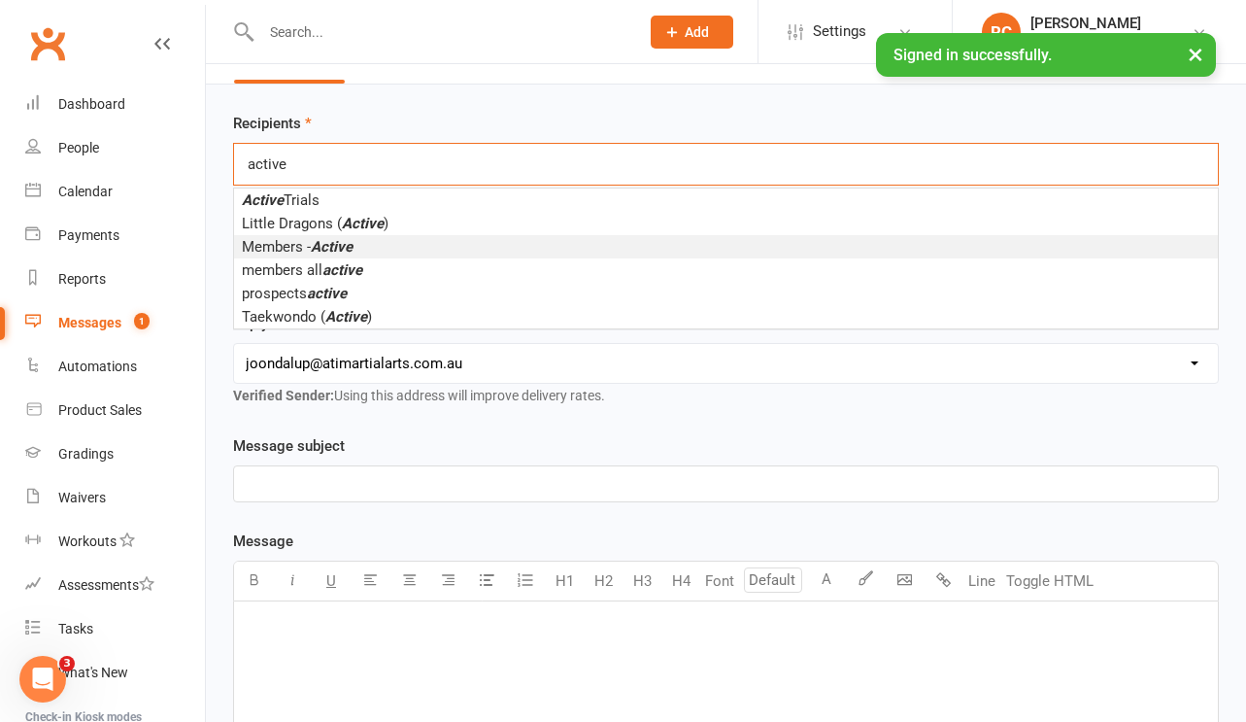
type input "active"
click at [324, 251] on em "Active" at bounding box center [332, 246] width 42 height 17
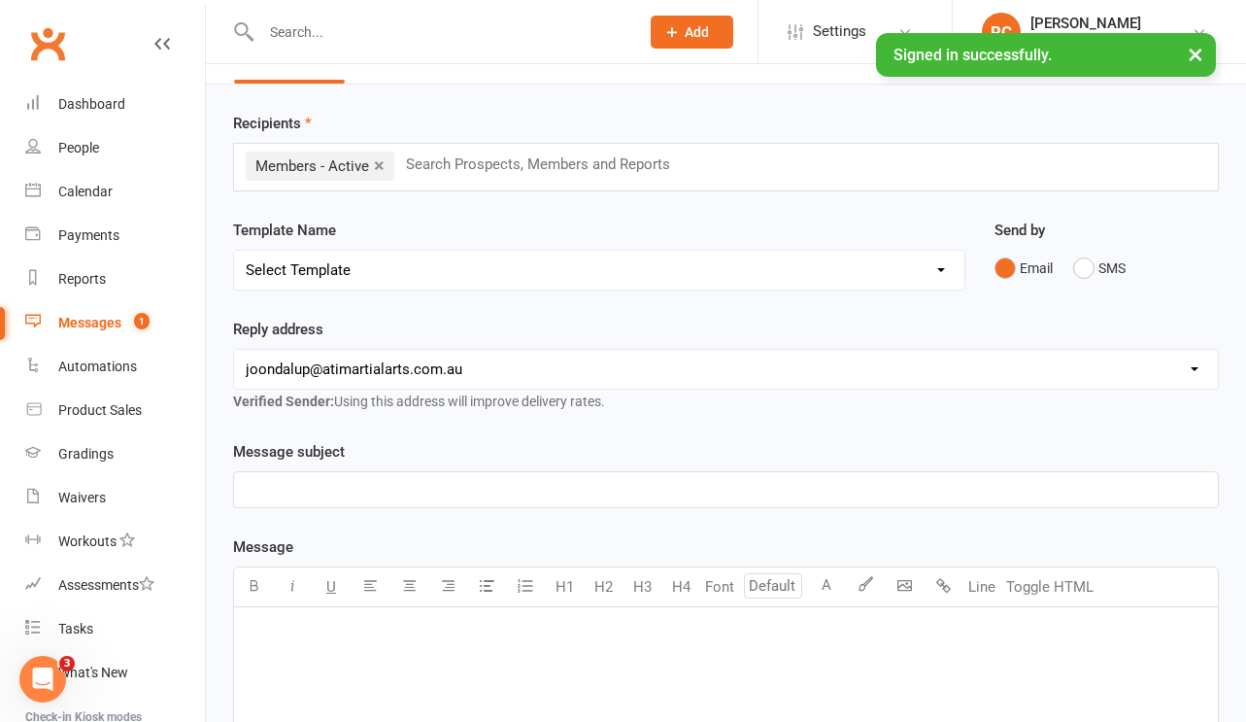
click at [325, 501] on p "﻿" at bounding box center [726, 489] width 961 height 23
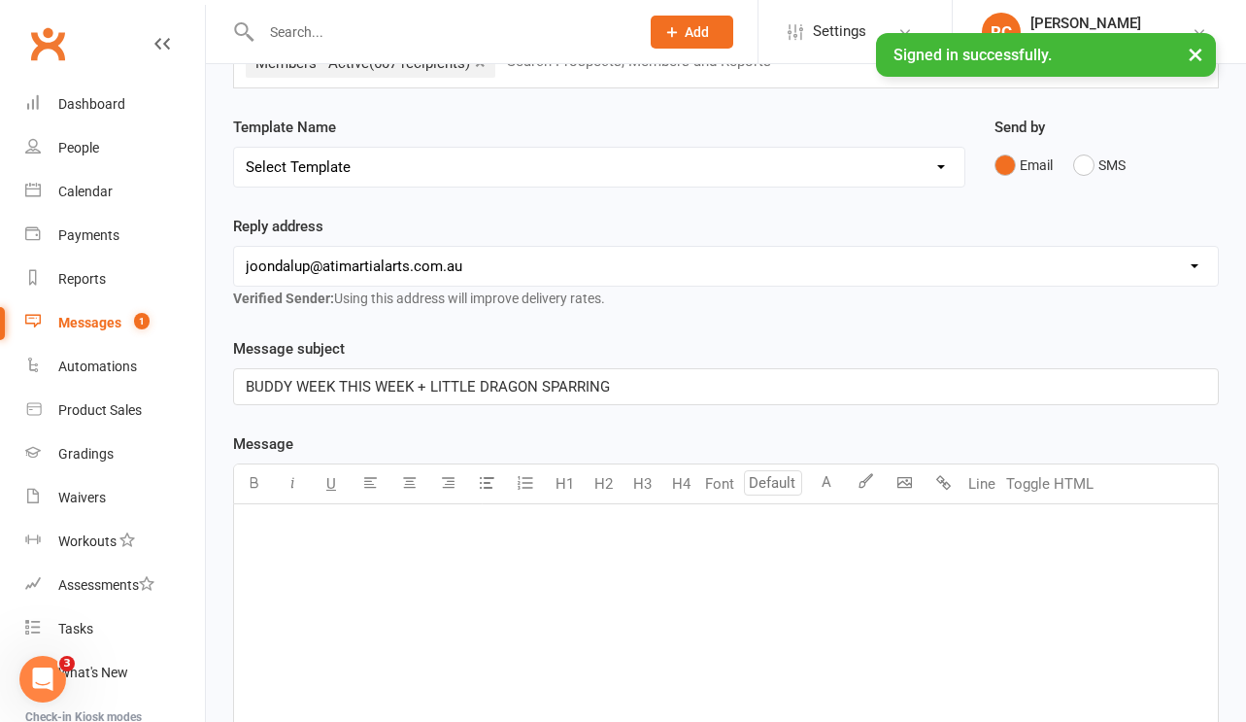
scroll to position [154, 0]
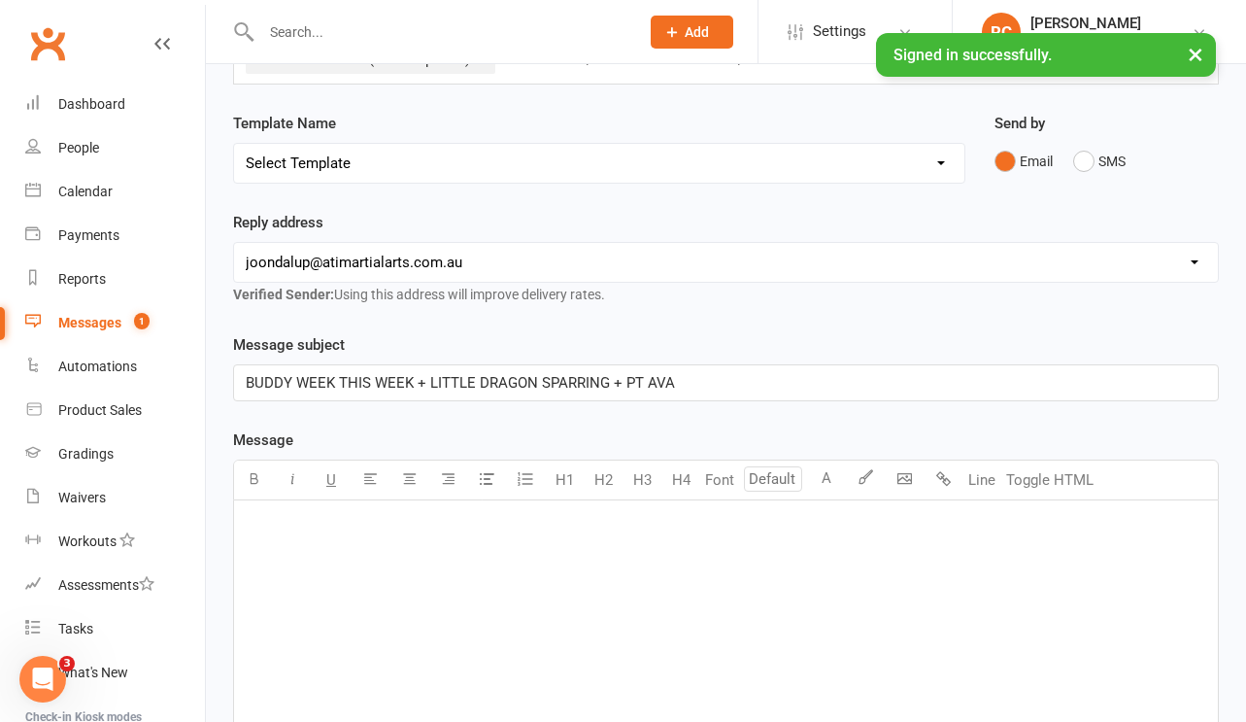
click at [407, 391] on span "BUDDY WEEK THIS WEEK + LITTLE DRAGON SPARRING + PT AVA" at bounding box center [460, 382] width 429 height 17
click at [612, 389] on p "BUDDY WEEK + LITTLE DRAGON SPARRING + PT AVA" at bounding box center [726, 382] width 961 height 23
click at [592, 537] on p "﻿" at bounding box center [726, 525] width 961 height 23
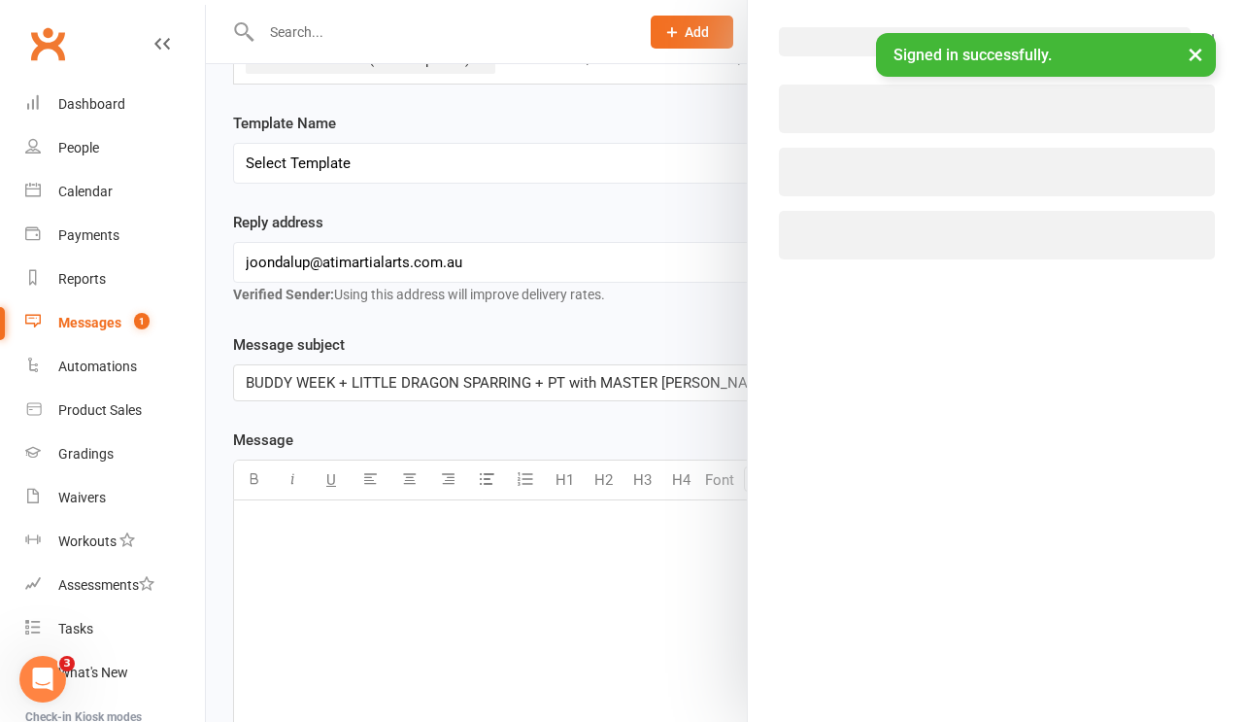
click at [911, 481] on body "Prospect Member Non-attending contact Class / event Appointment Grading event T…" at bounding box center [623, 482] width 1246 height 1265
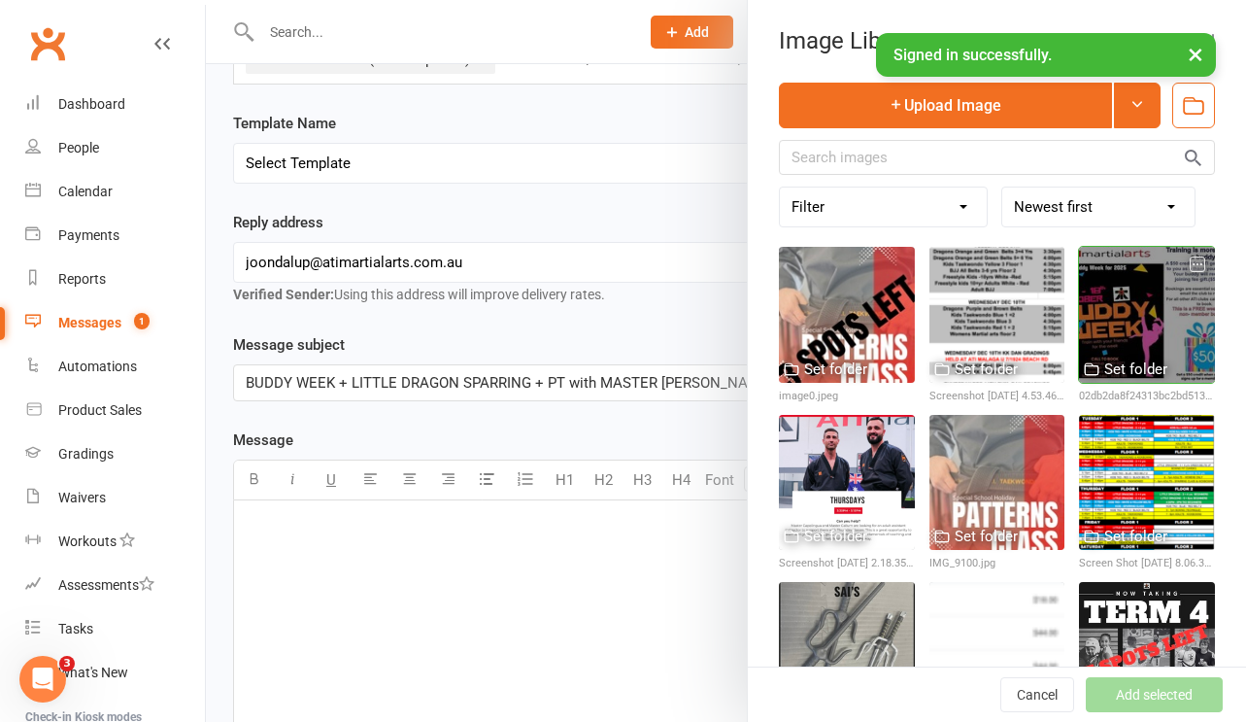
click at [1146, 335] on div at bounding box center [1147, 315] width 136 height 136
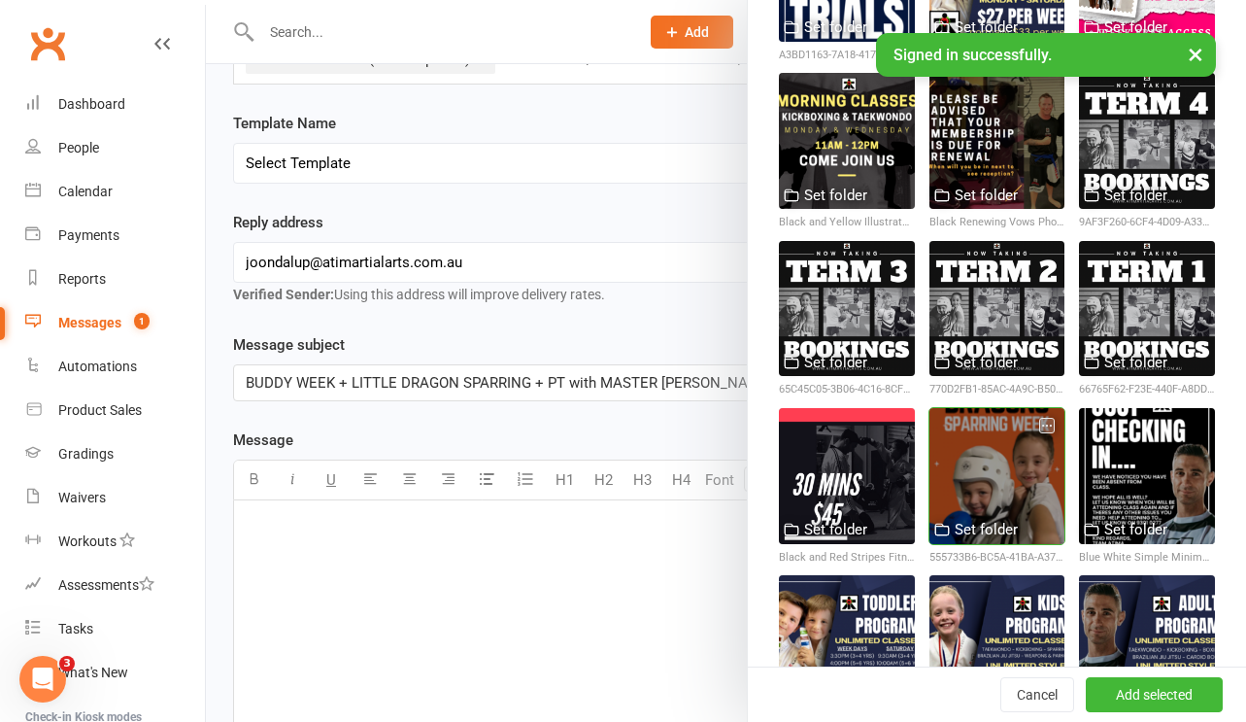
scroll to position [5529, 0]
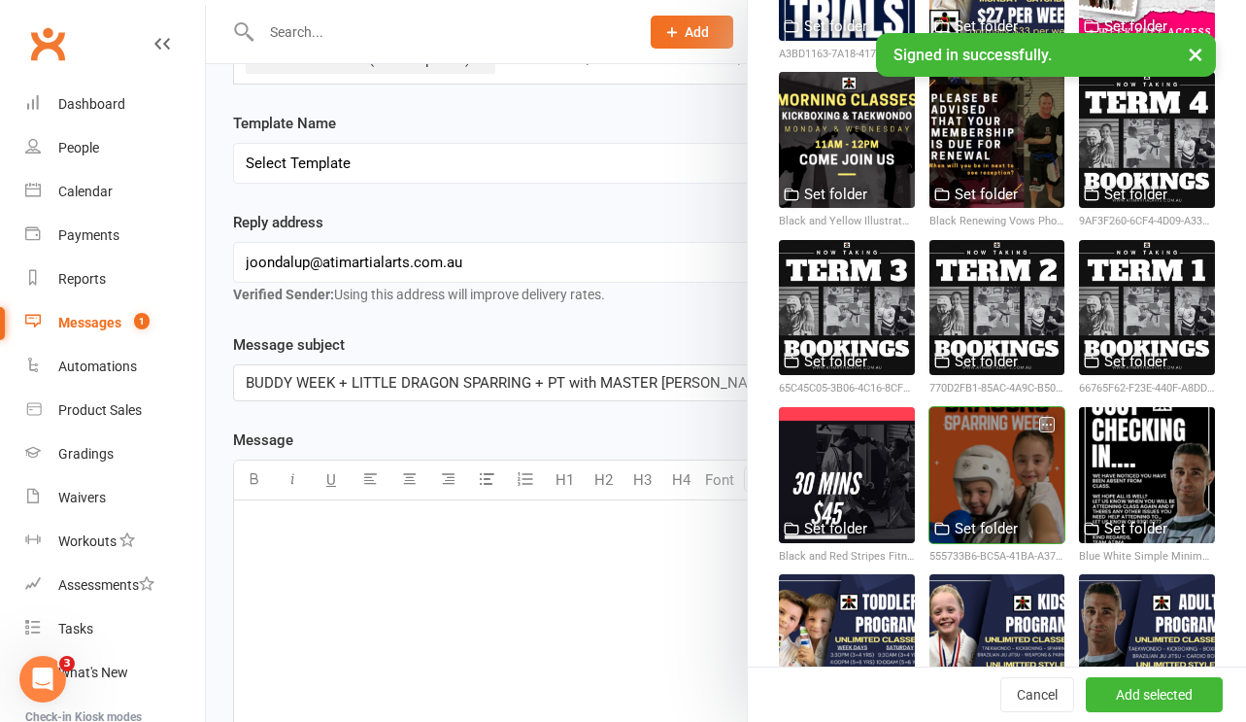
click at [1013, 456] on div at bounding box center [997, 475] width 136 height 136
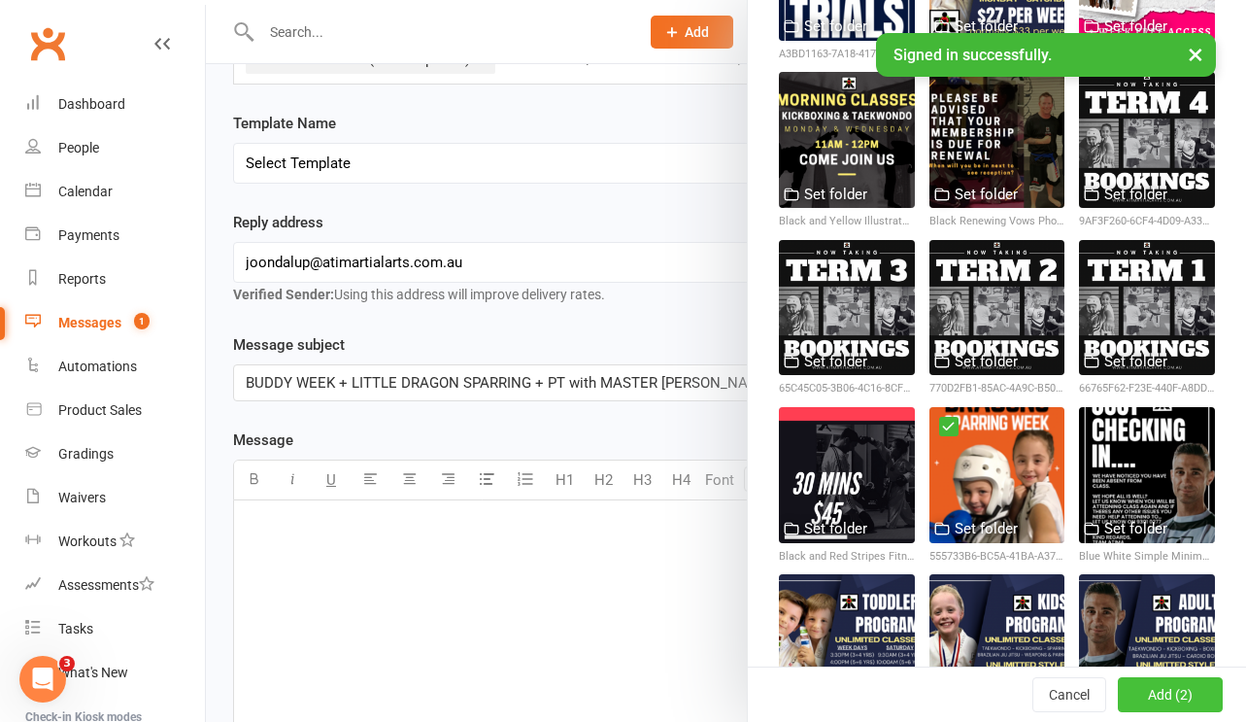
click at [1167, 709] on button "Add (2)" at bounding box center [1170, 694] width 105 height 35
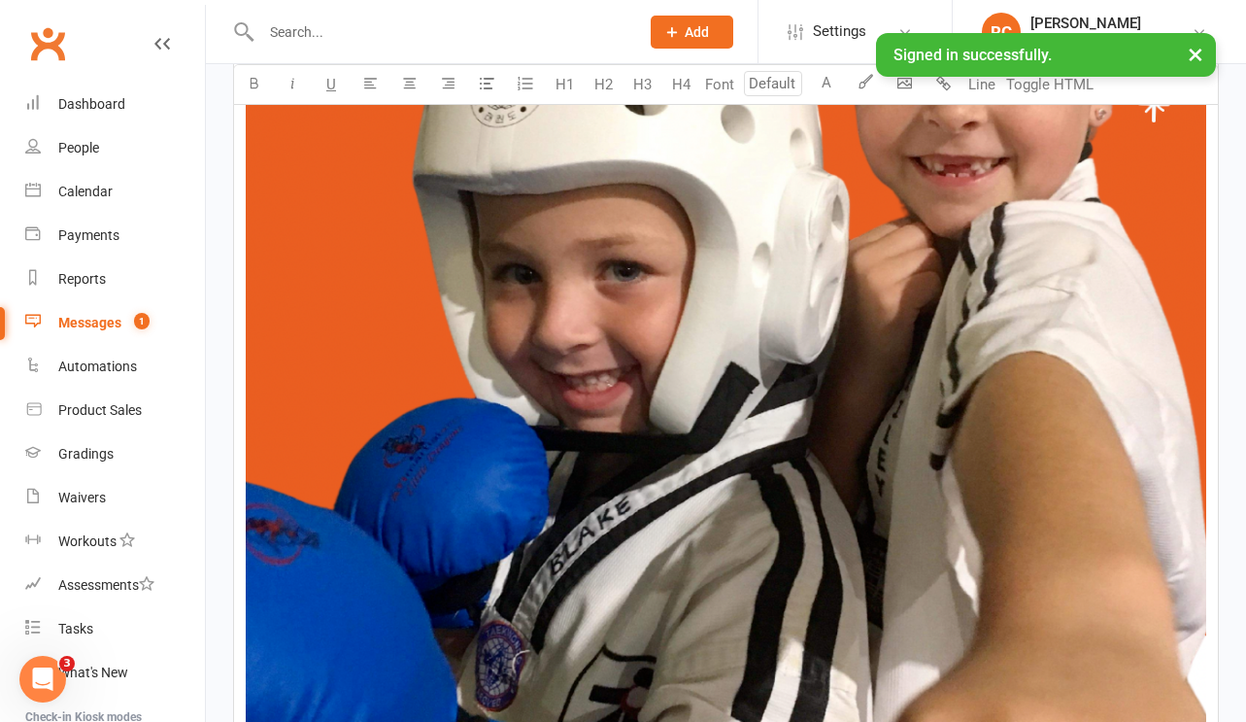
scroll to position [2074, 0]
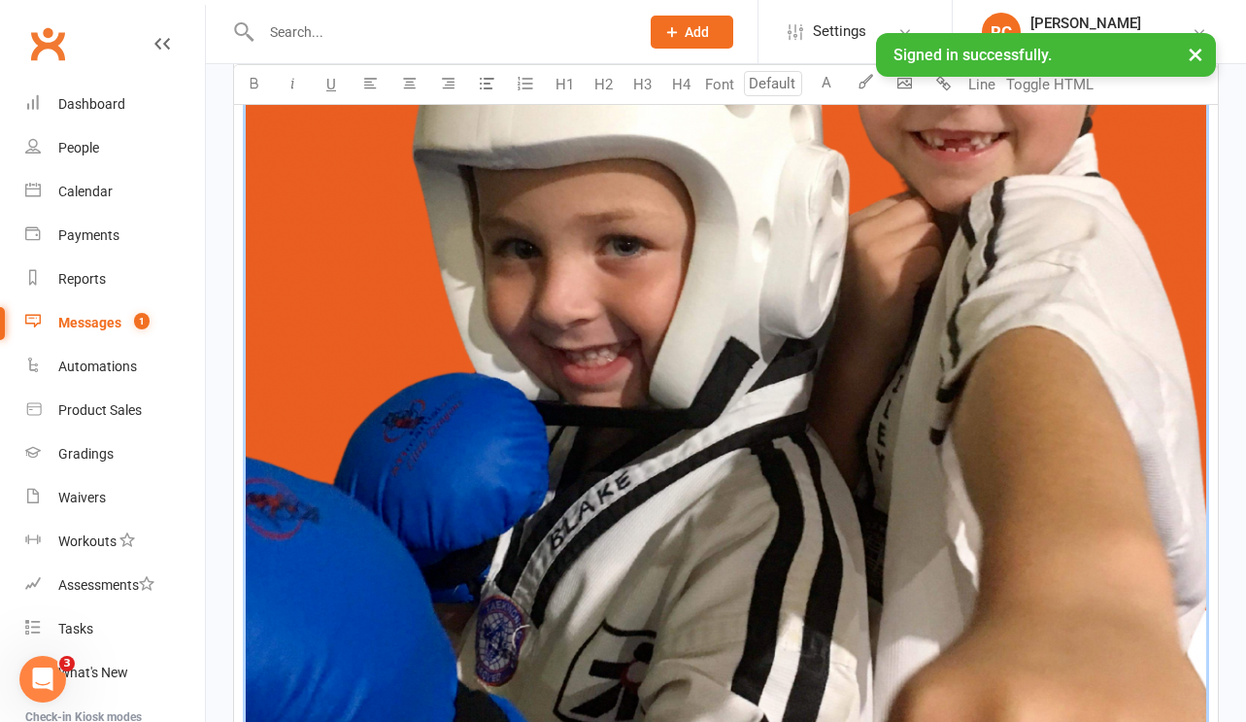
click at [852, 437] on img at bounding box center [726, 127] width 961 height 1707
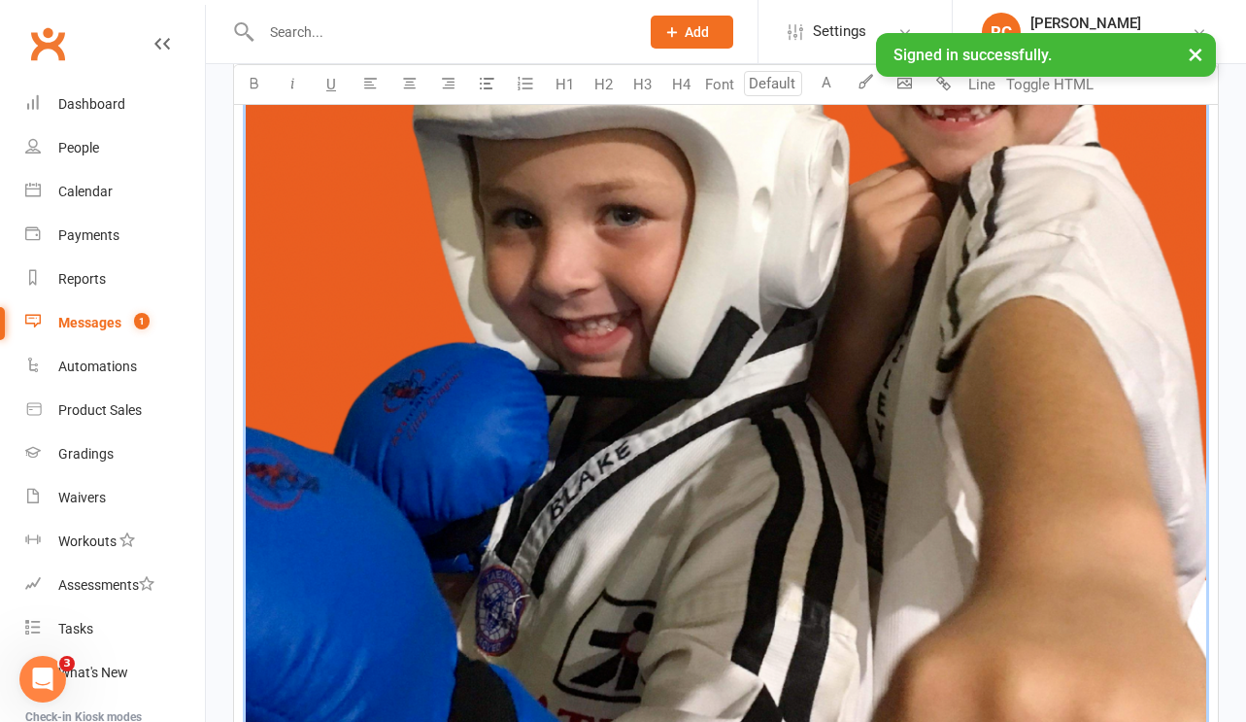
scroll to position [30, 0]
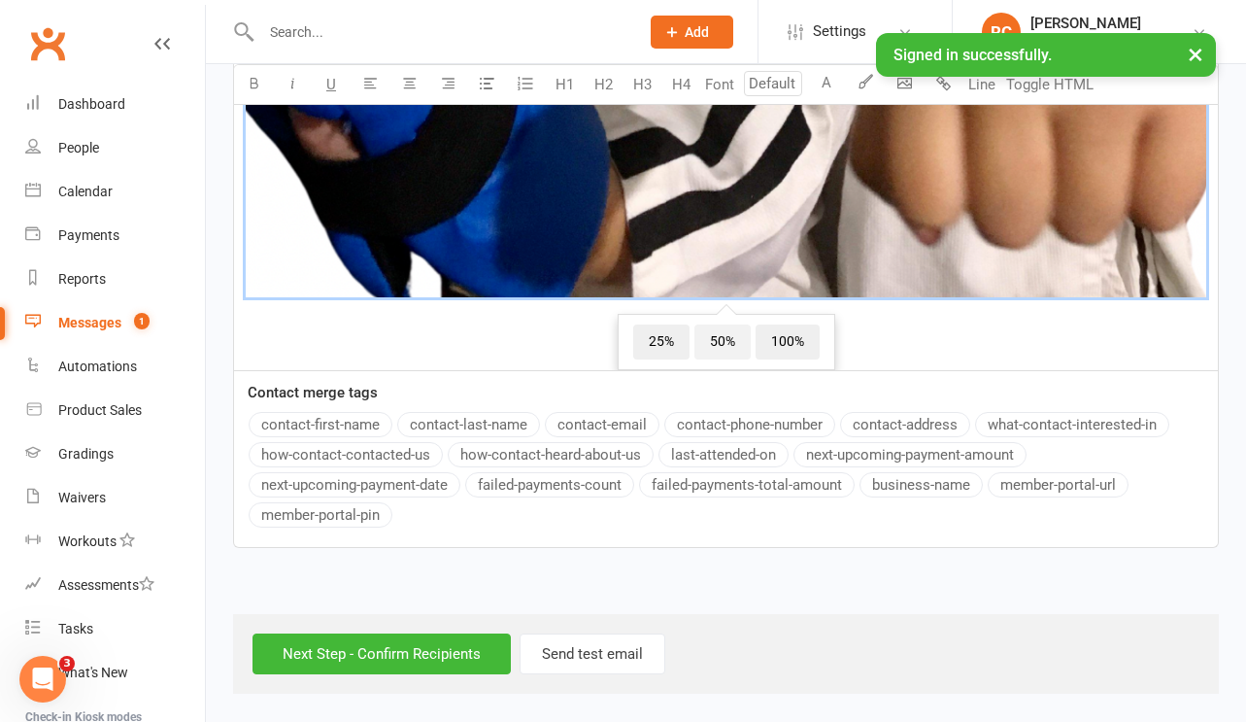
click at [731, 348] on span "50%" at bounding box center [722, 341] width 56 height 35
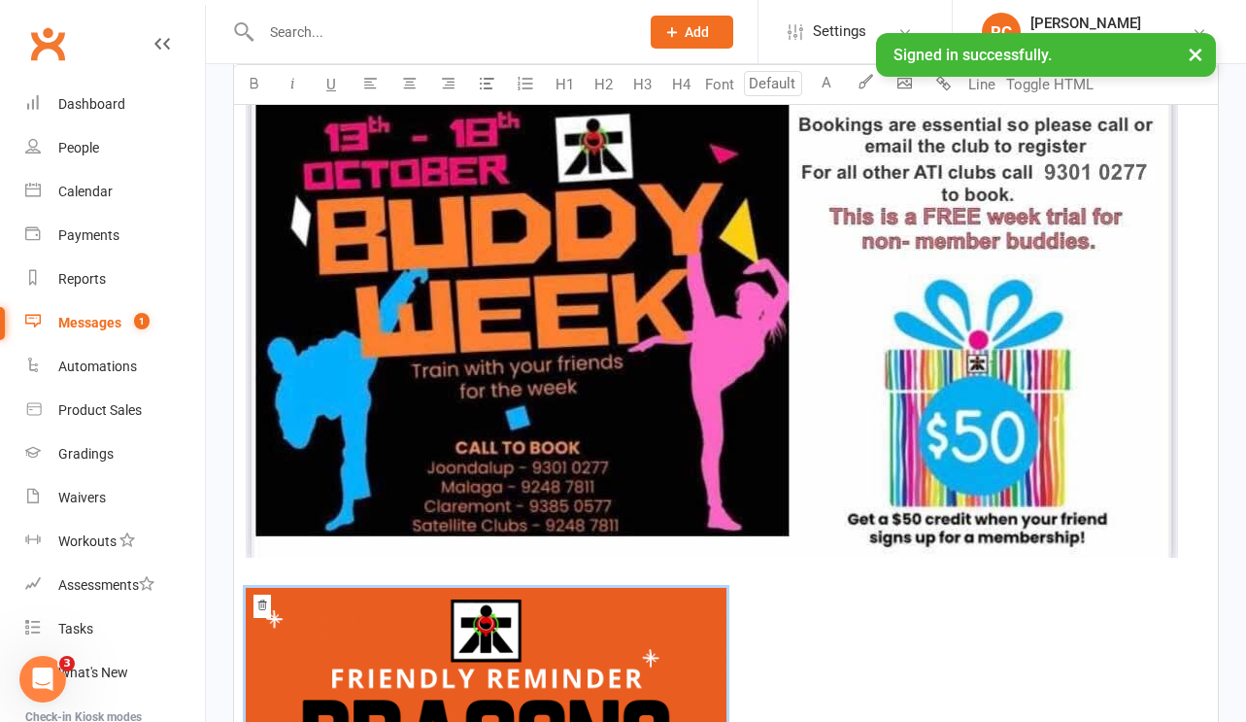
click at [690, 300] on img at bounding box center [712, 244] width 932 height 625
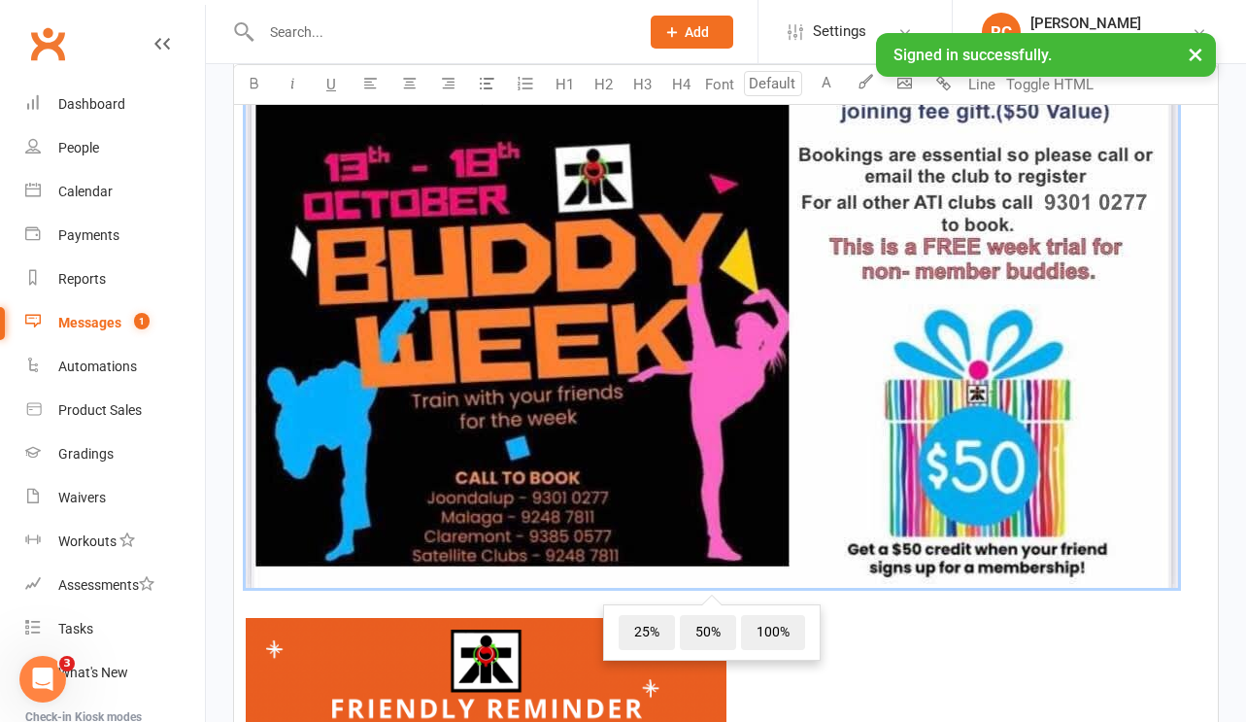
scroll to position [760, 0]
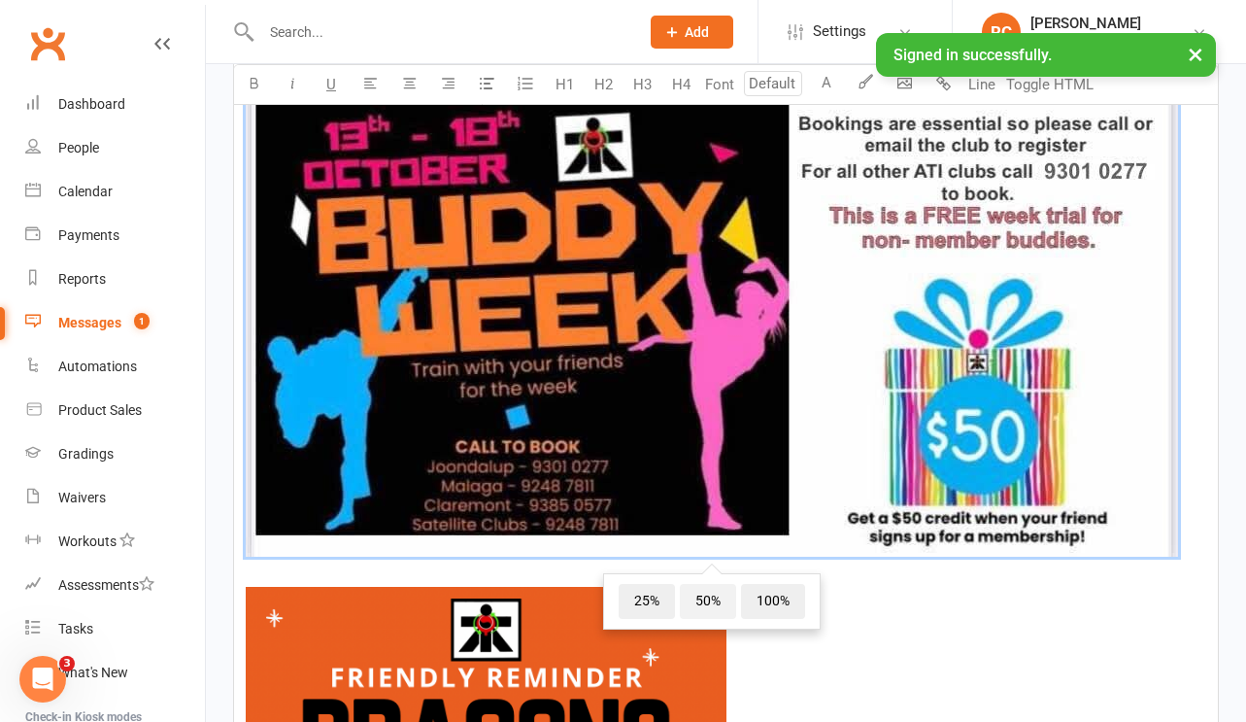
click at [717, 608] on span "50%" at bounding box center [708, 601] width 56 height 35
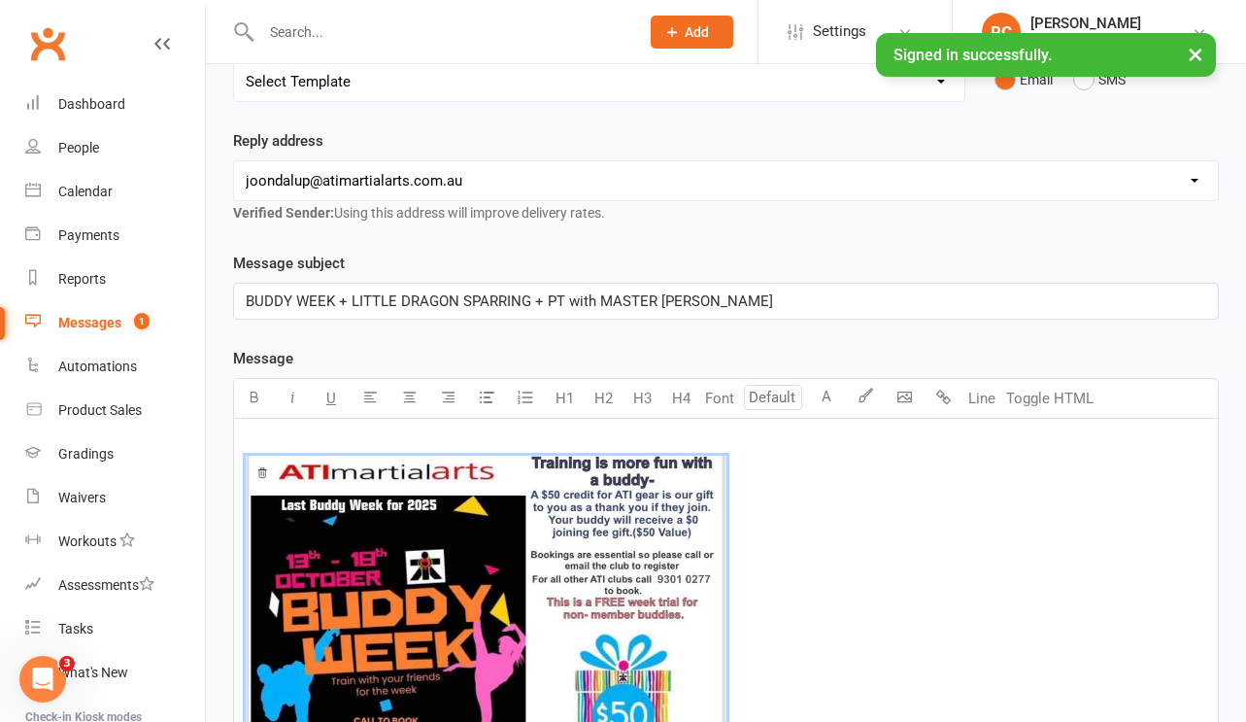
scroll to position [242, 0]
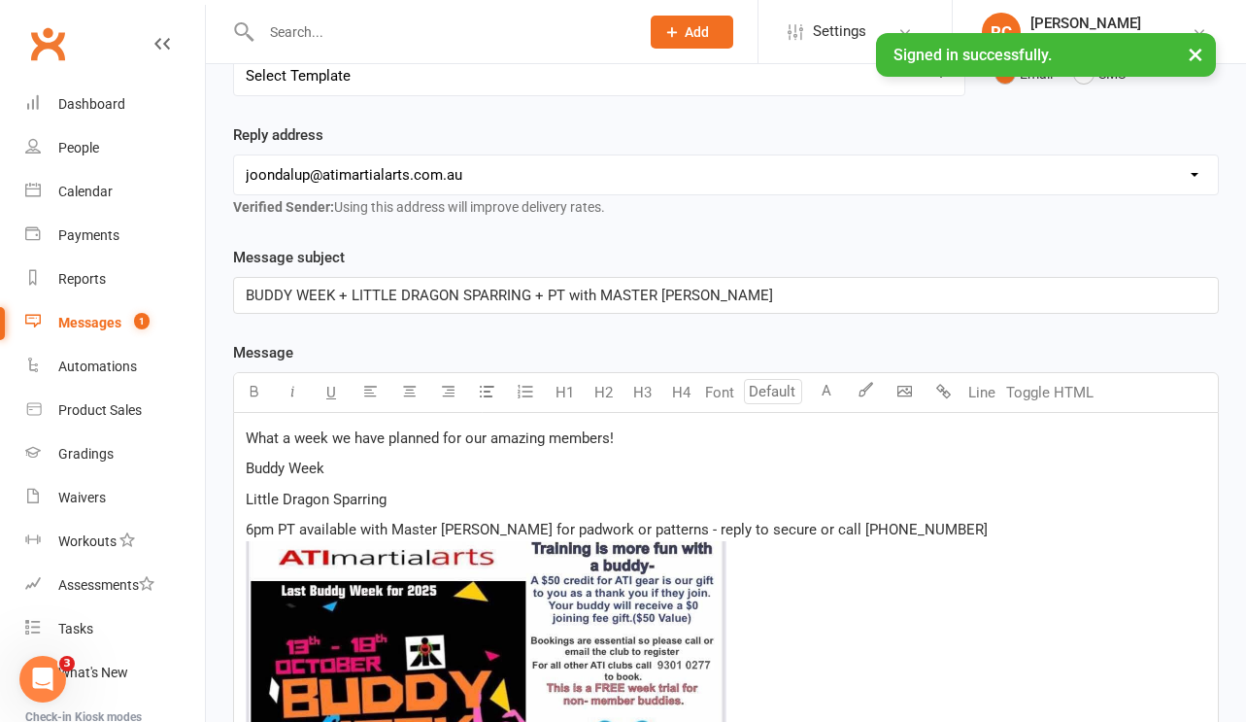
click at [247, 535] on span "6pm PT available with Master [PERSON_NAME] for padwork or patterns - reply to s…" at bounding box center [617, 529] width 742 height 17
click at [633, 536] on span "[DATE] 14th 6pm PT available with Master [PERSON_NAME] for padwork or patterns …" at bounding box center [657, 529] width 822 height 17
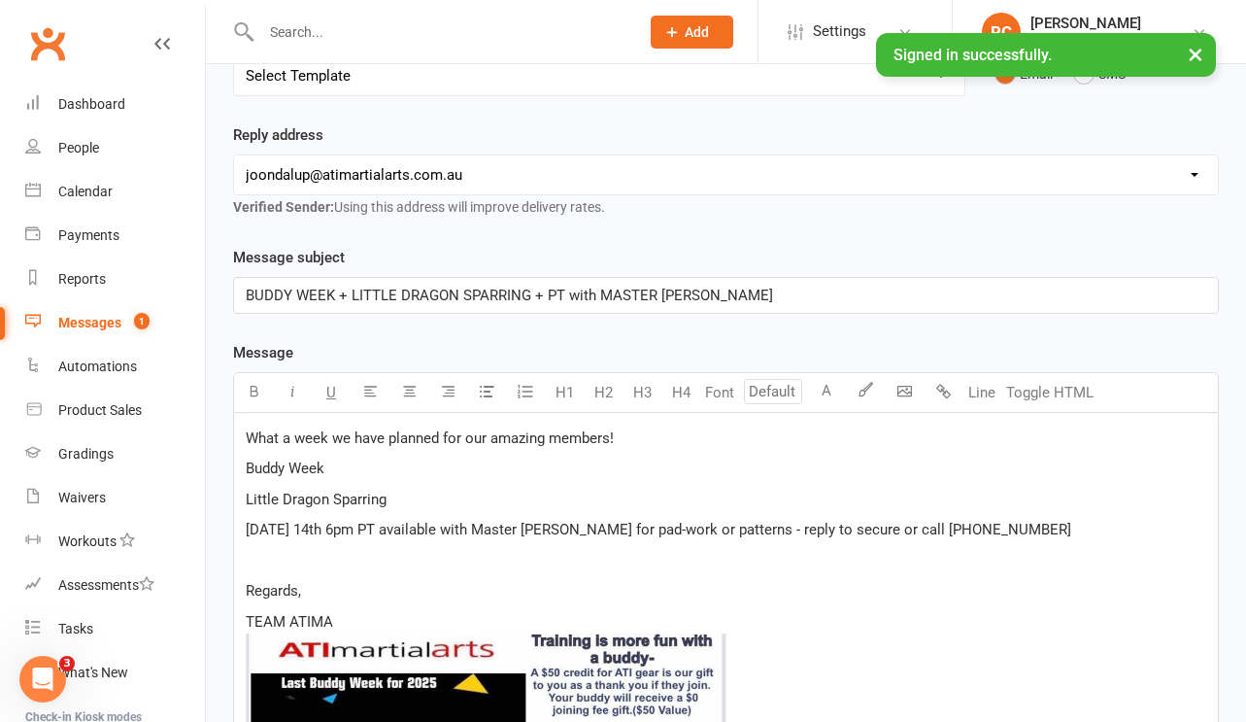
click at [248, 477] on span "Buddy Week" at bounding box center [285, 467] width 79 height 17
click at [497, 388] on button "button" at bounding box center [486, 392] width 39 height 39
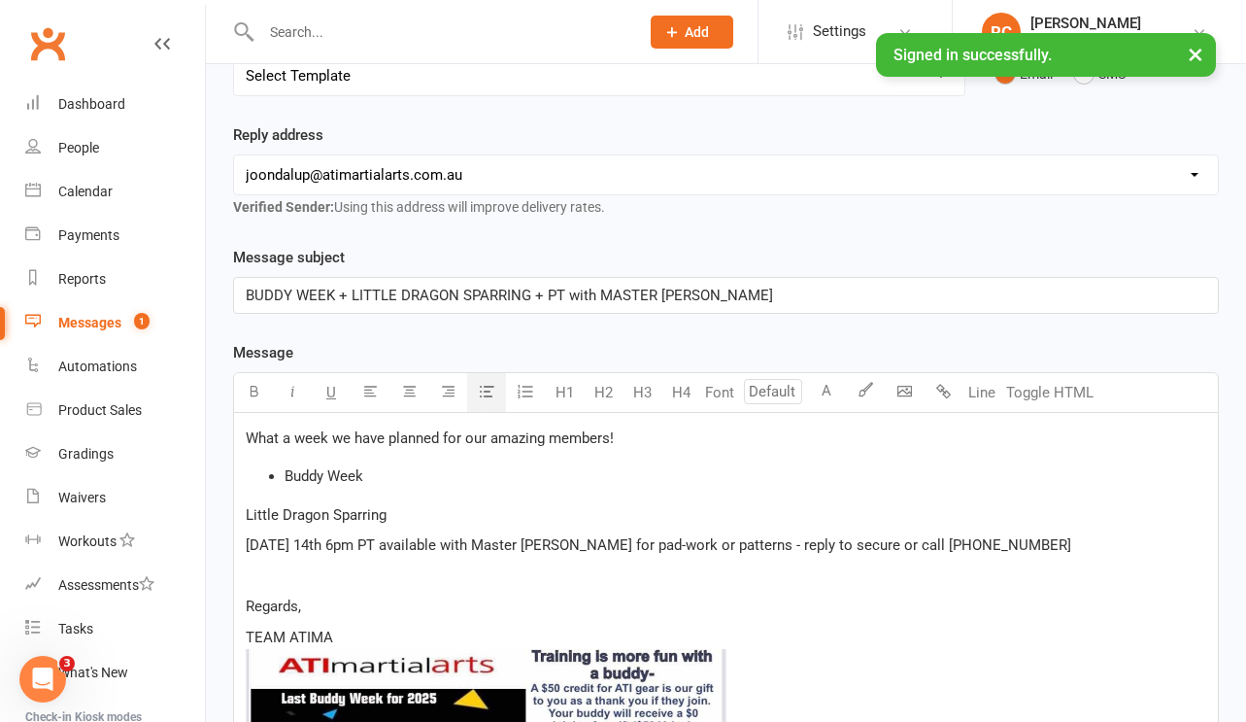
click at [248, 524] on span "Little Dragon Sparring" at bounding box center [316, 514] width 141 height 17
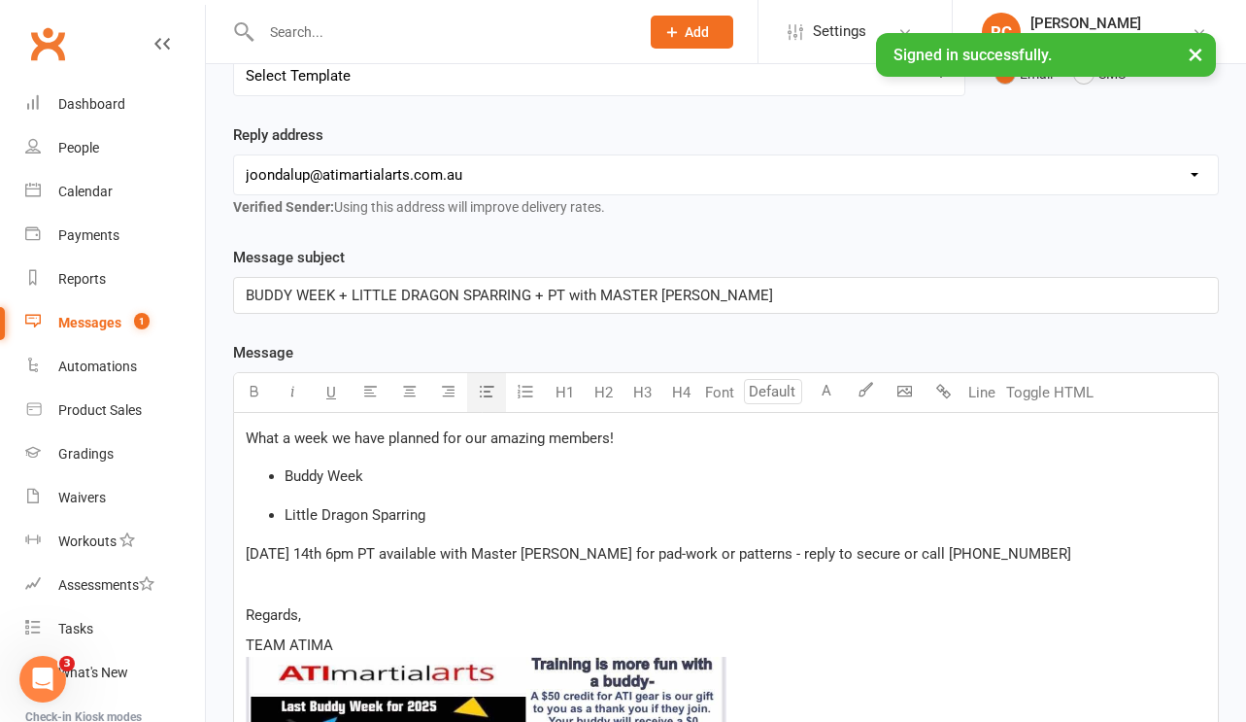
click at [490, 398] on icon "button" at bounding box center [487, 391] width 15 height 15
click at [505, 404] on button "button" at bounding box center [486, 392] width 39 height 39
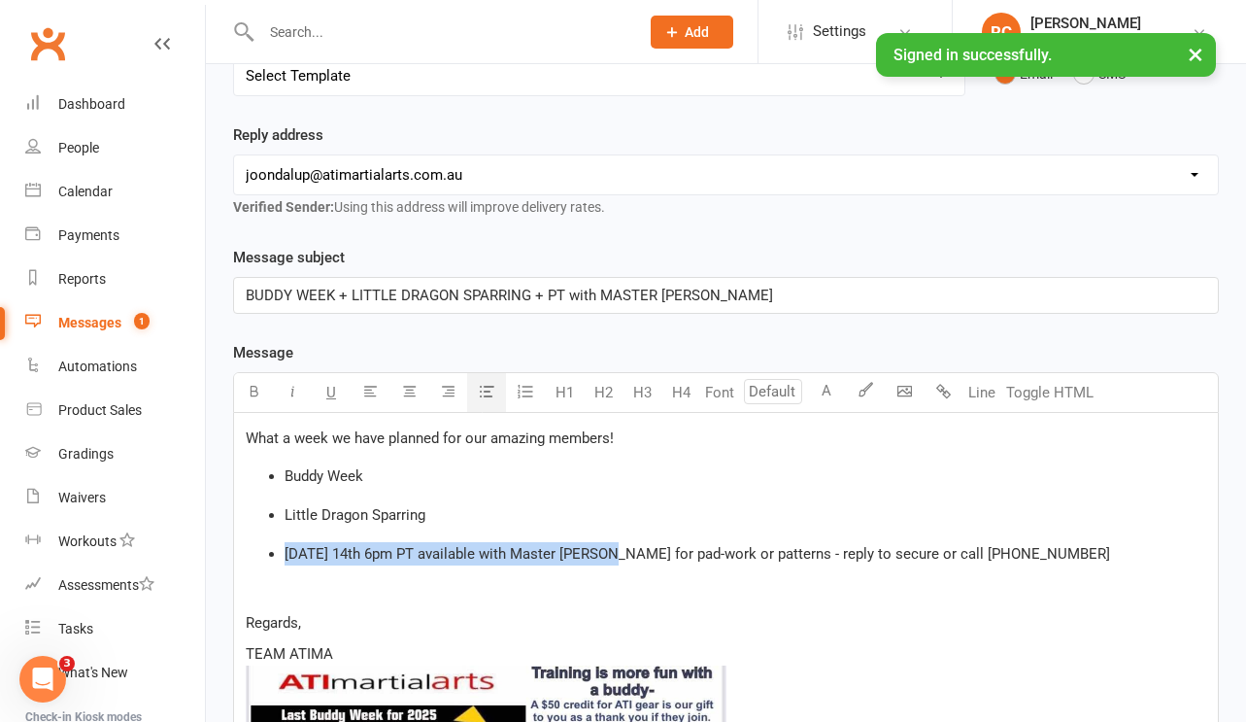
drag, startPoint x: 284, startPoint y: 560, endPoint x: 607, endPoint y: 567, distance: 323.5
click at [607, 565] on ul "[DATE] 14th 6pm PT available with Master [PERSON_NAME] for pad-work or patterns…" at bounding box center [726, 553] width 961 height 23
click at [626, 591] on p "﻿" at bounding box center [726, 592] width 961 height 23
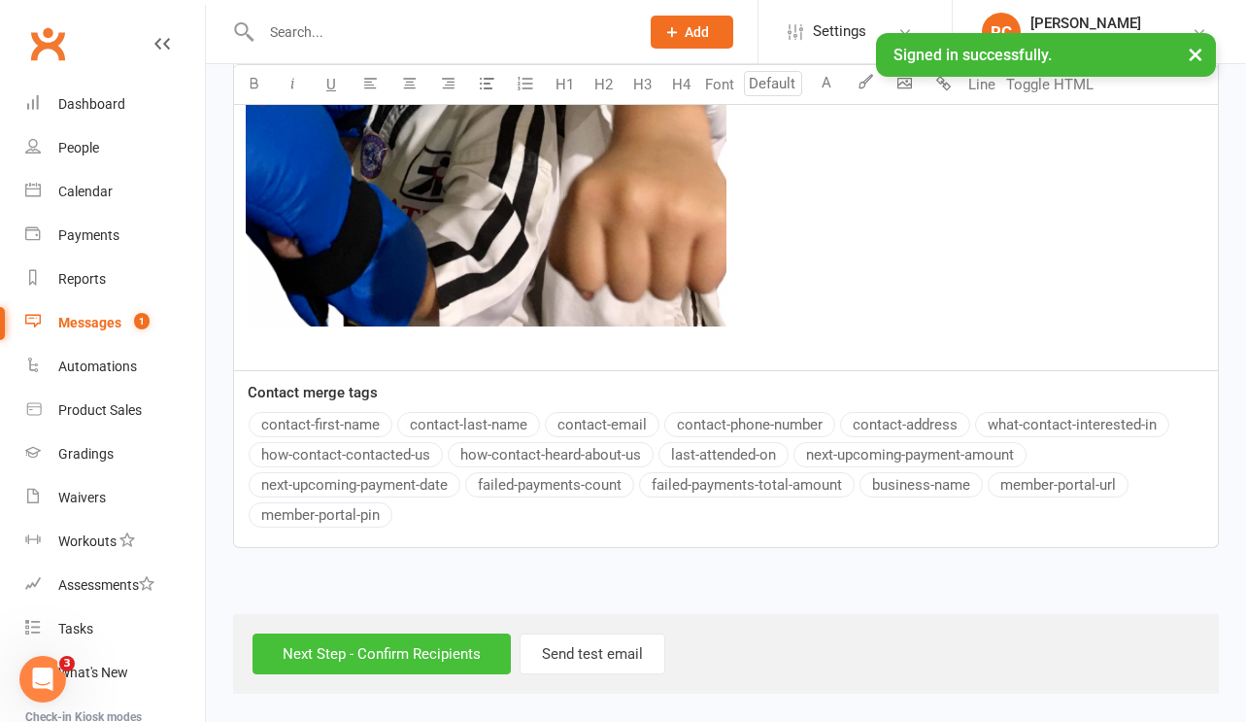
scroll to position [1794, 0]
click at [422, 660] on input "Next Step - Confirm Recipients" at bounding box center [382, 653] width 258 height 41
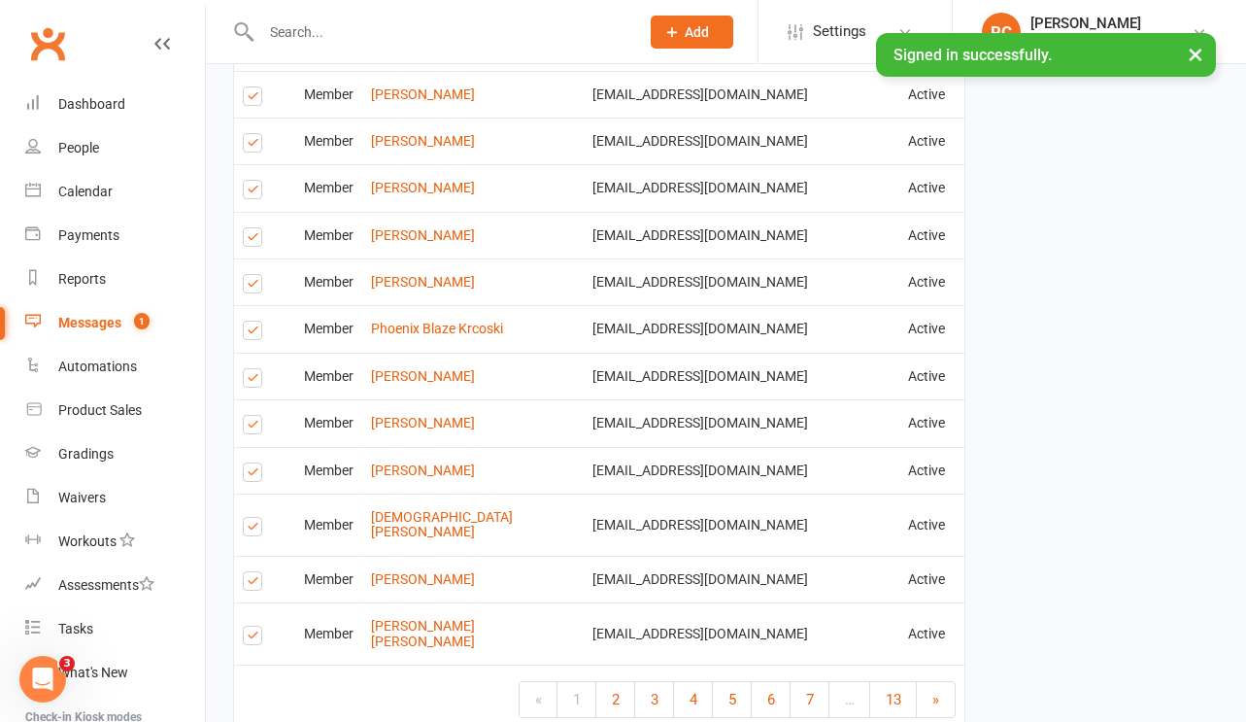
scroll to position [3490, 0]
